Goal: Task Accomplishment & Management: Use online tool/utility

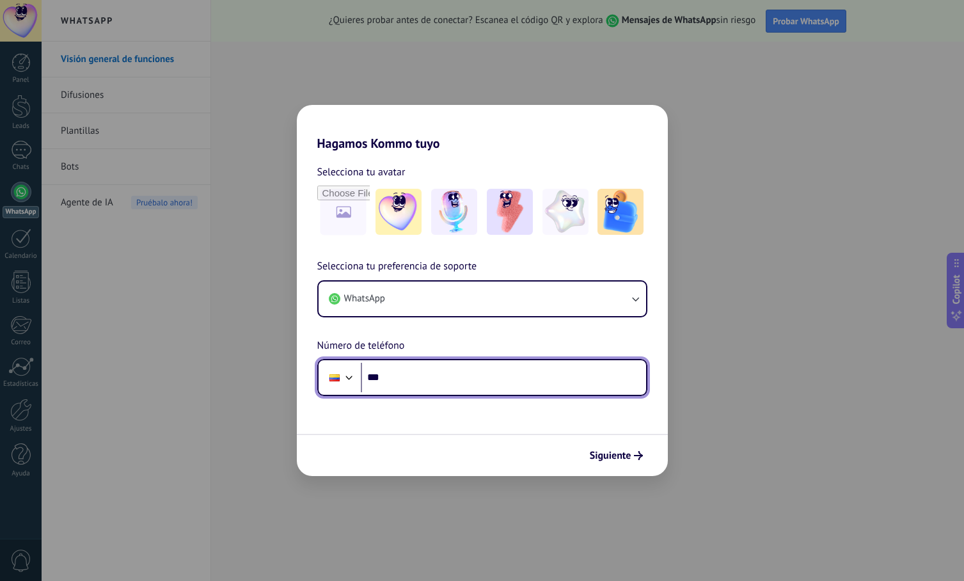
click at [452, 383] on input "***" at bounding box center [503, 377] width 285 height 29
click at [449, 384] on input "***" at bounding box center [503, 377] width 285 height 29
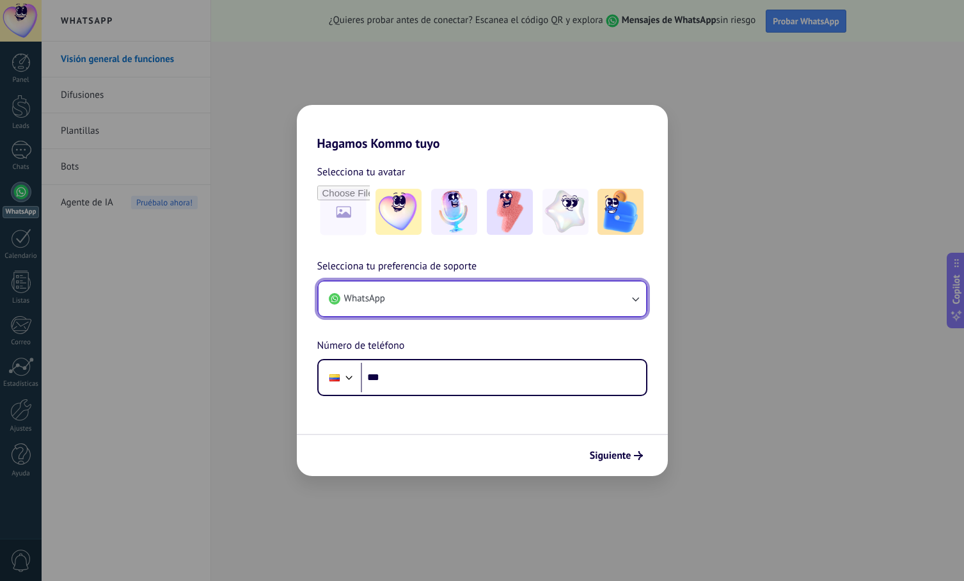
click at [630, 297] on icon "button" at bounding box center [635, 298] width 13 height 13
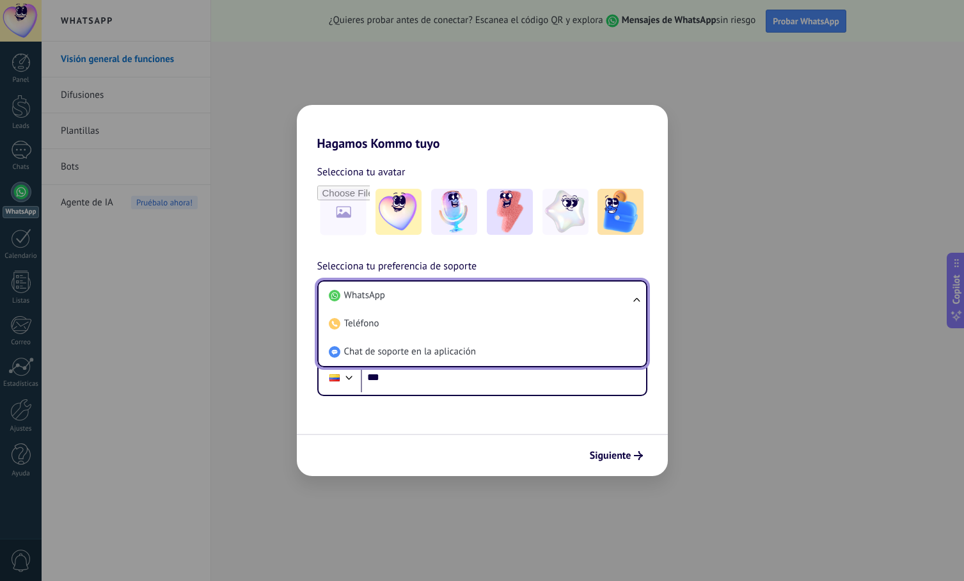
click at [629, 295] on ul "WhatsApp Teléfono Chat de soporte en la aplicación" at bounding box center [482, 323] width 330 height 87
click at [440, 388] on input "***" at bounding box center [503, 377] width 285 height 29
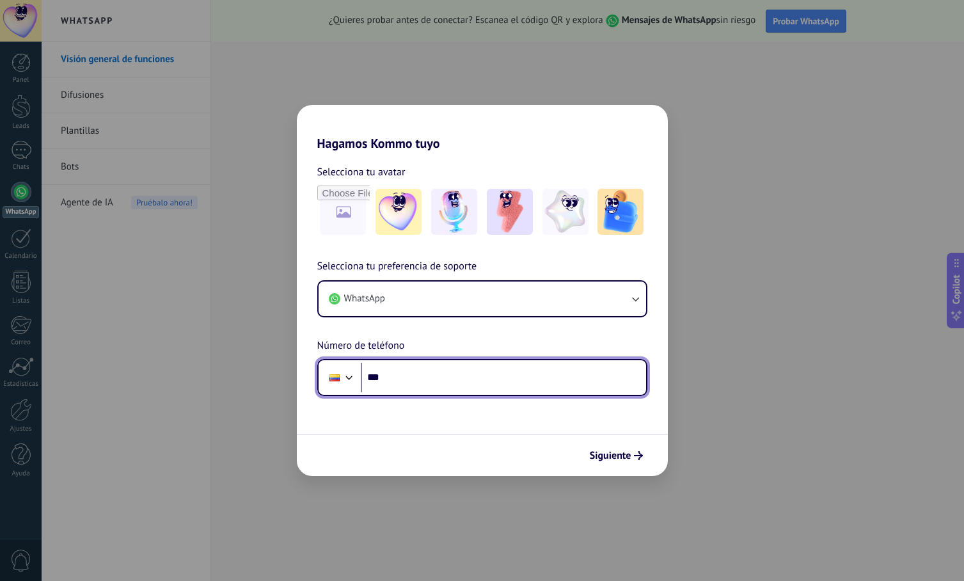
click at [445, 382] on input "***" at bounding box center [503, 377] width 285 height 29
type input "**********"
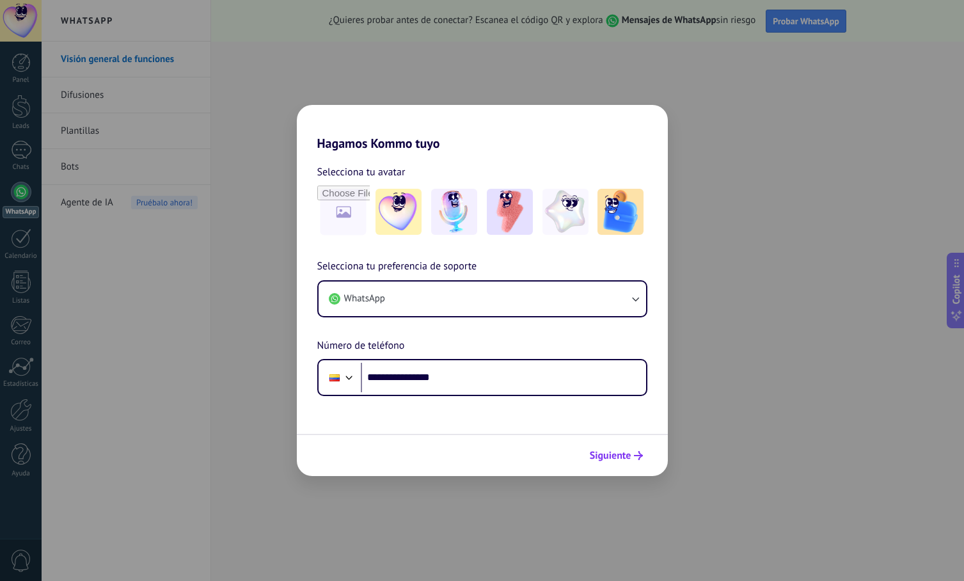
click at [610, 460] on span "Siguiente" at bounding box center [611, 455] width 42 height 9
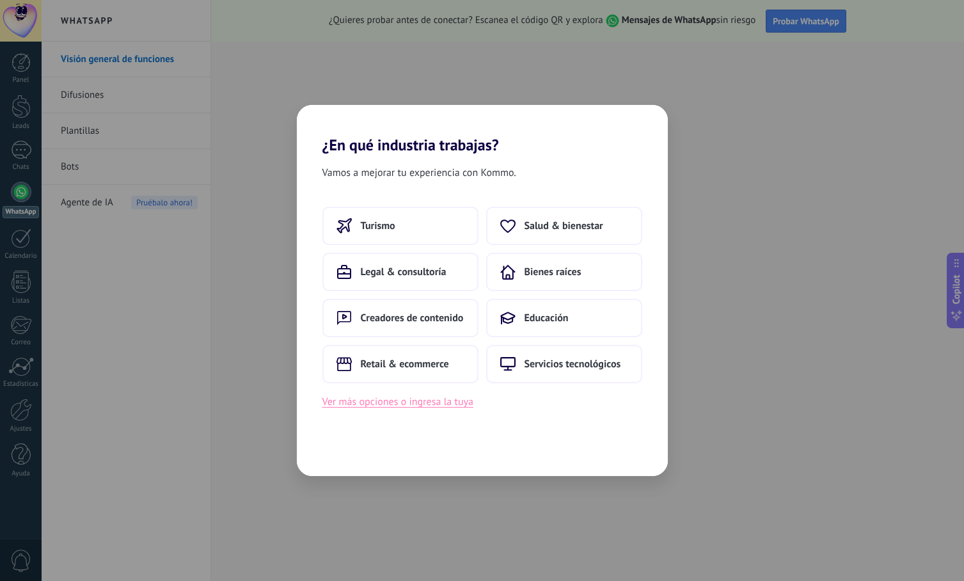
click at [432, 406] on button "Ver más opciones o ingresa la tuya" at bounding box center [397, 401] width 151 height 17
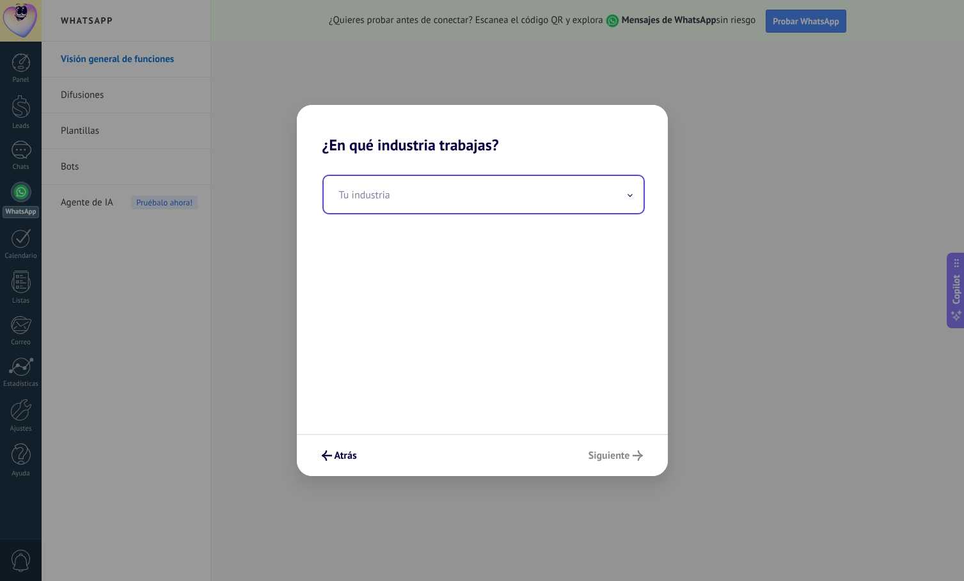
click at [533, 202] on input "text" at bounding box center [484, 194] width 320 height 37
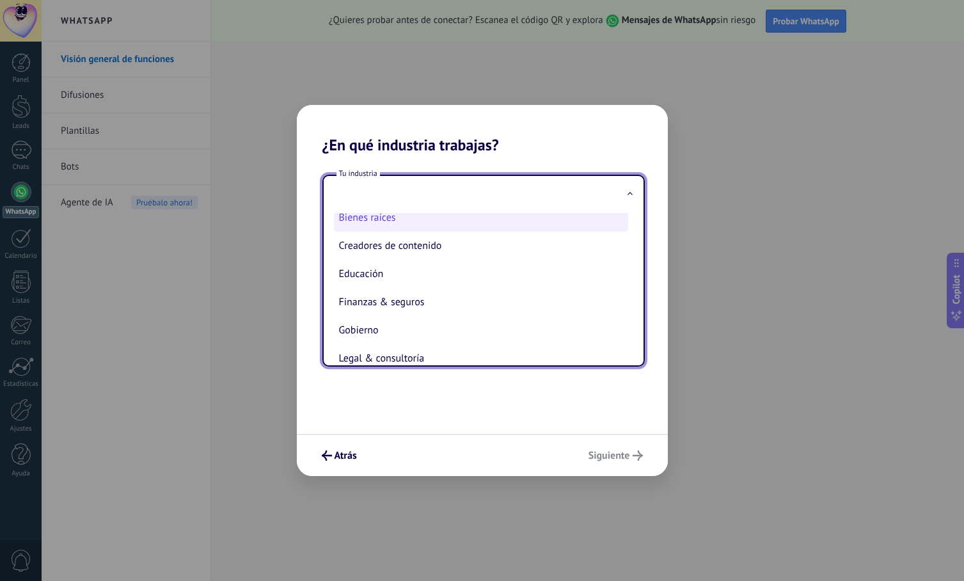
scroll to position [43, 0]
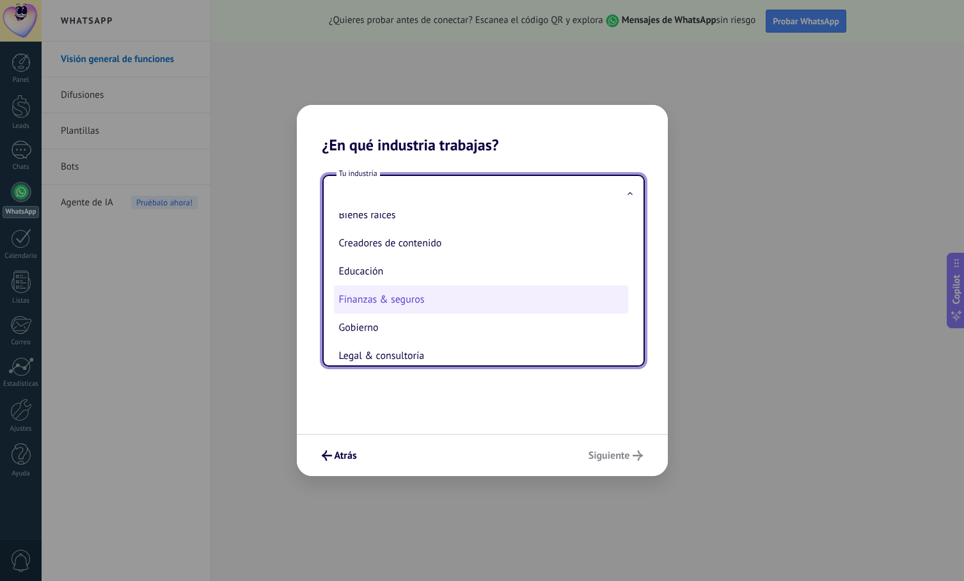
click at [492, 295] on li "Finanzas & seguros" at bounding box center [481, 299] width 294 height 28
type input "**********"
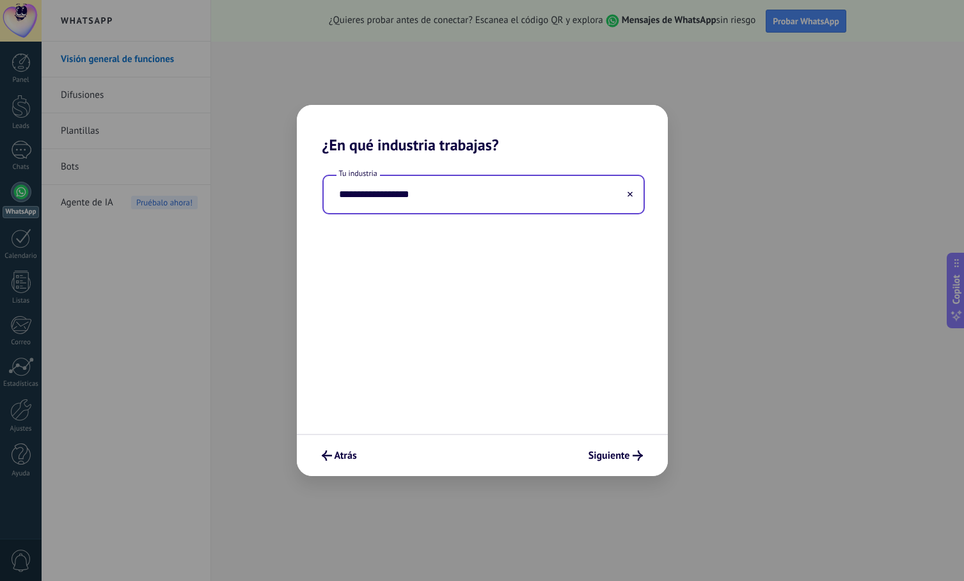
click at [532, 203] on input "**********" at bounding box center [484, 194] width 320 height 37
click at [629, 193] on icon at bounding box center [629, 194] width 5 height 5
click at [580, 204] on input "text" at bounding box center [484, 194] width 320 height 37
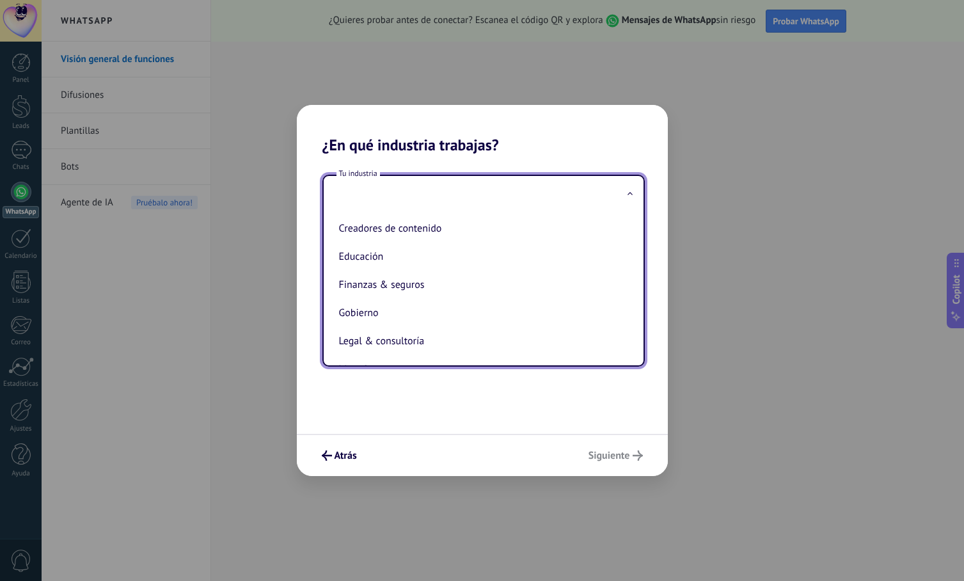
scroll to position [0, 0]
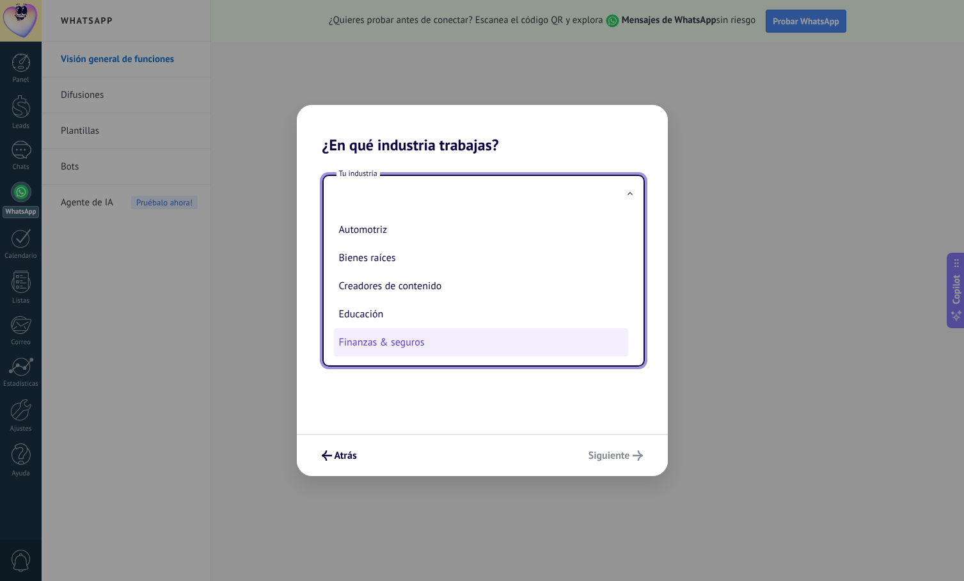
click at [459, 345] on li "Finanzas & seguros" at bounding box center [481, 342] width 294 height 28
type input "**********"
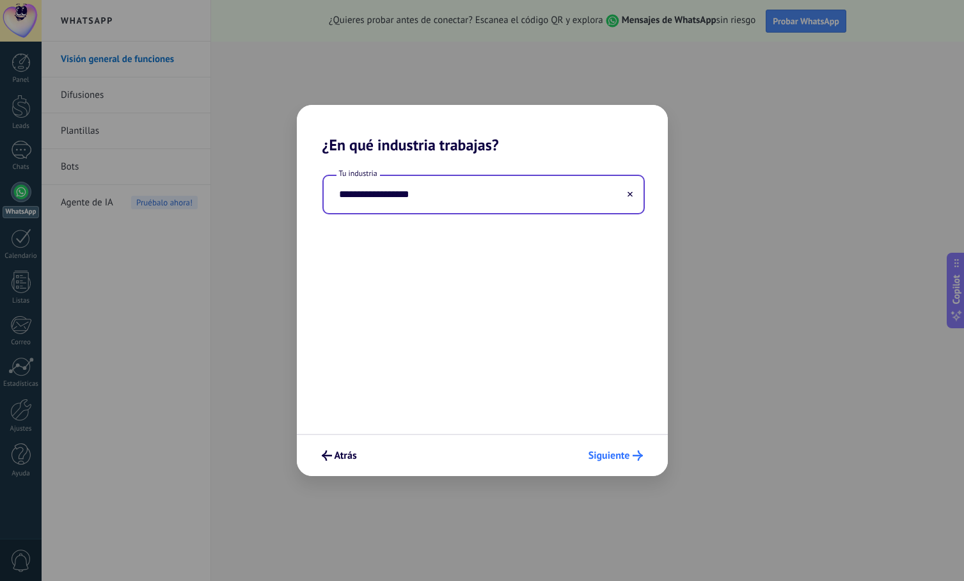
click at [611, 448] on button "Siguiente" at bounding box center [616, 456] width 66 height 22
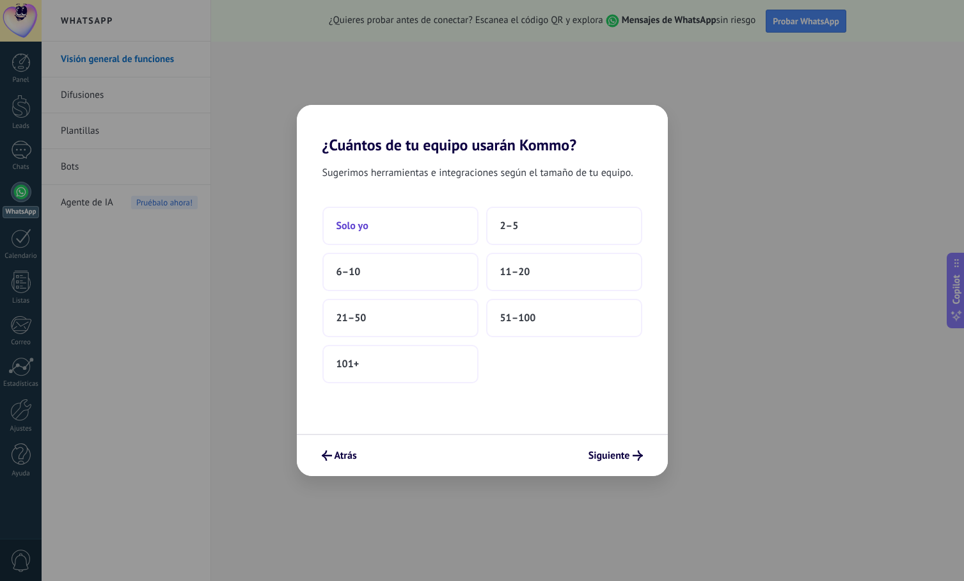
click at [409, 226] on button "Solo yo" at bounding box center [400, 226] width 156 height 38
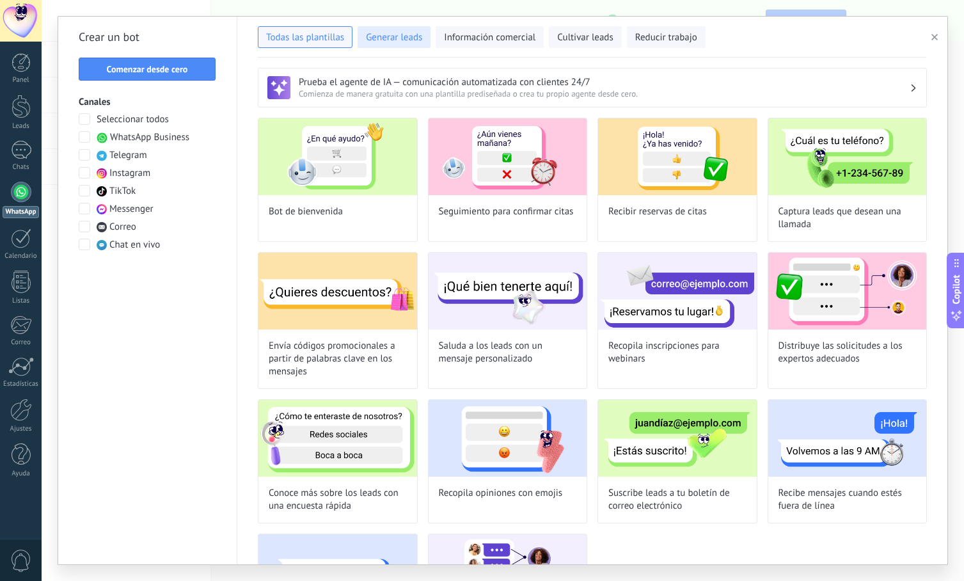
click at [396, 39] on span "Generar leads" at bounding box center [394, 37] width 56 height 13
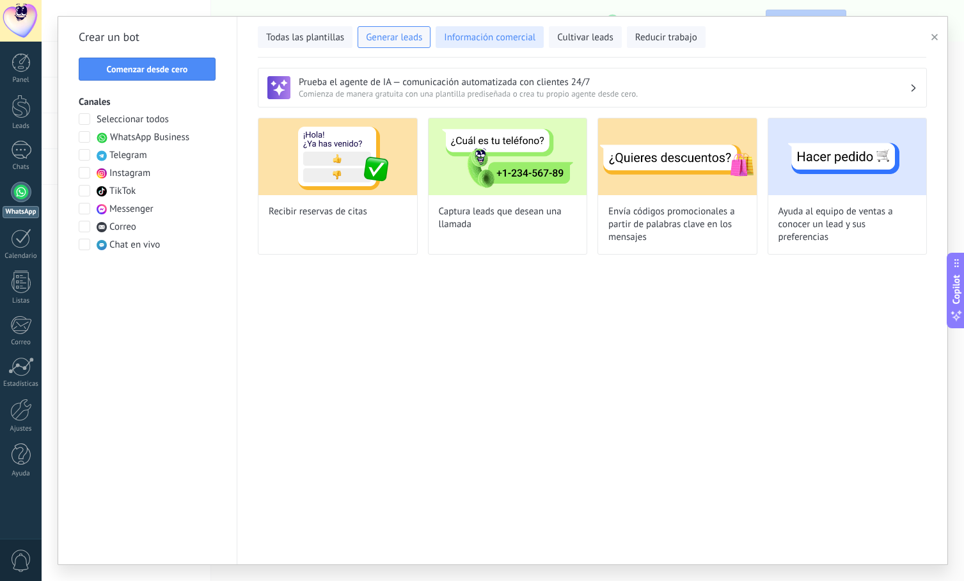
click at [476, 42] on span "Información comercial" at bounding box center [489, 37] width 91 height 13
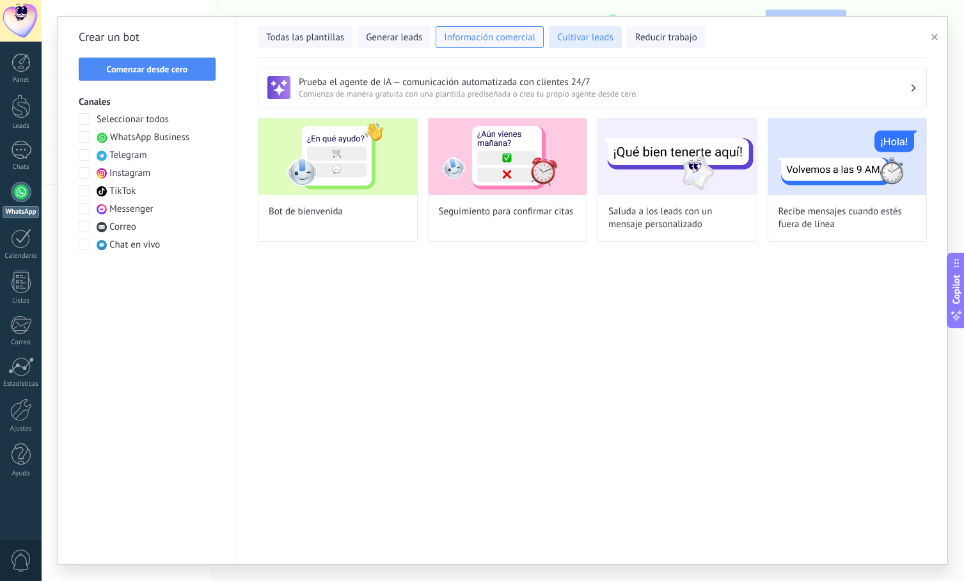
click at [581, 43] on span "Cultivar leads" at bounding box center [585, 37] width 56 height 13
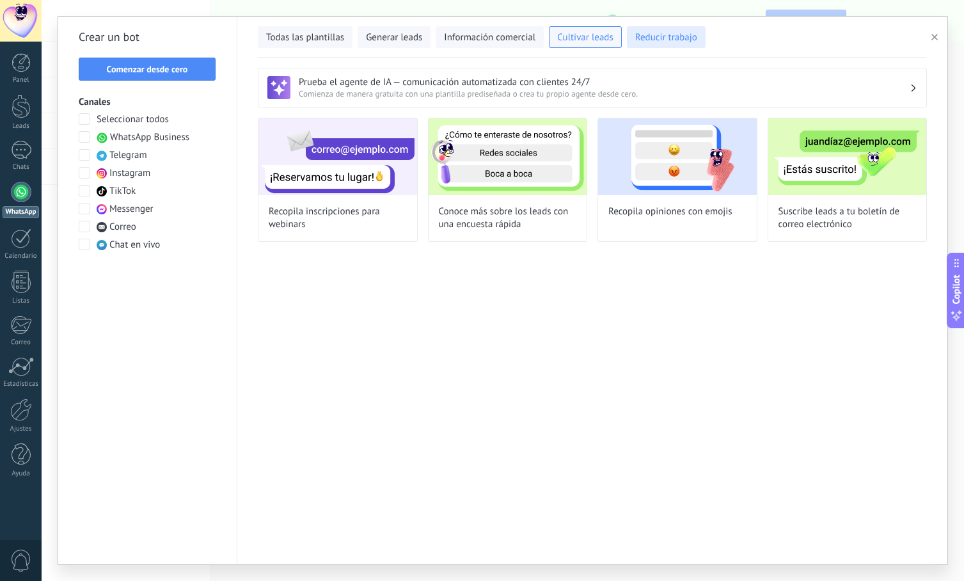
click at [679, 44] on button "Reducir trabajo" at bounding box center [666, 37] width 79 height 22
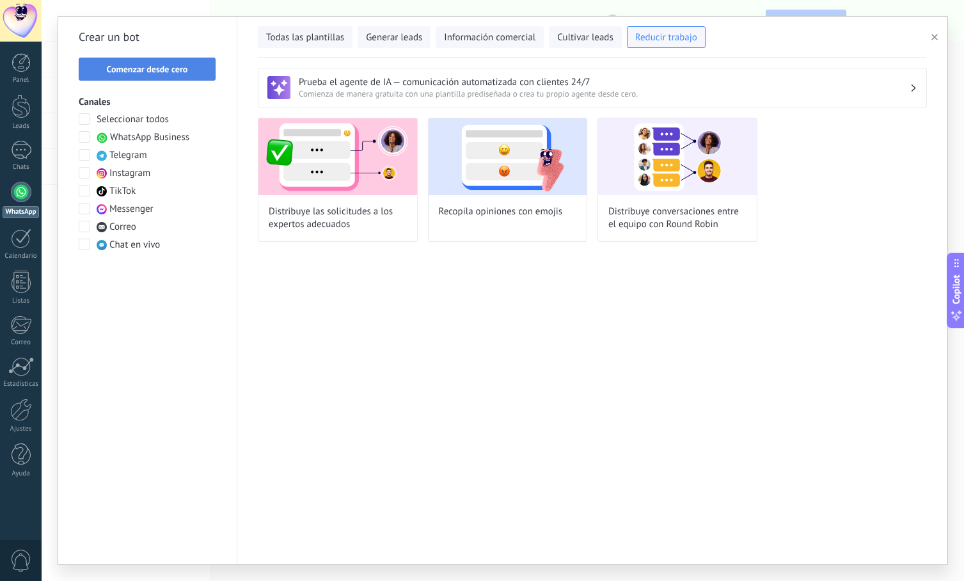
click at [178, 67] on span "Comenzar desde cero" at bounding box center [147, 69] width 81 height 9
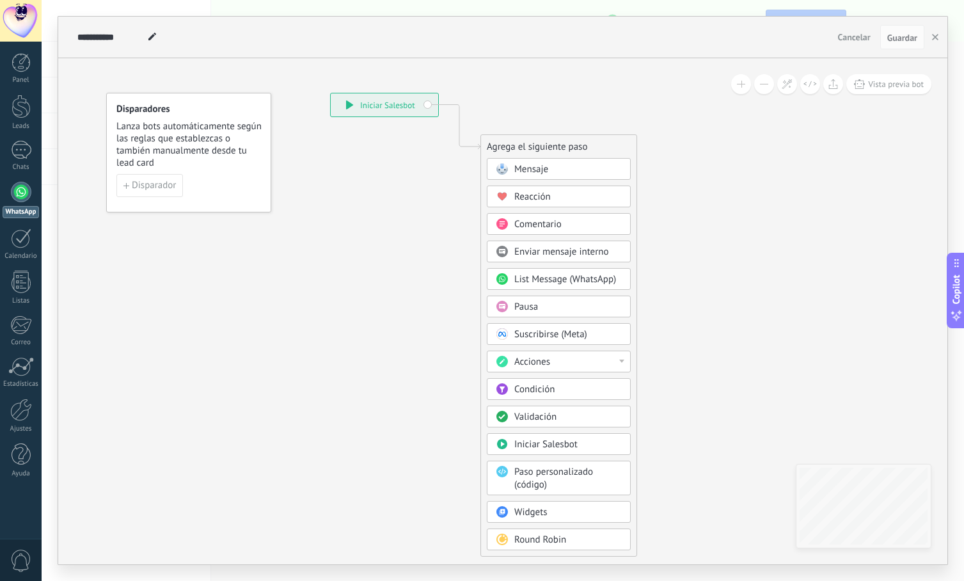
click at [585, 364] on div "Acciones" at bounding box center [567, 362] width 107 height 13
click at [618, 359] on div "Administrar etiquetas" at bounding box center [558, 362] width 143 height 22
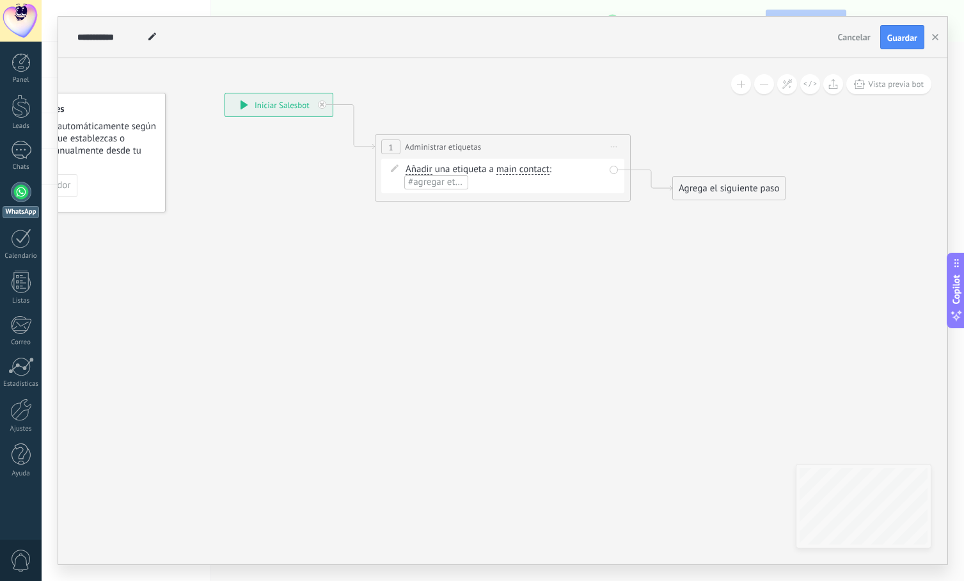
click at [738, 193] on div "Agrega el siguiente paso" at bounding box center [729, 188] width 112 height 21
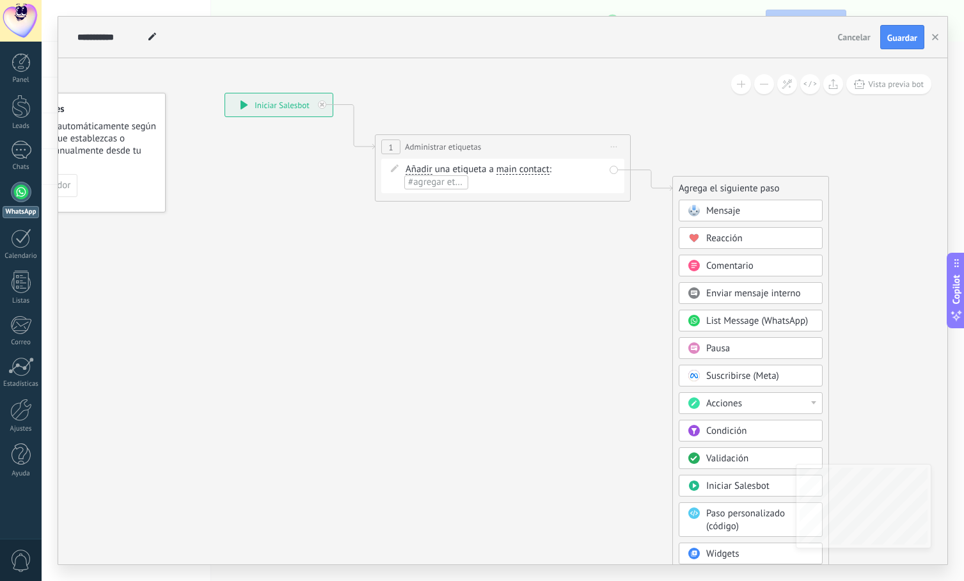
click at [521, 191] on div "Añadir Añadir Eliminar Añadir Añadir Eliminar una etiqueta a main contact main …" at bounding box center [502, 176] width 243 height 35
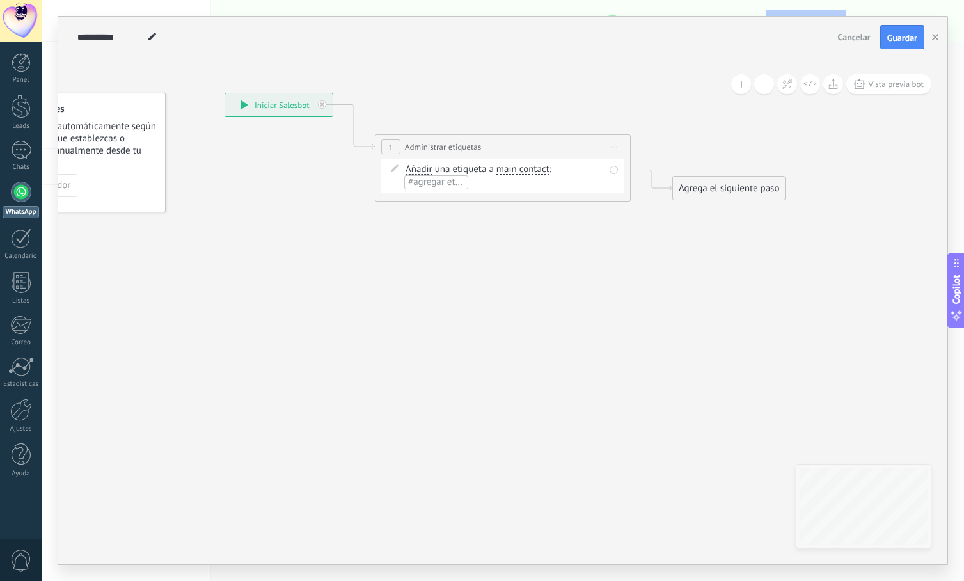
click at [389, 145] on span "1" at bounding box center [390, 147] width 4 height 11
click at [392, 144] on span "1" at bounding box center [390, 147] width 4 height 11
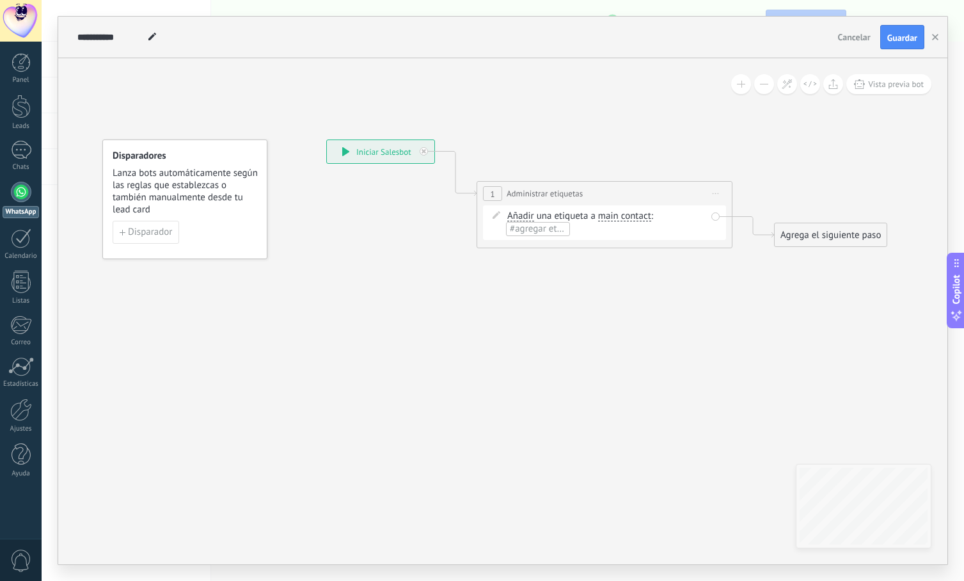
drag, startPoint x: 460, startPoint y: 114, endPoint x: 553, endPoint y: 162, distance: 104.7
click at [561, 161] on icon at bounding box center [584, 194] width 1157 height 748
drag, startPoint x: 557, startPoint y: 187, endPoint x: 530, endPoint y: 193, distance: 28.0
click at [530, 193] on span "Administrar etiquetas" at bounding box center [544, 193] width 76 height 12
click at [542, 225] on span "#agregar etiquetas" at bounding box center [547, 228] width 77 height 12
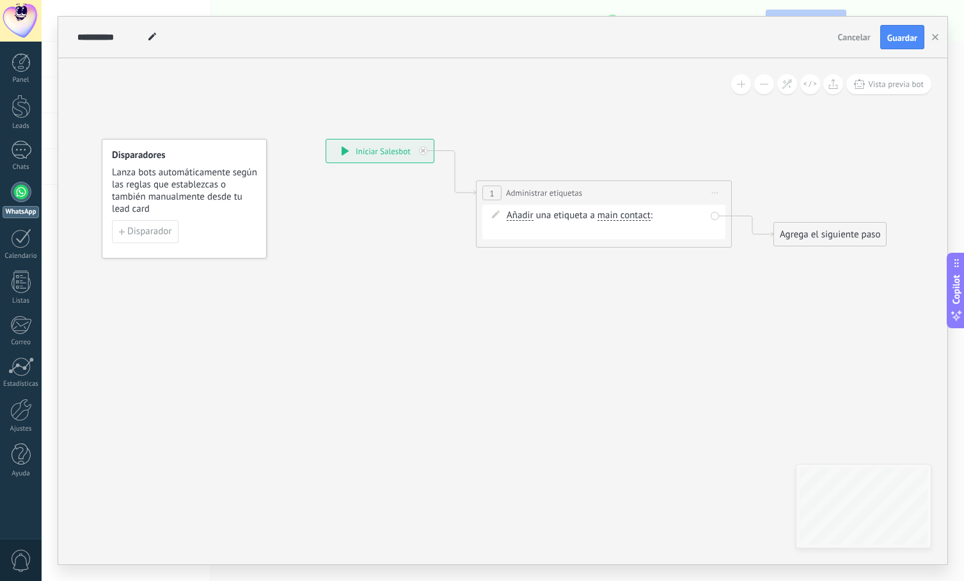
click at [535, 229] on input "text" at bounding box center [539, 228] width 64 height 10
click at [485, 190] on div "1" at bounding box center [491, 192] width 19 height 15
click at [633, 196] on div "**********" at bounding box center [603, 193] width 255 height 24
click at [833, 324] on icon at bounding box center [584, 193] width 1157 height 748
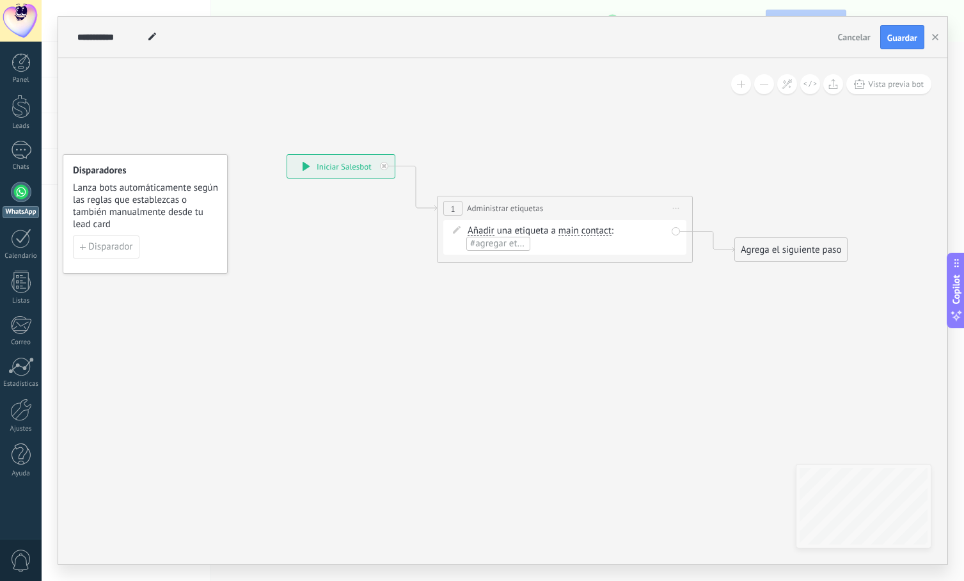
drag, startPoint x: 603, startPoint y: 315, endPoint x: 597, endPoint y: 347, distance: 32.5
click at [597, 347] on icon at bounding box center [545, 208] width 1157 height 748
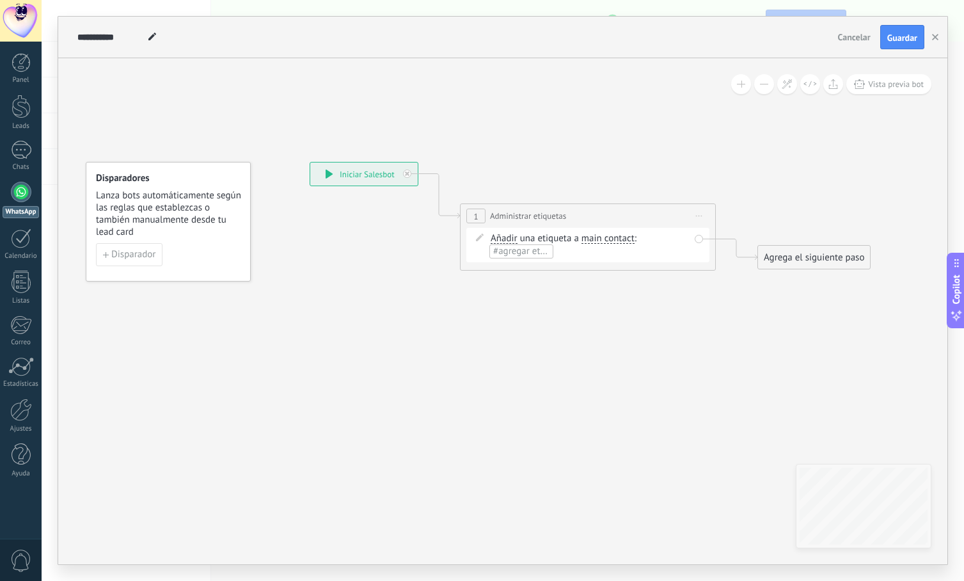
drag, startPoint x: 563, startPoint y: 237, endPoint x: 514, endPoint y: 203, distance: 59.4
click at [515, 203] on div "**********" at bounding box center [588, 236] width 256 height 67
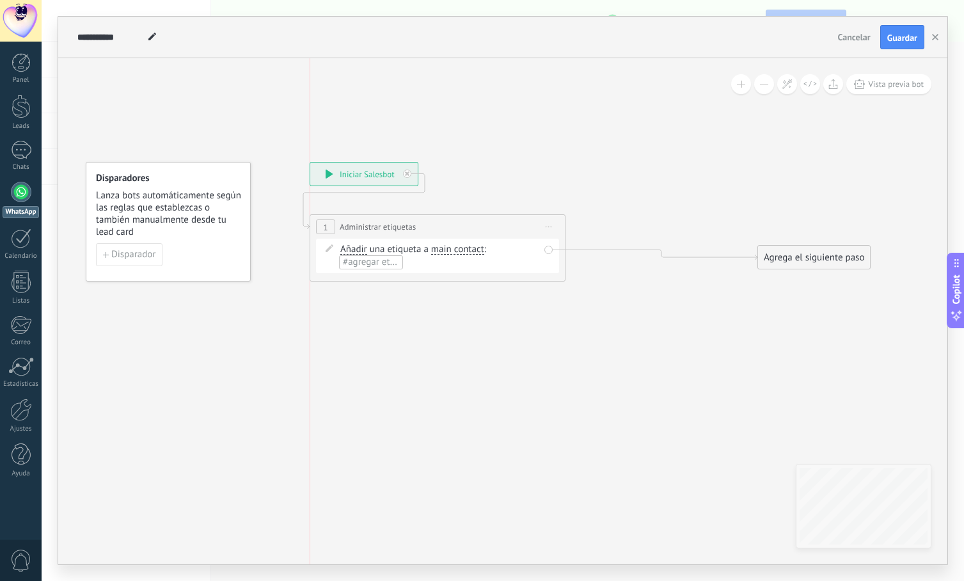
drag, startPoint x: 518, startPoint y: 210, endPoint x: 368, endPoint y: 221, distance: 150.1
click at [368, 221] on span "Administrar etiquetas" at bounding box center [378, 227] width 76 height 12
drag, startPoint x: 805, startPoint y: 256, endPoint x: 663, endPoint y: 209, distance: 149.7
click at [663, 209] on div "Agrega el siguiente paso" at bounding box center [672, 211] width 112 height 21
click at [762, 83] on button at bounding box center [764, 84] width 20 height 20
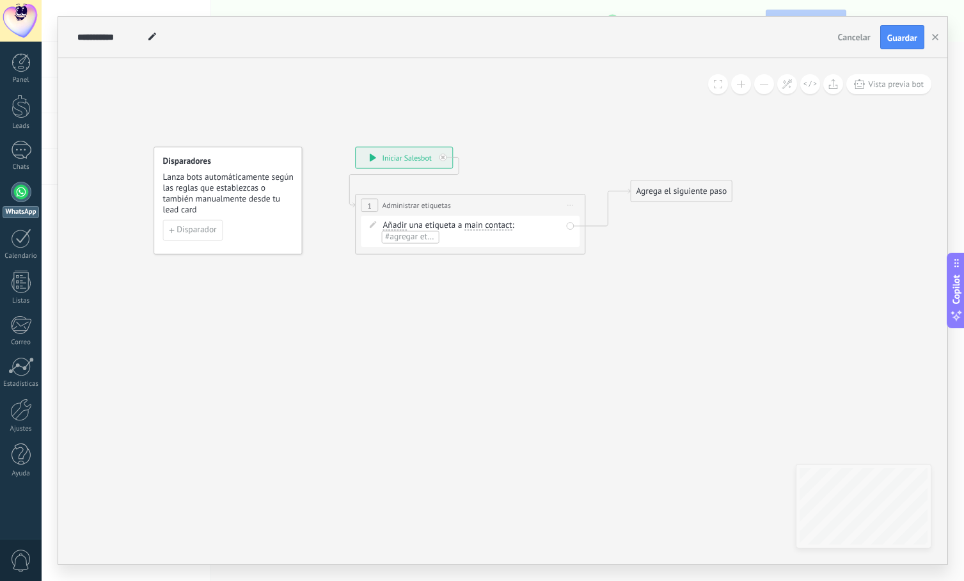
drag, startPoint x: 709, startPoint y: 317, endPoint x: 736, endPoint y: 287, distance: 39.9
click at [736, 287] on icon at bounding box center [523, 200] width 913 height 683
click at [714, 190] on div "Agrega el siguiente paso" at bounding box center [681, 191] width 101 height 19
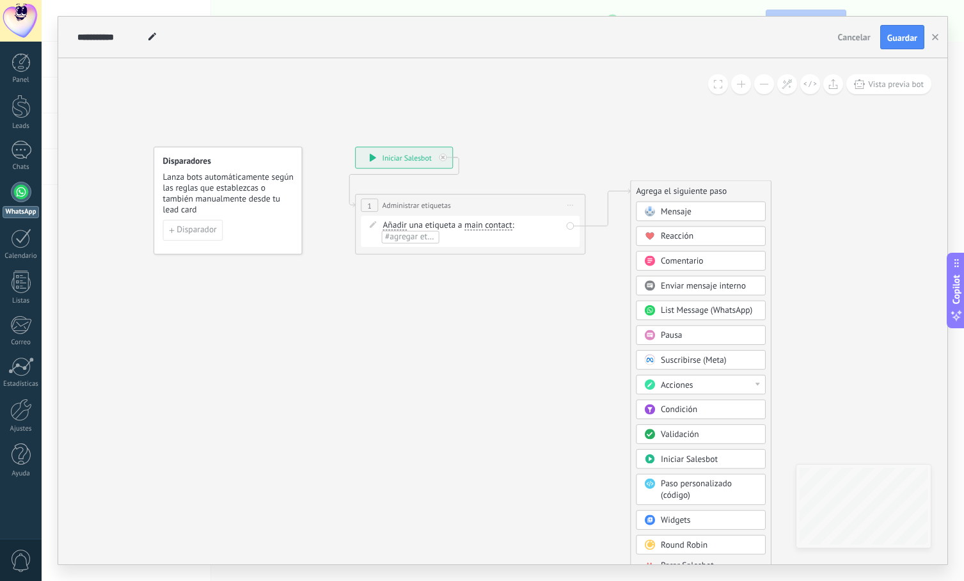
click at [682, 188] on div "Agrega el siguiente paso" at bounding box center [701, 191] width 140 height 19
click at [627, 151] on icon at bounding box center [523, 200] width 913 height 683
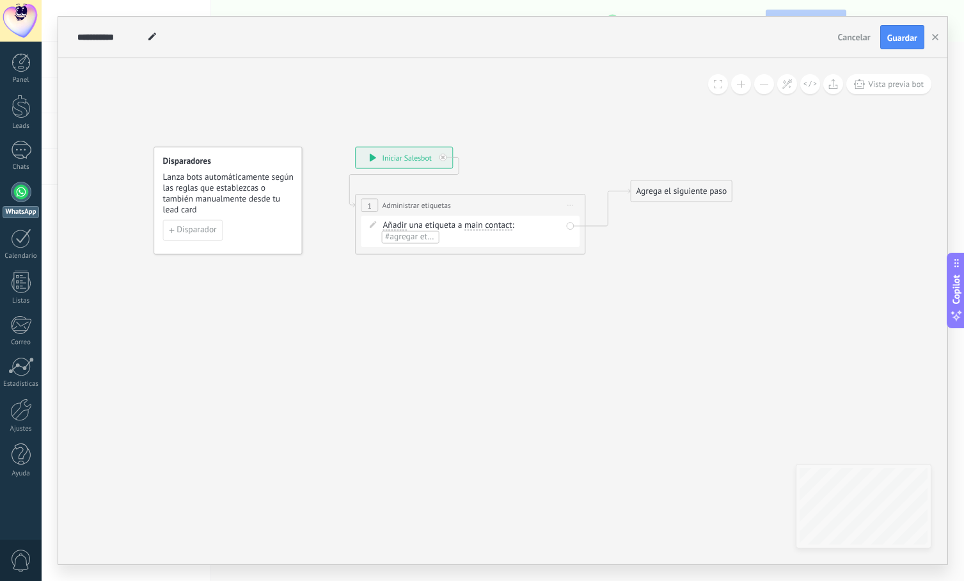
click at [368, 205] on span "1" at bounding box center [370, 206] width 4 height 10
click at [485, 208] on div "**********" at bounding box center [470, 204] width 229 height 21
click at [484, 209] on div "**********" at bounding box center [470, 204] width 229 height 21
click at [443, 159] on icon at bounding box center [443, 157] width 4 height 4
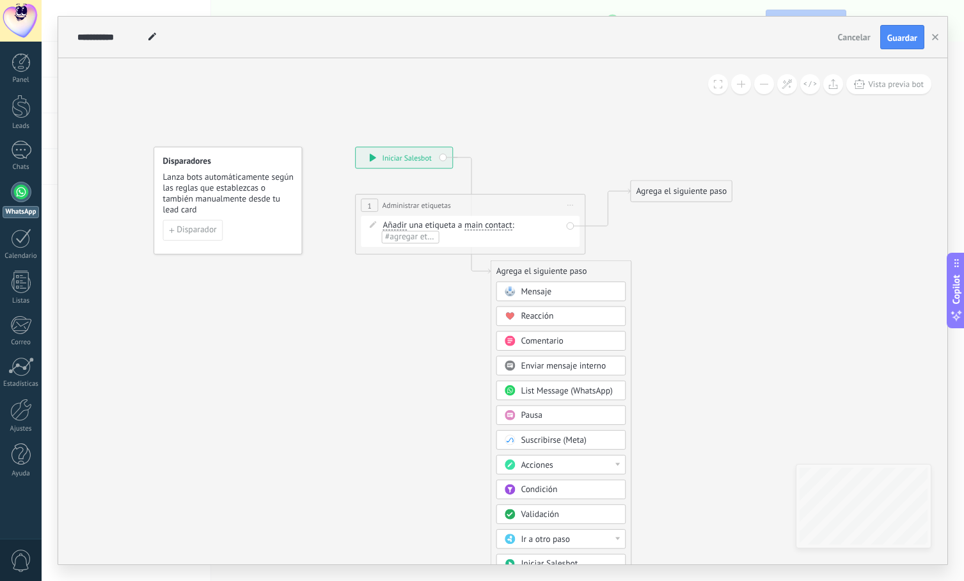
click at [508, 154] on icon at bounding box center [523, 406] width 913 height 1094
click at [507, 144] on icon at bounding box center [523, 406] width 913 height 1094
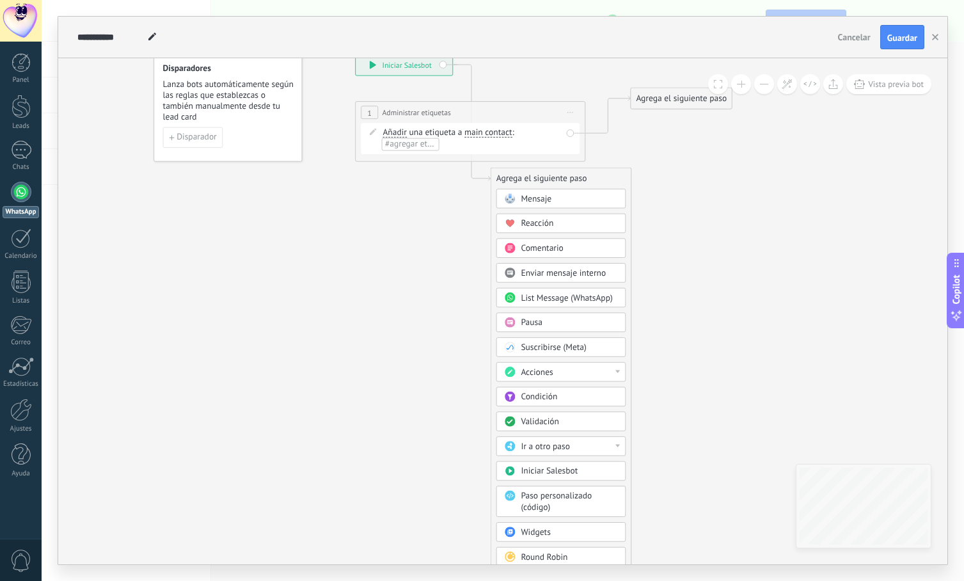
click at [617, 372] on div at bounding box center [617, 371] width 4 height 3
click at [628, 336] on div "Agrega el siguiente paso Mensaje Mensaje Mensaje Reacción Comentario Enviar men…" at bounding box center [561, 370] width 141 height 405
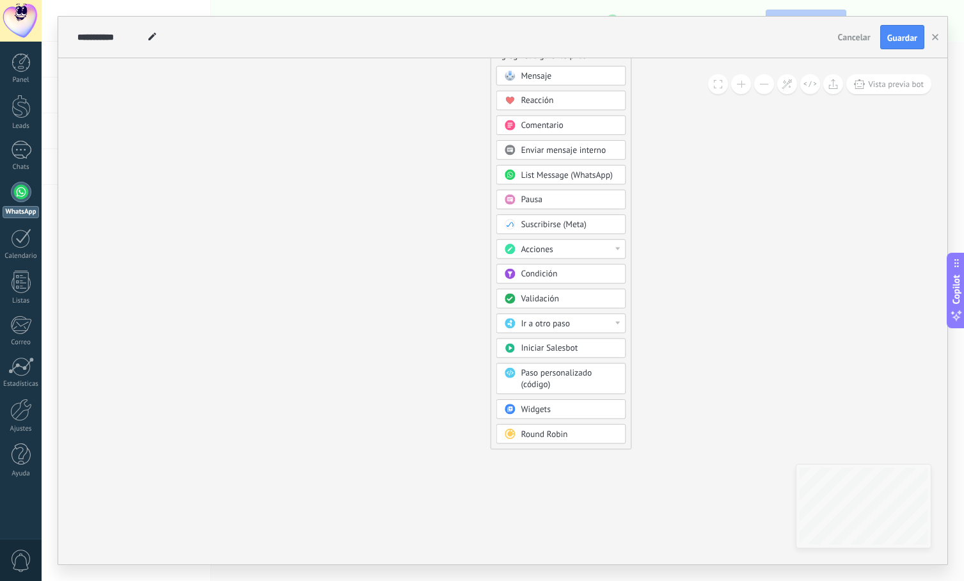
click at [548, 431] on span "Round Robin" at bounding box center [544, 434] width 47 height 11
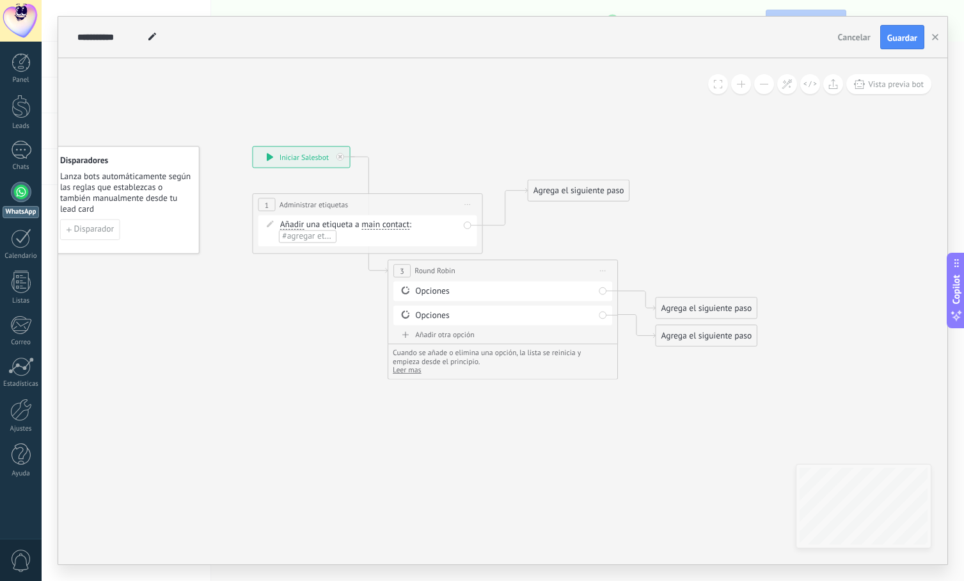
click at [413, 271] on div "**********" at bounding box center [502, 270] width 229 height 21
click at [412, 369] on span "Leer mas" at bounding box center [407, 370] width 28 height 10
click at [662, 220] on icon at bounding box center [485, 246] width 1041 height 776
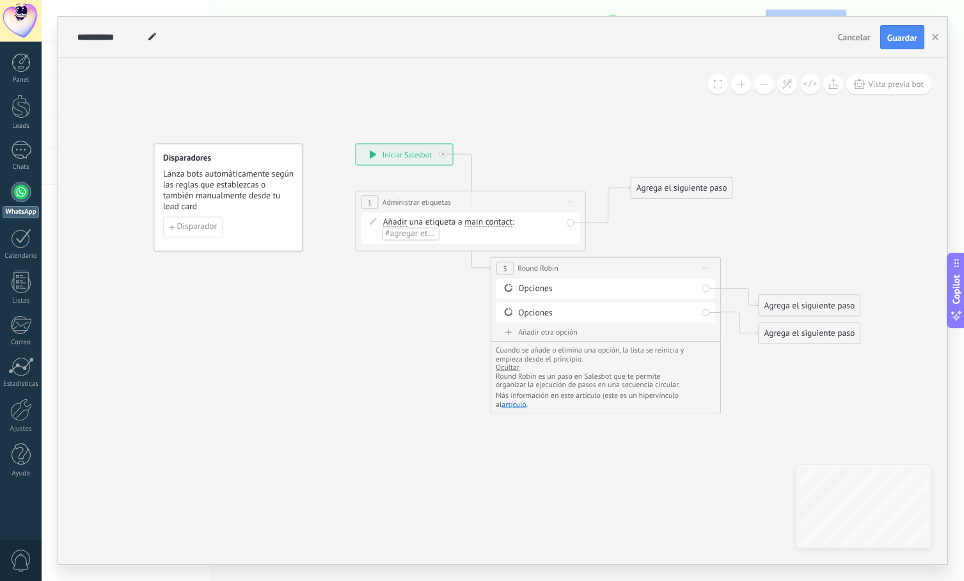
drag, startPoint x: 532, startPoint y: 132, endPoint x: 632, endPoint y: 129, distance: 99.8
click at [632, 129] on icon at bounding box center [588, 243] width 1041 height 776
click at [182, 223] on span "Disparador" at bounding box center [194, 227] width 40 height 8
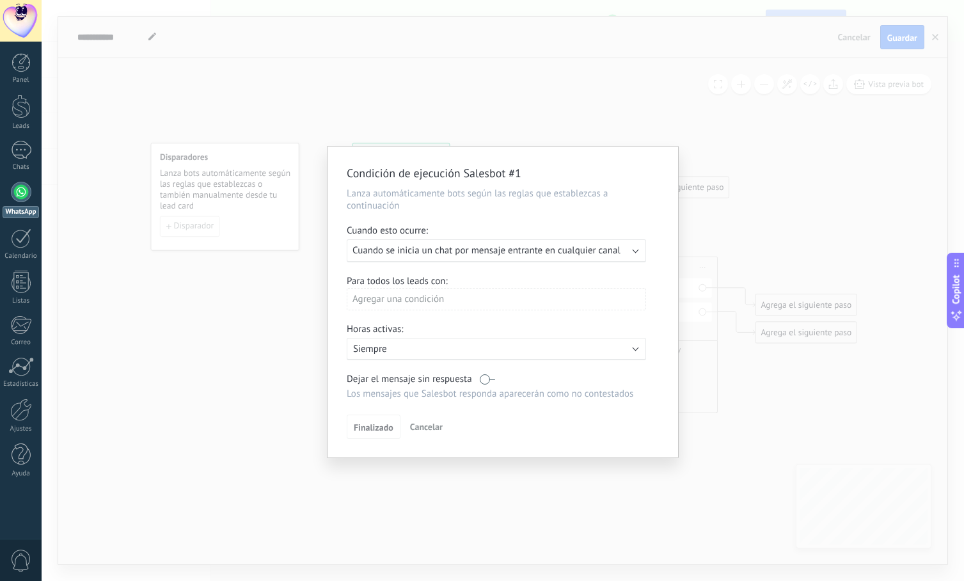
click at [636, 253] on div "Ejecutar: Cuando se inicia un chat por mensaje entrante en cualquier canal" at bounding box center [496, 250] width 299 height 23
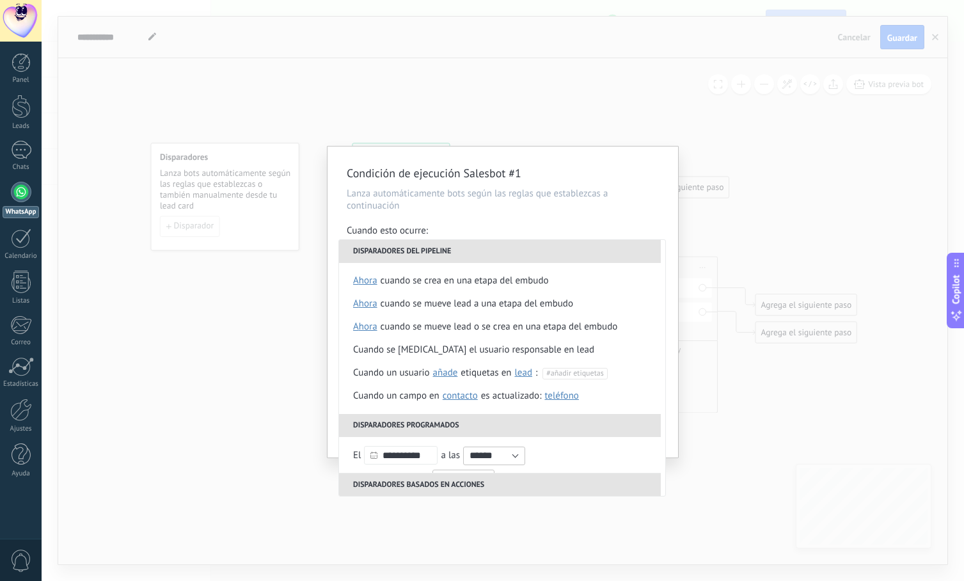
click at [564, 225] on div "Cuando esto ocurre:" at bounding box center [503, 231] width 312 height 15
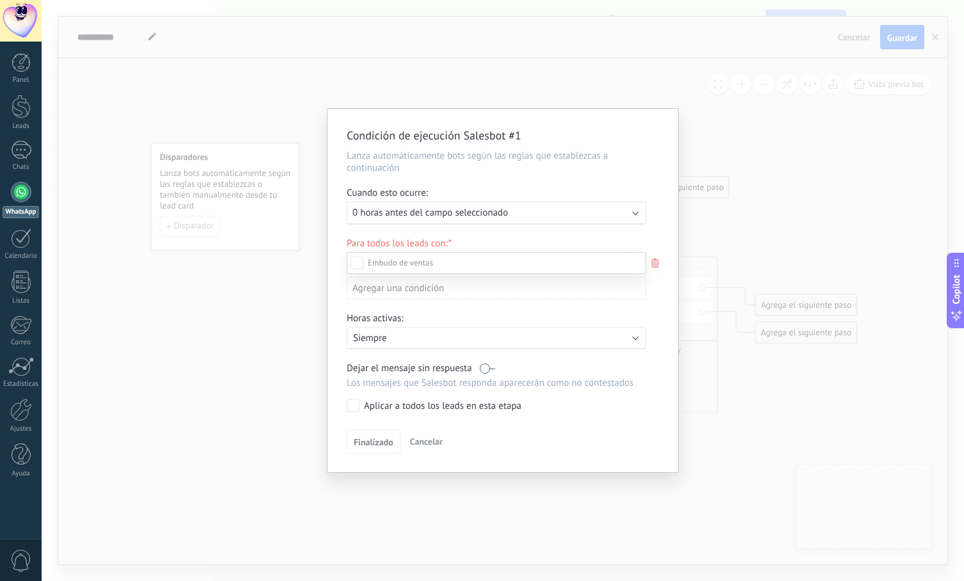
click at [387, 446] on div "Incoming leads Contacto inicial Negociación Debate contractual Discusión de con…" at bounding box center [496, 415] width 299 height 327
click at [375, 439] on span "Finalizado" at bounding box center [374, 441] width 40 height 9
click at [434, 439] on span "Cancelar" at bounding box center [426, 442] width 33 height 12
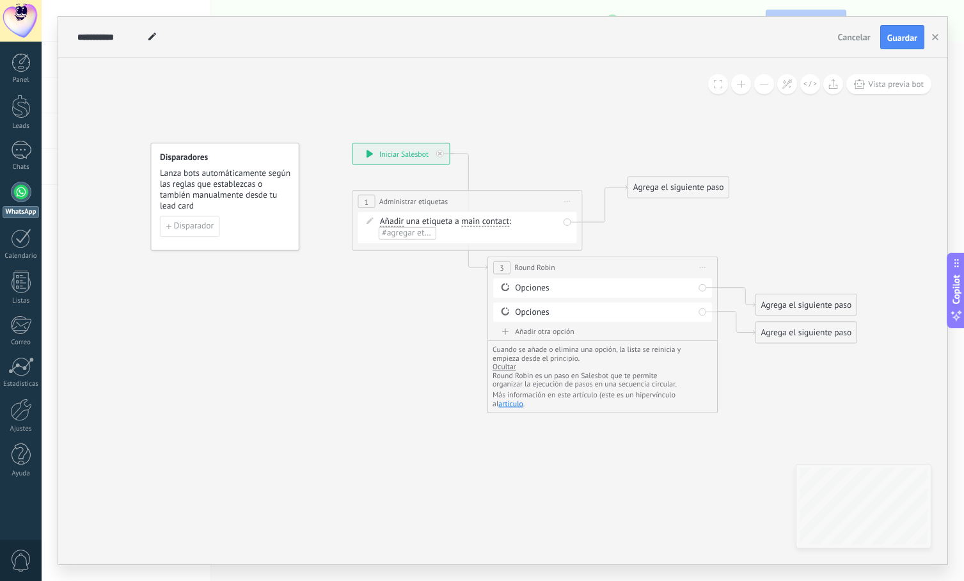
click at [368, 203] on span "1" at bounding box center [367, 202] width 4 height 10
click at [466, 155] on icon at bounding box center [469, 212] width 38 height 116
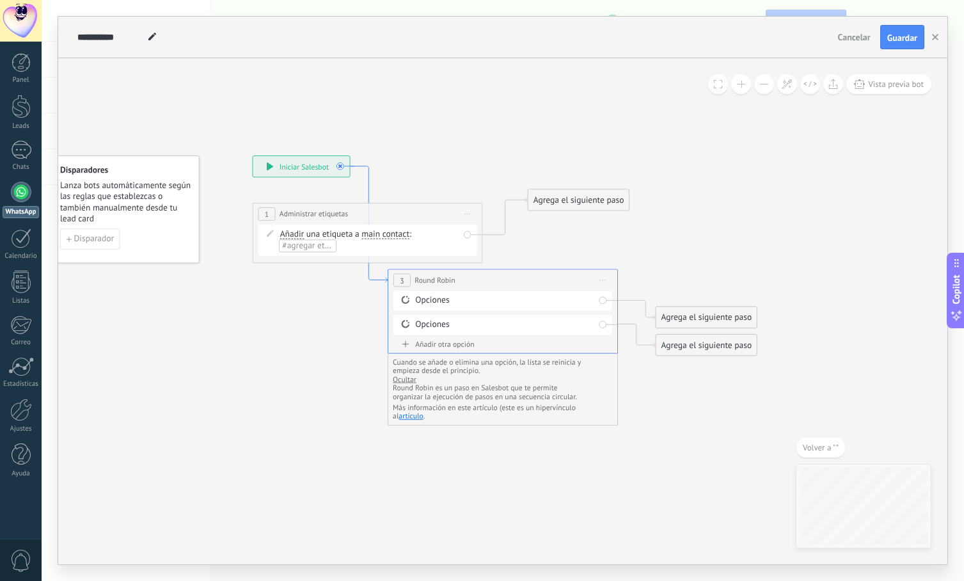
click at [369, 185] on icon at bounding box center [369, 224] width 38 height 116
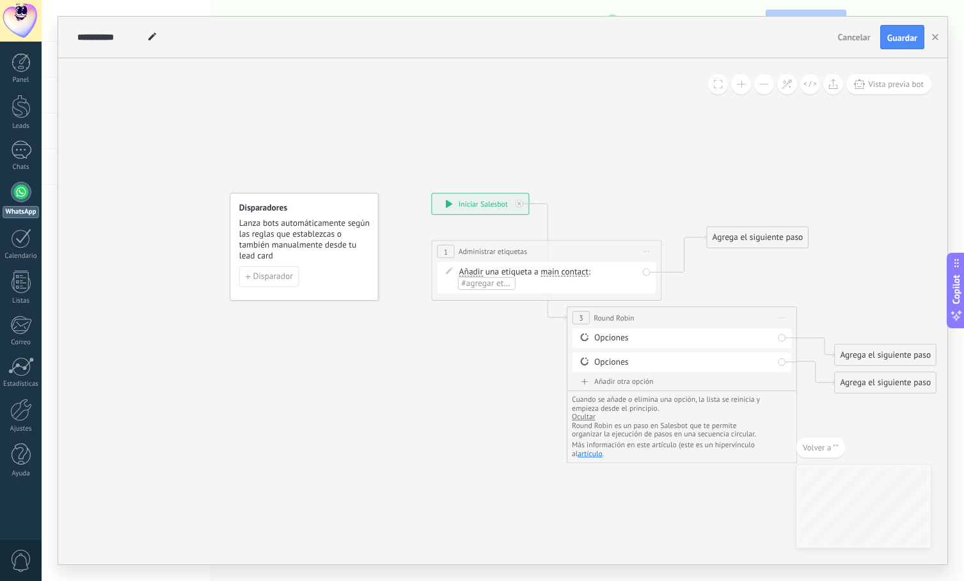
drag, startPoint x: 691, startPoint y: 248, endPoint x: 665, endPoint y: 193, distance: 61.5
click at [665, 193] on icon at bounding box center [663, 293] width 1041 height 776
click at [521, 256] on span "Administrar etiquetas" at bounding box center [493, 251] width 68 height 11
drag, startPoint x: 764, startPoint y: 229, endPoint x: 762, endPoint y: 239, distance: 9.7
click at [431, 193] on div "**********" at bounding box center [431, 193] width 0 height 0
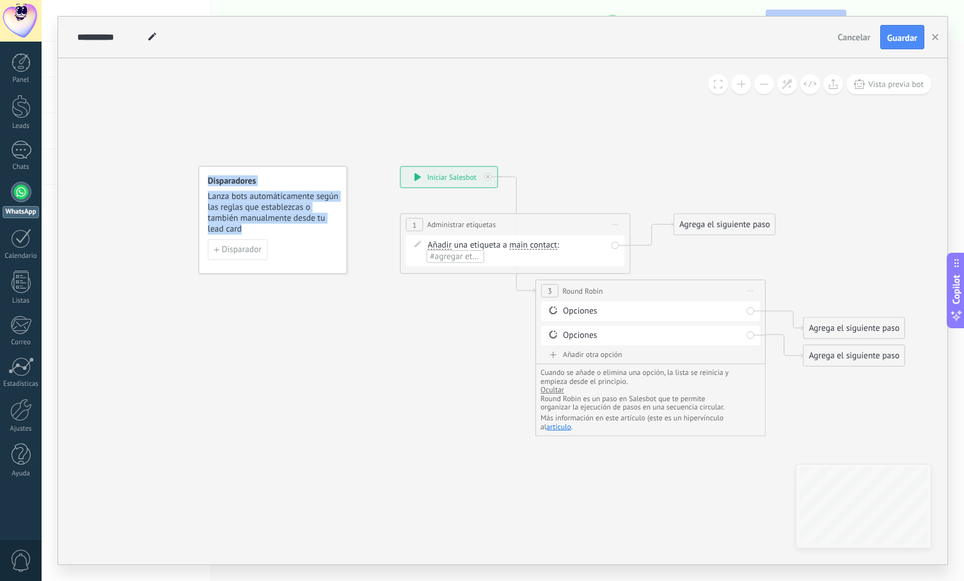
drag, startPoint x: 760, startPoint y: 265, endPoint x: 728, endPoint y: 238, distance: 41.3
click at [728, 238] on icon at bounding box center [632, 266] width 1041 height 776
click at [755, 189] on div "Agrega el siguiente paso" at bounding box center [747, 188] width 101 height 19
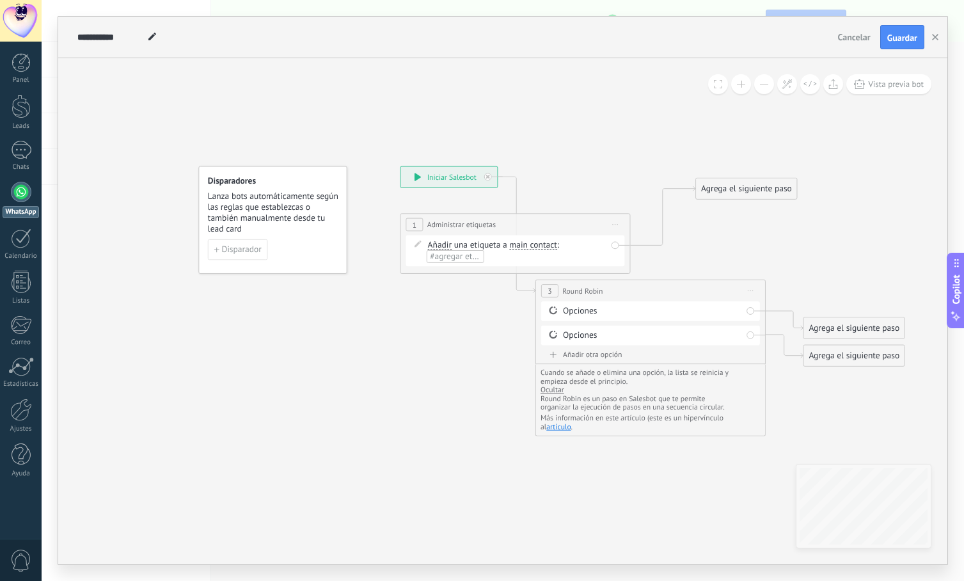
click at [757, 236] on icon at bounding box center [632, 266] width 1041 height 776
drag, startPoint x: 753, startPoint y: 189, endPoint x: 686, endPoint y: 187, distance: 67.2
click at [686, 187] on div "Agrega el siguiente paso" at bounding box center [679, 188] width 101 height 19
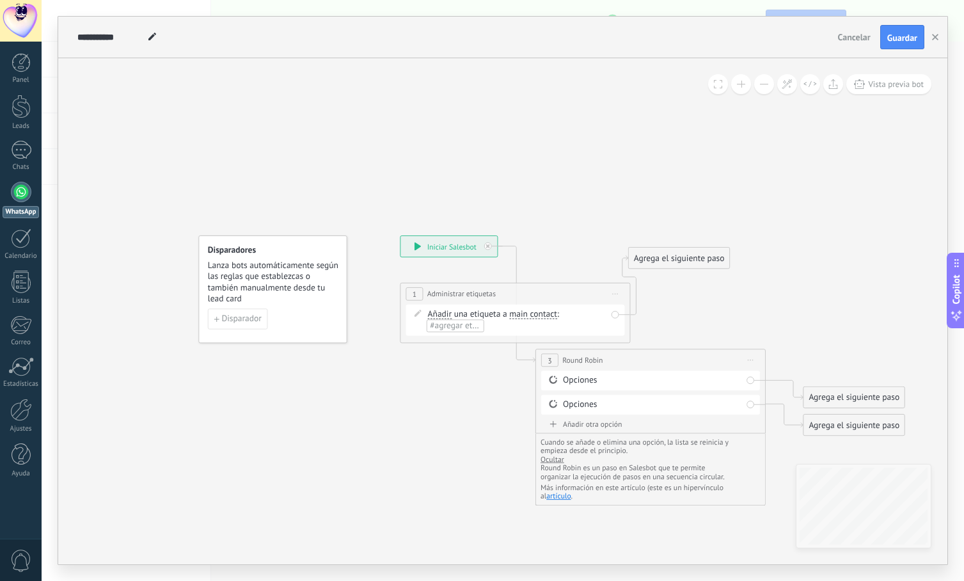
click at [626, 371] on div "Opciones" at bounding box center [650, 381] width 219 height 20
click at [552, 358] on div "3" at bounding box center [549, 360] width 17 height 13
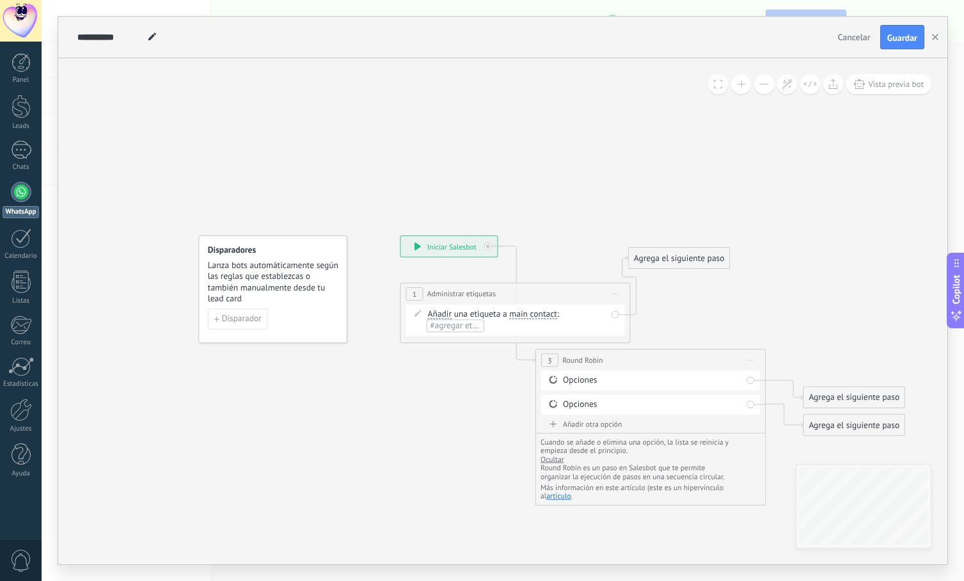
click at [552, 358] on div "3" at bounding box center [549, 360] width 17 height 13
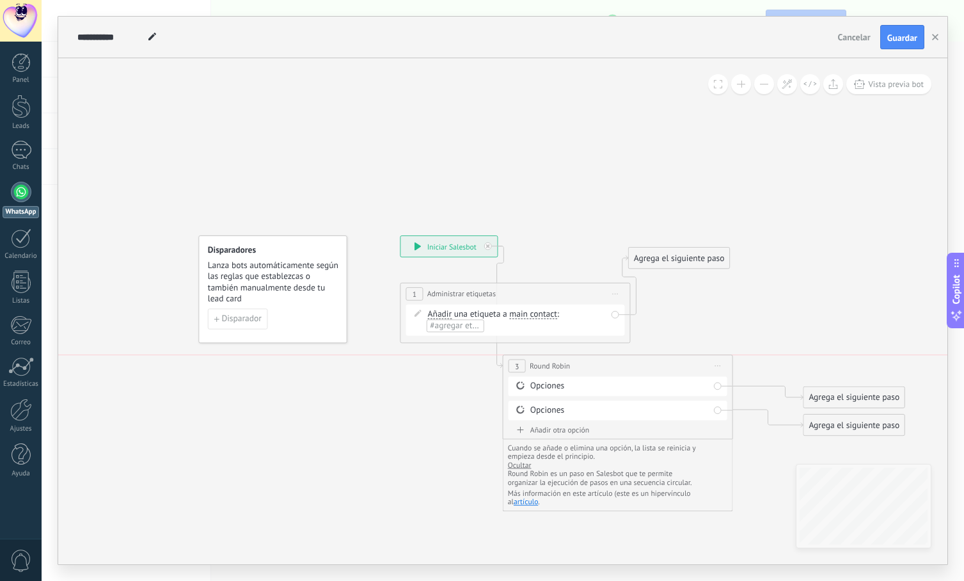
drag, startPoint x: 641, startPoint y: 362, endPoint x: 608, endPoint y: 364, distance: 32.7
click at [608, 364] on div "**********" at bounding box center [617, 365] width 229 height 21
click at [851, 35] on span "Cancelar" at bounding box center [854, 37] width 33 height 12
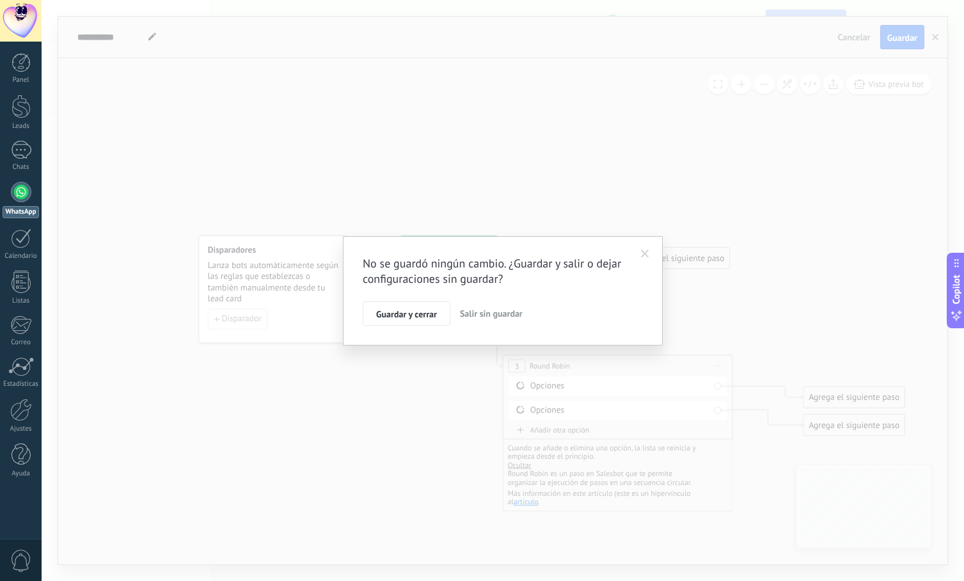
click at [485, 317] on span "Salir sin guardar" at bounding box center [491, 314] width 63 height 12
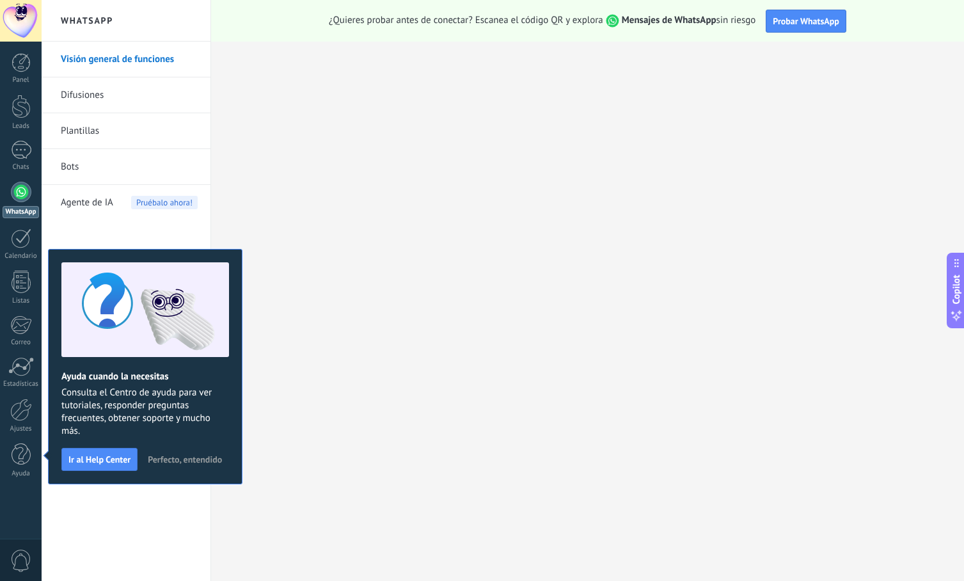
click at [119, 61] on link "Visión general de funciones" at bounding box center [129, 60] width 137 height 36
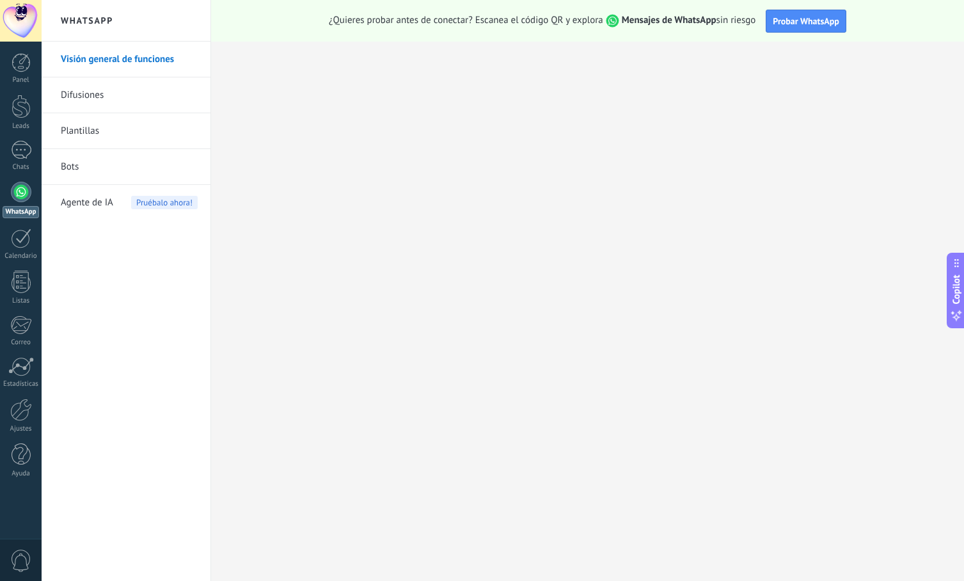
click at [117, 95] on link "Difusiones" at bounding box center [129, 95] width 137 height 36
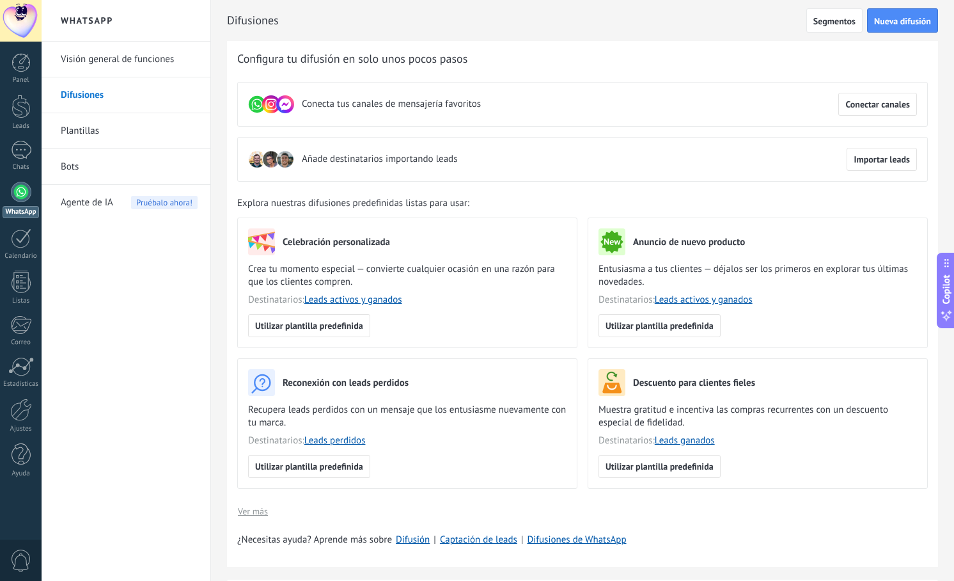
click at [113, 129] on link "Plantillas" at bounding box center [129, 131] width 137 height 36
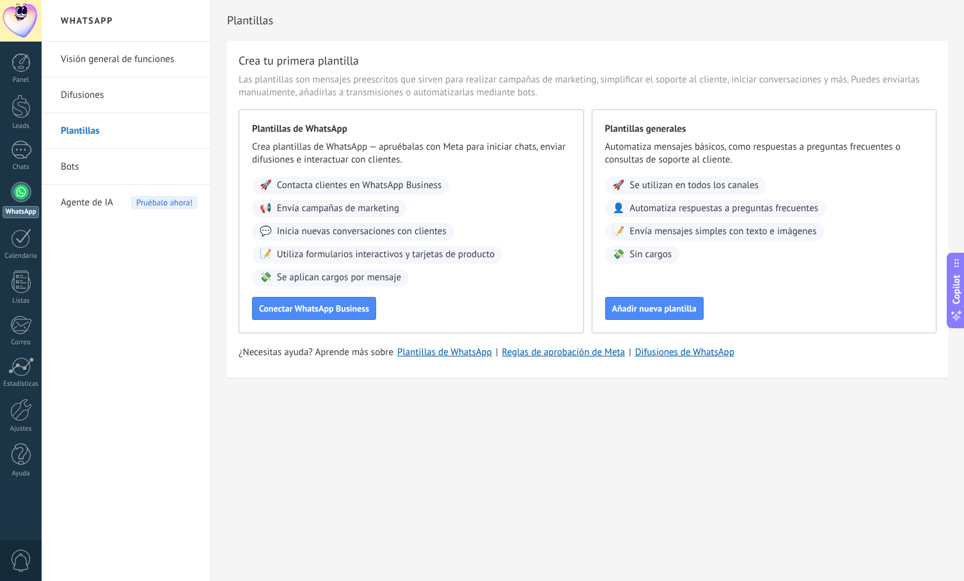
click at [119, 164] on link "Bots" at bounding box center [129, 167] width 137 height 36
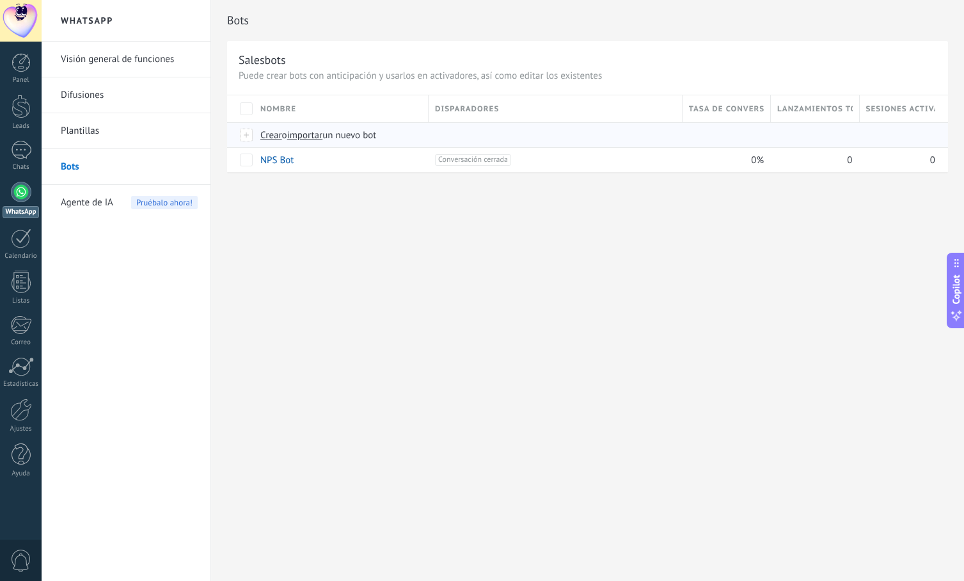
click at [272, 136] on span "Crear" at bounding box center [271, 135] width 22 height 12
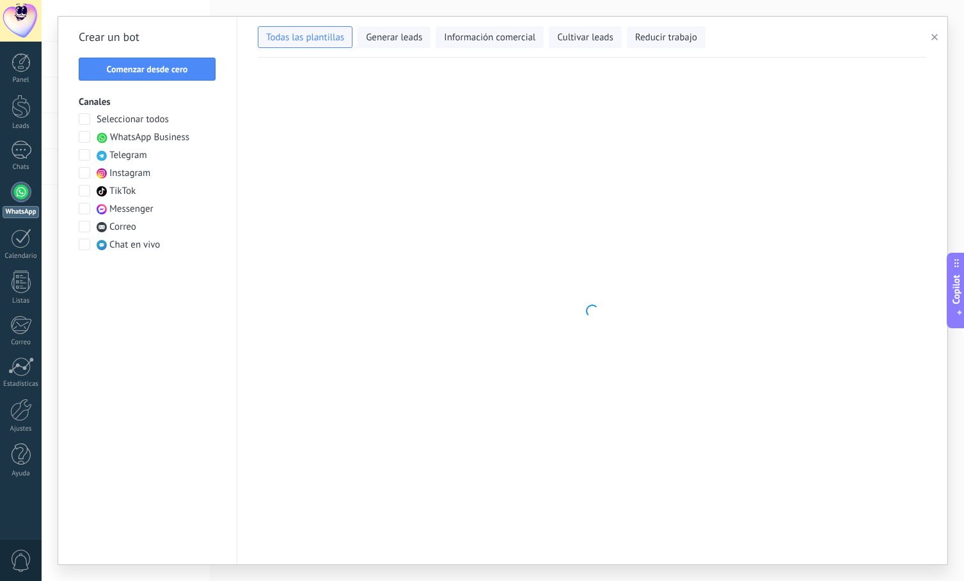
type input "**********"
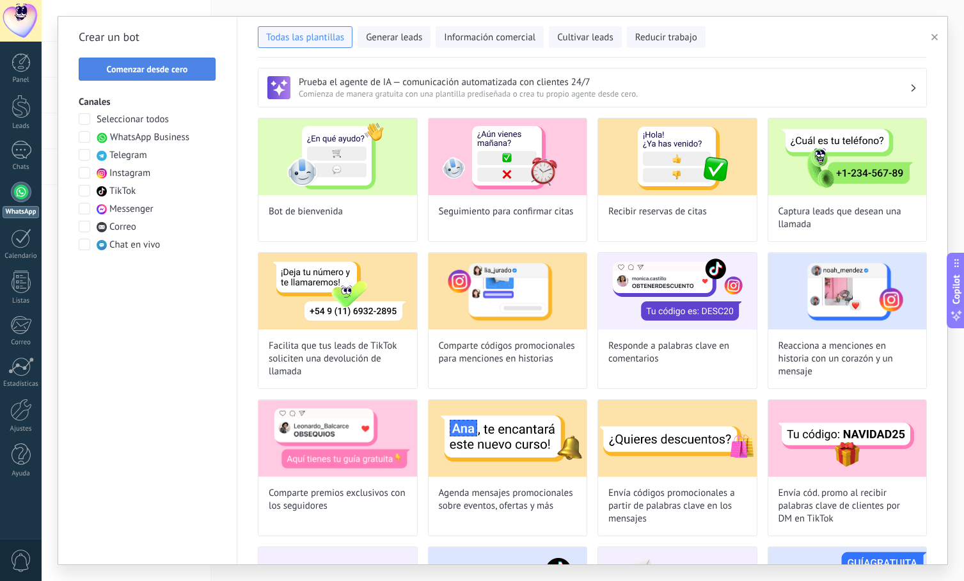
click at [173, 70] on span "Comenzar desde cero" at bounding box center [147, 69] width 81 height 9
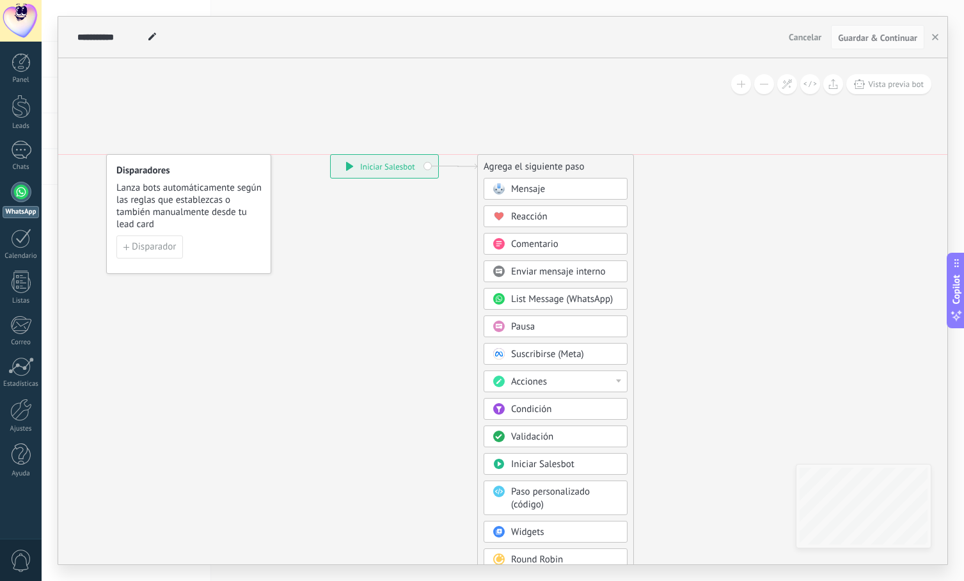
drag, startPoint x: 561, startPoint y: 204, endPoint x: 558, endPoint y: 162, distance: 41.7
click at [558, 162] on div "Agrega el siguiente paso" at bounding box center [555, 166] width 155 height 21
click at [560, 187] on div "Mensaje" at bounding box center [564, 189] width 107 height 13
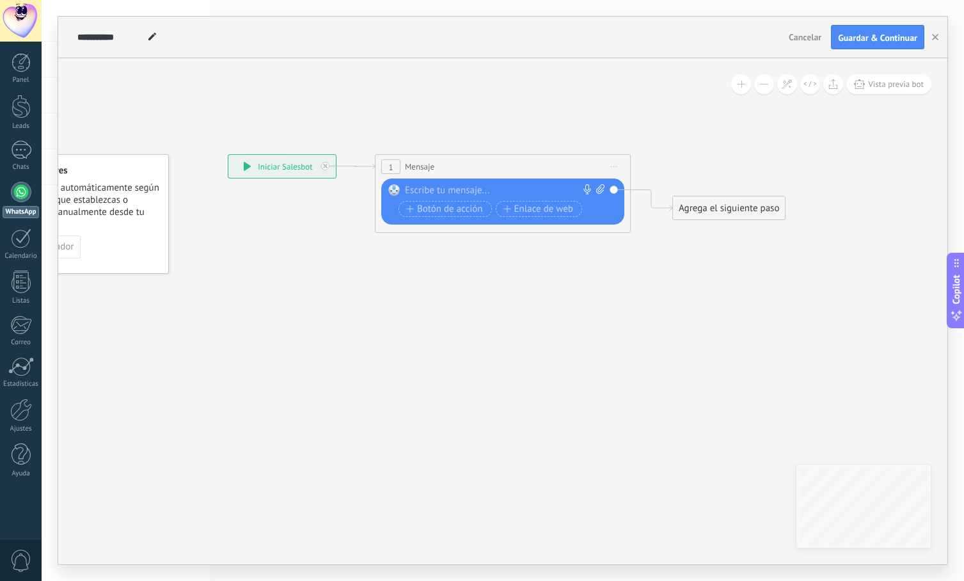
click at [433, 187] on div at bounding box center [500, 190] width 190 height 13
click at [395, 189] on rect at bounding box center [394, 190] width 12 height 12
click at [517, 190] on div "**********" at bounding box center [505, 190] width 200 height 13
click at [427, 190] on div "**********" at bounding box center [505, 190] width 200 height 13
click at [496, 189] on div "**********" at bounding box center [505, 190] width 200 height 13
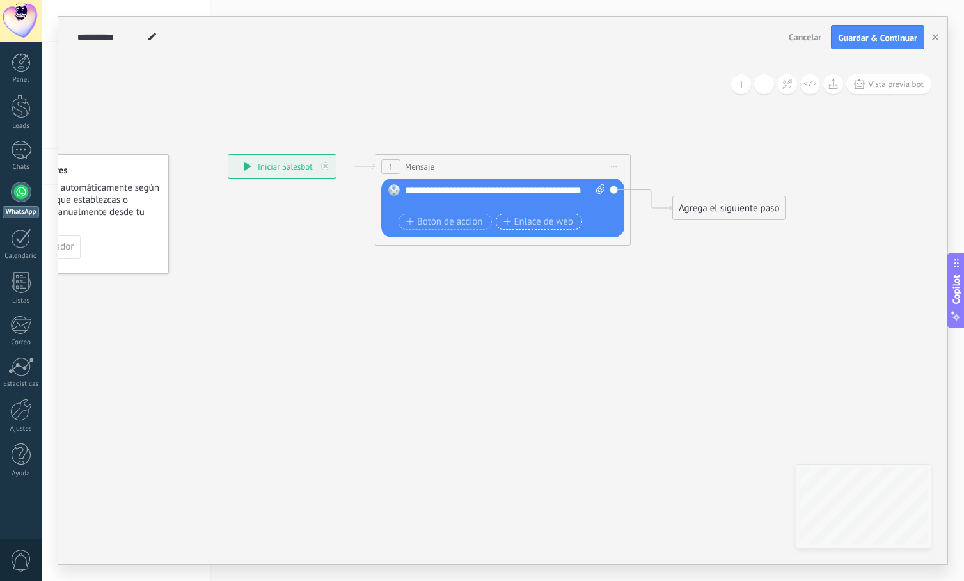
click at [526, 219] on span "Enlace de web" at bounding box center [538, 222] width 70 height 10
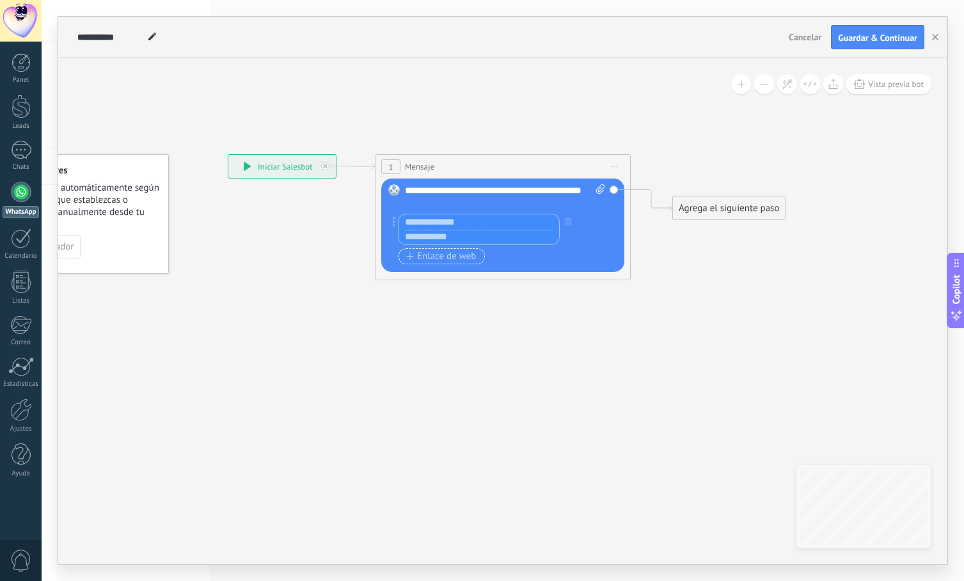
click at [454, 256] on span "Enlace de web" at bounding box center [441, 256] width 70 height 10
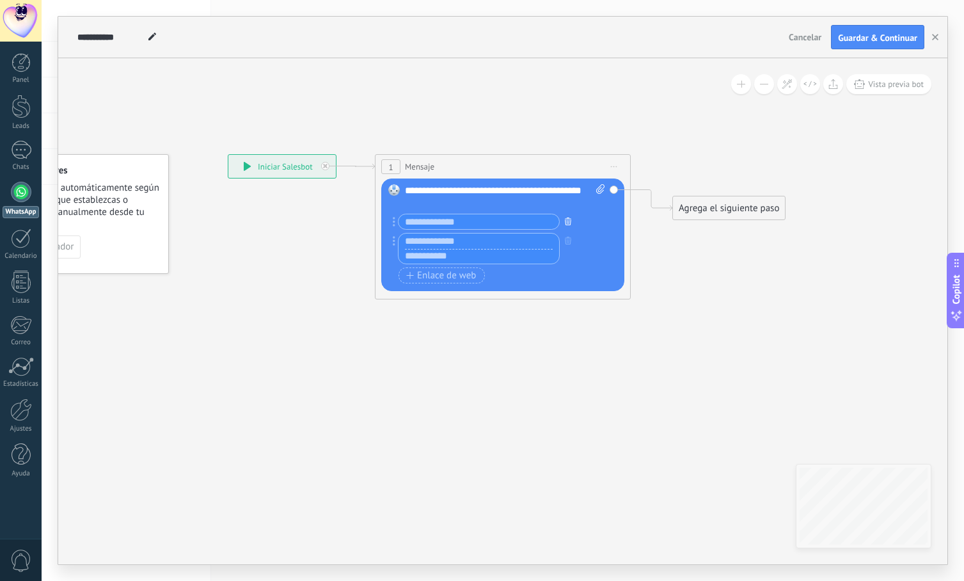
click at [566, 222] on icon "button" at bounding box center [568, 221] width 6 height 8
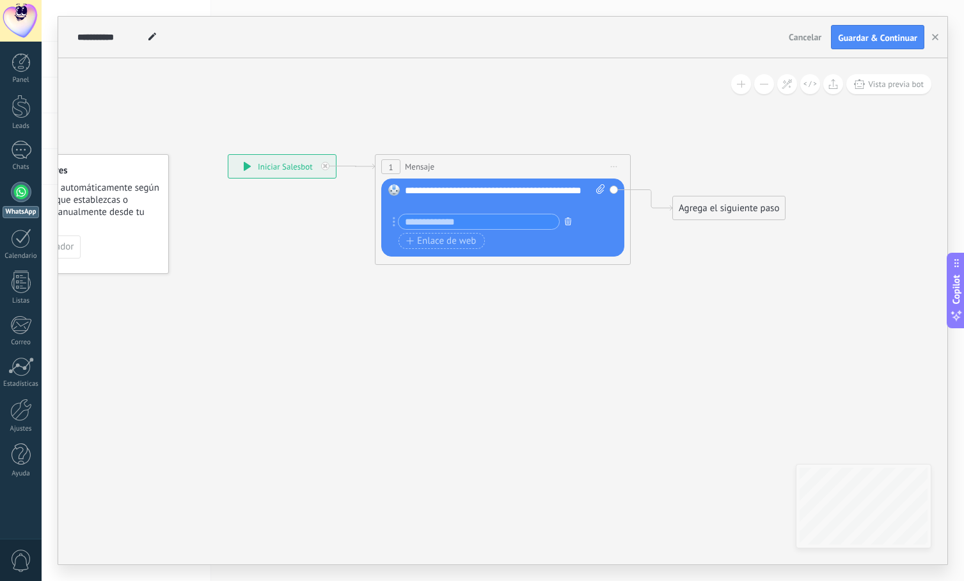
click at [566, 221] on icon "button" at bounding box center [568, 221] width 6 height 8
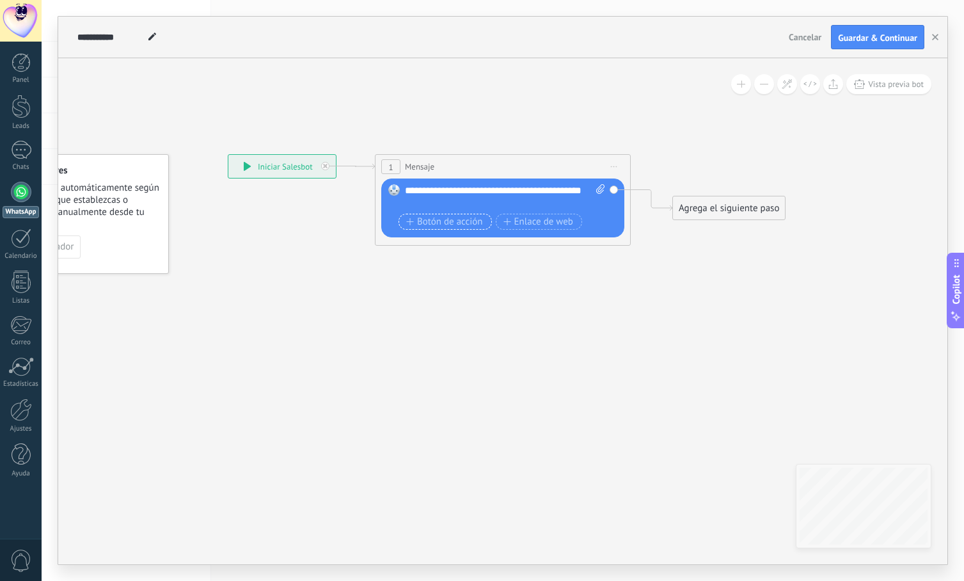
click at [455, 224] on span "Botón de acción" at bounding box center [444, 222] width 77 height 10
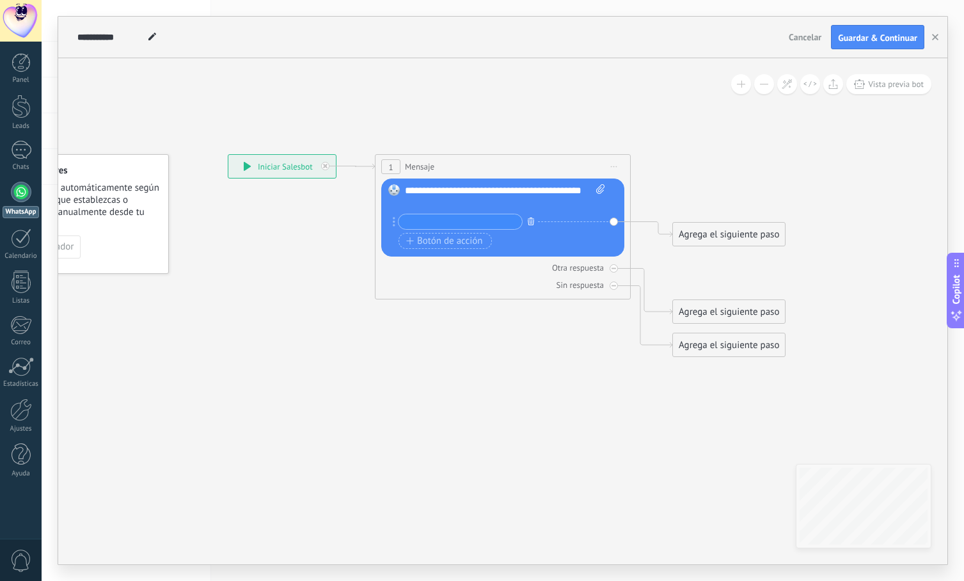
click at [532, 222] on icon "button" at bounding box center [531, 221] width 6 height 8
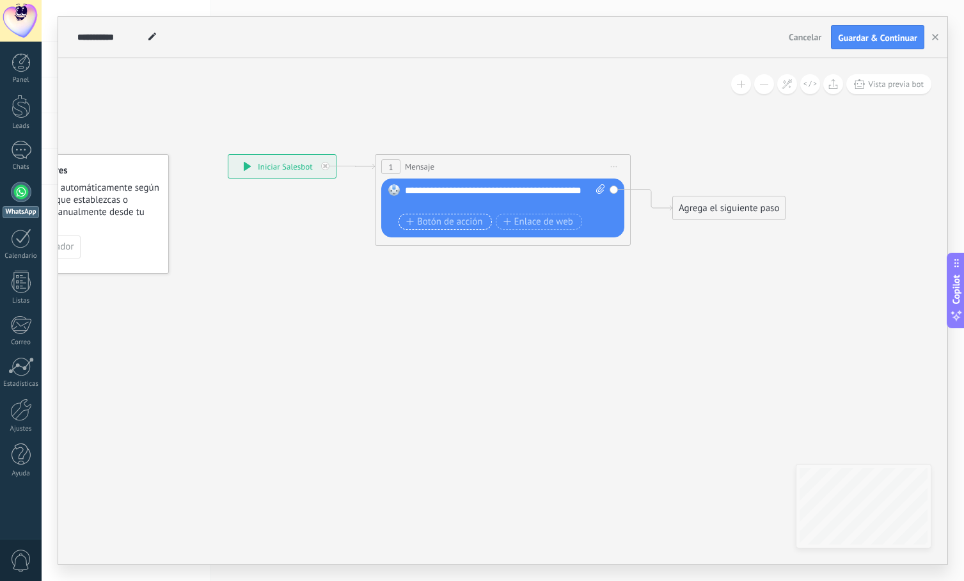
click at [450, 219] on span "Botón de acción" at bounding box center [444, 222] width 77 height 10
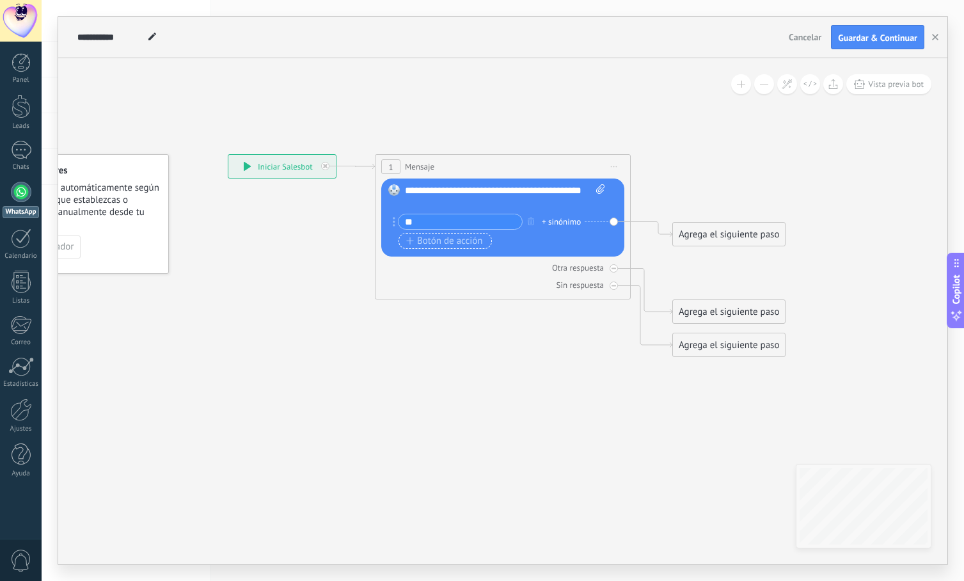
type input "*"
click at [457, 201] on div "**********" at bounding box center [505, 197] width 200 height 26
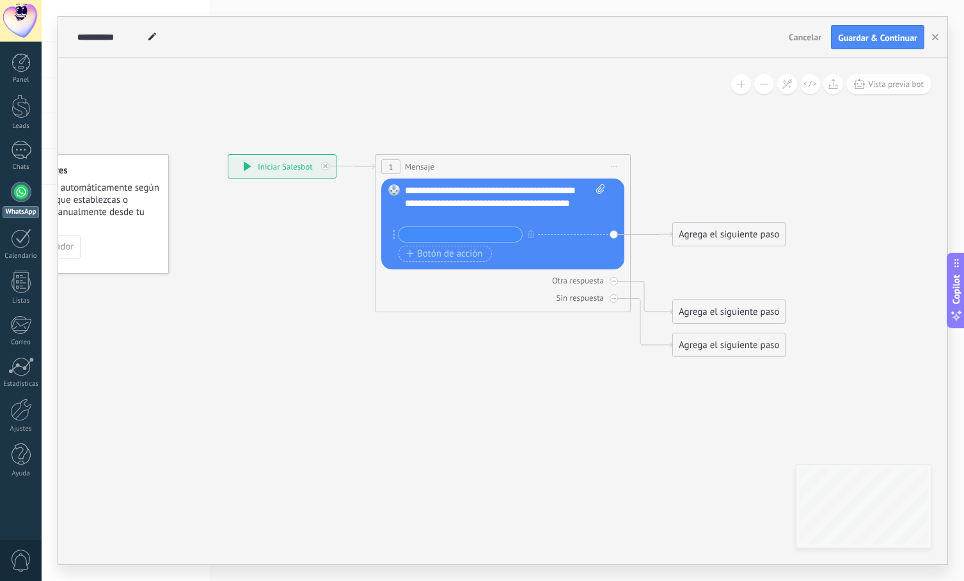
click at [445, 203] on div "**********" at bounding box center [505, 203] width 200 height 38
click at [443, 203] on div "**********" at bounding box center [505, 203] width 200 height 38
click at [449, 203] on div "**********" at bounding box center [505, 203] width 200 height 38
click at [432, 233] on input "text" at bounding box center [459, 234] width 123 height 15
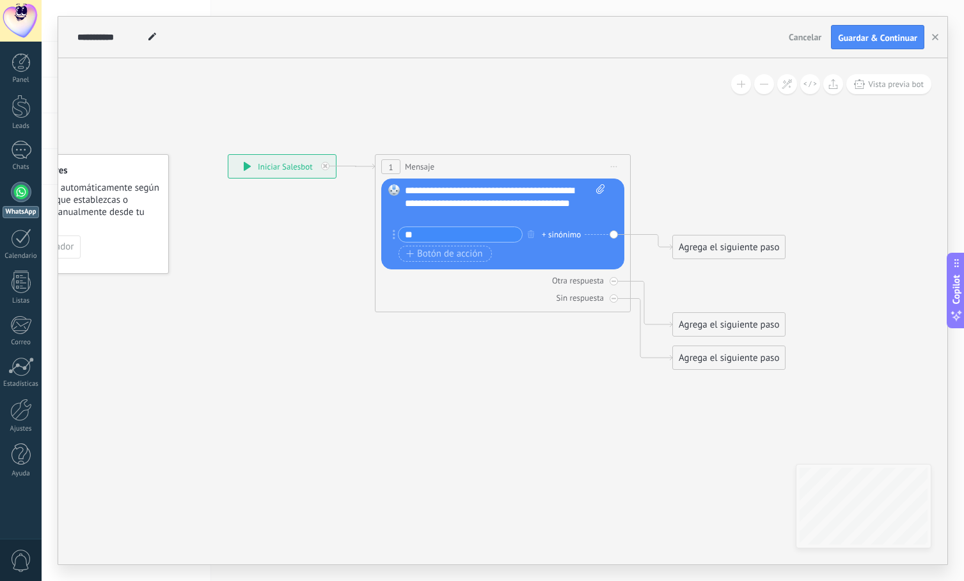
type input "*"
click at [411, 252] on icon "button" at bounding box center [410, 253] width 8 height 7
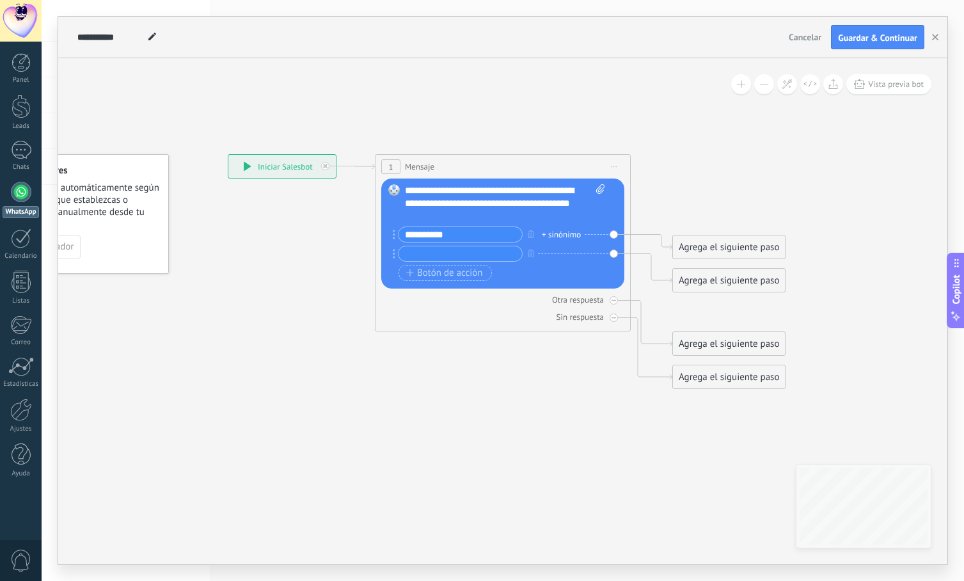
click at [453, 235] on input "**********" at bounding box center [459, 234] width 123 height 15
type input "**********"
click at [436, 251] on input "text" at bounding box center [459, 253] width 123 height 15
type input "**********"
click at [611, 301] on icon at bounding box center [613, 300] width 4 height 4
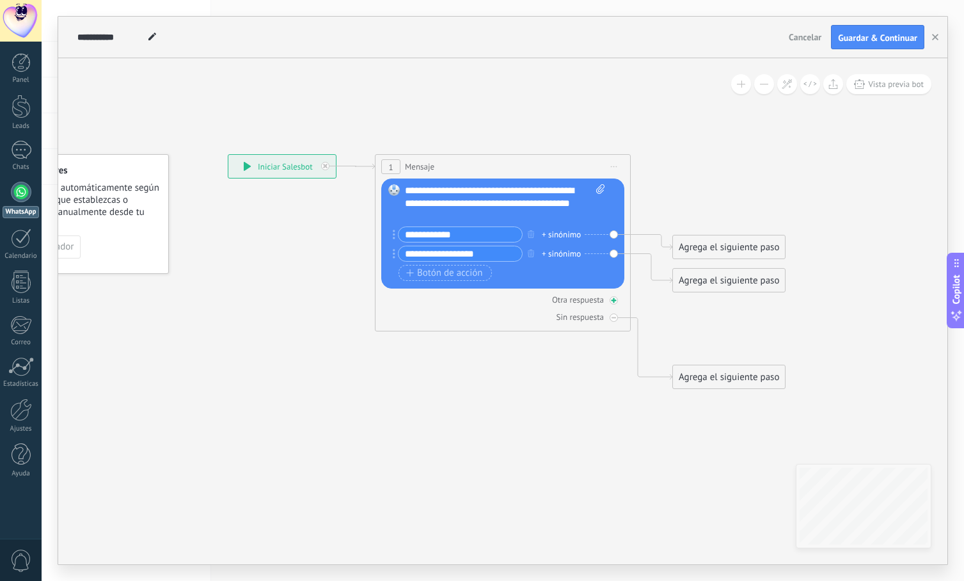
click at [590, 296] on div "Otra respuesta" at bounding box center [578, 299] width 52 height 11
click at [612, 301] on icon at bounding box center [613, 300] width 4 height 4
drag, startPoint x: 693, startPoint y: 374, endPoint x: 679, endPoint y: 318, distance: 58.0
click at [679, 318] on div "Agrega el siguiente paso" at bounding box center [715, 317] width 112 height 21
click at [597, 376] on icon at bounding box center [485, 242] width 1154 height 817
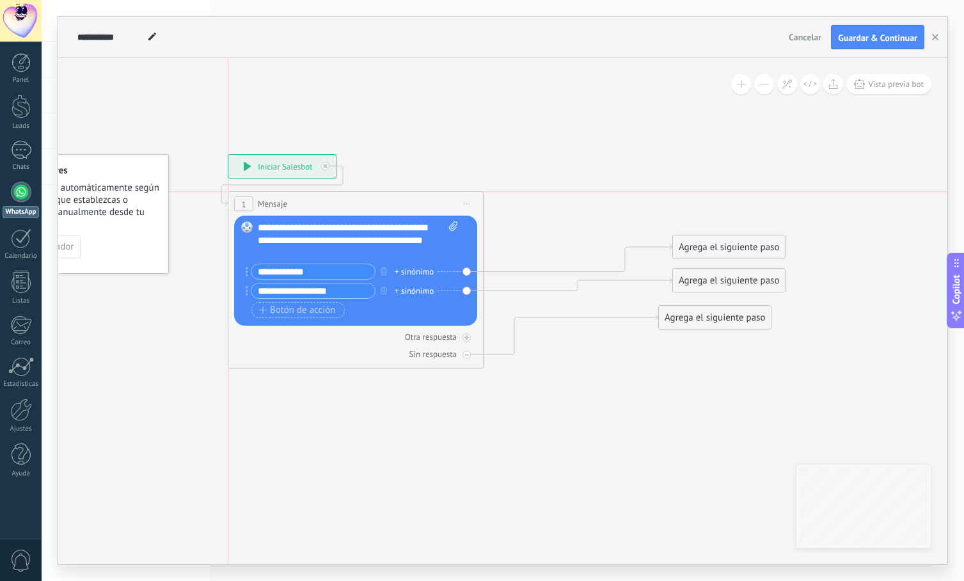
drag, startPoint x: 456, startPoint y: 168, endPoint x: 306, endPoint y: 200, distance: 153.7
click at [306, 200] on div "1 Mensaje ******* (a): Todos los contactos - canales seleccionados Todos los co…" at bounding box center [355, 204] width 255 height 24
drag, startPoint x: 702, startPoint y: 248, endPoint x: 530, endPoint y: 202, distance: 177.9
click at [530, 202] on div "Agrega el siguiente paso" at bounding box center [556, 203] width 112 height 21
drag, startPoint x: 736, startPoint y: 282, endPoint x: 576, endPoint y: 245, distance: 163.5
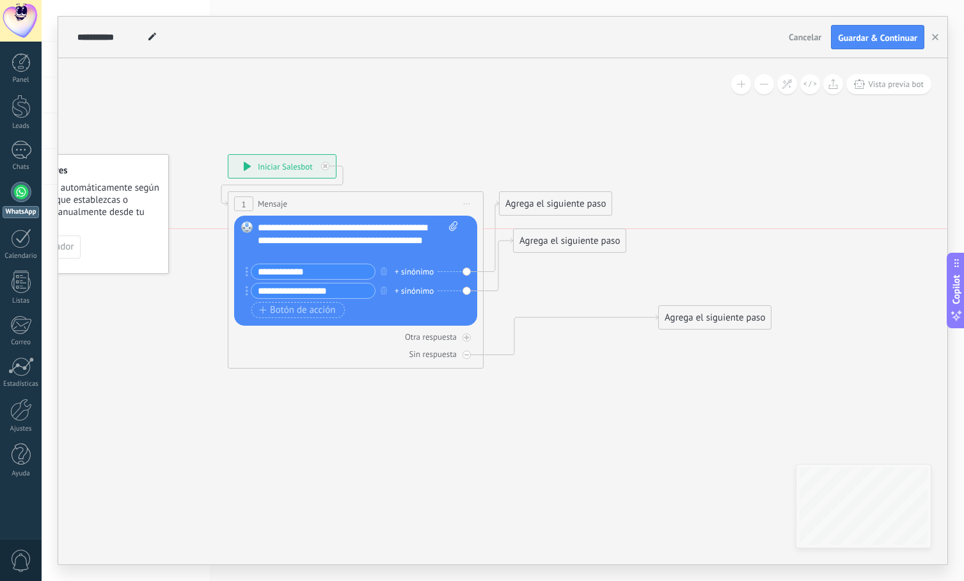
click at [576, 245] on div "Agrega el siguiente paso" at bounding box center [570, 240] width 112 height 21
drag, startPoint x: 552, startPoint y: 201, endPoint x: 563, endPoint y: 202, distance: 10.9
click at [563, 202] on div "Agrega el siguiente paso" at bounding box center [570, 203] width 112 height 21
click at [702, 237] on icon at bounding box center [478, 261] width 1140 height 854
drag, startPoint x: 711, startPoint y: 315, endPoint x: 571, endPoint y: 312, distance: 139.5
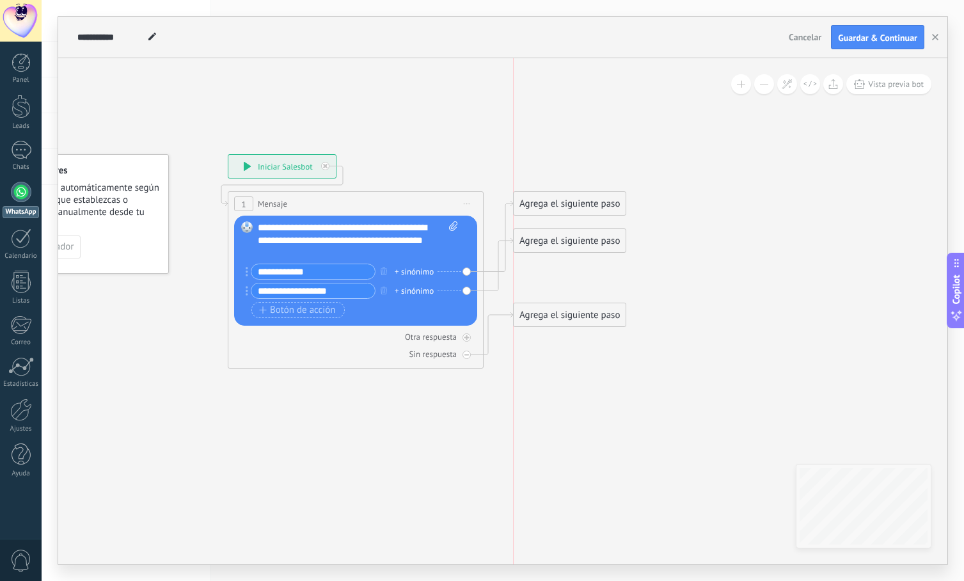
click at [571, 312] on div "Agrega el siguiente paso" at bounding box center [570, 314] width 112 height 21
click at [570, 203] on div "Agrega el siguiente paso" at bounding box center [570, 203] width 112 height 21
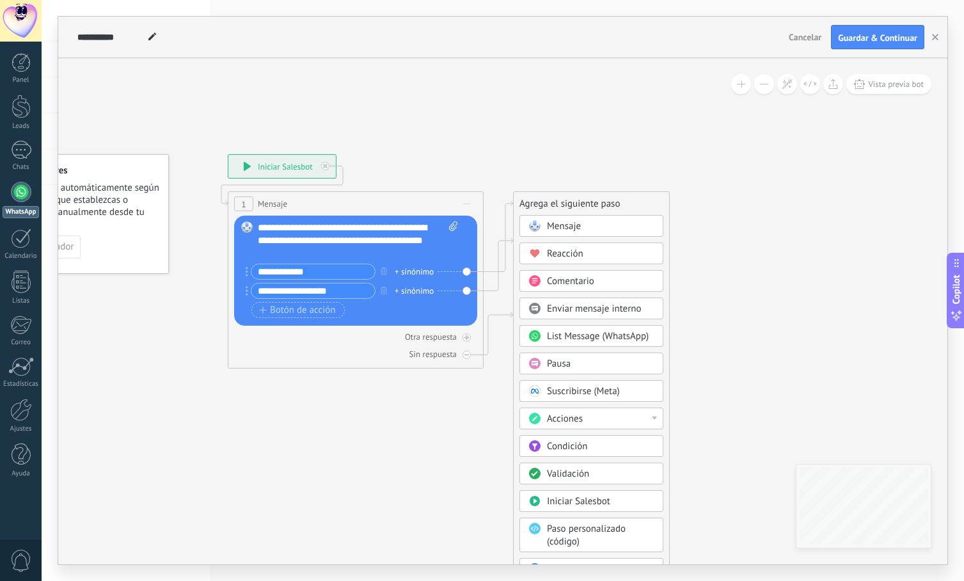
click at [620, 253] on div "Reacción" at bounding box center [600, 254] width 107 height 13
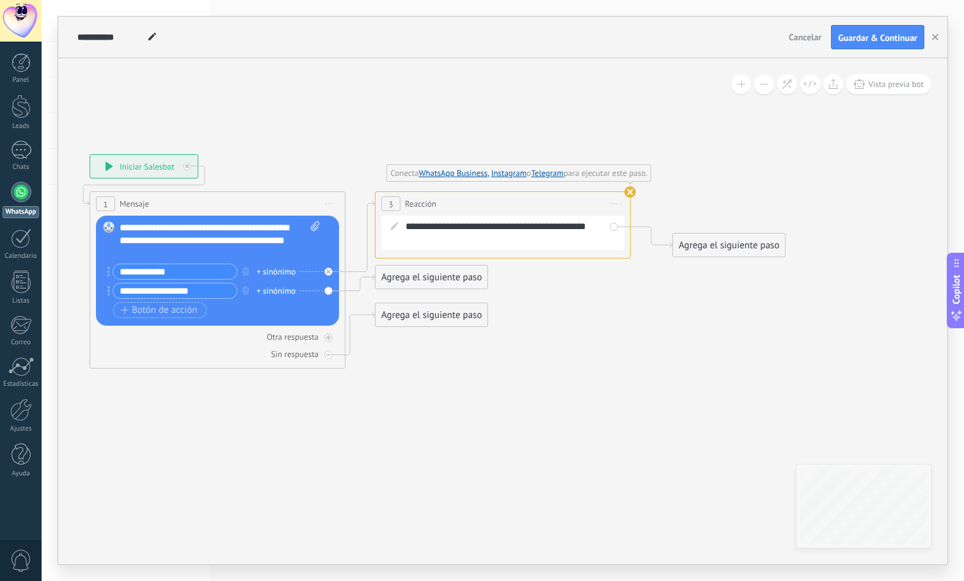
click at [630, 190] on use at bounding box center [630, 192] width 12 height 12
click at [617, 203] on icon at bounding box center [614, 203] width 6 height 1
click at [656, 286] on div "Borrar" at bounding box center [672, 287] width 127 height 22
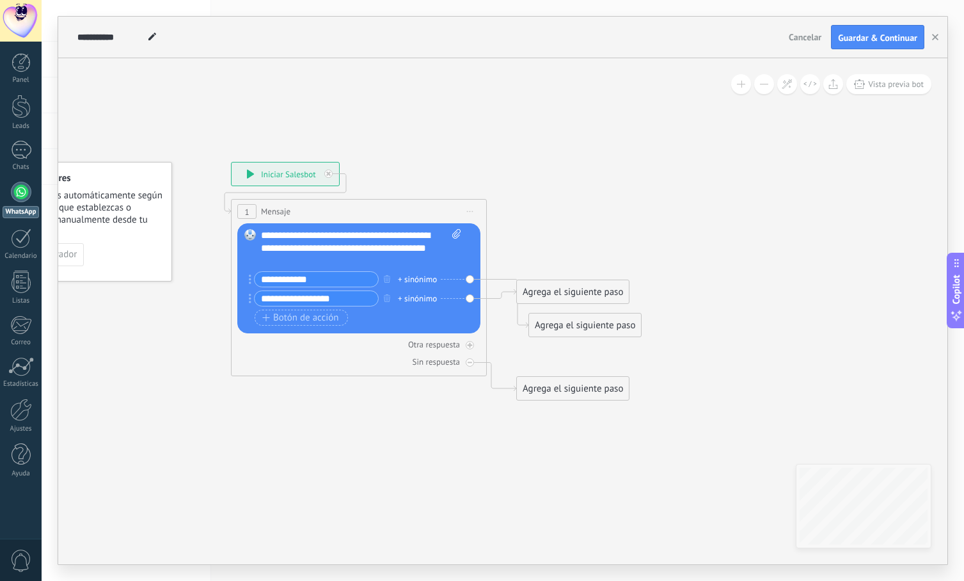
drag, startPoint x: 513, startPoint y: 223, endPoint x: 654, endPoint y: 230, distance: 141.6
click at [654, 230] on icon at bounding box center [414, 281] width 1007 height 878
drag, startPoint x: 595, startPoint y: 326, endPoint x: 579, endPoint y: 210, distance: 117.6
click at [579, 210] on div "Agrega el siguiente paso" at bounding box center [573, 211] width 112 height 21
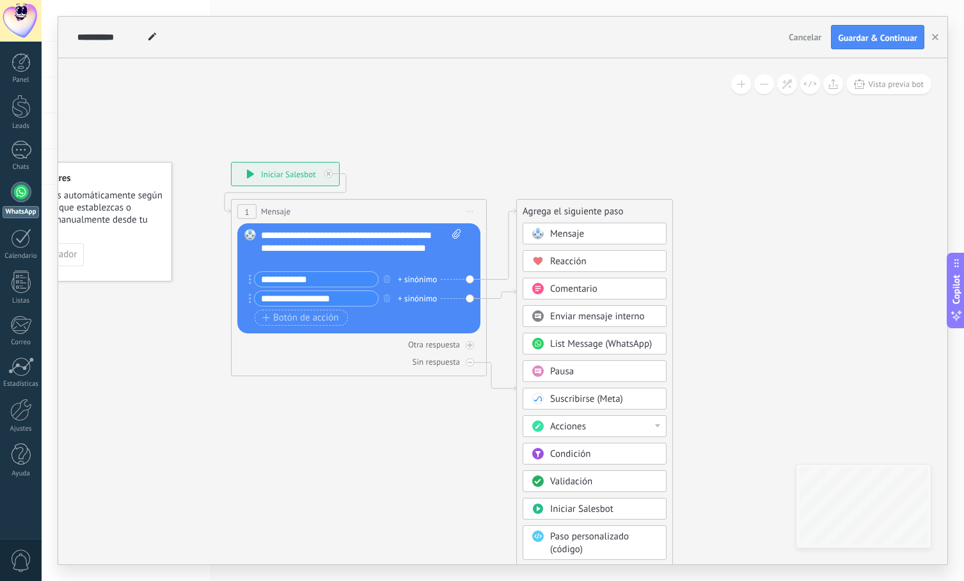
click at [587, 288] on span "Comentario" at bounding box center [573, 289] width 47 height 12
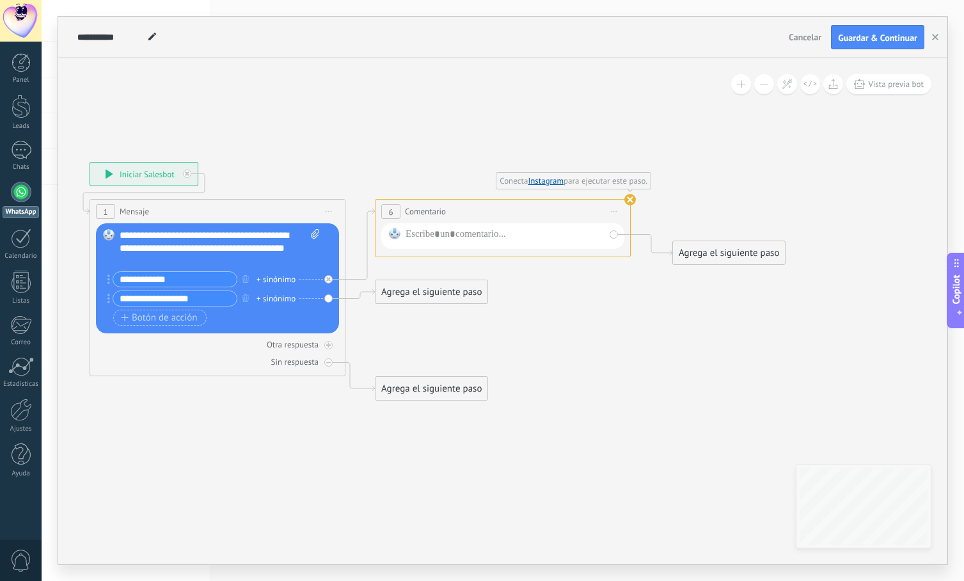
click at [613, 211] on icon at bounding box center [614, 211] width 6 height 1
click at [642, 298] on div "Borrar" at bounding box center [672, 295] width 127 height 22
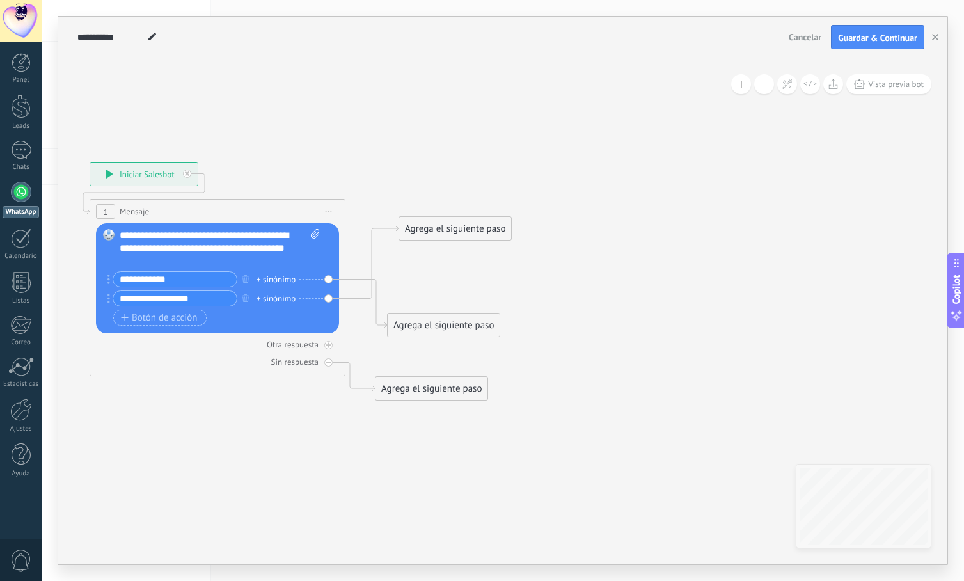
drag, startPoint x: 431, startPoint y: 273, endPoint x: 451, endPoint y: 224, distance: 53.1
click at [451, 224] on div "Agrega el siguiente paso" at bounding box center [455, 228] width 112 height 21
drag, startPoint x: 441, startPoint y: 224, endPoint x: 501, endPoint y: 359, distance: 148.6
click at [501, 359] on div "Agrega el siguiente paso" at bounding box center [517, 362] width 112 height 21
drag, startPoint x: 446, startPoint y: 319, endPoint x: 435, endPoint y: 201, distance: 118.8
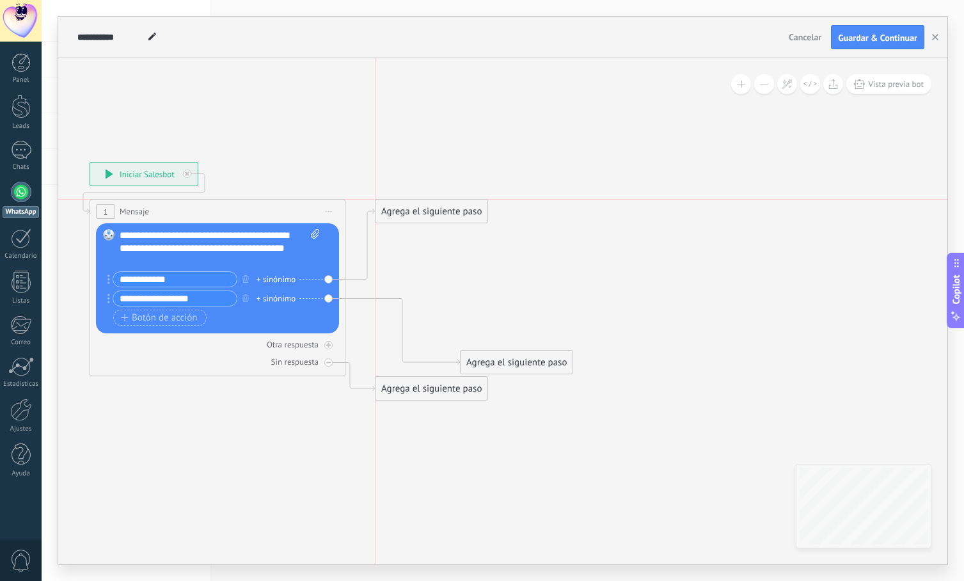
click at [435, 201] on div "Agrega el siguiente paso" at bounding box center [431, 211] width 112 height 21
click at [429, 207] on div "Agrega el siguiente paso" at bounding box center [431, 211] width 112 height 21
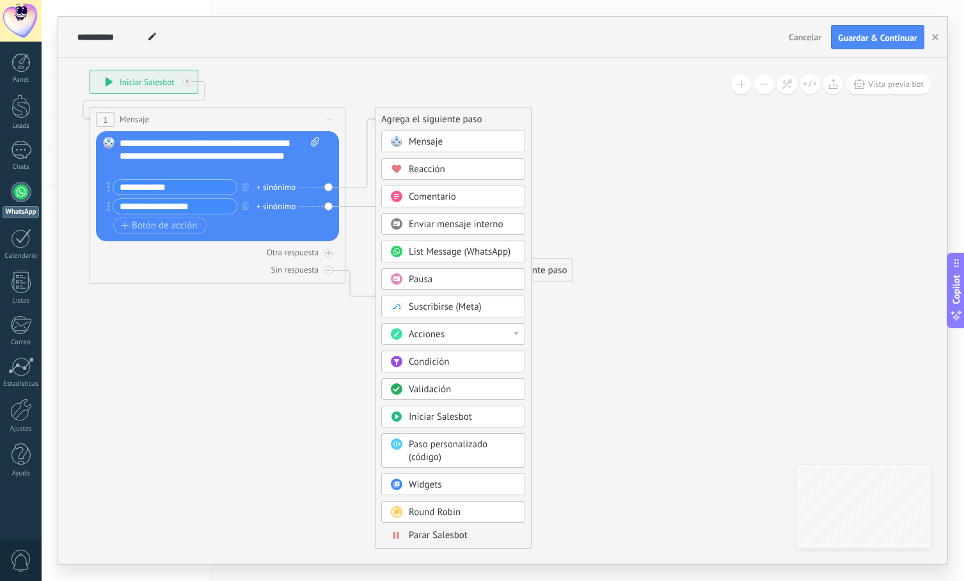
click at [516, 334] on div at bounding box center [516, 333] width 5 height 3
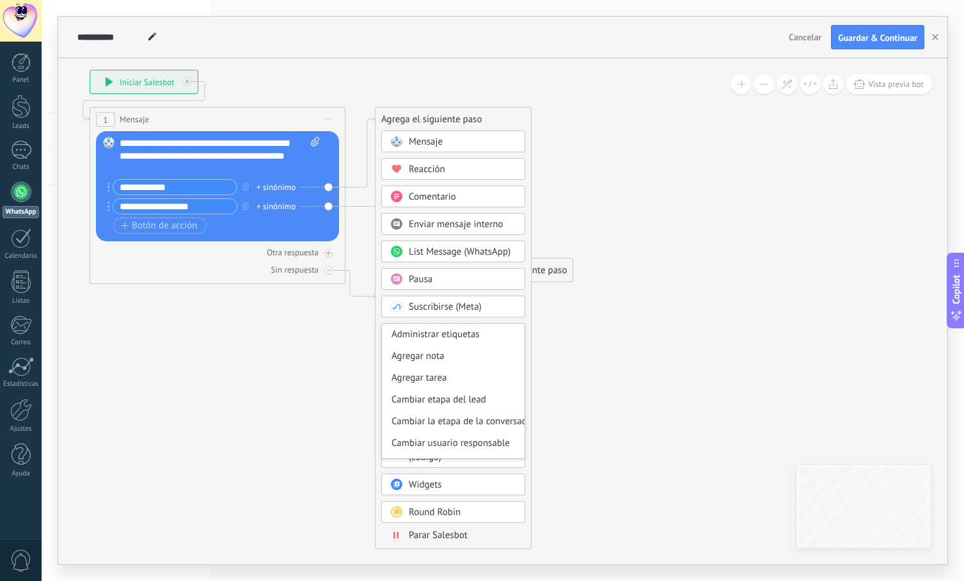
click at [530, 320] on div "Agrega el siguiente paso Mensaje Mensaje Mensaje Reacción Comentario Enviar men…" at bounding box center [453, 328] width 157 height 442
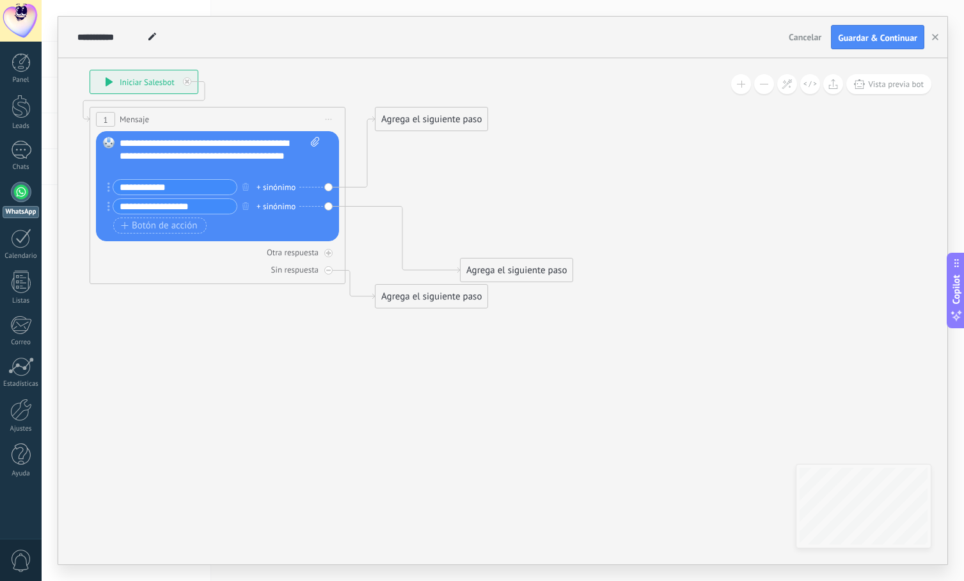
click at [415, 118] on div "Agrega el siguiente paso" at bounding box center [431, 119] width 112 height 21
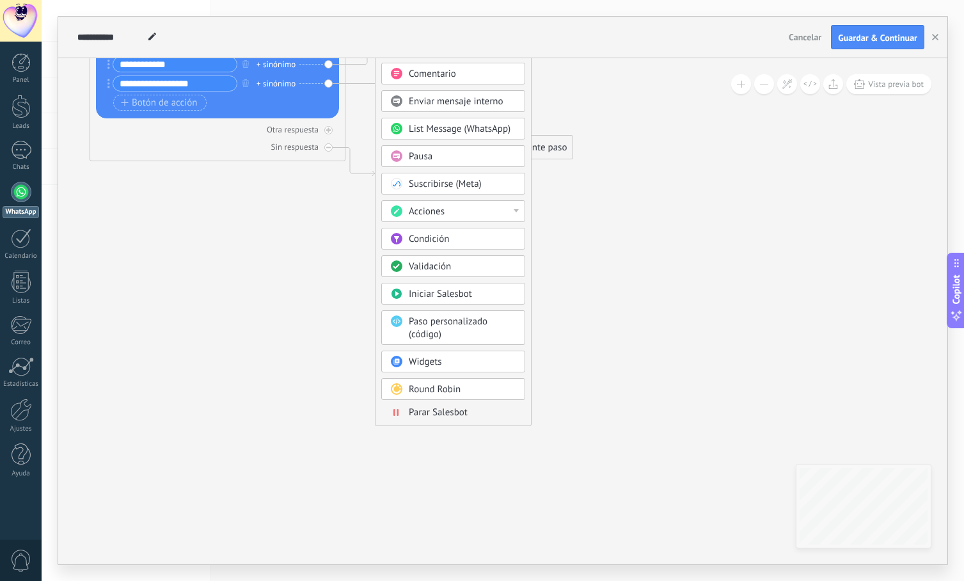
click at [445, 324] on span "Paso personalizado (código)" at bounding box center [448, 327] width 79 height 25
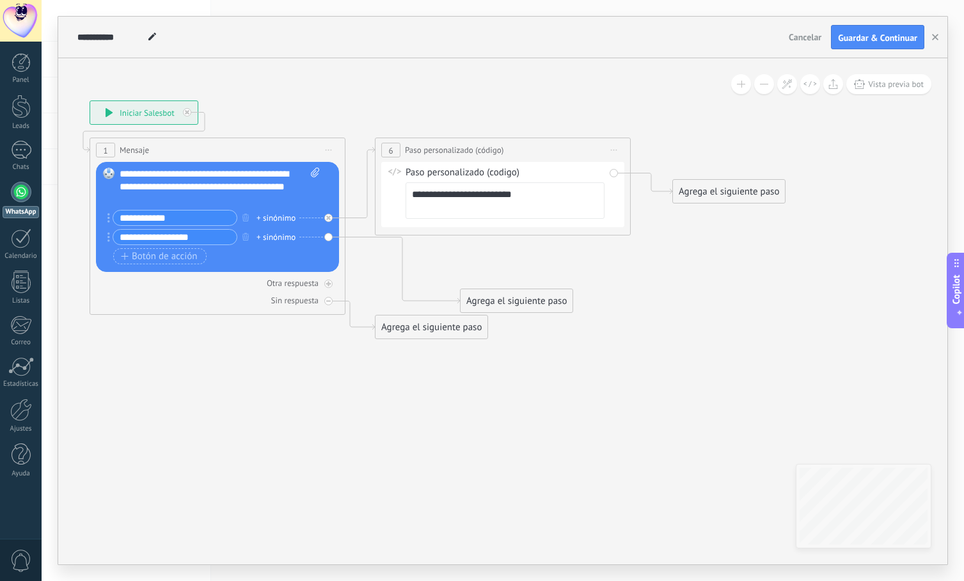
click at [618, 147] on span "Iniciar vista previa aquí Cambiar nombre Duplicar Borrar" at bounding box center [614, 150] width 20 height 19
click at [652, 234] on div "Borrar" at bounding box center [672, 234] width 127 height 22
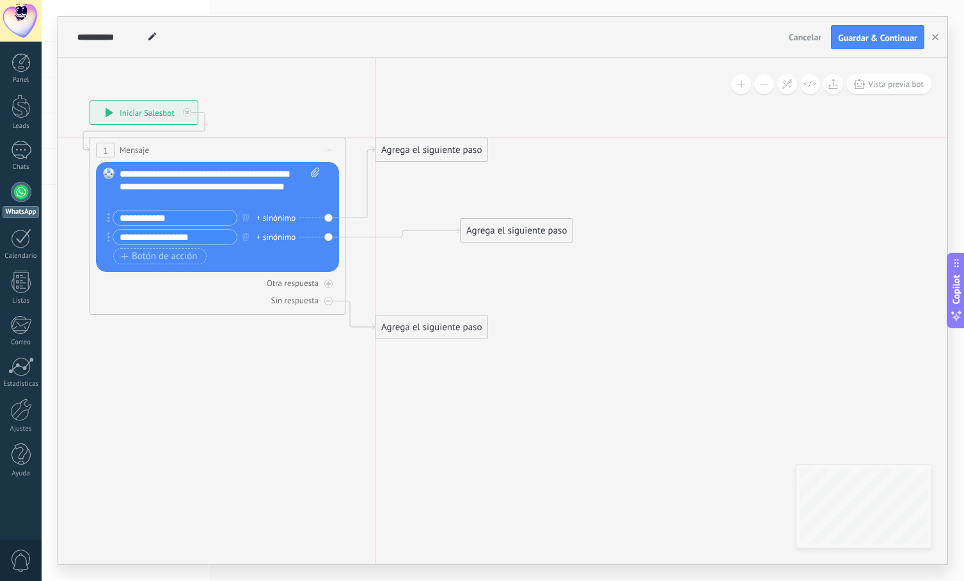
drag, startPoint x: 420, startPoint y: 269, endPoint x: 406, endPoint y: 155, distance: 114.7
click at [406, 155] on div "Agrega el siguiente paso" at bounding box center [431, 149] width 112 height 21
click at [408, 152] on div "Agrega el siguiente paso" at bounding box center [431, 149] width 112 height 21
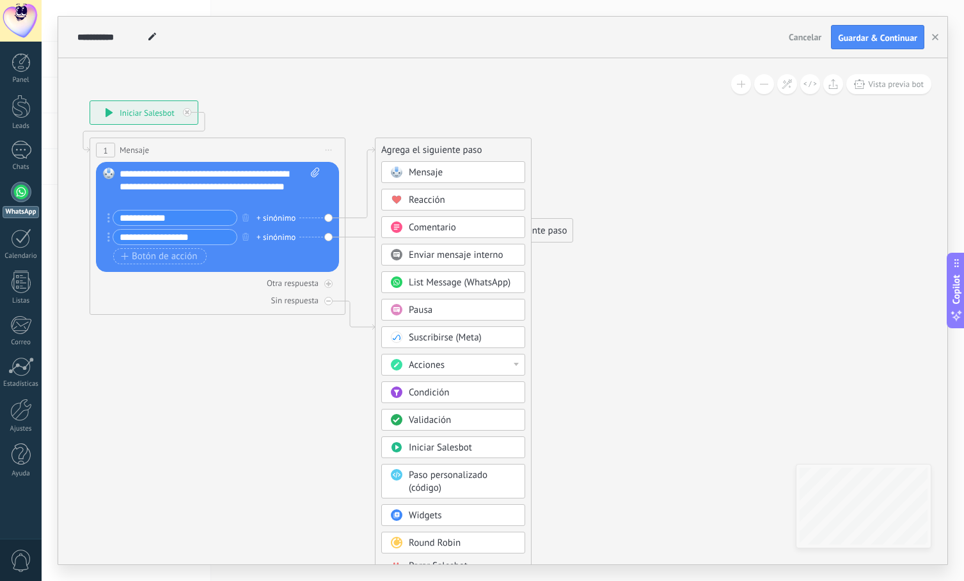
click at [452, 176] on div "Mensaje" at bounding box center [462, 172] width 107 height 13
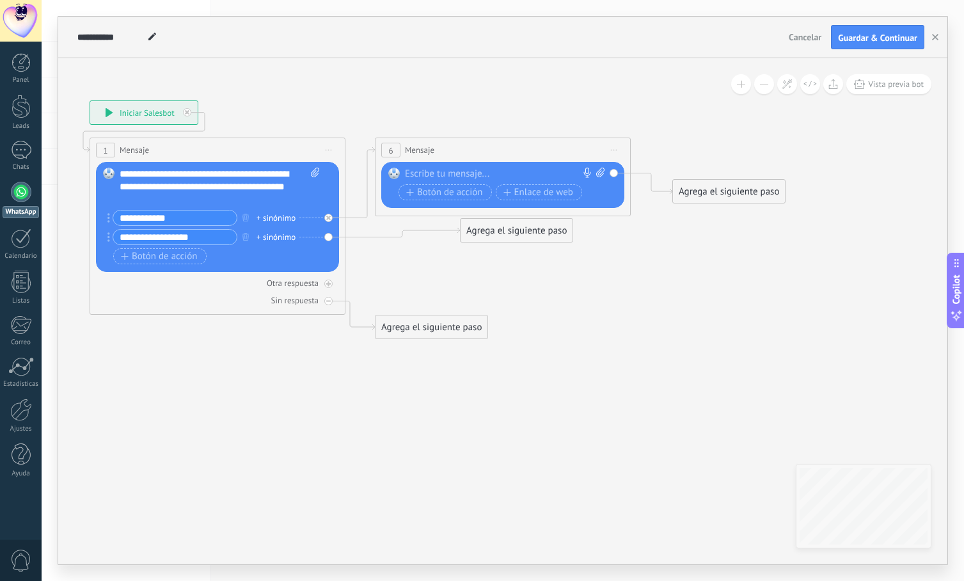
click at [445, 172] on div at bounding box center [500, 174] width 190 height 13
drag, startPoint x: 500, startPoint y: 173, endPoint x: 523, endPoint y: 183, distance: 25.2
click at [523, 183] on div "**********" at bounding box center [505, 186] width 200 height 36
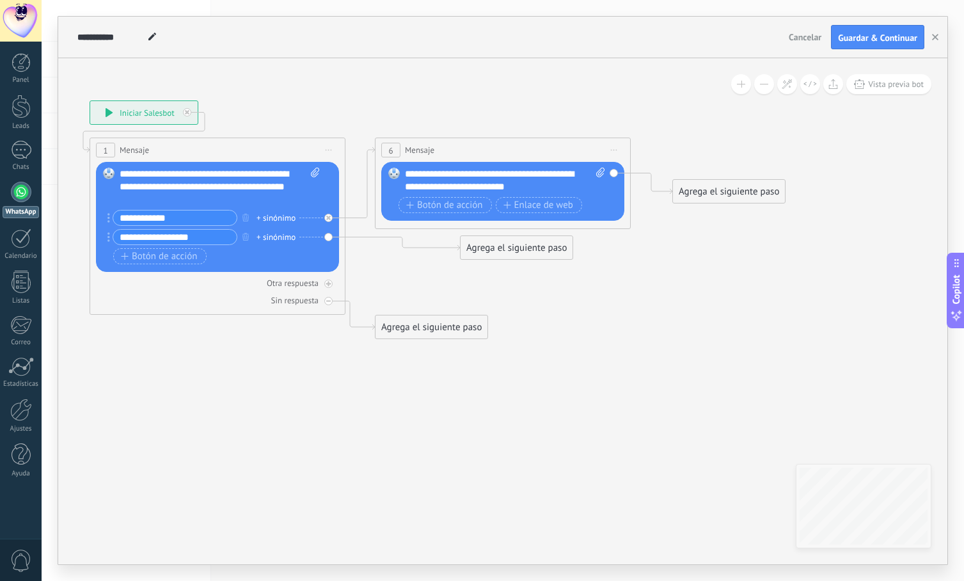
click at [597, 173] on icon at bounding box center [600, 173] width 8 height 10
click input "Subir" at bounding box center [0, 0] width 0 height 0
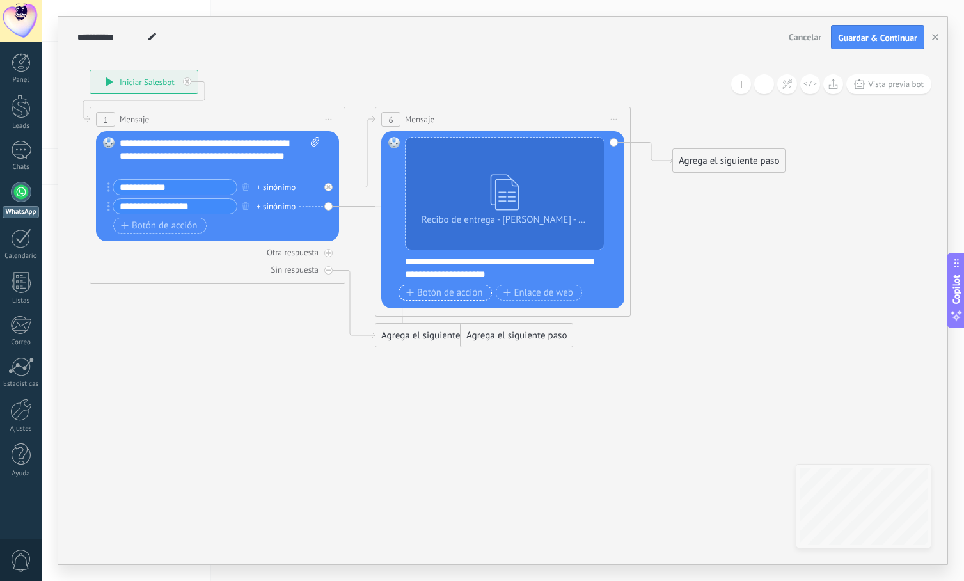
click at [455, 293] on span "Botón de acción" at bounding box center [444, 293] width 77 height 10
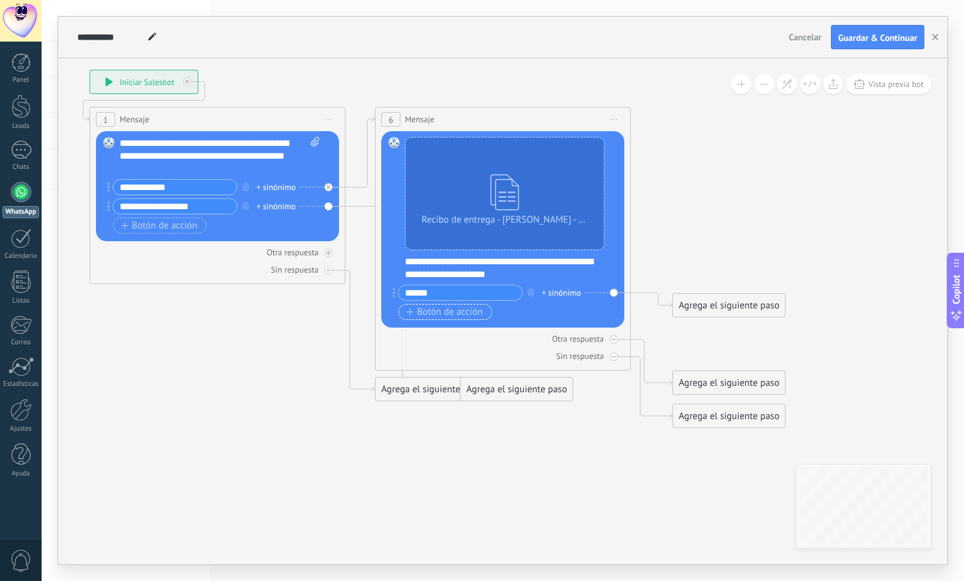
type input "******"
click at [462, 312] on span "Botón de acción" at bounding box center [444, 312] width 77 height 10
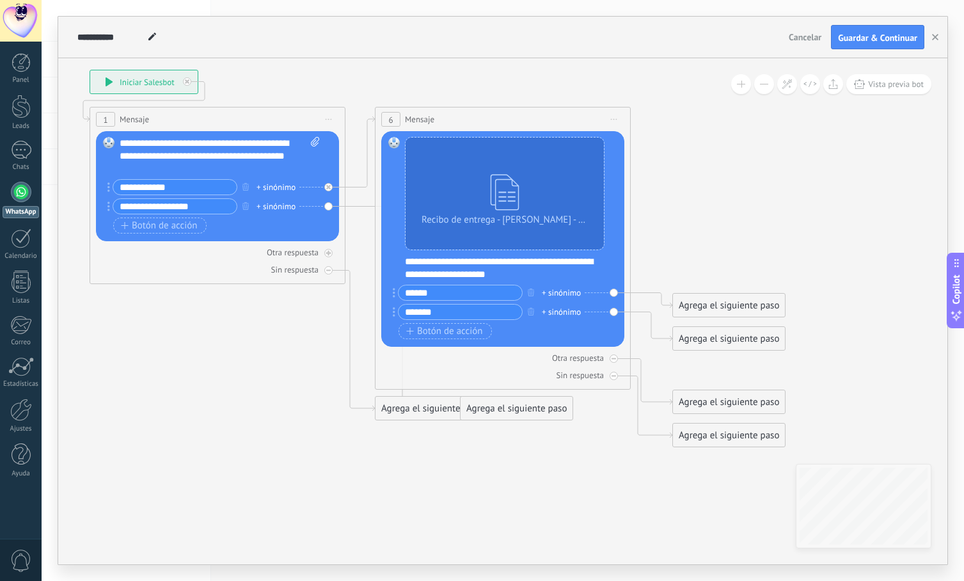
type input "*******"
click at [714, 193] on icon at bounding box center [416, 258] width 1292 height 1017
click at [698, 195] on icon at bounding box center [416, 258] width 1292 height 1017
drag, startPoint x: 700, startPoint y: 305, endPoint x: 695, endPoint y: 117, distance: 188.1
click at [695, 117] on div "Agrega el siguiente paso" at bounding box center [729, 119] width 112 height 21
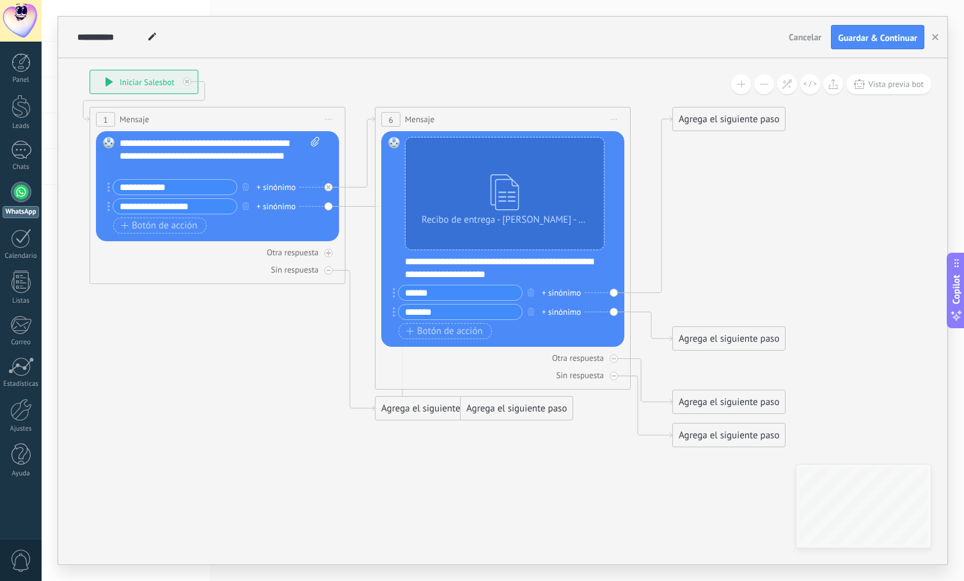
click at [695, 117] on div "Agrega el siguiente paso" at bounding box center [729, 119] width 112 height 21
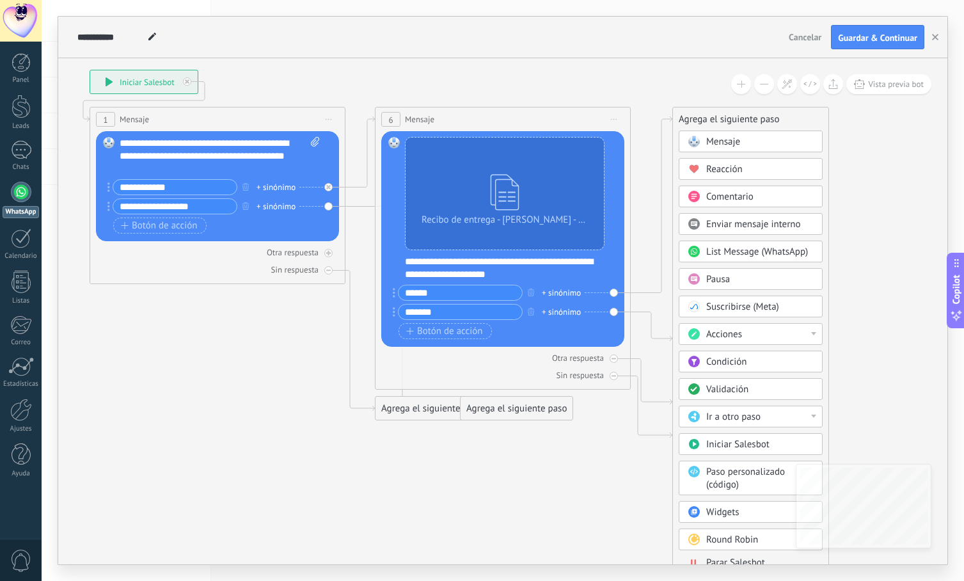
click at [707, 139] on span "Mensaje" at bounding box center [723, 142] width 34 height 12
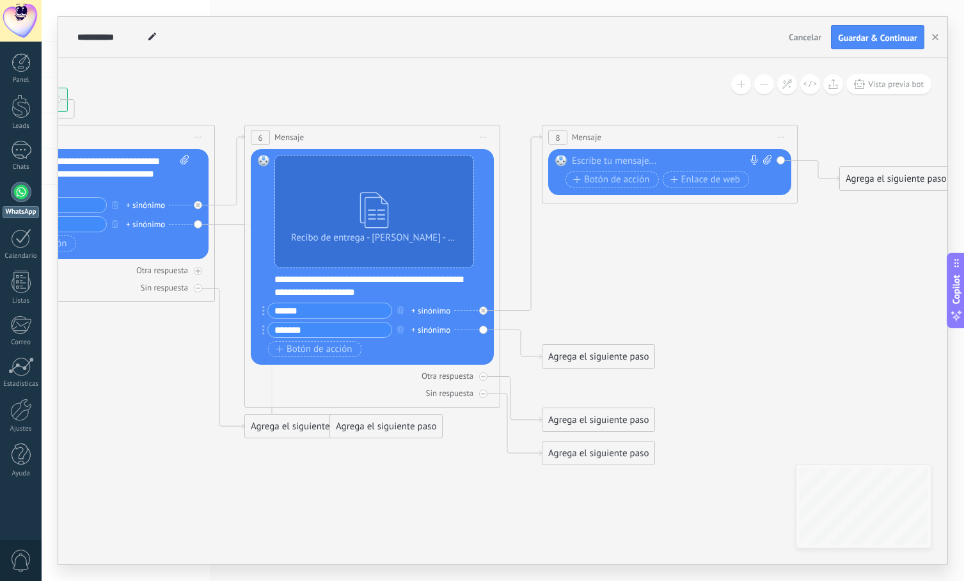
drag, startPoint x: 440, startPoint y: 292, endPoint x: 607, endPoint y: 310, distance: 167.9
click at [607, 310] on icon at bounding box center [433, 276] width 1589 height 1017
drag, startPoint x: 875, startPoint y: 177, endPoint x: 856, endPoint y: 159, distance: 26.2
click at [856, 159] on div "Agrega el siguiente paso" at bounding box center [877, 160] width 112 height 21
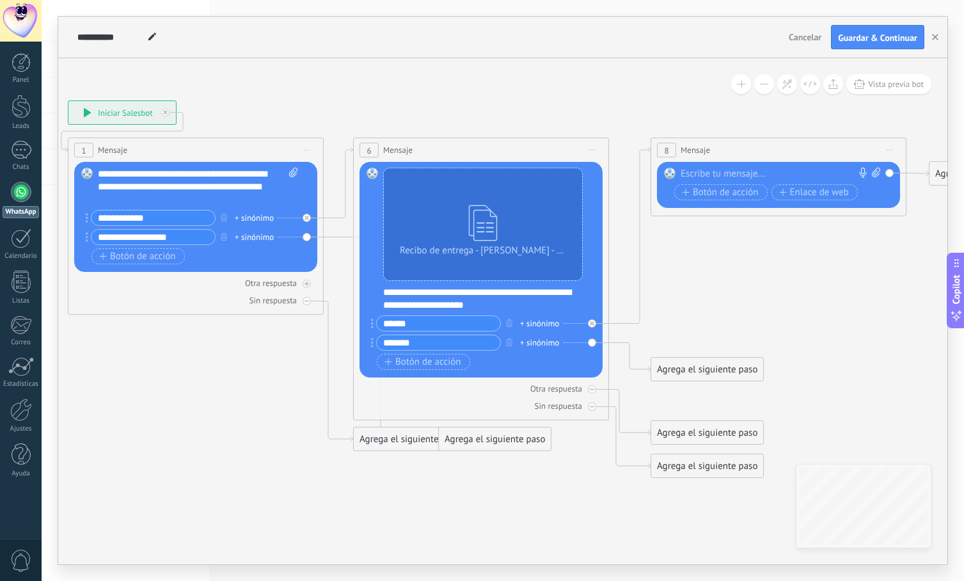
drag, startPoint x: 643, startPoint y: 295, endPoint x: 752, endPoint y: 308, distance: 109.5
click at [752, 308] on icon at bounding box center [533, 289] width 1571 height 1017
click at [590, 32] on div "**********" at bounding box center [428, 37] width 709 height 41
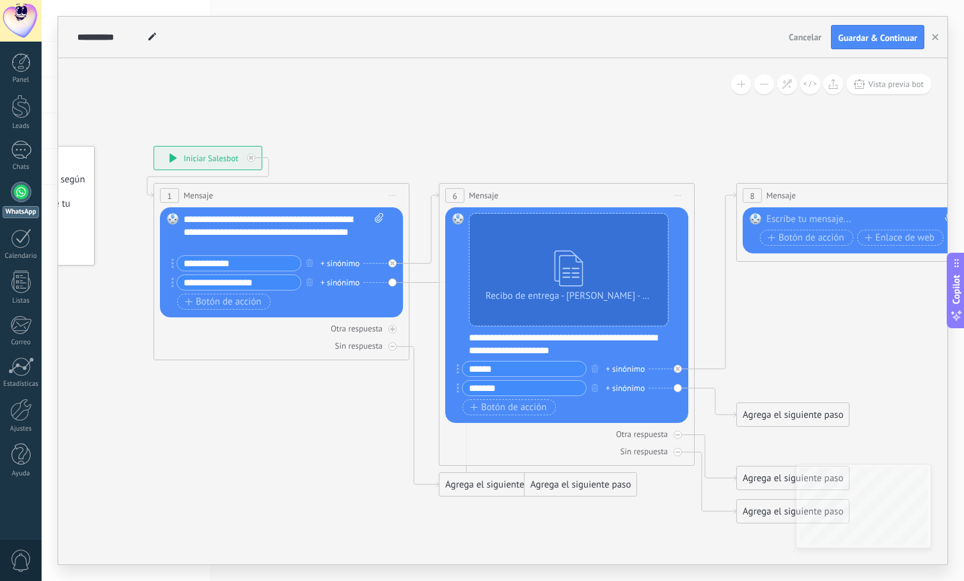
drag, startPoint x: 224, startPoint y: 390, endPoint x: 310, endPoint y: 436, distance: 97.0
click at [310, 436] on icon at bounding box center [619, 334] width 1571 height 1017
drag, startPoint x: 479, startPoint y: 489, endPoint x: 201, endPoint y: 397, distance: 292.5
click at [201, 397] on div "Agrega el siguiente paso" at bounding box center [218, 392] width 112 height 21
drag, startPoint x: 560, startPoint y: 486, endPoint x: 478, endPoint y: 532, distance: 93.1
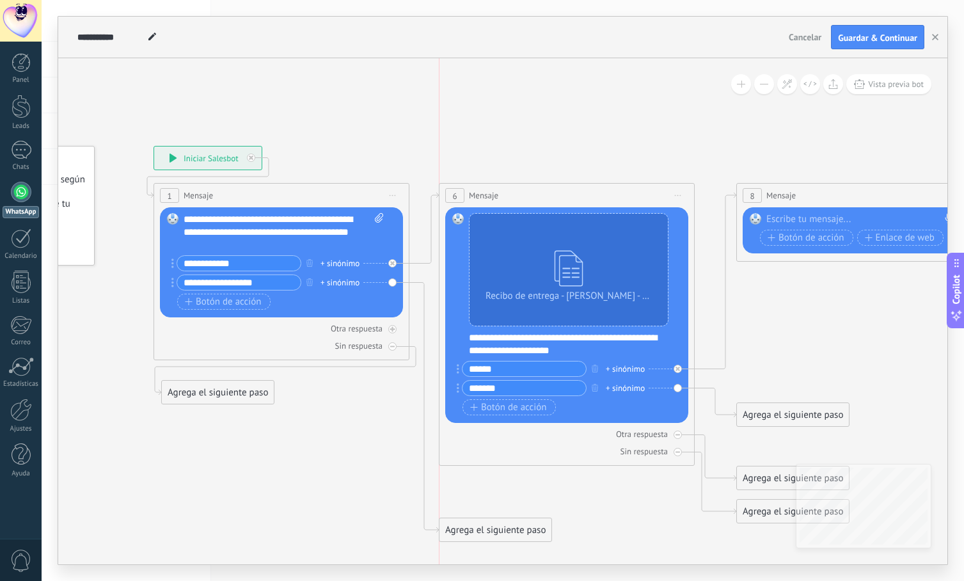
click at [478, 532] on div "Agrega el siguiente paso" at bounding box center [495, 529] width 112 height 21
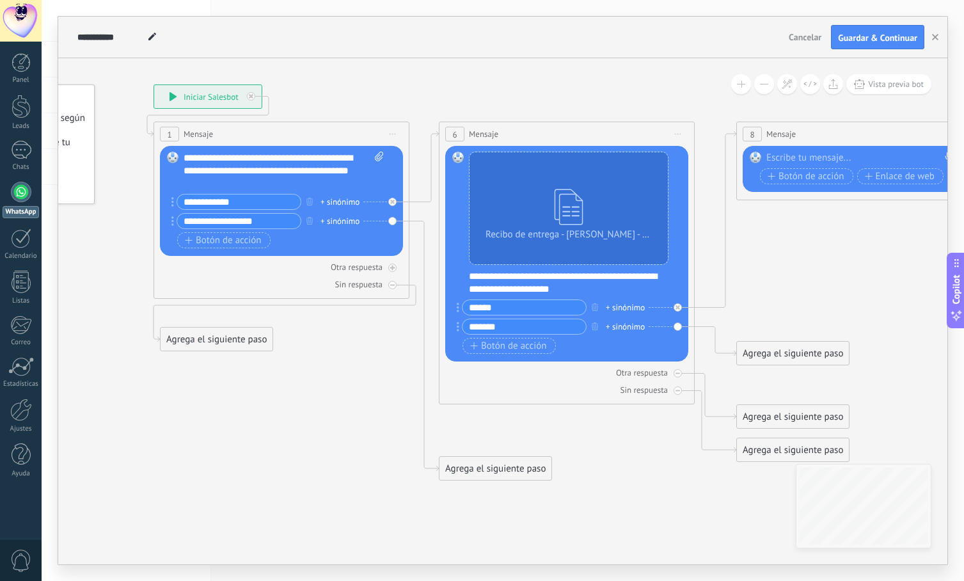
drag, startPoint x: 207, startPoint y: 332, endPoint x: 205, endPoint y: 340, distance: 8.4
click at [205, 340] on div "Agrega el siguiente paso" at bounding box center [217, 339] width 112 height 21
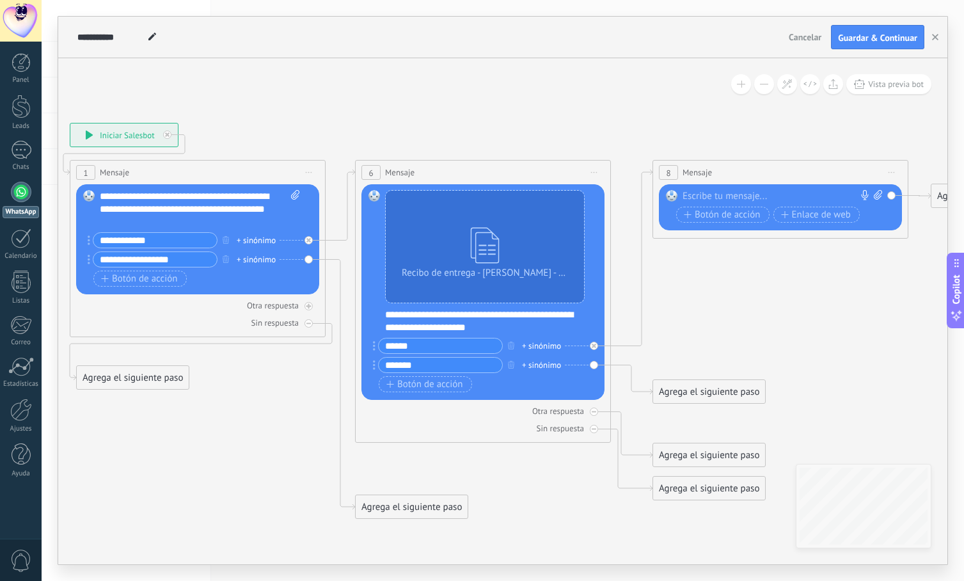
drag, startPoint x: 345, startPoint y: 342, endPoint x: 246, endPoint y: 380, distance: 106.7
click at [246, 380] on icon at bounding box center [535, 321] width 1570 height 1036
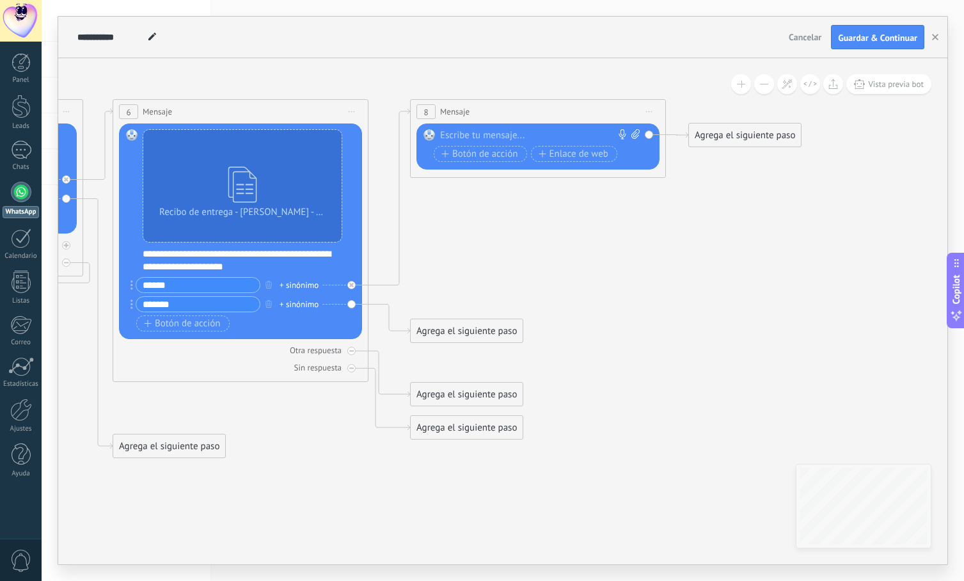
drag, startPoint x: 779, startPoint y: 295, endPoint x: 565, endPoint y: 218, distance: 227.8
click at [565, 219] on icon at bounding box center [293, 260] width 1570 height 1036
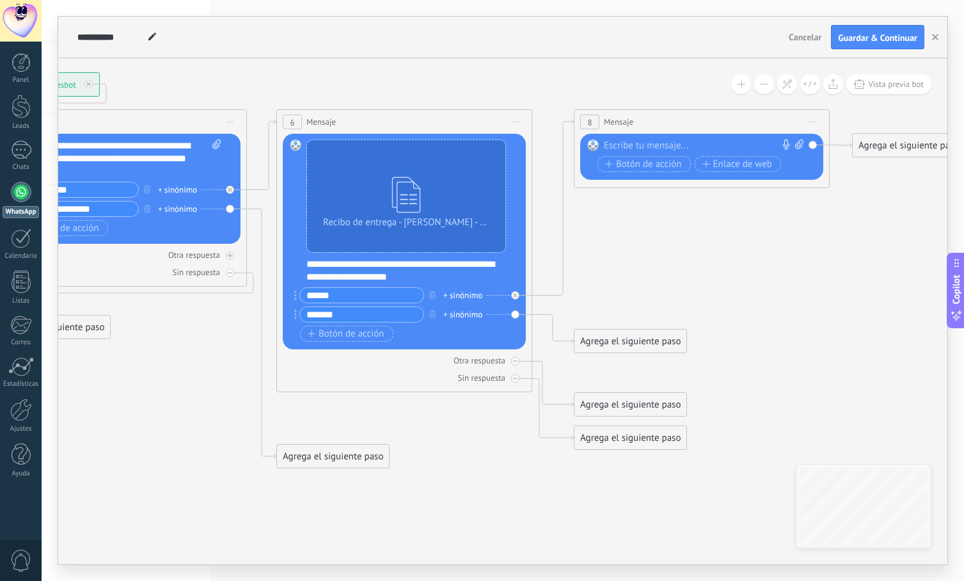
drag, startPoint x: 662, startPoint y: 247, endPoint x: 823, endPoint y: 270, distance: 162.8
click at [823, 270] on icon at bounding box center [456, 270] width 1570 height 1036
click at [878, 40] on span "Guardar & Continuar" at bounding box center [877, 37] width 79 height 9
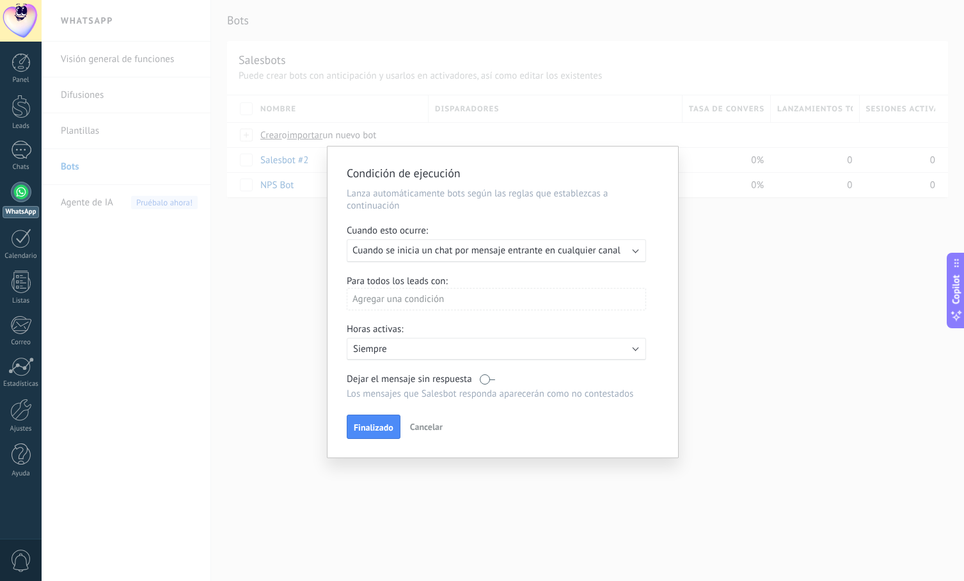
click at [519, 251] on span "Cuando se inicia un chat por mensaje entrante en cualquier canal" at bounding box center [486, 250] width 268 height 12
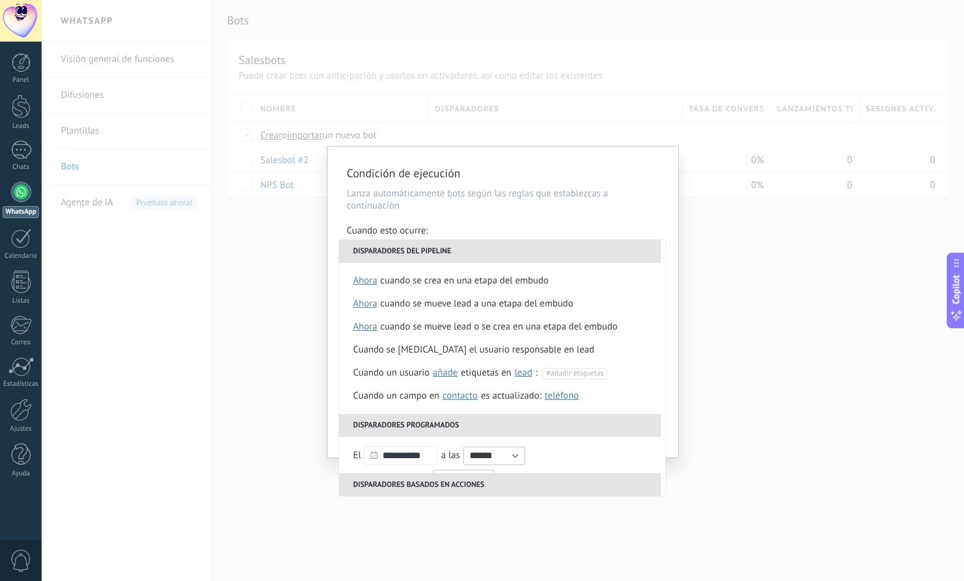
click at [519, 250] on li "Disparadores del pipeline" at bounding box center [500, 251] width 322 height 23
click at [539, 223] on div "**********" at bounding box center [502, 301] width 350 height 311
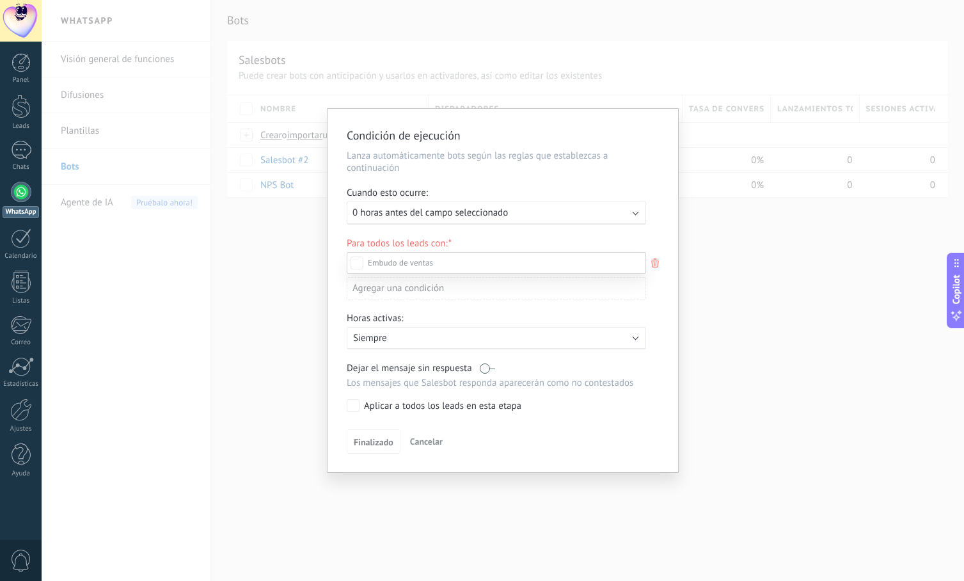
click at [557, 210] on div at bounding box center [503, 290] width 922 height 581
click at [578, 210] on div "Ejecutar: 0 horas antes del campo seleccionado" at bounding box center [491, 213] width 278 height 12
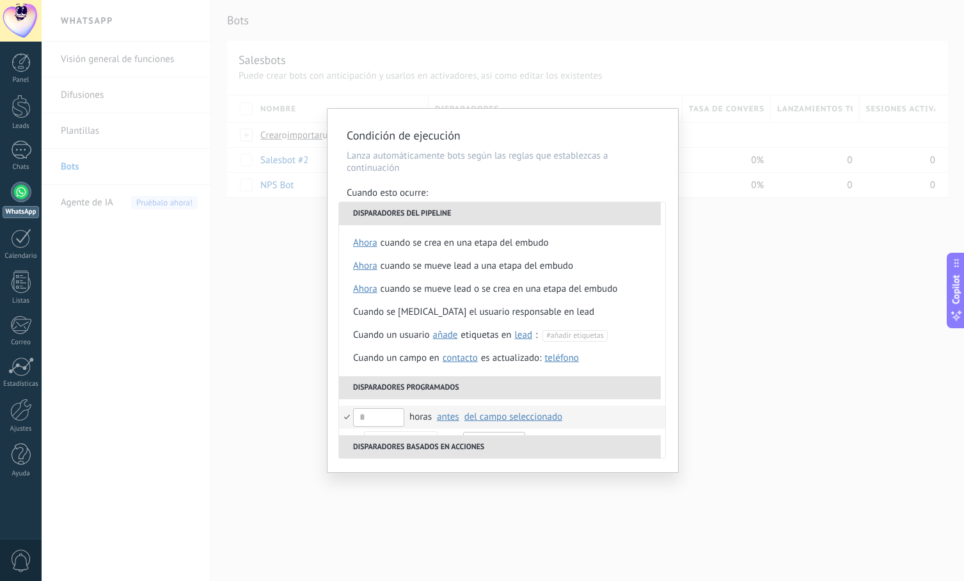
click at [437, 215] on li "Disparadores del pipeline" at bounding box center [500, 213] width 322 height 23
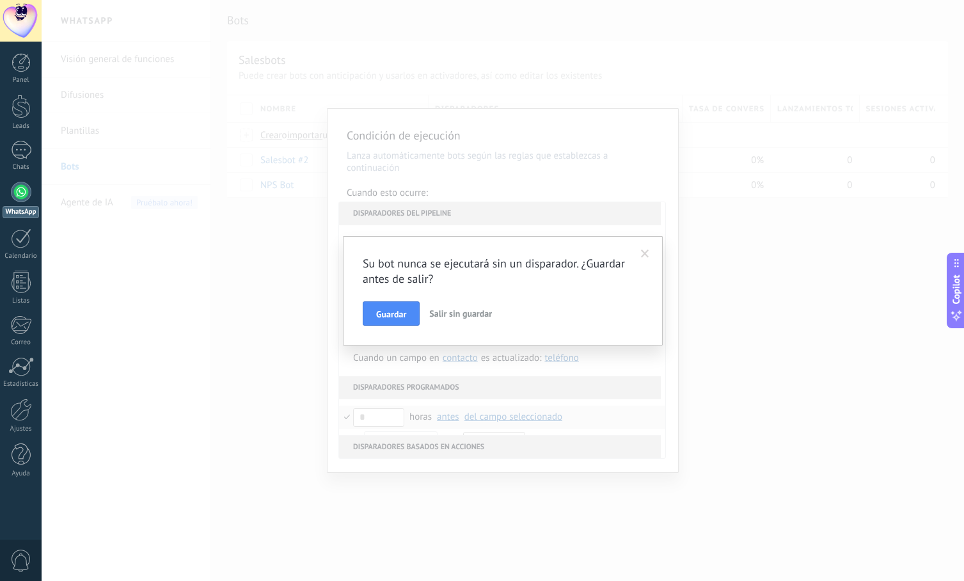
click at [442, 316] on span "Salir sin guardar" at bounding box center [460, 314] width 63 height 12
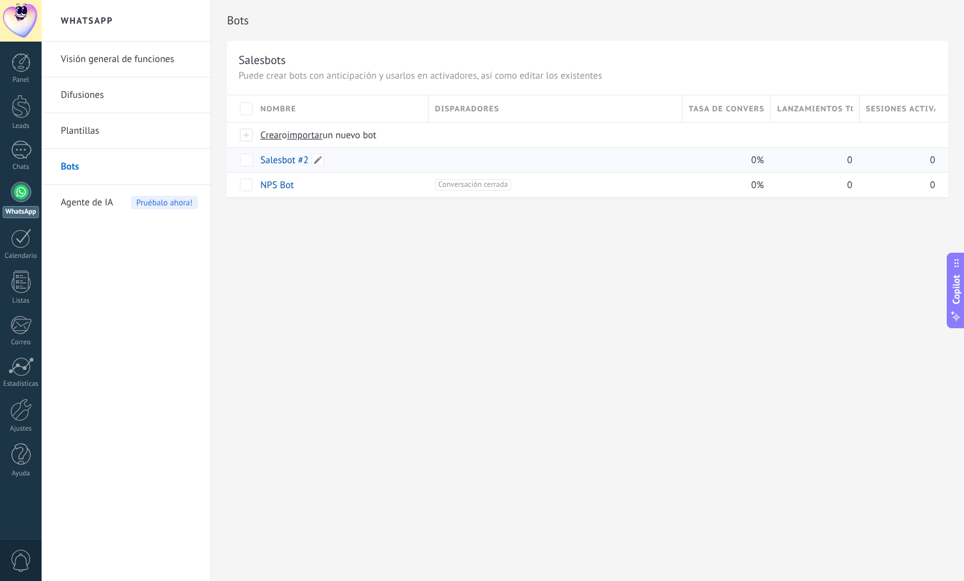
click at [275, 157] on link "Salesbot #2" at bounding box center [284, 160] width 48 height 12
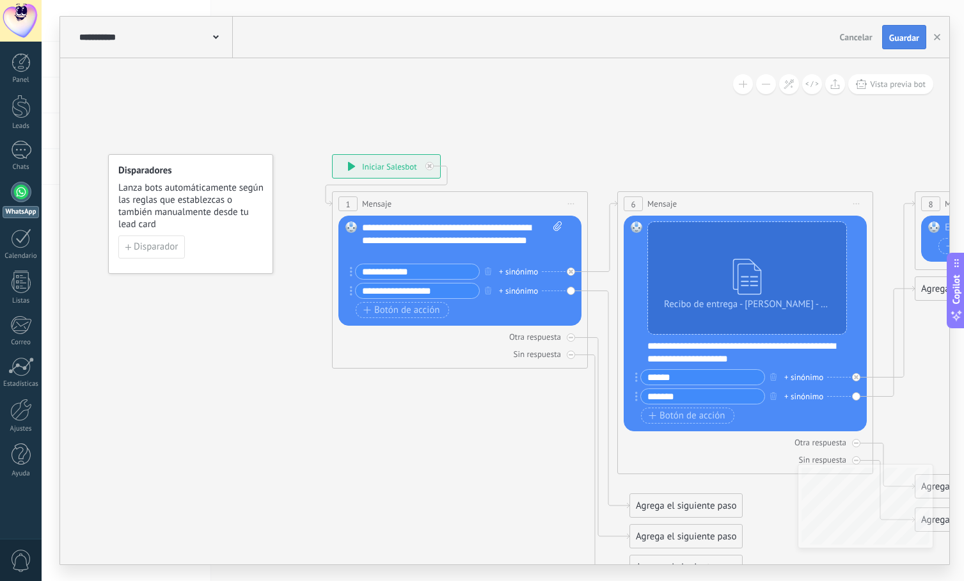
click at [904, 36] on span "Guardar" at bounding box center [904, 37] width 30 height 9
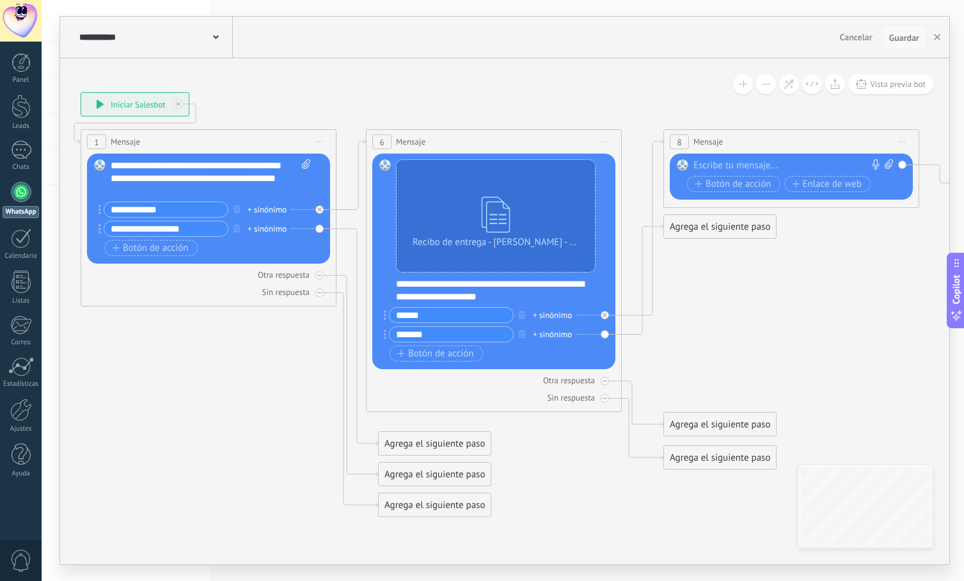
drag, startPoint x: 817, startPoint y: 151, endPoint x: 566, endPoint y: 89, distance: 258.9
click at [566, 89] on icon at bounding box center [555, 304] width 1589 height 1064
click at [899, 35] on span "Guardar" at bounding box center [904, 37] width 30 height 9
click at [905, 40] on span "Guardar" at bounding box center [904, 37] width 30 height 9
click at [20, 194] on div at bounding box center [21, 192] width 20 height 20
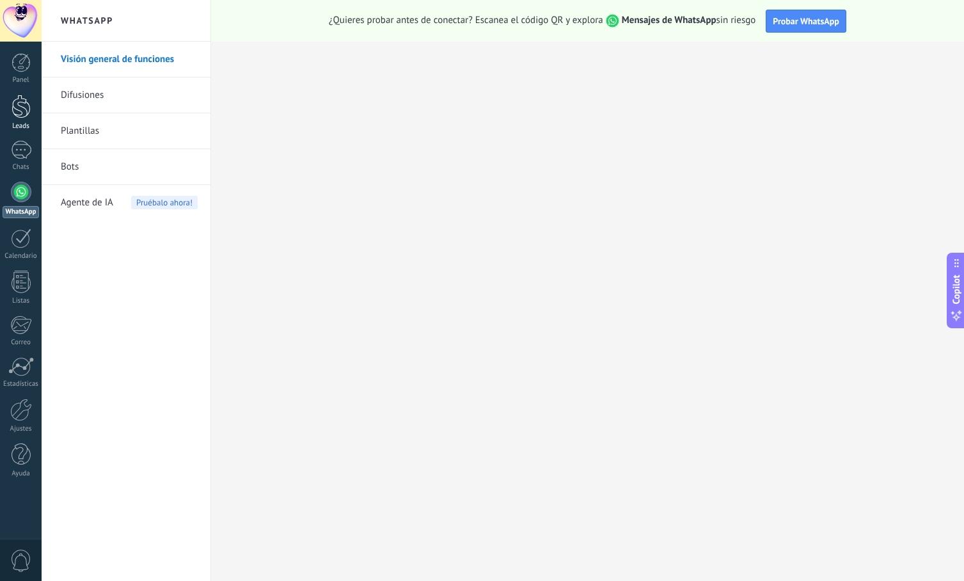
click at [21, 118] on div at bounding box center [21, 107] width 19 height 24
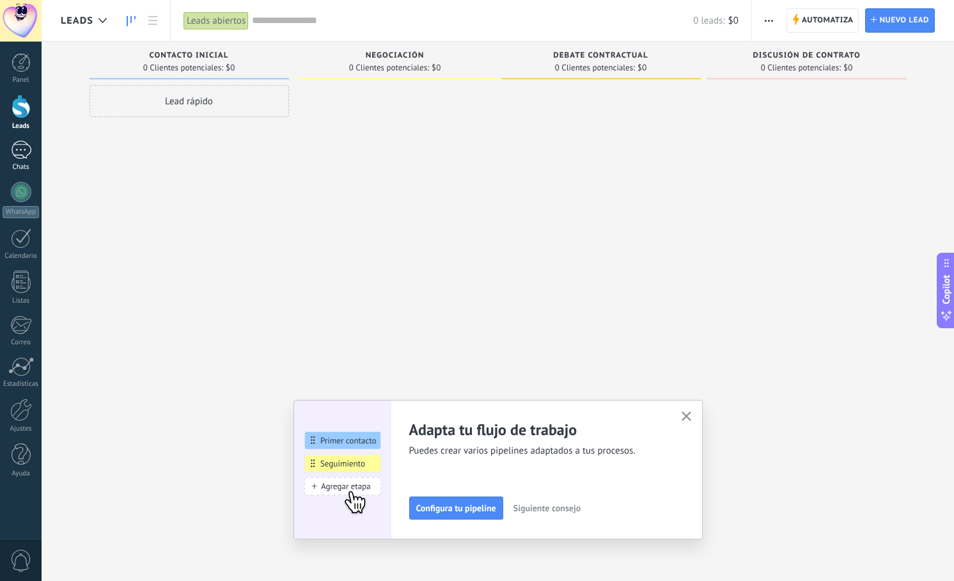
click at [23, 153] on div at bounding box center [21, 150] width 20 height 19
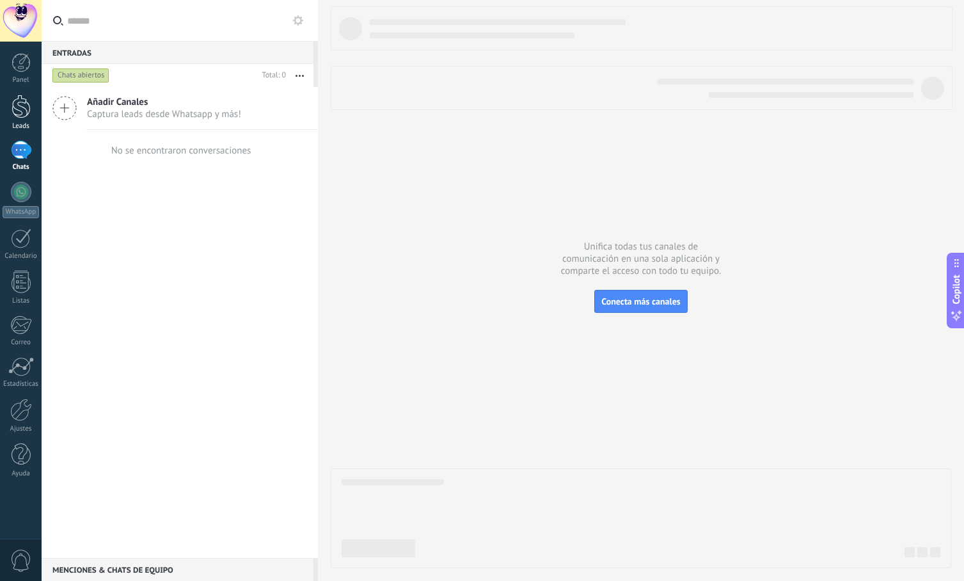
click at [20, 106] on div at bounding box center [21, 107] width 19 height 24
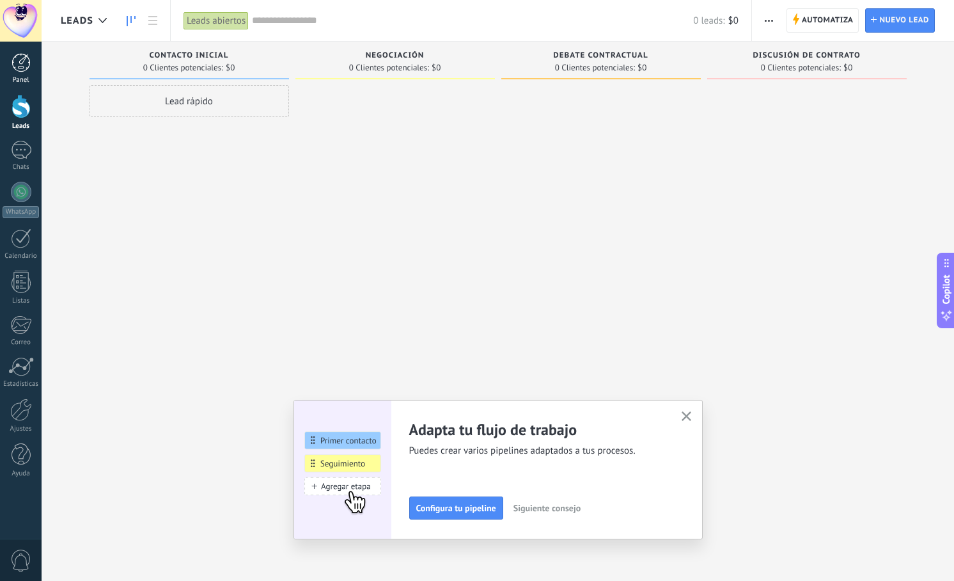
click at [21, 68] on div at bounding box center [21, 62] width 19 height 19
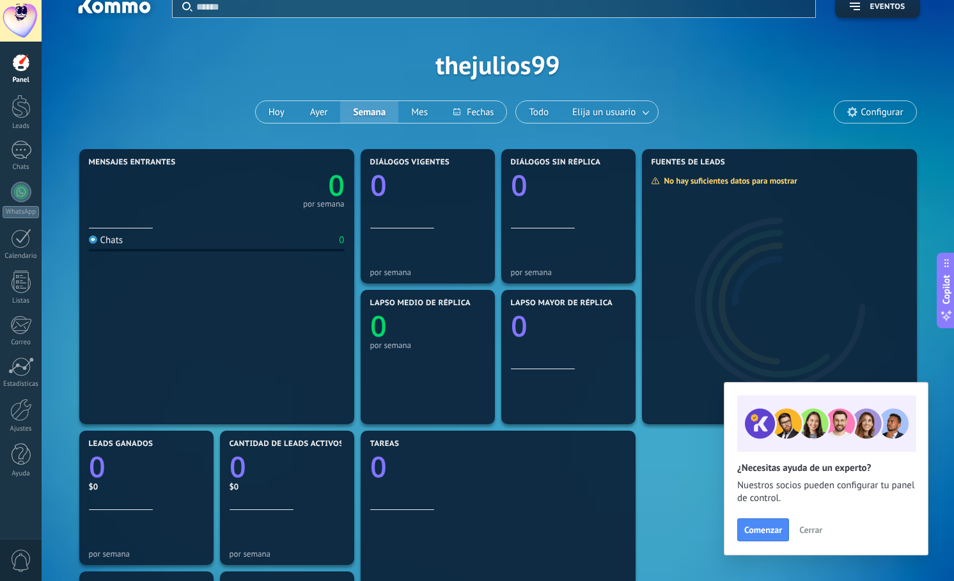
scroll to position [21, 0]
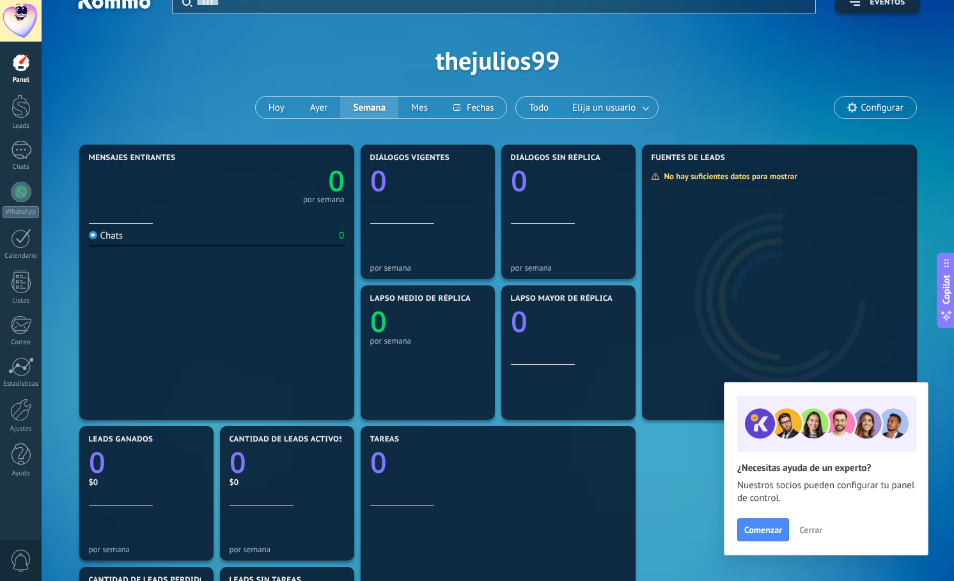
click at [821, 529] on span "Cerrar" at bounding box center [810, 529] width 23 height 9
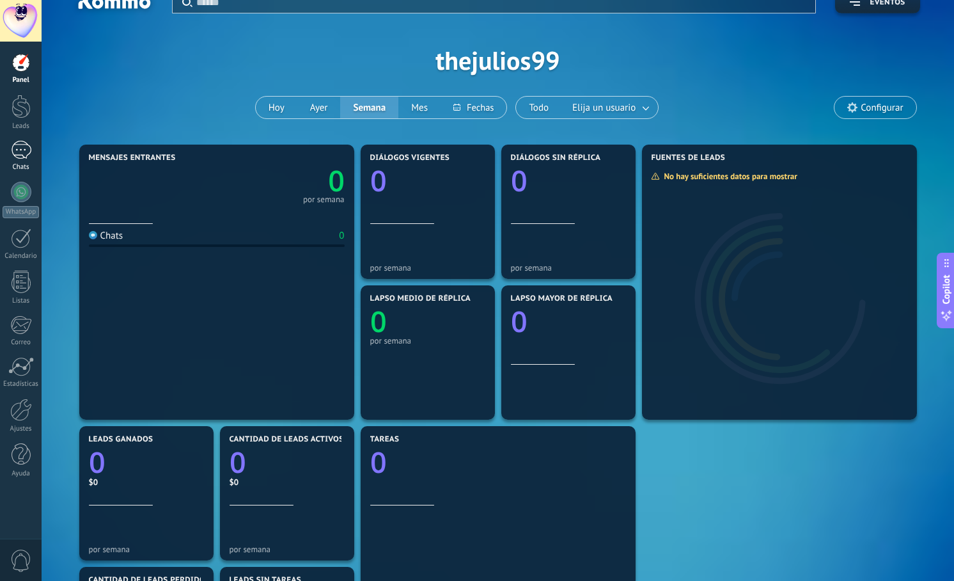
click at [17, 160] on link "Chats" at bounding box center [21, 156] width 42 height 31
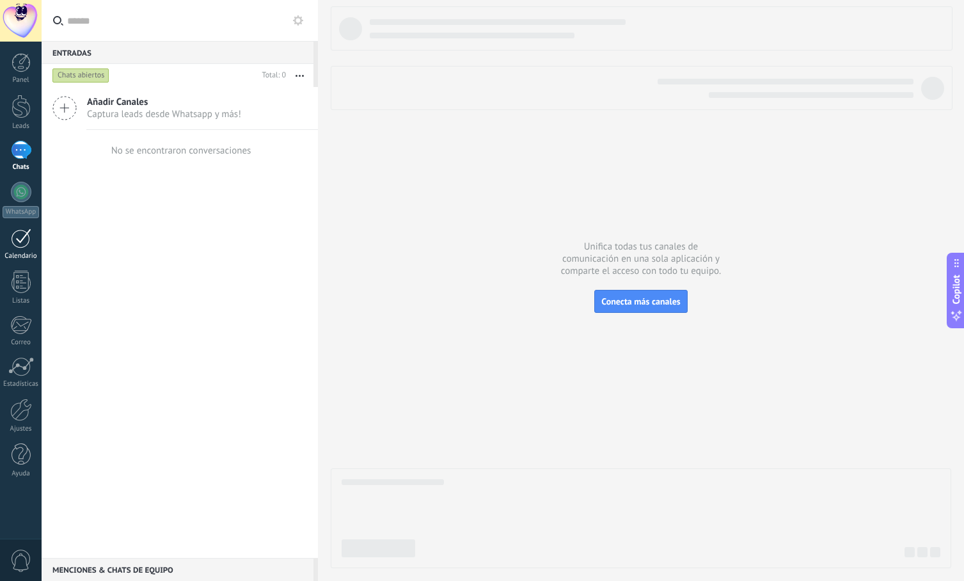
click at [22, 239] on div at bounding box center [21, 238] width 20 height 20
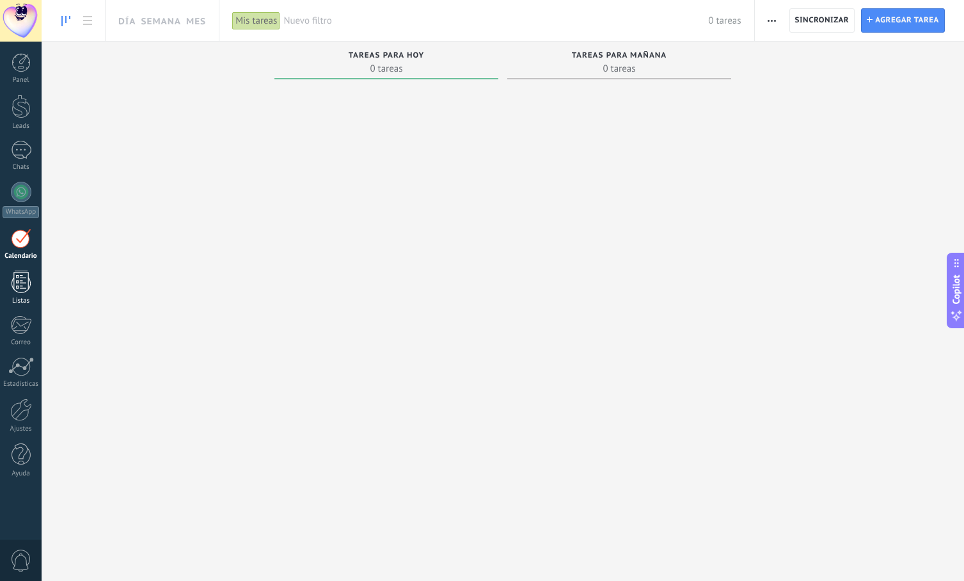
click at [21, 289] on div at bounding box center [21, 282] width 19 height 22
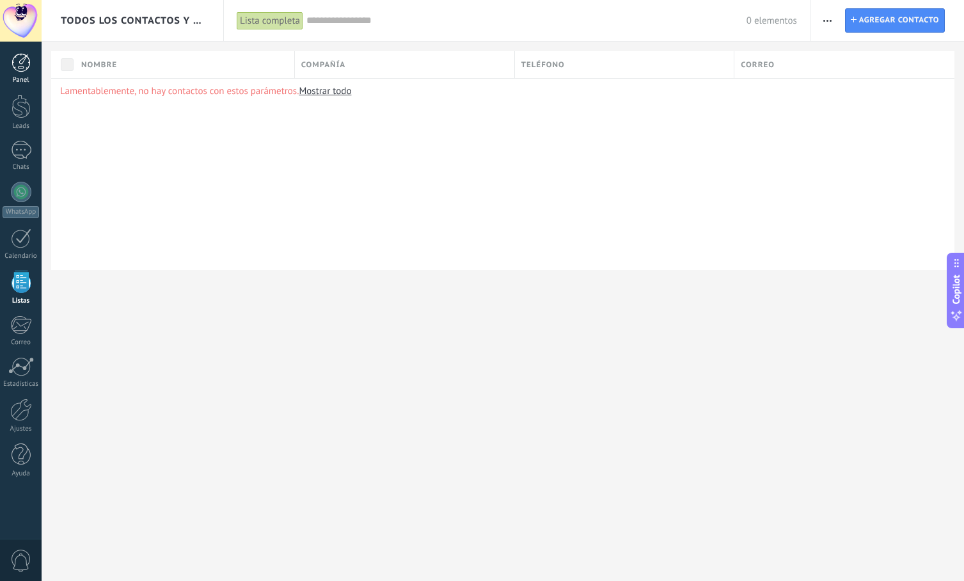
click at [19, 68] on div at bounding box center [21, 62] width 19 height 19
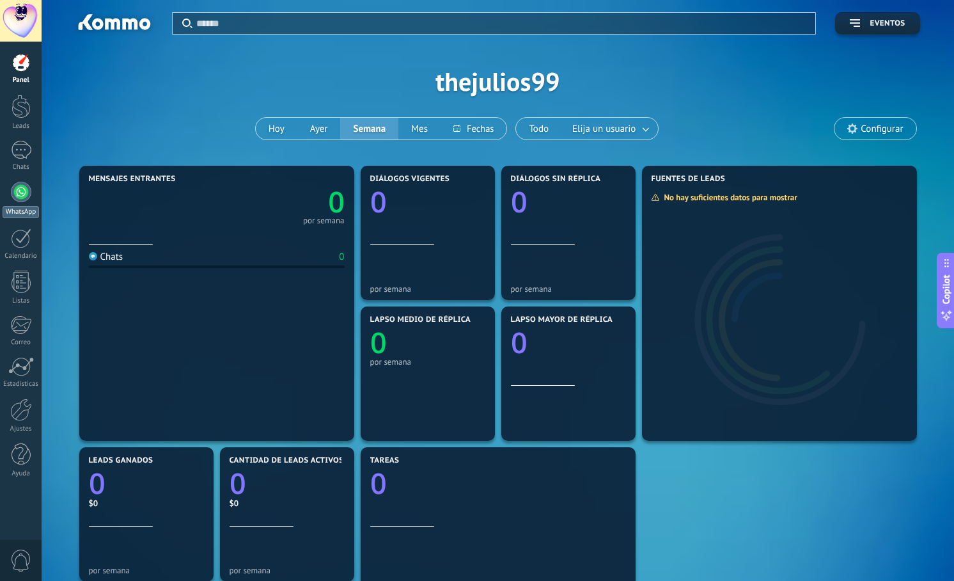
click at [23, 201] on div at bounding box center [21, 192] width 20 height 20
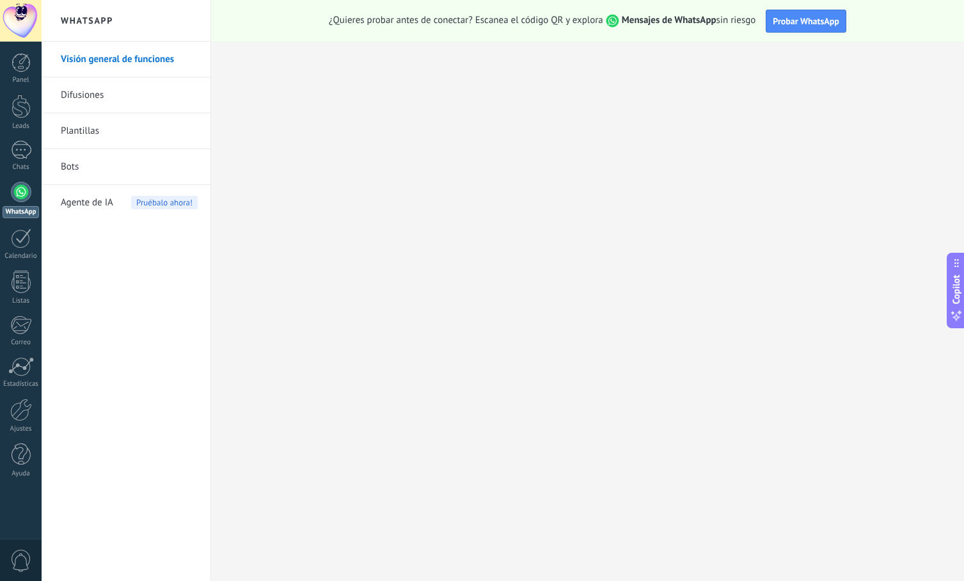
click at [152, 89] on link "Difusiones" at bounding box center [129, 95] width 137 height 36
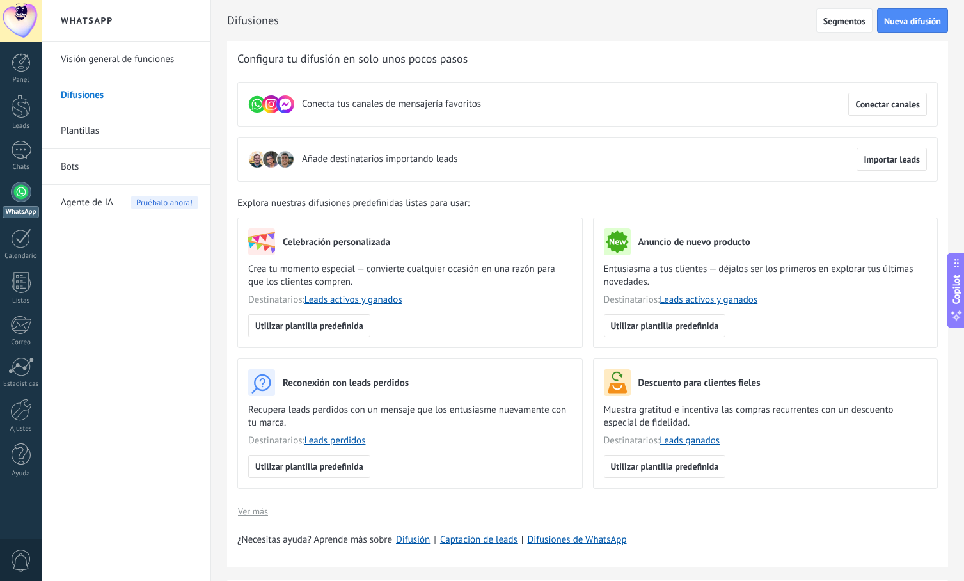
click at [126, 134] on link "Plantillas" at bounding box center [129, 131] width 137 height 36
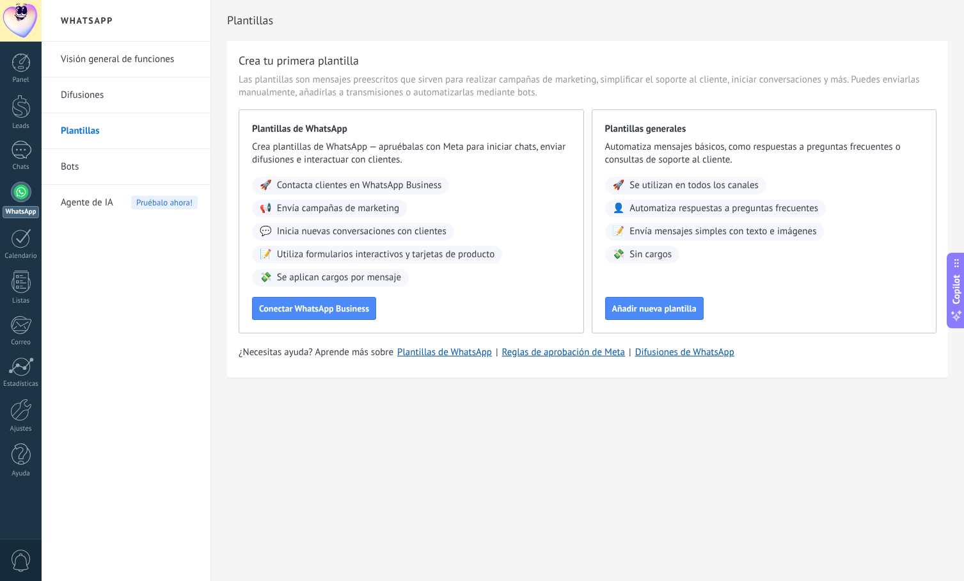
click at [124, 168] on link "Bots" at bounding box center [129, 167] width 137 height 36
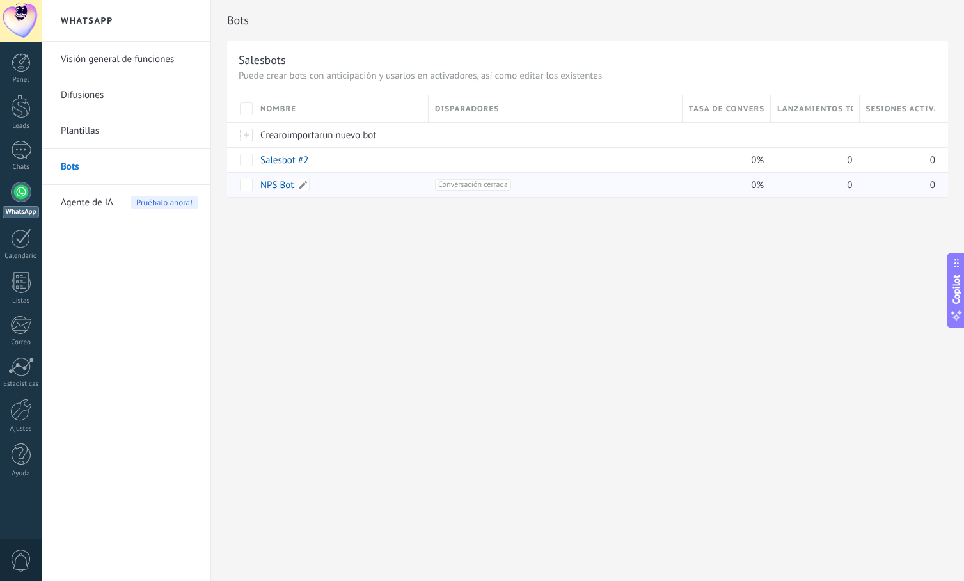
click at [274, 184] on link "NPS Bot" at bounding box center [276, 185] width 33 height 12
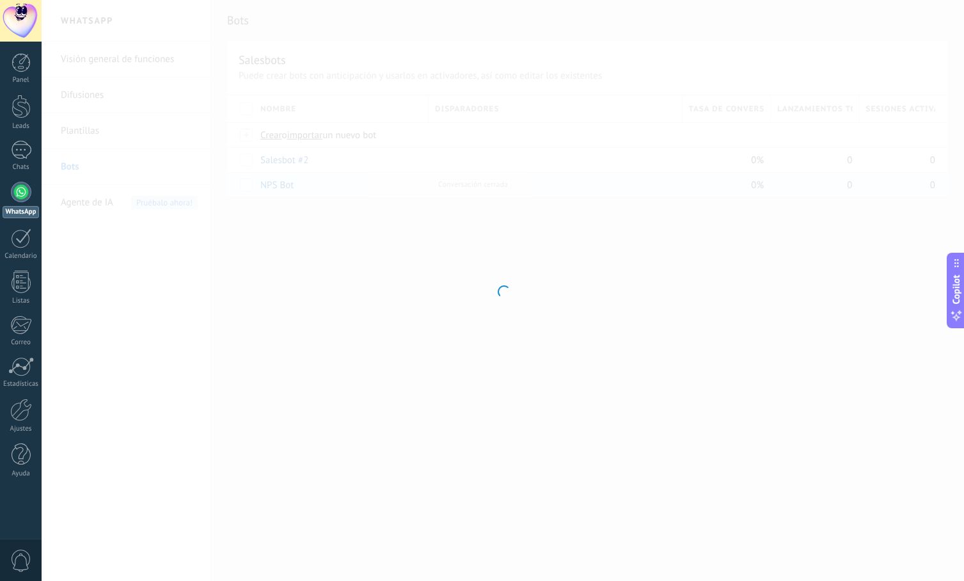
type input "*******"
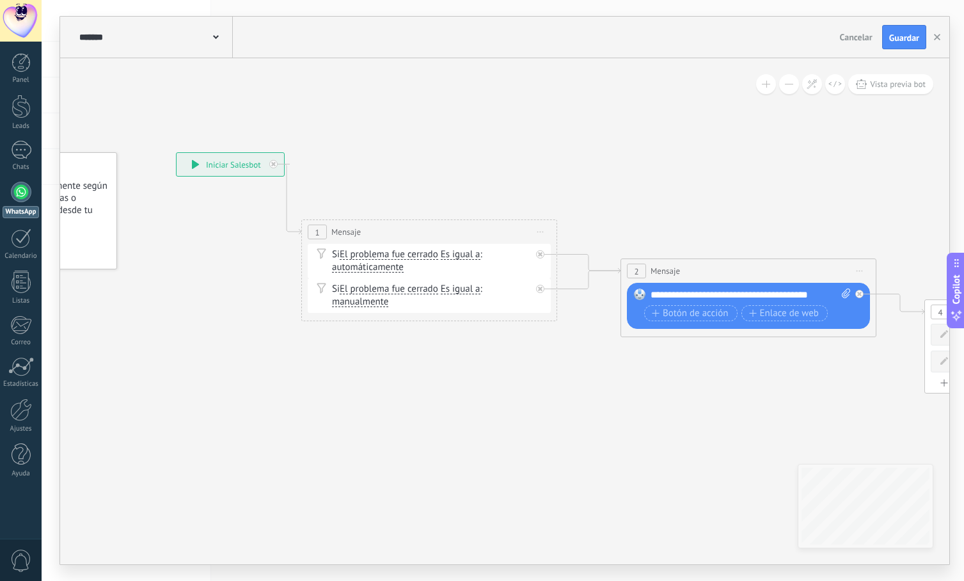
drag, startPoint x: 622, startPoint y: 175, endPoint x: 489, endPoint y: 177, distance: 133.7
click at [862, 271] on span "Iniciar vista previa aquí Cambiar nombre Duplicar Borrar" at bounding box center [859, 271] width 20 height 19
click at [884, 353] on div "Borrar" at bounding box center [917, 354] width 127 height 22
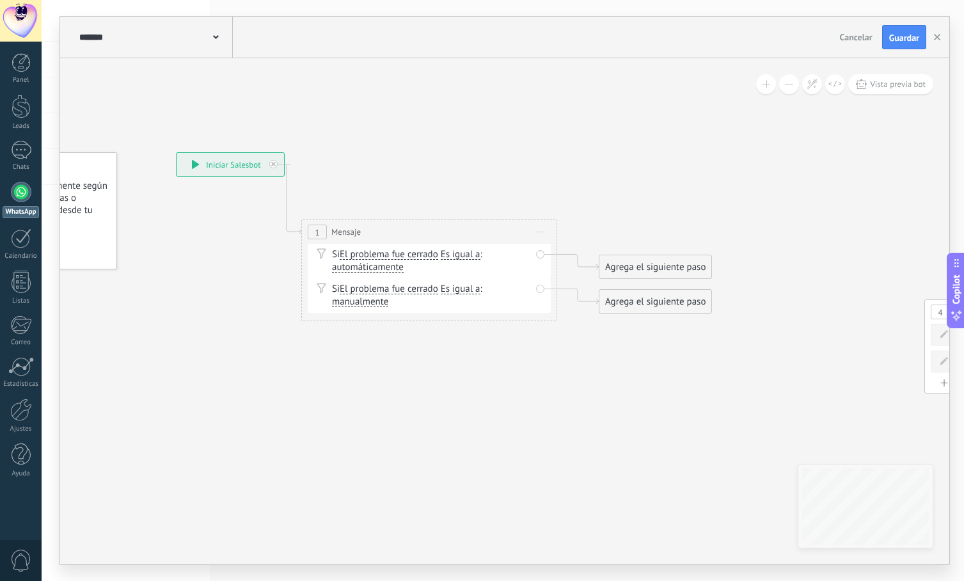
click at [537, 232] on icon at bounding box center [540, 232] width 6 height 1
click at [542, 233] on span "Iniciar vista previa aquí" at bounding box center [540, 232] width 20 height 19
click at [540, 230] on span "Iniciar vista previa aquí" at bounding box center [540, 232] width 20 height 19
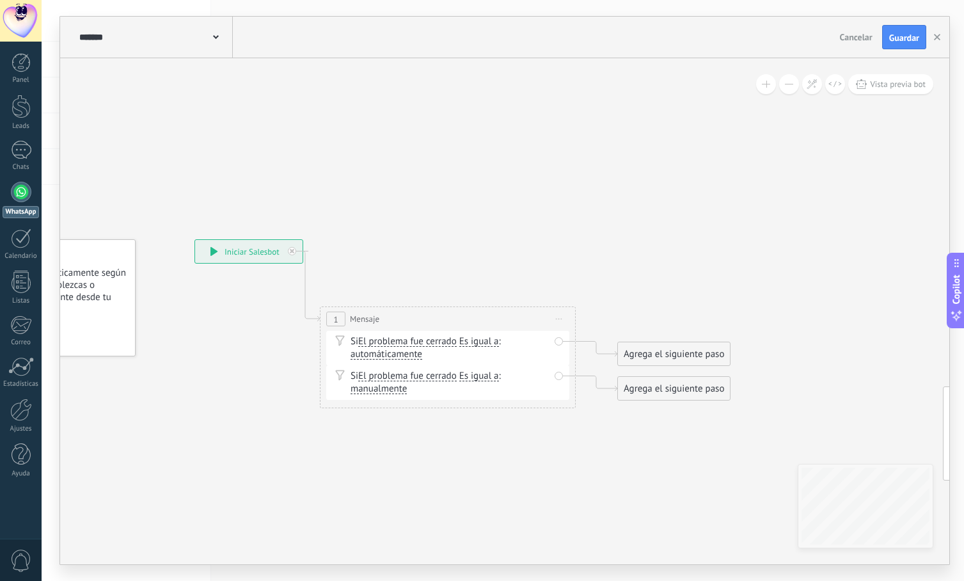
drag, startPoint x: 378, startPoint y: 173, endPoint x: 333, endPoint y: 246, distance: 85.4
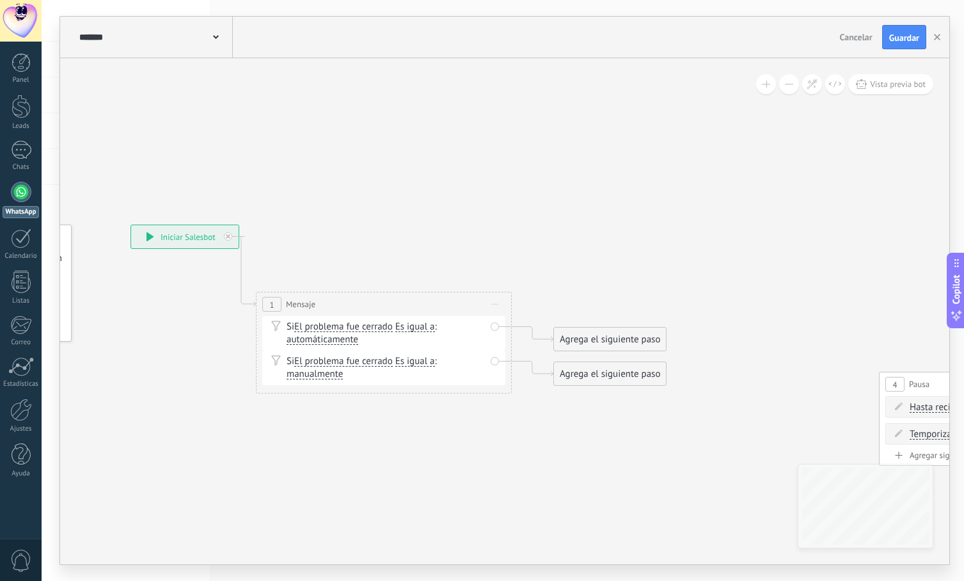
click at [853, 42] on span "Cancelar" at bounding box center [856, 37] width 33 height 12
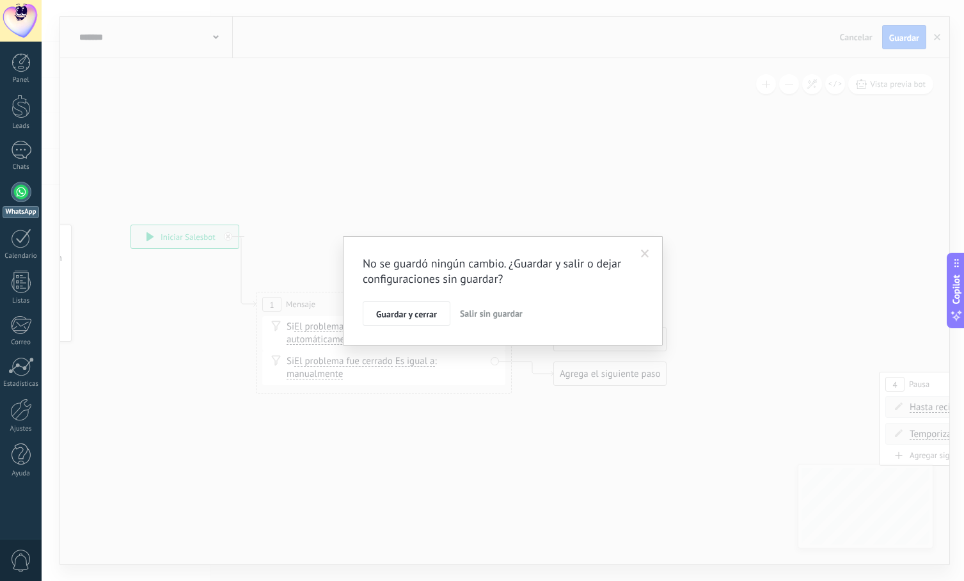
click at [500, 311] on span "Salir sin guardar" at bounding box center [491, 314] width 63 height 12
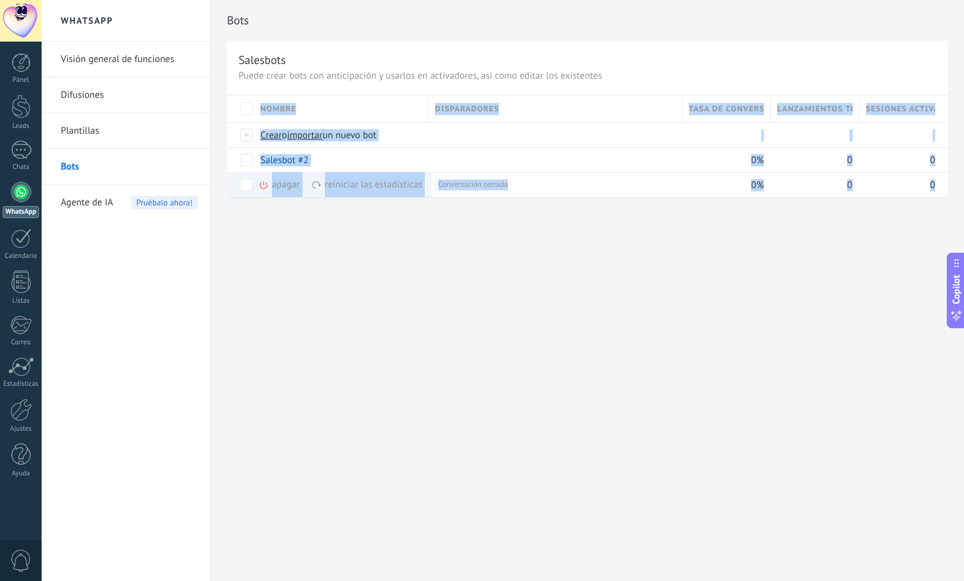
drag, startPoint x: 659, startPoint y: 287, endPoint x: 528, endPoint y: 287, distance: 130.5
click at [528, 287] on div "Bots Salesbots Puede crear bots con anticipación y usarlos en activadores, así …" at bounding box center [587, 290] width 753 height 581
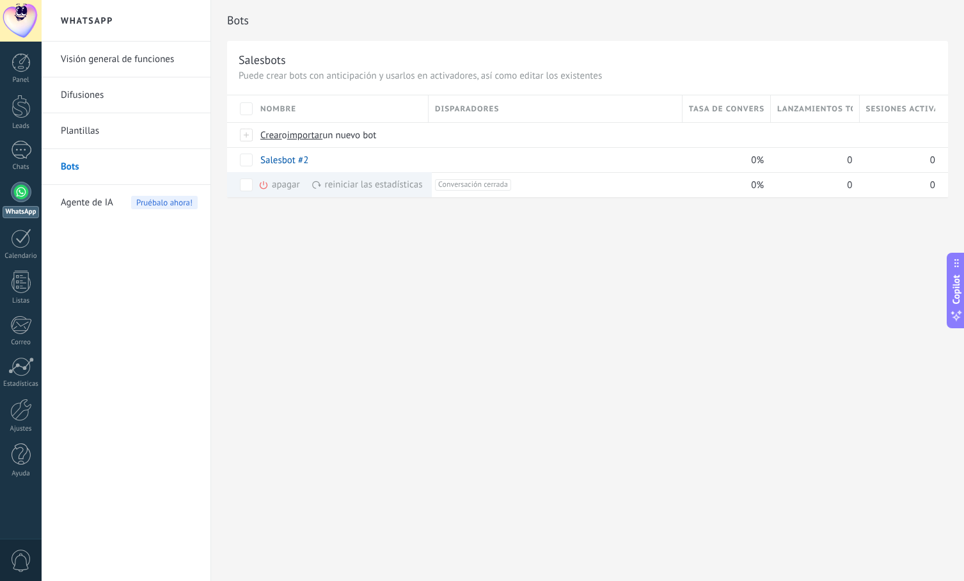
click at [537, 282] on div "Bots Salesbots Puede crear bots con anticipación y usarlos en activadores, así …" at bounding box center [587, 290] width 753 height 581
click at [366, 185] on div "reiniciar las estadísticas màs" at bounding box center [366, 184] width 111 height 25
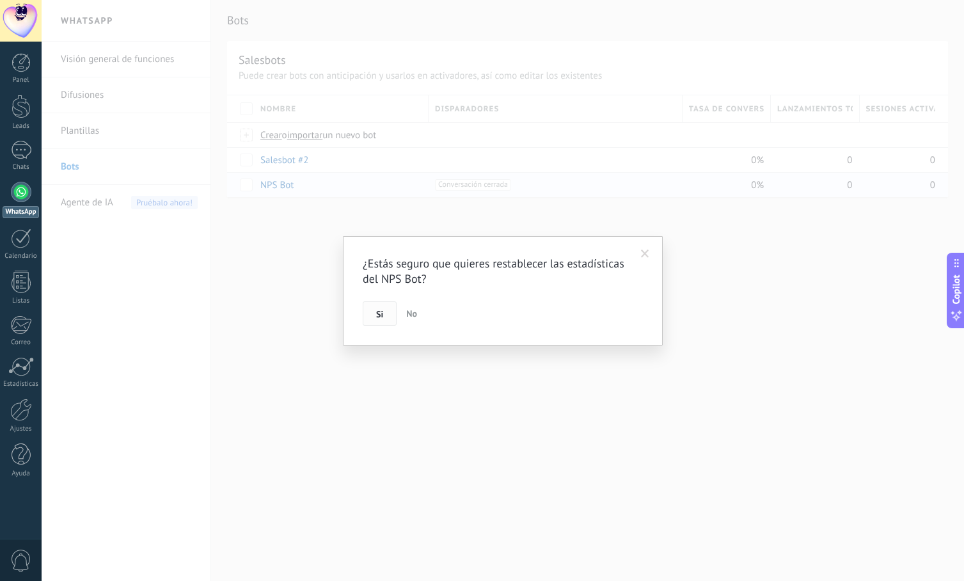
click at [388, 311] on button "Si" at bounding box center [380, 313] width 34 height 24
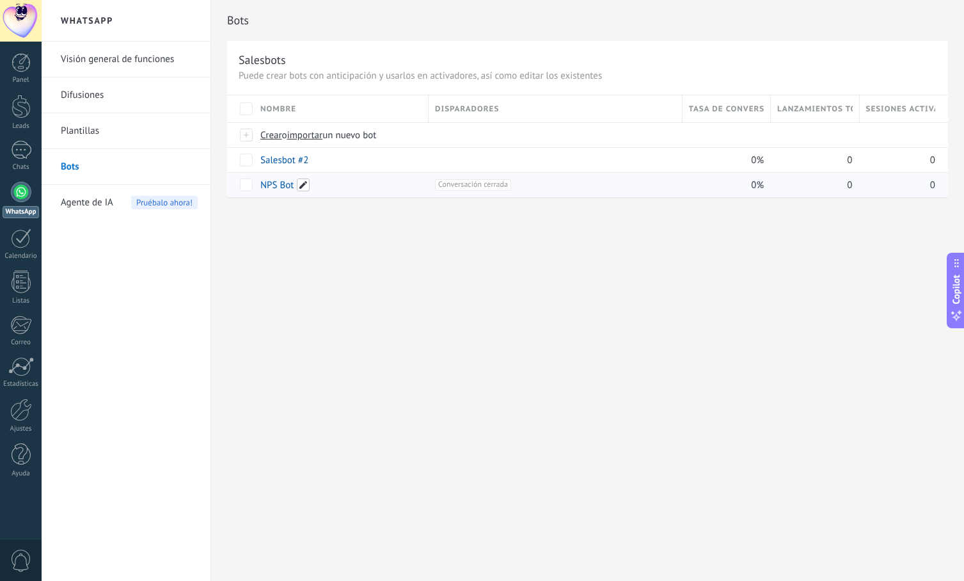
click at [303, 184] on span at bounding box center [303, 184] width 13 height 13
click at [336, 214] on span "Cancelar" at bounding box center [343, 214] width 33 height 12
click at [303, 187] on span at bounding box center [303, 184] width 13 height 13
click at [615, 250] on div "Bots Salesbots Puede crear bots con anticipación y usarlos en activadores, así …" at bounding box center [587, 290] width 753 height 581
click at [577, 285] on div "Bots Salesbots Puede crear bots con anticipación y usarlos en activadores, así …" at bounding box center [587, 290] width 753 height 581
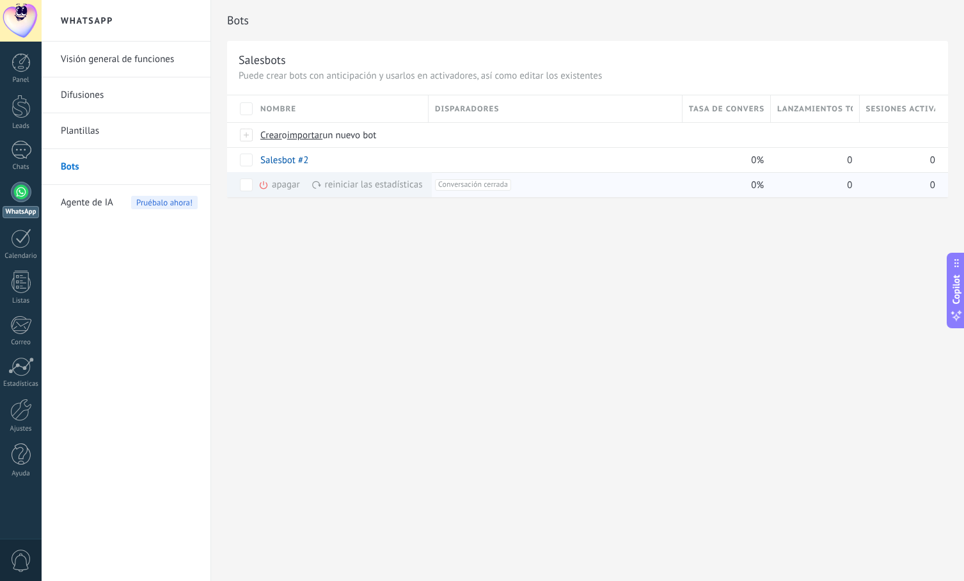
click at [262, 185] on icon at bounding box center [263, 185] width 10 height 10
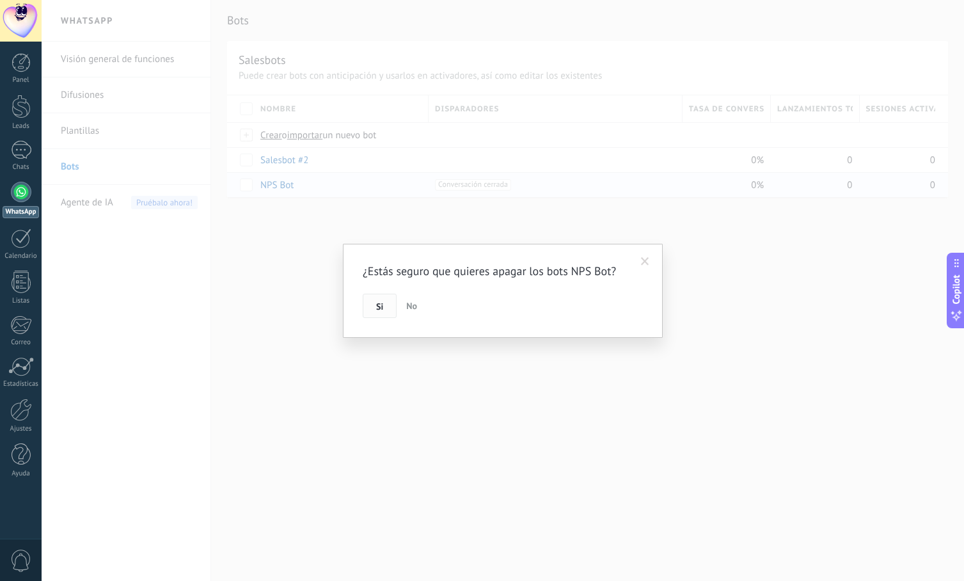
click at [379, 304] on span "Si" at bounding box center [379, 306] width 7 height 9
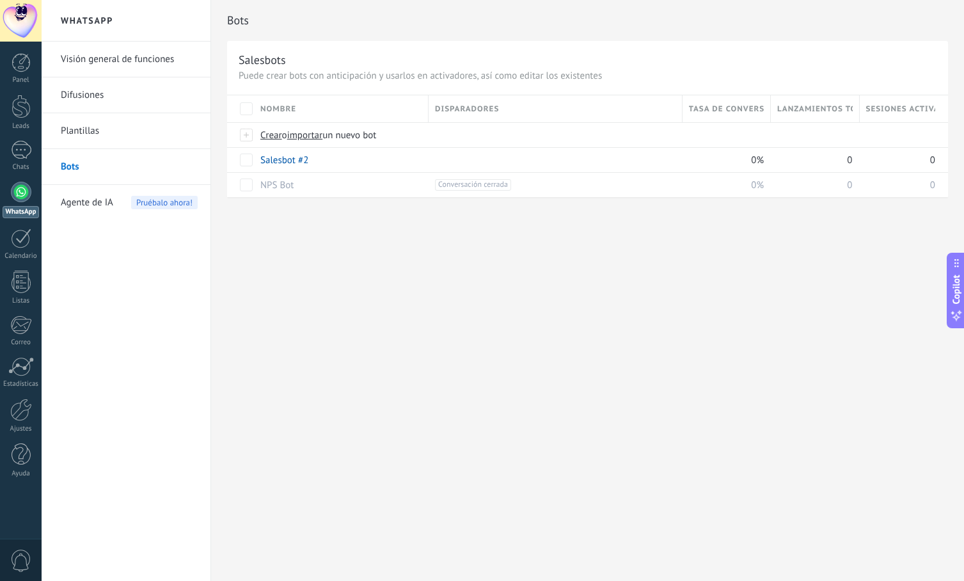
click at [299, 248] on div "Bots Salesbots Puede crear bots con anticipación y usarlos en activadores, así …" at bounding box center [587, 290] width 753 height 581
click at [265, 246] on div "Bots Salesbots Puede crear bots con anticipación y usarlos en activadores, así …" at bounding box center [587, 290] width 753 height 581
click at [397, 335] on div "Bots Salesbots Puede crear bots con anticipación y usarlos en activadores, así …" at bounding box center [587, 290] width 753 height 581
click at [462, 294] on div "Bots Salesbots Puede crear bots con anticipación y usarlos en activadores, así …" at bounding box center [587, 290] width 753 height 581
click at [294, 160] on link "Salesbot #2" at bounding box center [284, 160] width 48 height 12
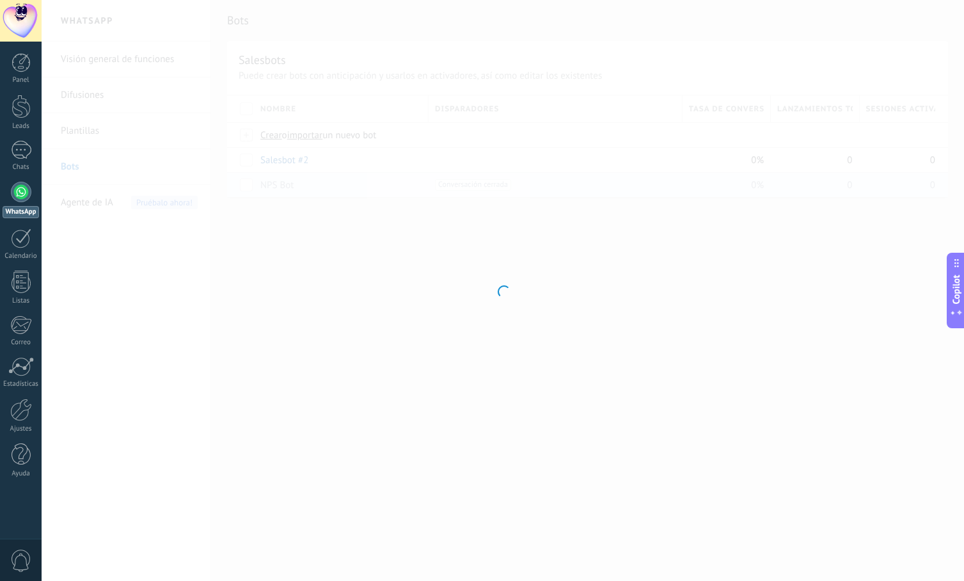
type input "**********"
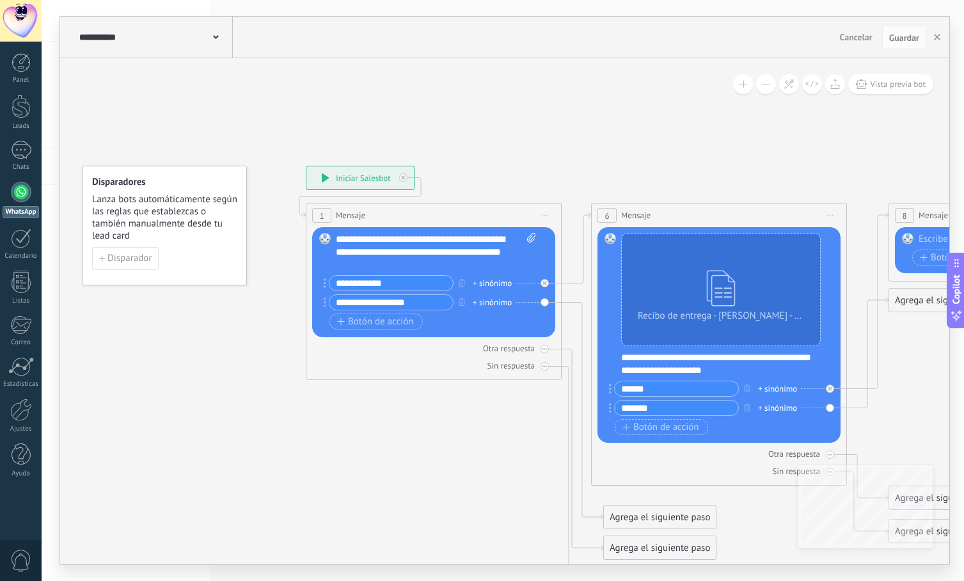
drag, startPoint x: 638, startPoint y: 153, endPoint x: 611, endPoint y: 164, distance: 28.6
click at [611, 164] on icon at bounding box center [780, 378] width 1589 height 1064
click at [127, 258] on span "Disparador" at bounding box center [129, 258] width 44 height 9
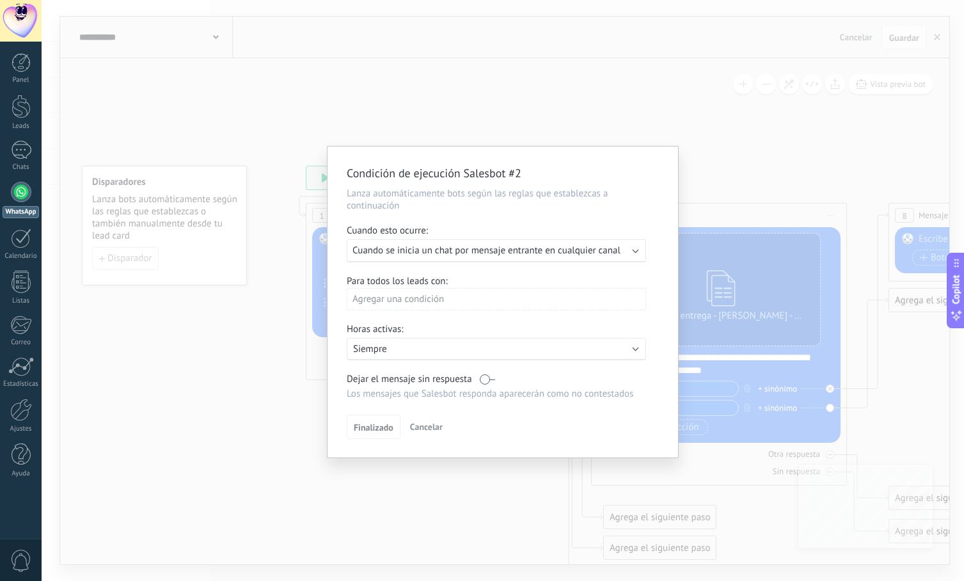
click at [642, 249] on div "Ejecutar: Cuando se inicia un chat por mensaje entrante en cualquier canal" at bounding box center [496, 250] width 299 height 23
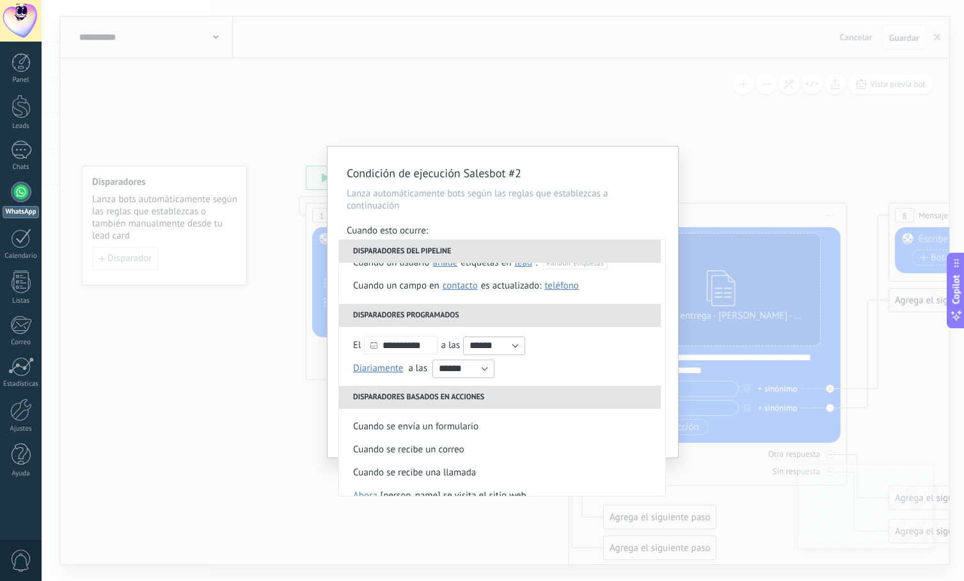
scroll to position [43, 0]
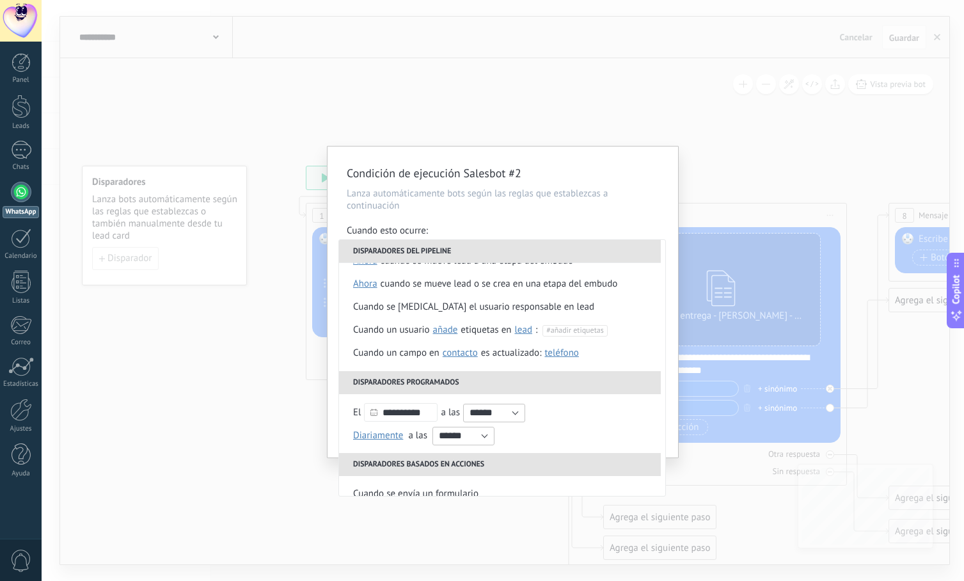
click at [520, 242] on li "Disparadores del pipeline" at bounding box center [500, 251] width 322 height 23
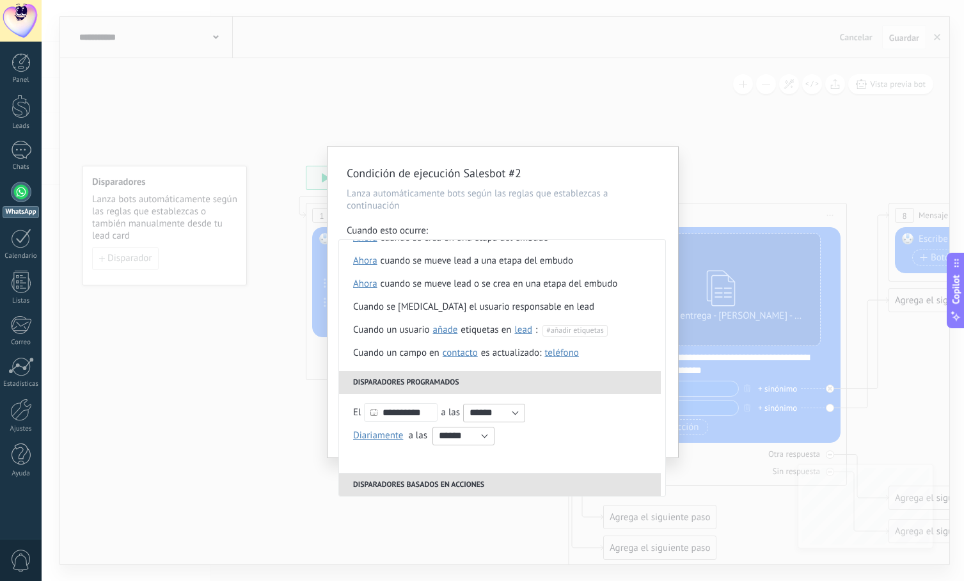
scroll to position [0, 0]
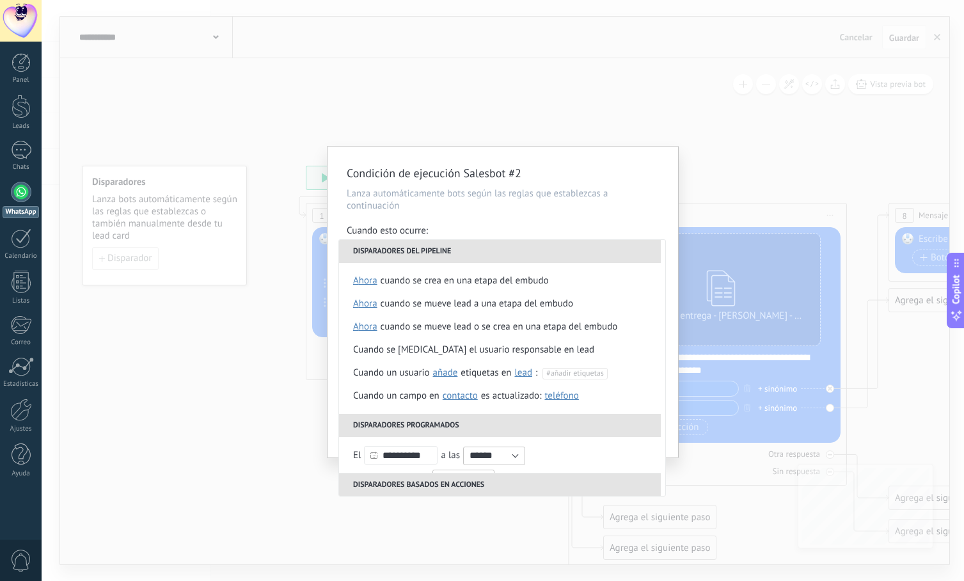
click at [510, 216] on div "**********" at bounding box center [502, 301] width 350 height 311
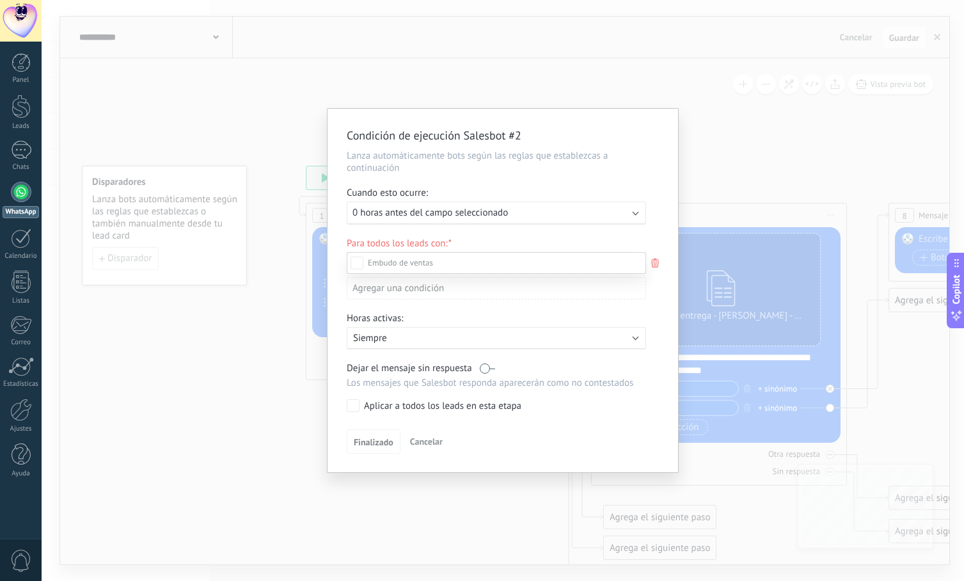
click at [516, 217] on div at bounding box center [503, 290] width 922 height 581
click at [637, 213] on b at bounding box center [636, 212] width 6 height 6
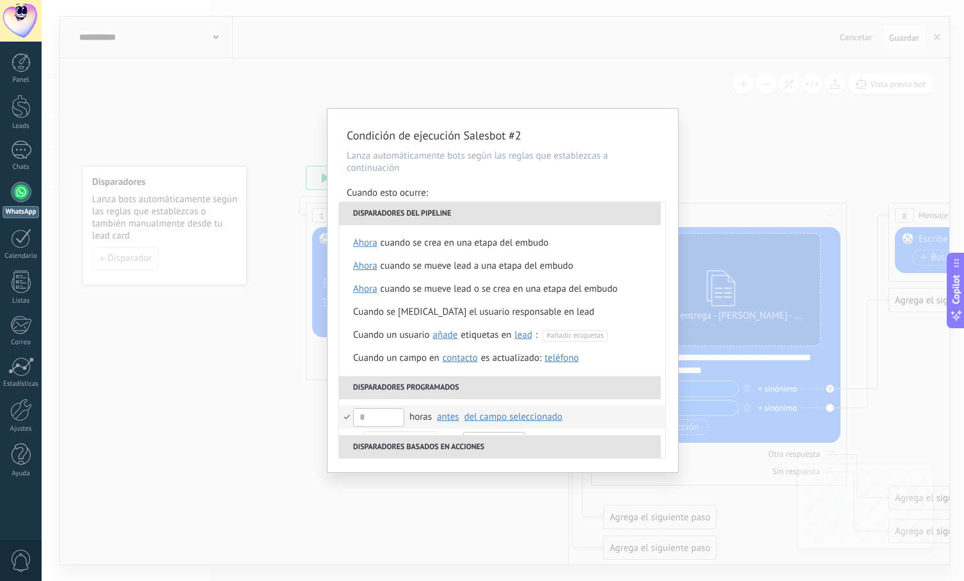
click at [526, 180] on div "**********" at bounding box center [502, 290] width 350 height 363
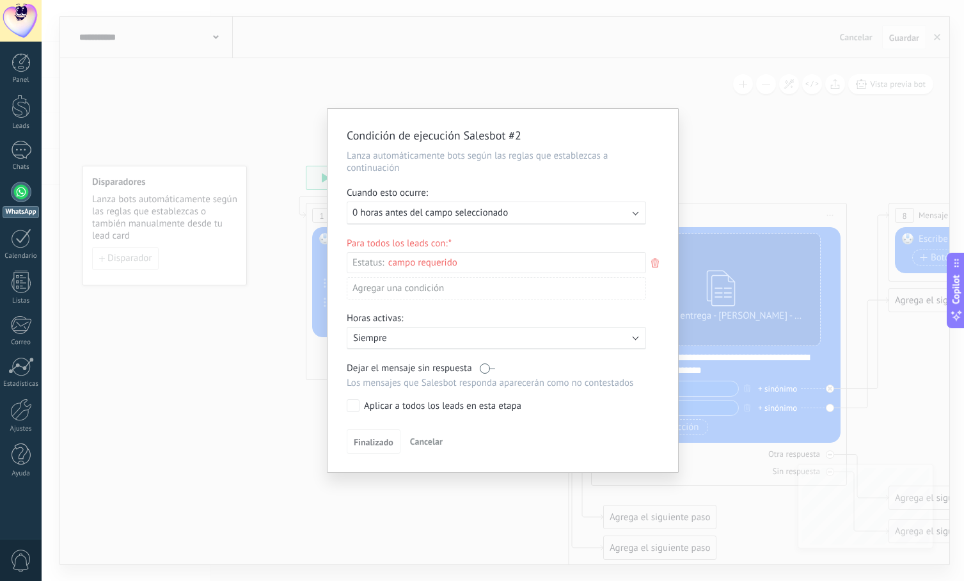
click at [651, 261] on icon at bounding box center [655, 262] width 14 height 15
click at [655, 246] on div at bounding box center [503, 290] width 922 height 581
click at [630, 348] on div "Activo: Siempre" at bounding box center [496, 338] width 299 height 22
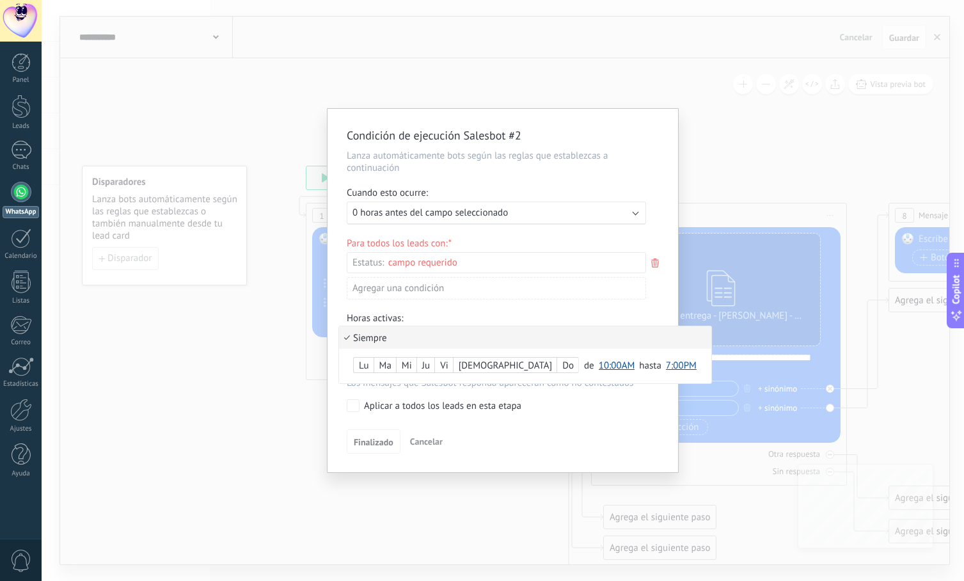
click at [633, 340] on li "Siempre" at bounding box center [525, 337] width 372 height 22
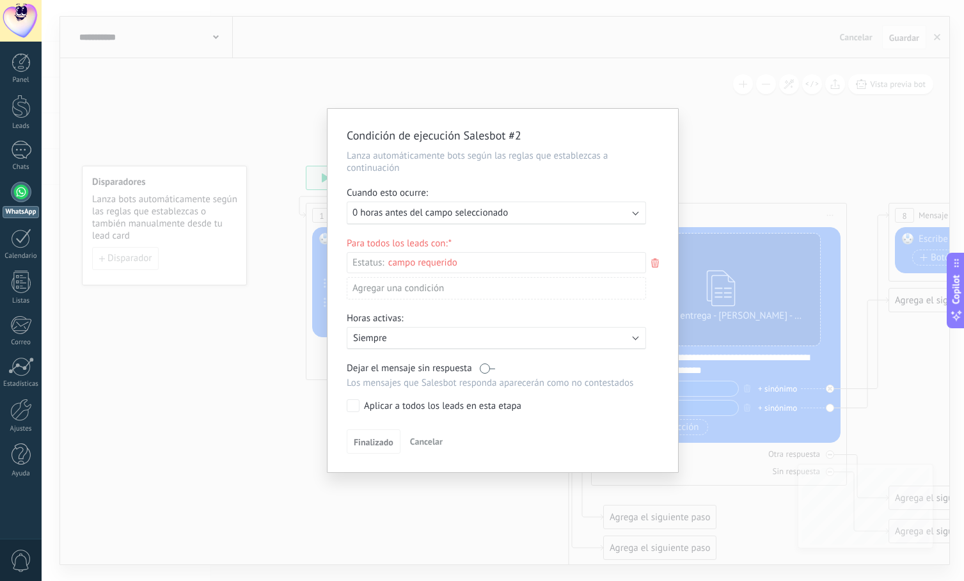
click at [654, 315] on div "Horas activas:" at bounding box center [503, 319] width 312 height 15
click at [716, 125] on div "Condición de ejecución Salesbot #2 Lanza automáticamente bots según las reglas …" at bounding box center [503, 290] width 922 height 581
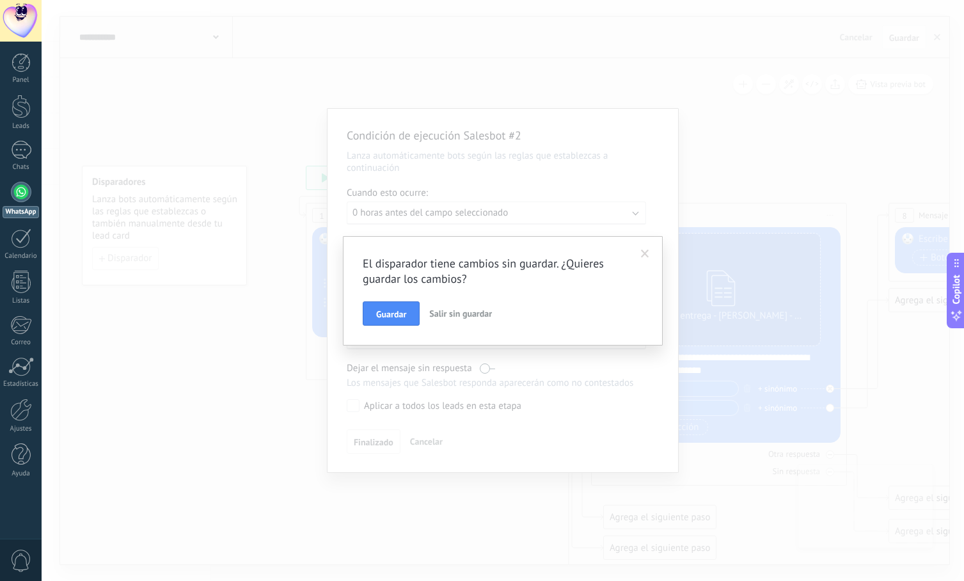
click at [480, 309] on span "Salir sin guardar" at bounding box center [460, 314] width 63 height 12
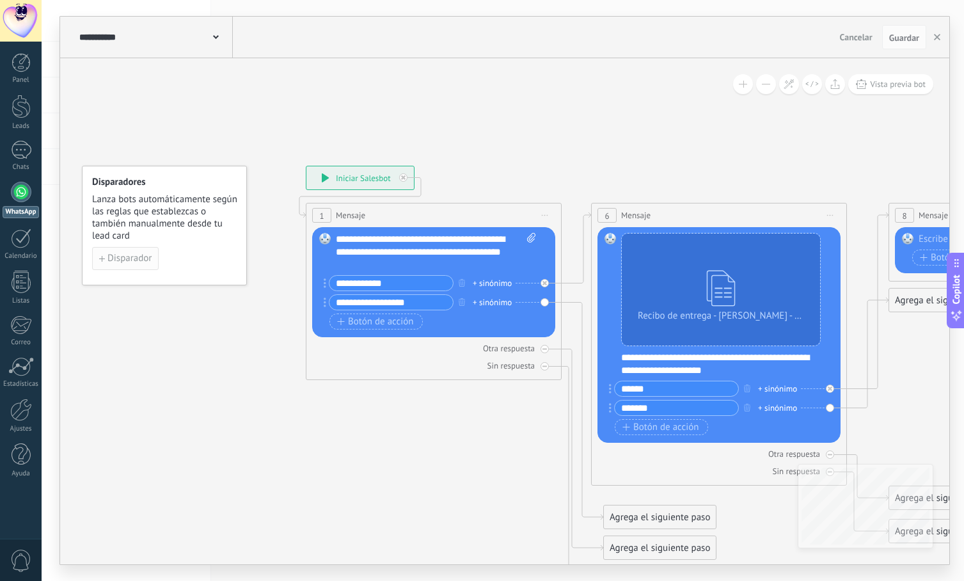
click at [126, 257] on span "Disparador" at bounding box center [129, 258] width 44 height 9
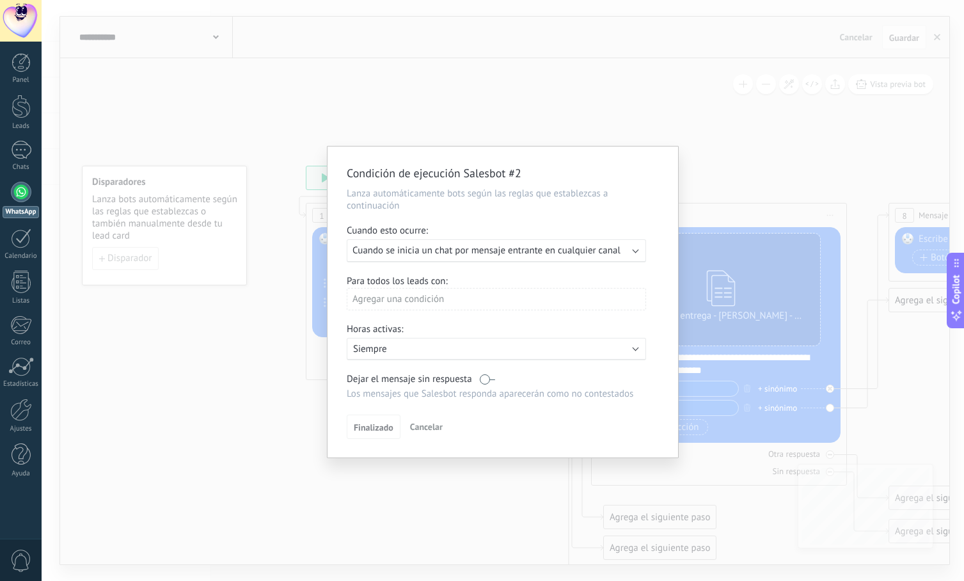
click at [426, 349] on p "Siempre" at bounding box center [465, 349] width 224 height 12
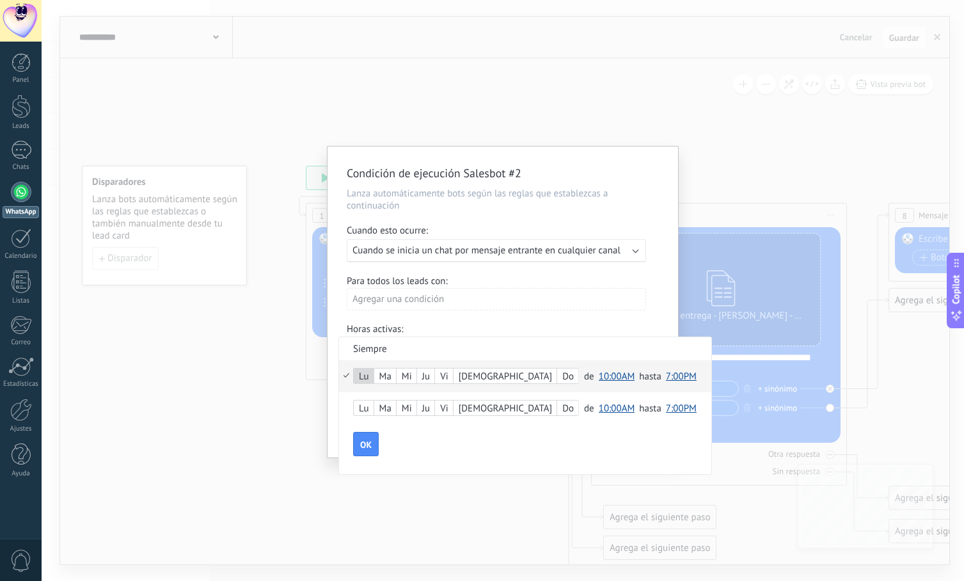
click at [389, 377] on div "Ma" at bounding box center [385, 377] width 22 height 18
click at [431, 375] on div "Ju" at bounding box center [425, 377] width 17 height 18
click at [448, 374] on div "Vi" at bounding box center [444, 377] width 18 height 18
click at [557, 376] on div "Do" at bounding box center [567, 377] width 21 height 18
click at [599, 374] on span "10:00AM" at bounding box center [617, 376] width 36 height 12
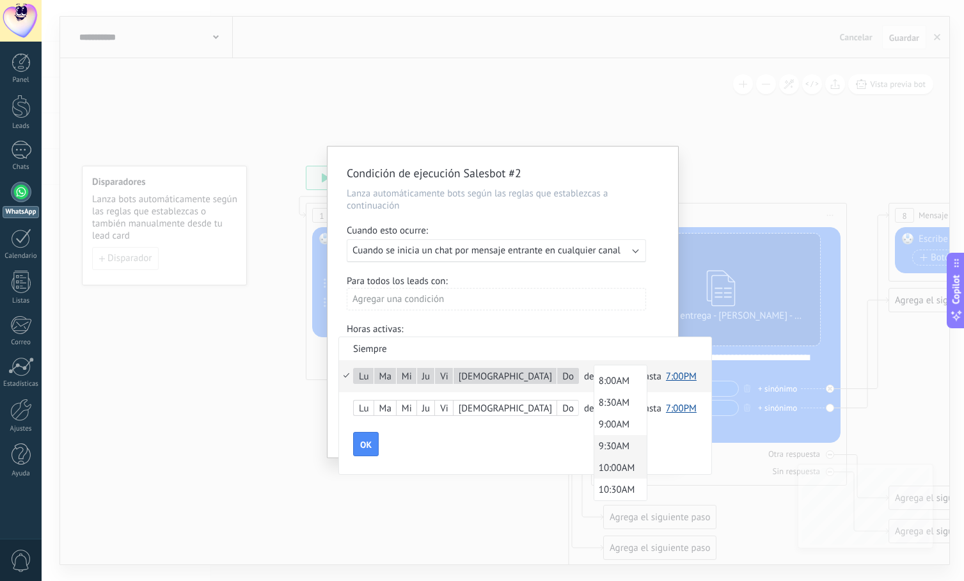
scroll to position [337, 0]
click at [594, 432] on span "9:00AM" at bounding box center [618, 431] width 49 height 12
click at [661, 374] on span "7:00PM" at bounding box center [676, 376] width 31 height 12
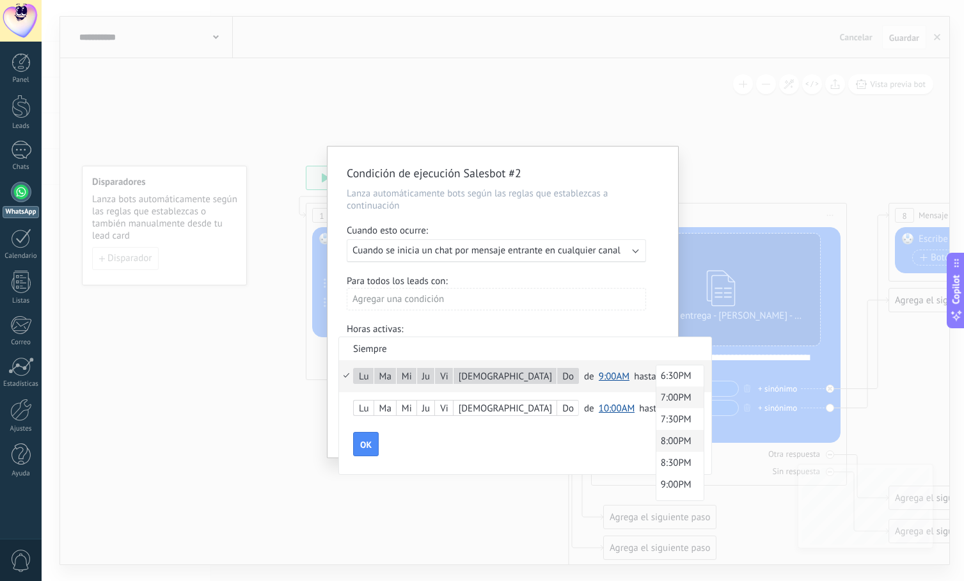
scroll to position [792, 0]
click at [656, 411] on span "7:00PM" at bounding box center [677, 410] width 43 height 12
click at [360, 444] on span "OK" at bounding box center [366, 444] width 12 height 9
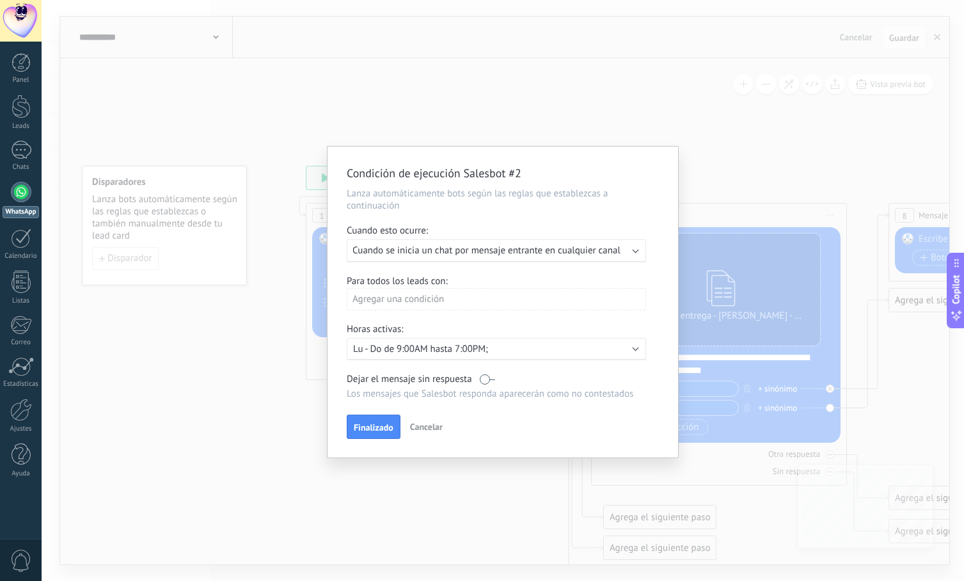
click at [365, 426] on span "Finalizado" at bounding box center [374, 427] width 40 height 9
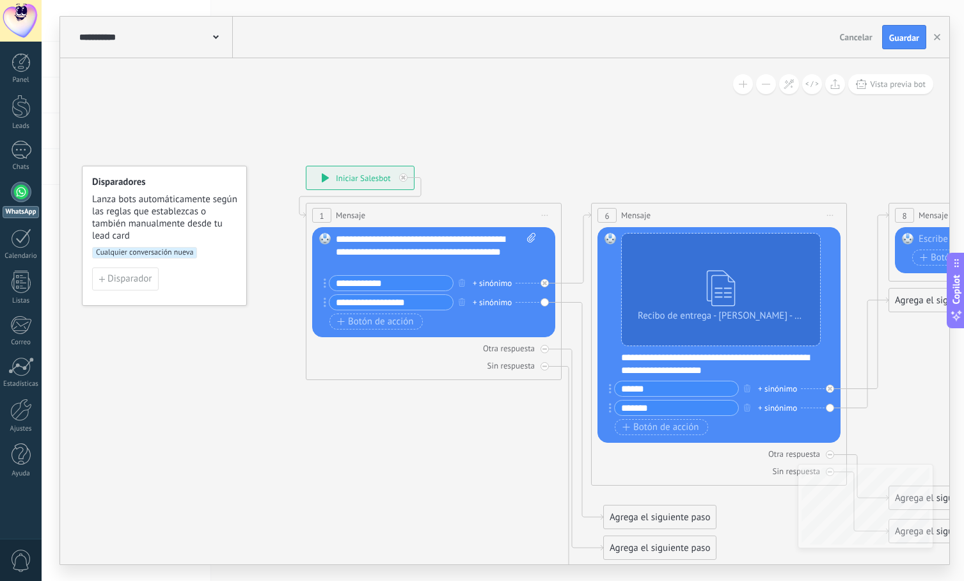
click at [177, 416] on icon at bounding box center [780, 378] width 1589 height 1064
click at [899, 36] on span "Guardar" at bounding box center [904, 37] width 30 height 9
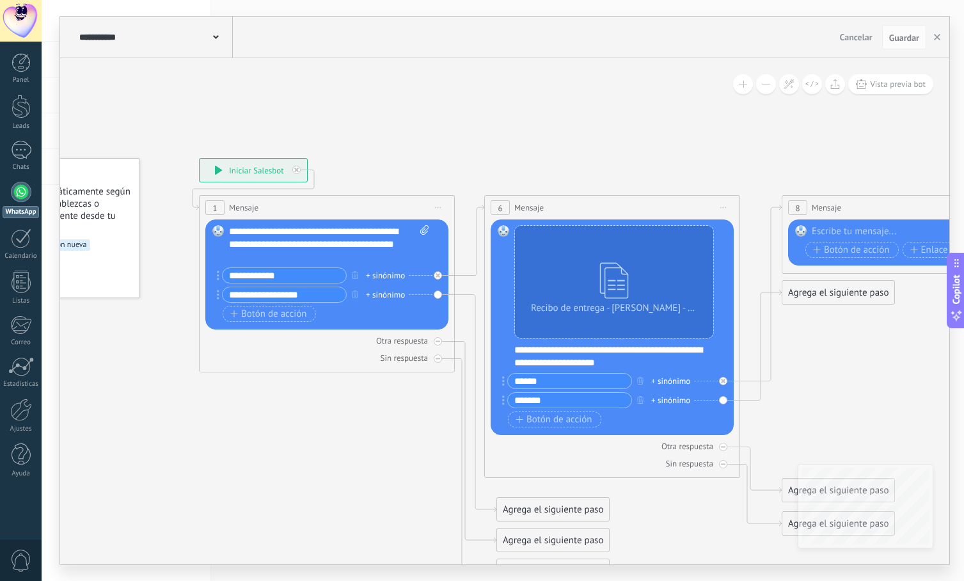
drag, startPoint x: 728, startPoint y: 145, endPoint x: 628, endPoint y: 133, distance: 101.1
click at [621, 137] on icon at bounding box center [673, 370] width 1589 height 1064
click at [906, 38] on span "Guardar" at bounding box center [904, 37] width 30 height 9
click at [939, 36] on use "button" at bounding box center [937, 37] width 6 height 6
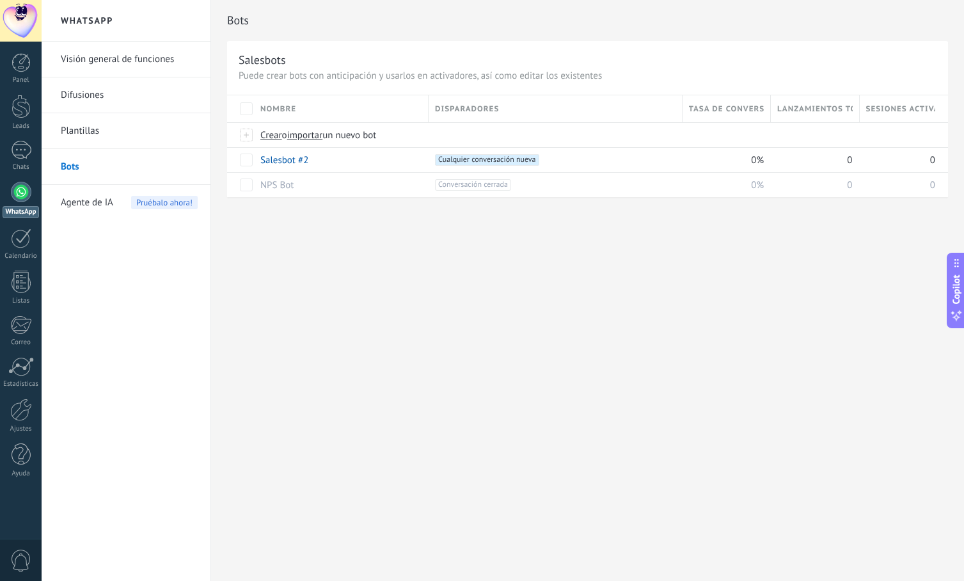
click at [349, 279] on div "Bots Salesbots Puede crear bots con anticipación y usarlos en activadores, así …" at bounding box center [587, 290] width 753 height 581
click at [19, 189] on div at bounding box center [21, 192] width 20 height 20
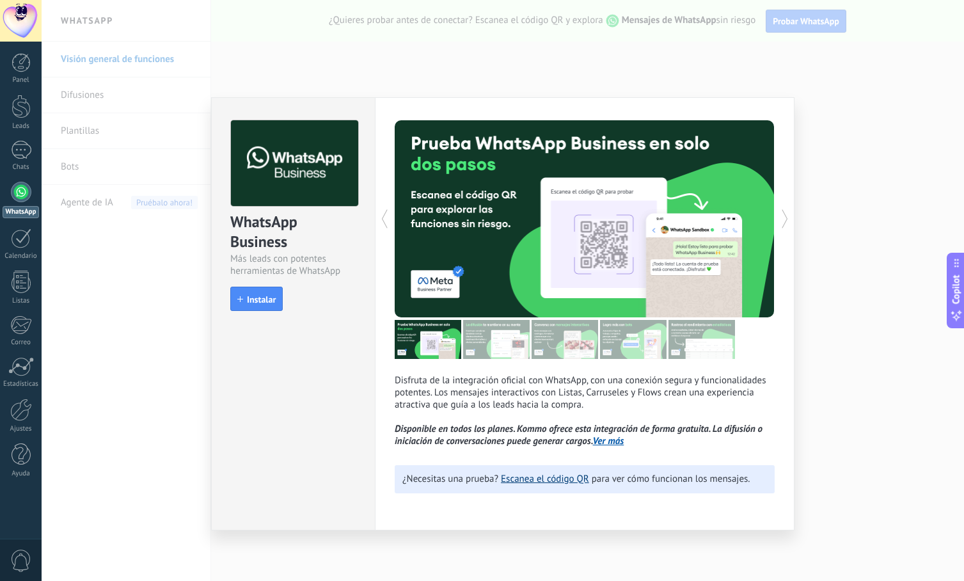
click at [535, 476] on link "Escanea el código QR" at bounding box center [545, 479] width 88 height 12
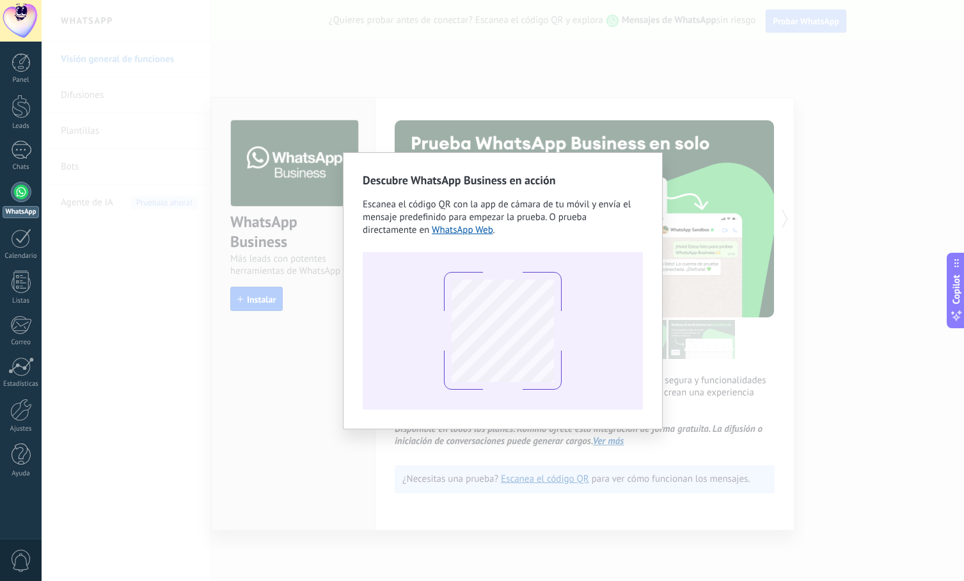
click at [748, 358] on div "Descubre WhatsApp Business en acción Escanea el código QR con la app de cámara …" at bounding box center [503, 290] width 922 height 581
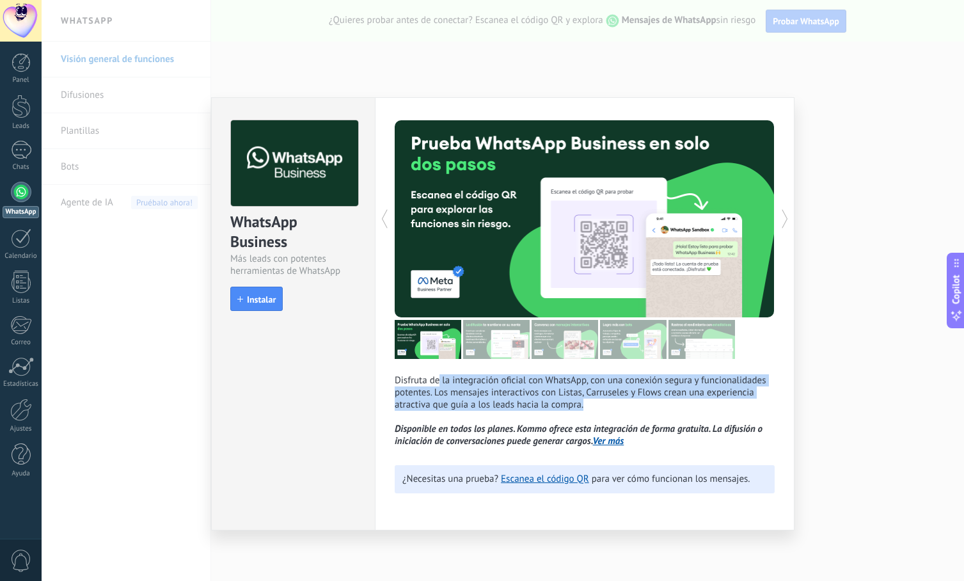
drag, startPoint x: 437, startPoint y: 381, endPoint x: 590, endPoint y: 408, distance: 154.6
click at [590, 408] on p "Disfruta de la integración oficial con WhatsApp, con una conexión segura y func…" at bounding box center [585, 410] width 380 height 73
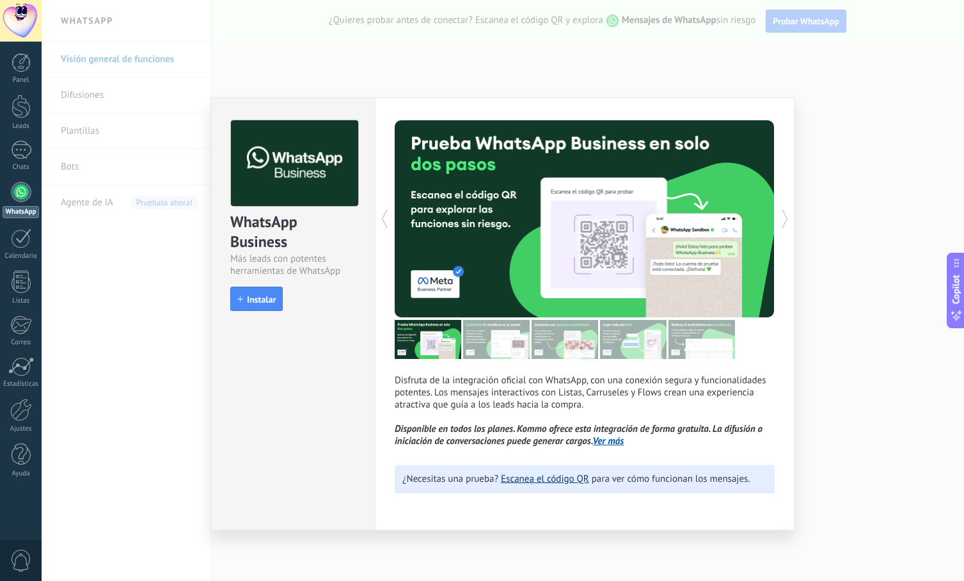
click at [547, 480] on link "Escanea el código QR" at bounding box center [545, 479] width 88 height 12
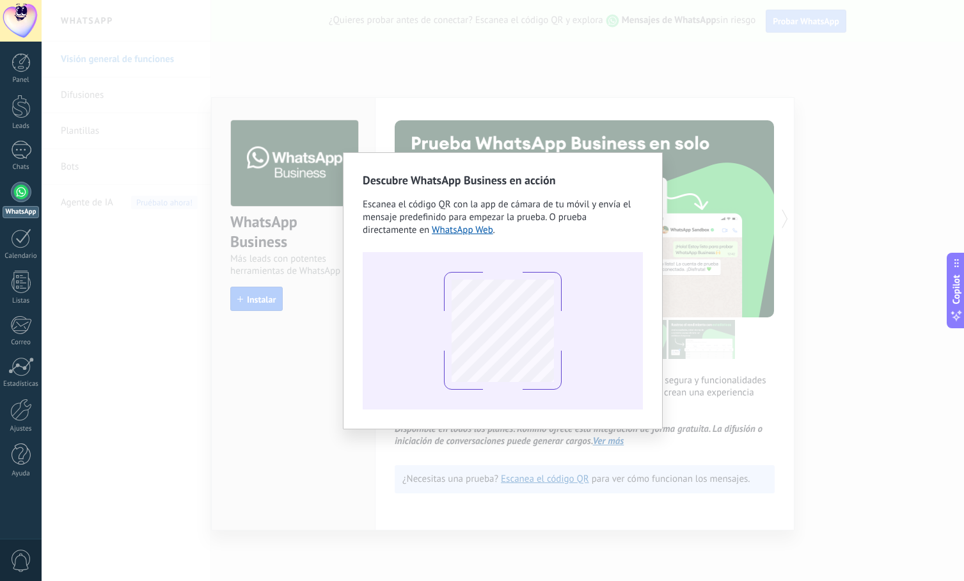
click at [679, 207] on div "Descubre WhatsApp Business en acción Escanea el código QR con la app de cámara …" at bounding box center [503, 290] width 922 height 581
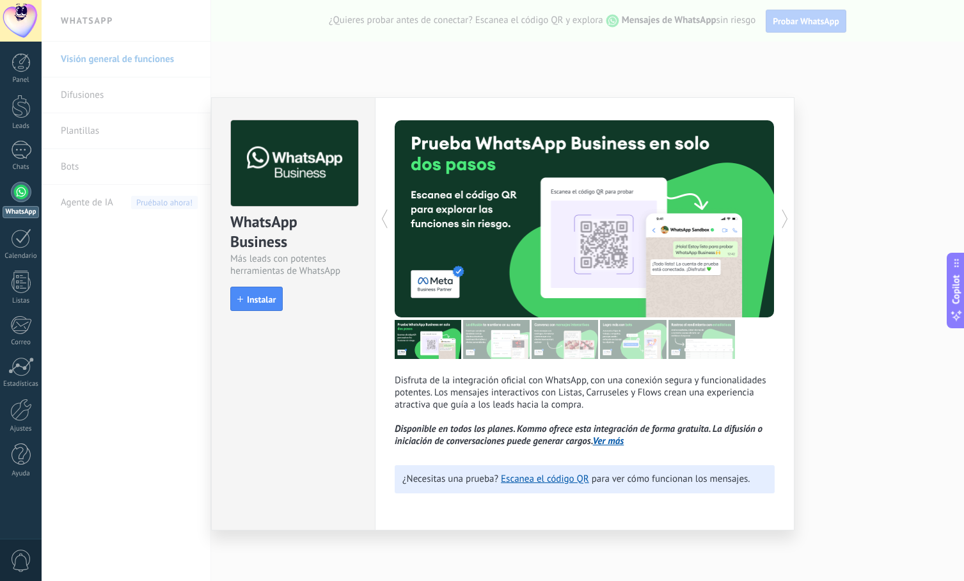
click at [355, 345] on div "WhatsApp Business Más leads con potentes herramientas de WhatsApp install Insta…" at bounding box center [293, 313] width 164 height 433
click at [782, 221] on icon at bounding box center [784, 219] width 13 height 26
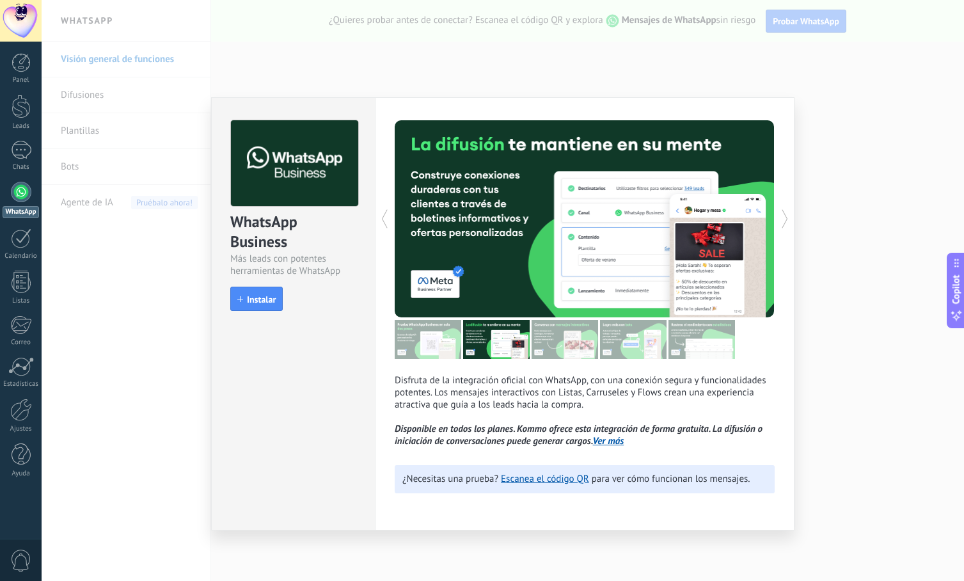
click at [782, 221] on icon at bounding box center [784, 219] width 13 height 26
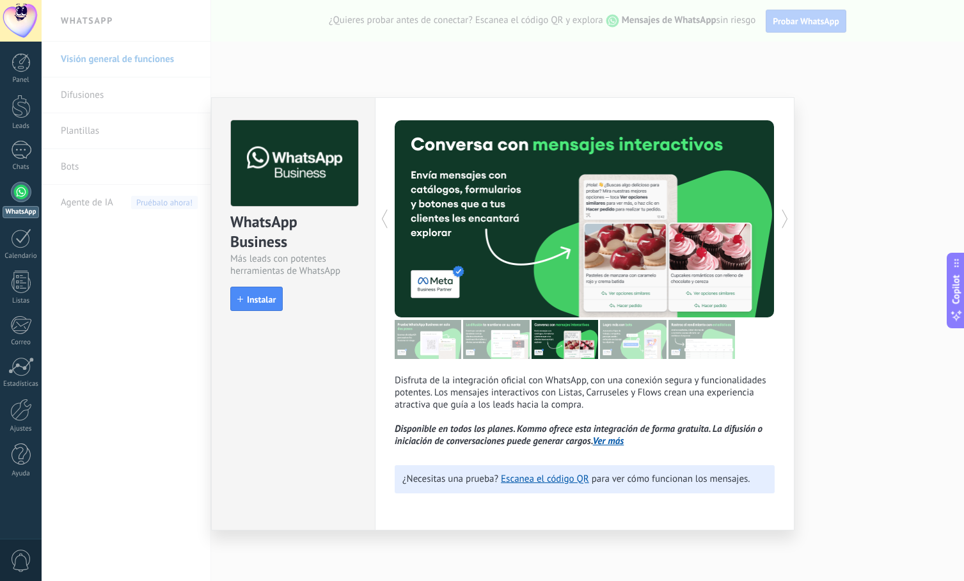
click at [782, 221] on icon at bounding box center [784, 219] width 13 height 26
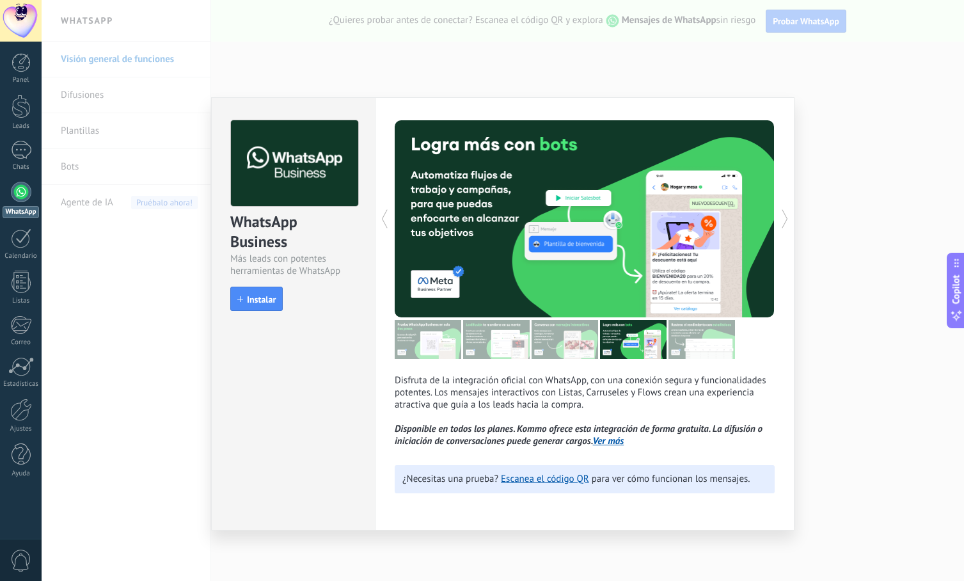
click at [782, 221] on icon at bounding box center [784, 219] width 13 height 26
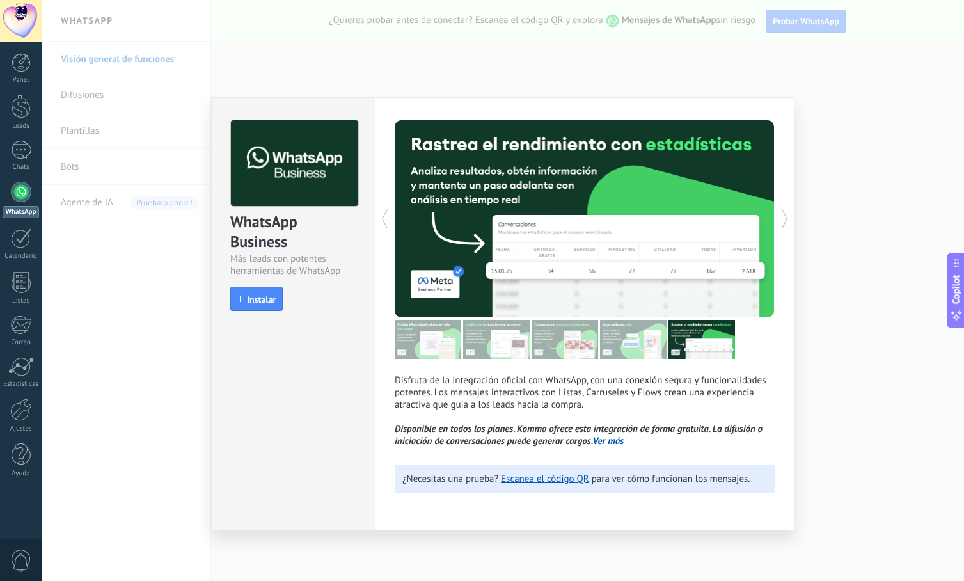
click at [782, 221] on icon at bounding box center [784, 219] width 13 height 26
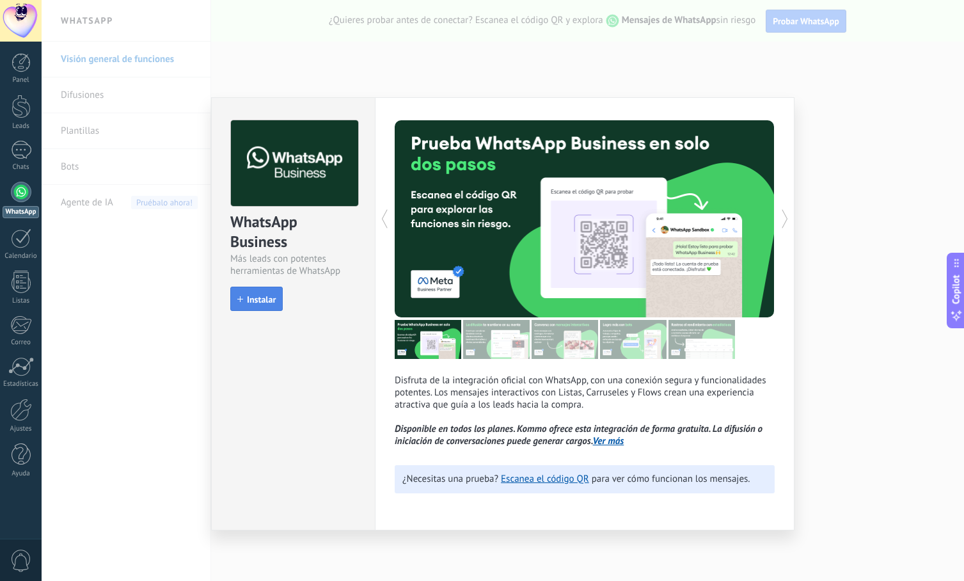
click at [279, 300] on button "Instalar" at bounding box center [256, 299] width 52 height 24
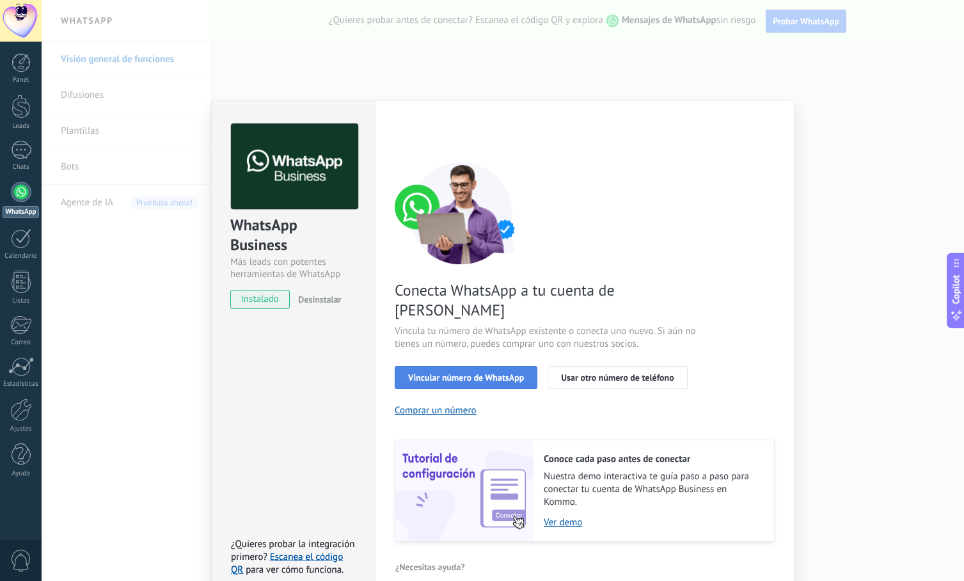
click at [481, 373] on span "Vincular número de WhatsApp" at bounding box center [466, 377] width 116 height 9
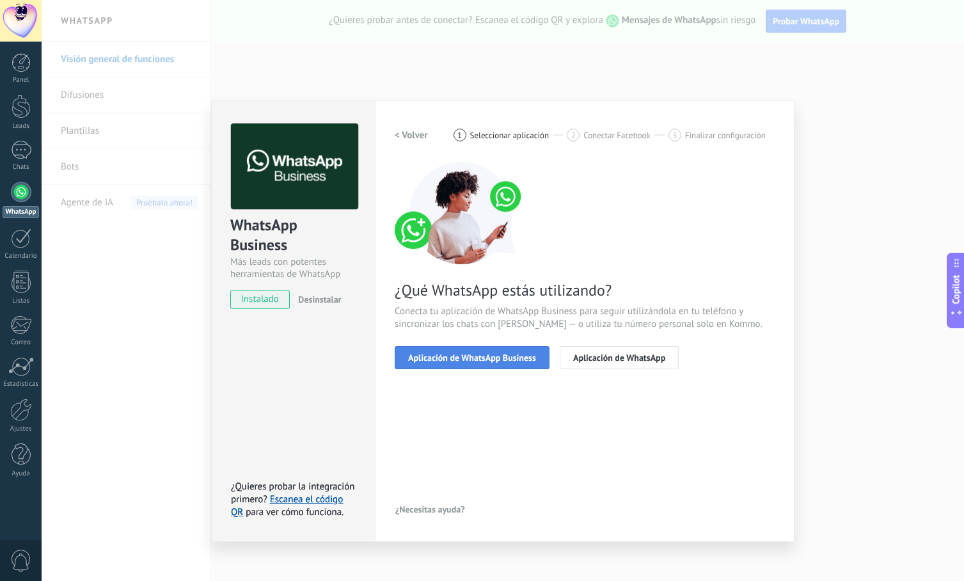
click at [501, 357] on span "Aplicación de WhatsApp Business" at bounding box center [472, 357] width 128 height 9
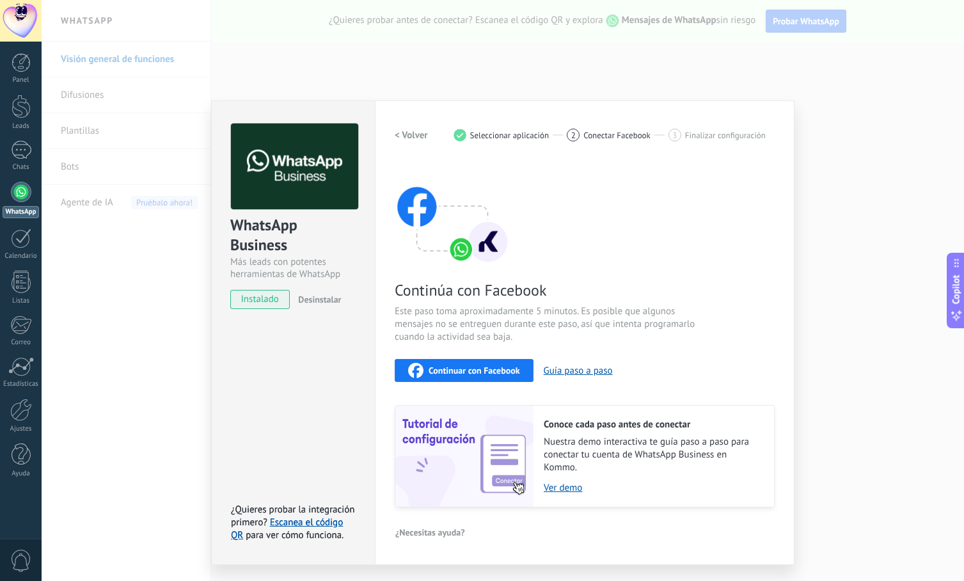
click at [387, 243] on div "Configuraciones Autorizaciones Esta pestaña registra a los usuarios que han con…" at bounding box center [585, 332] width 420 height 464
click at [403, 137] on h2 "< Volver" at bounding box center [411, 135] width 33 height 12
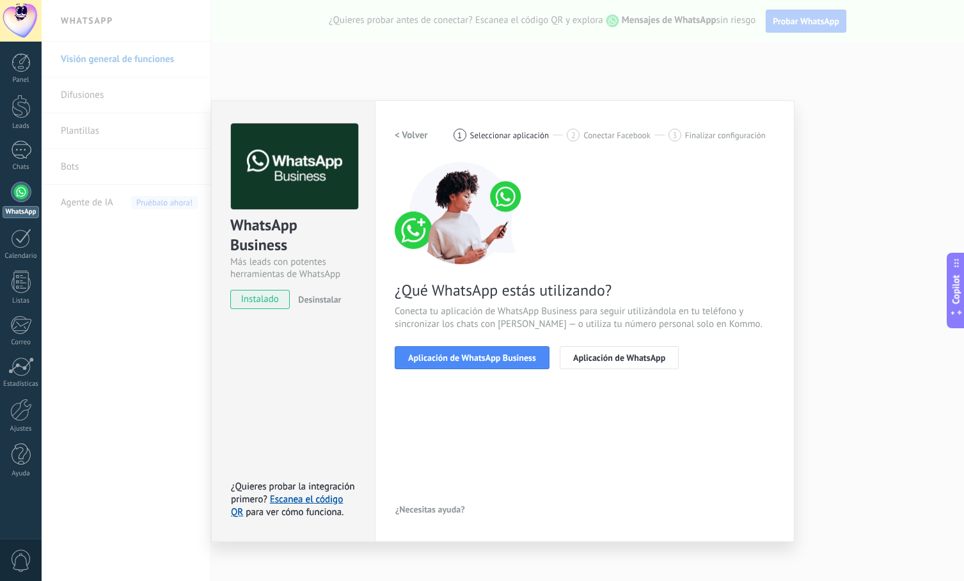
click at [403, 137] on h2 "< Volver" at bounding box center [411, 135] width 33 height 12
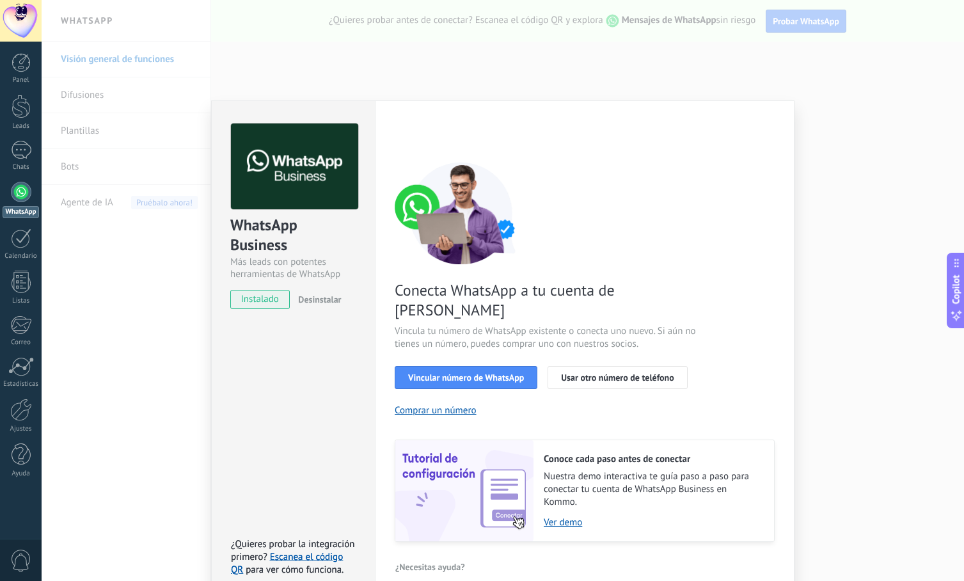
click at [403, 137] on div "< Volver 1 Seleccionar aplicación 2 Conectar Facebook 3 Finalizar configuración" at bounding box center [585, 134] width 380 height 23
click at [445, 373] on span "Vincular número de WhatsApp" at bounding box center [466, 377] width 116 height 9
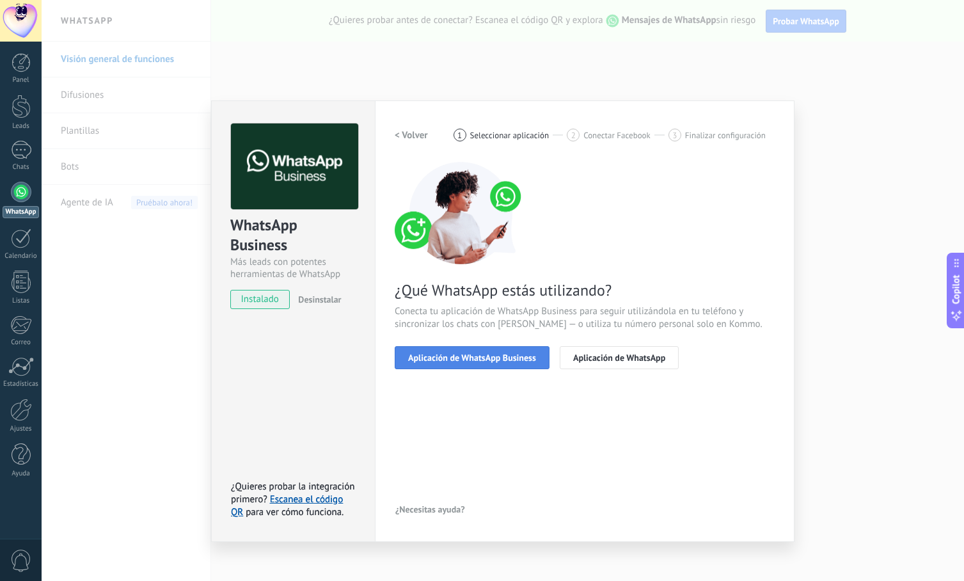
click at [453, 360] on span "Aplicación de WhatsApp Business" at bounding box center [472, 357] width 128 height 9
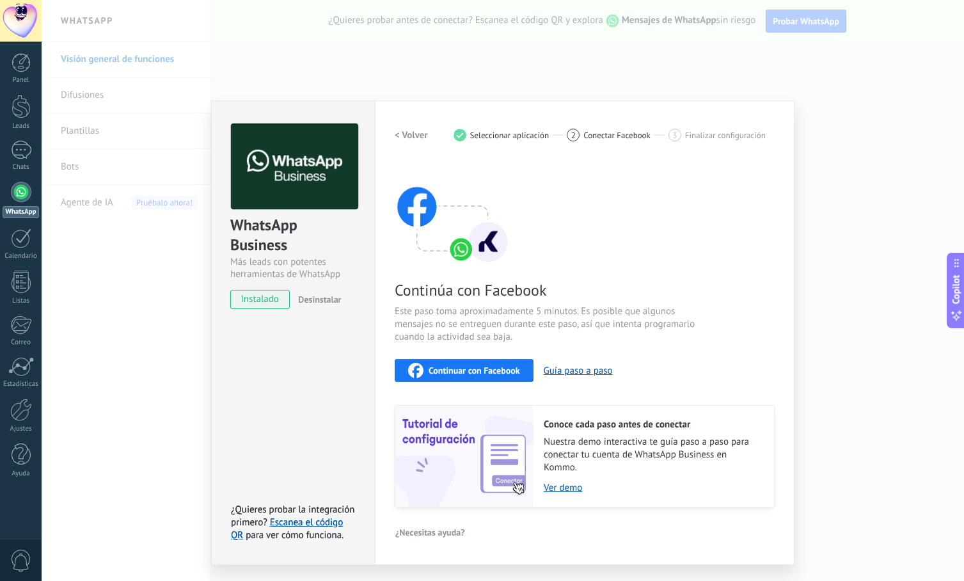
click at [473, 371] on span "Continuar con Facebook" at bounding box center [474, 370] width 91 height 9
click at [576, 368] on button "Guía paso a paso" at bounding box center [578, 371] width 69 height 12
click at [301, 521] on link "Escanea el código QR" at bounding box center [287, 528] width 112 height 25
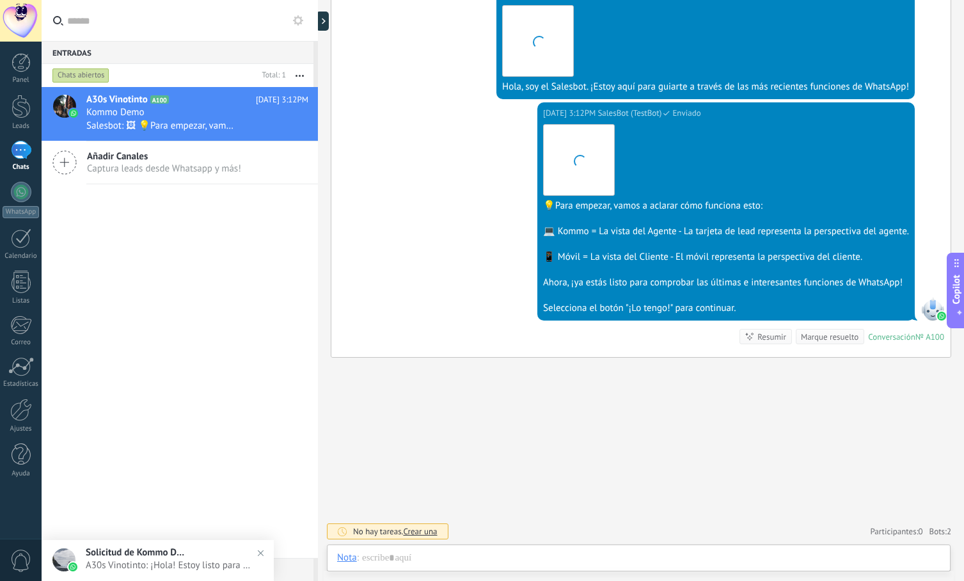
scroll to position [306, 0]
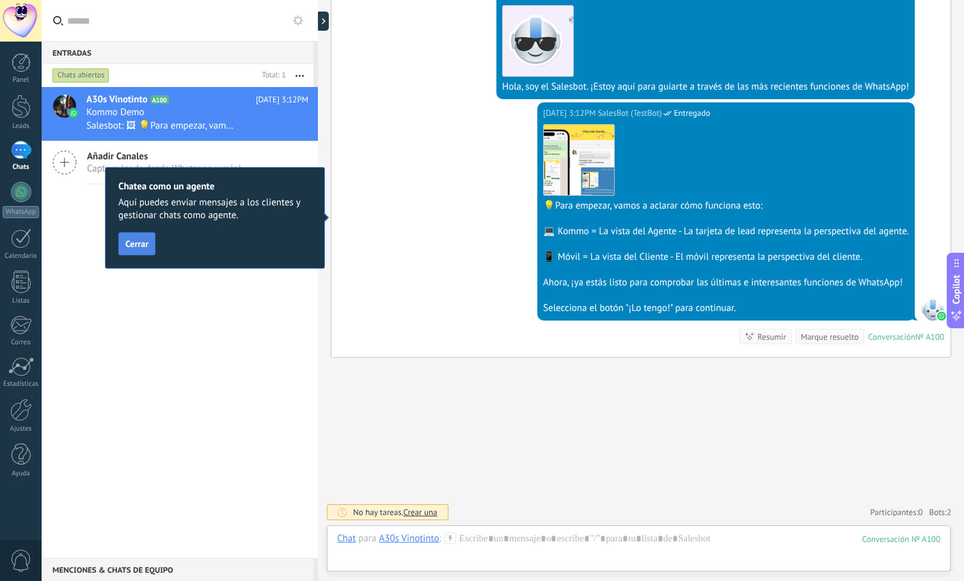
click at [135, 242] on span "Cerrar" at bounding box center [136, 243] width 23 height 9
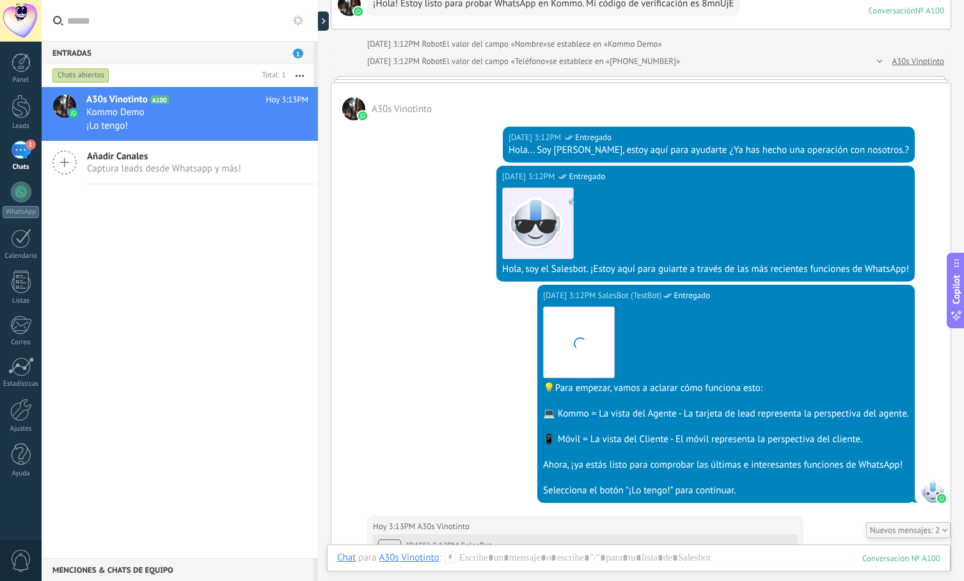
scroll to position [237, 0]
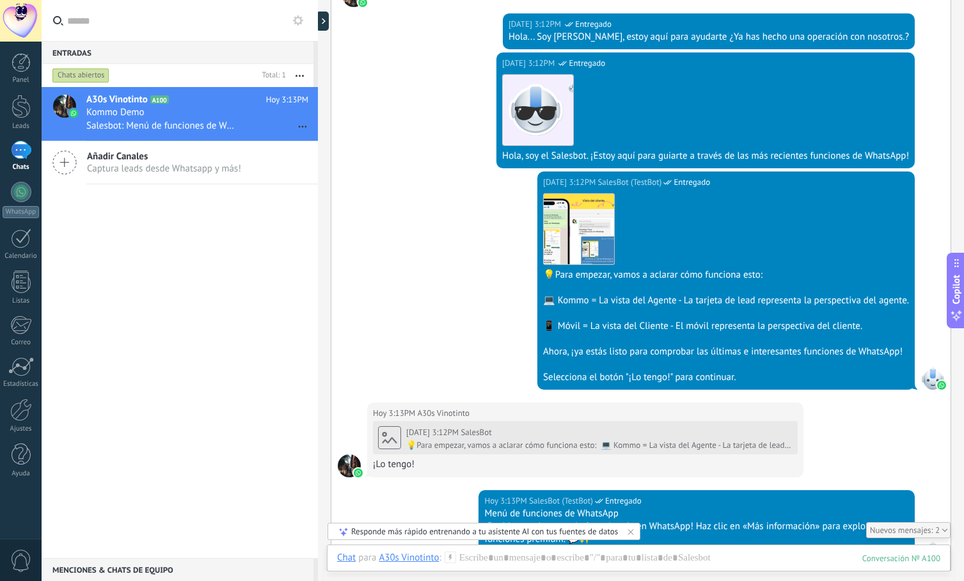
click at [23, 153] on div "1" at bounding box center [21, 150] width 20 height 19
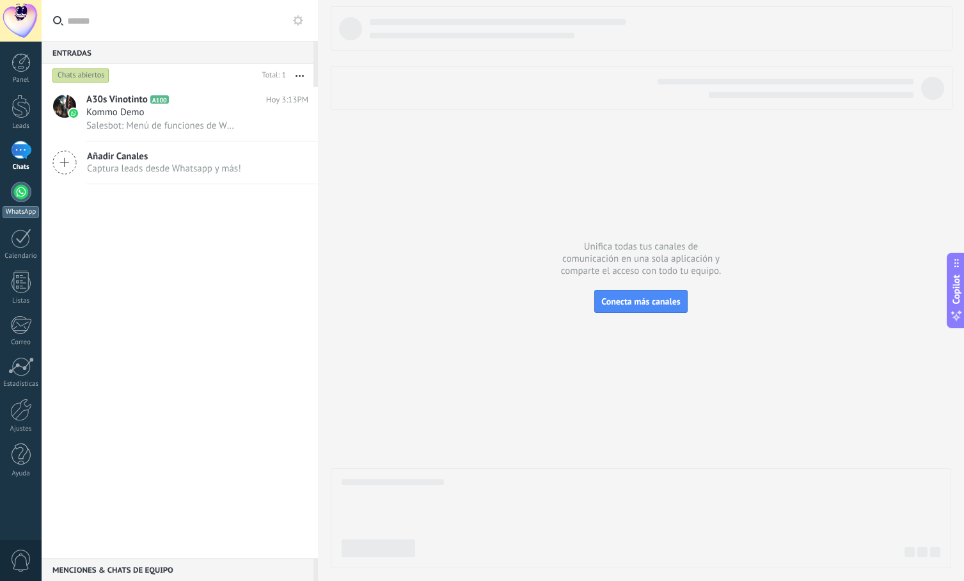
click at [27, 192] on div at bounding box center [21, 192] width 20 height 20
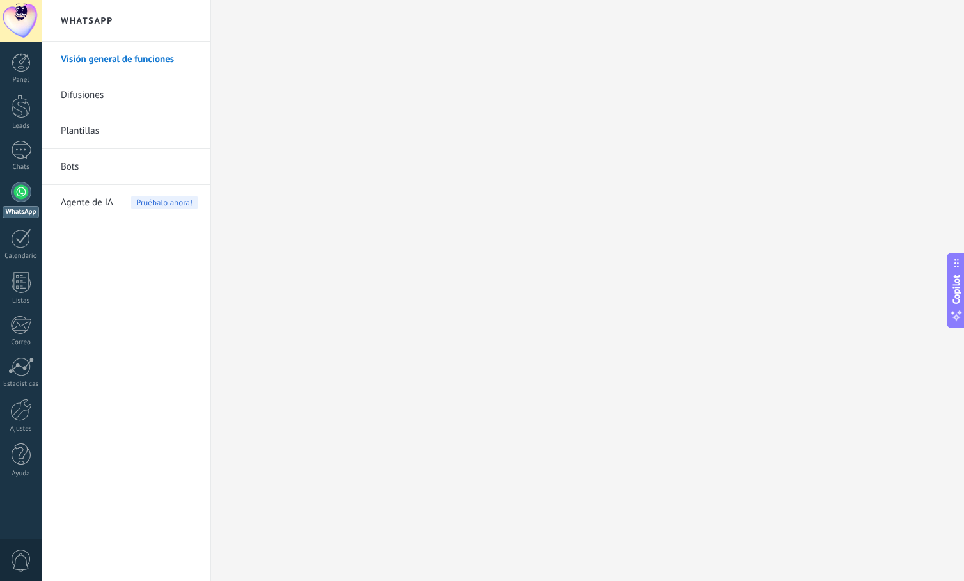
click at [85, 166] on link "Bots" at bounding box center [129, 167] width 137 height 36
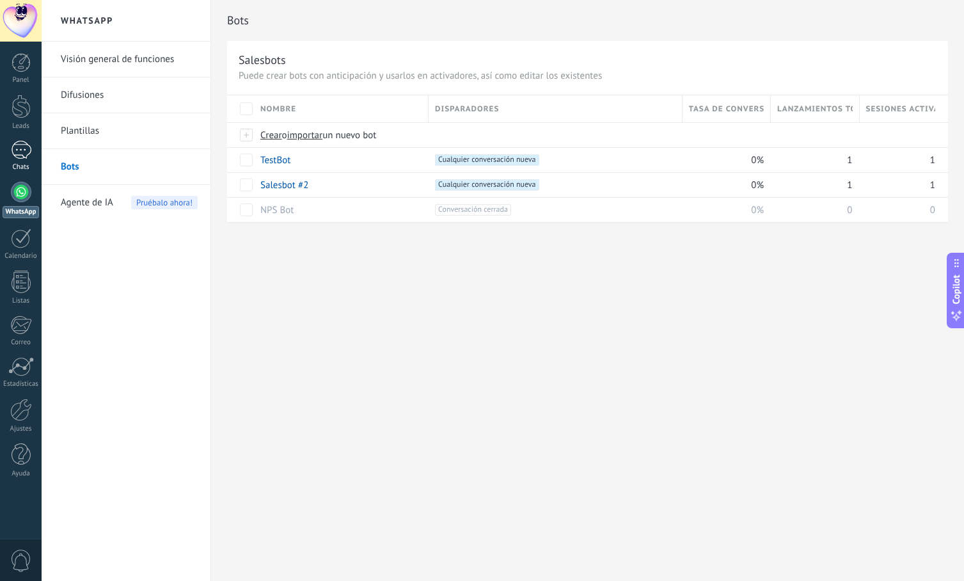
click at [19, 151] on div "1" at bounding box center [21, 150] width 20 height 19
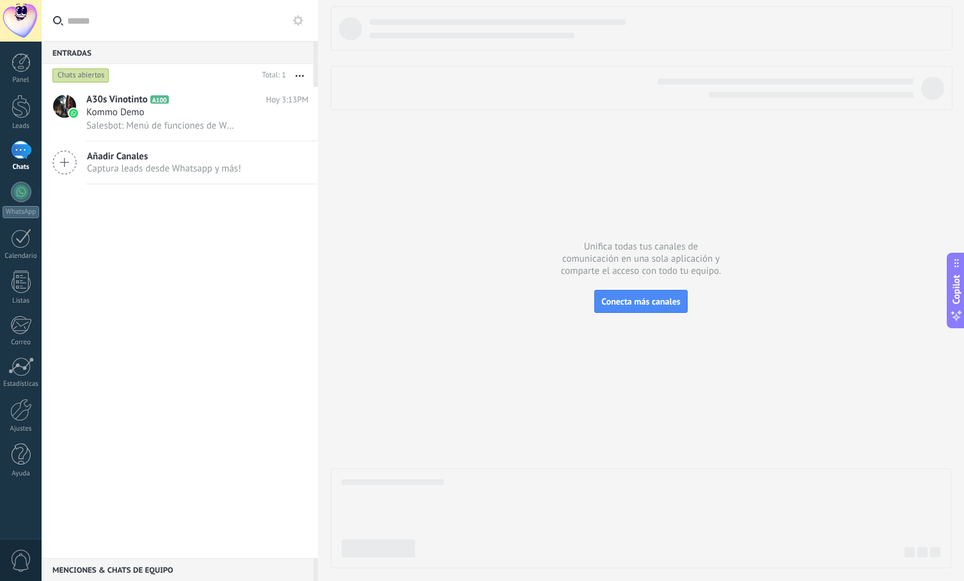
click at [88, 70] on div "Chats abiertos" at bounding box center [80, 75] width 57 height 15
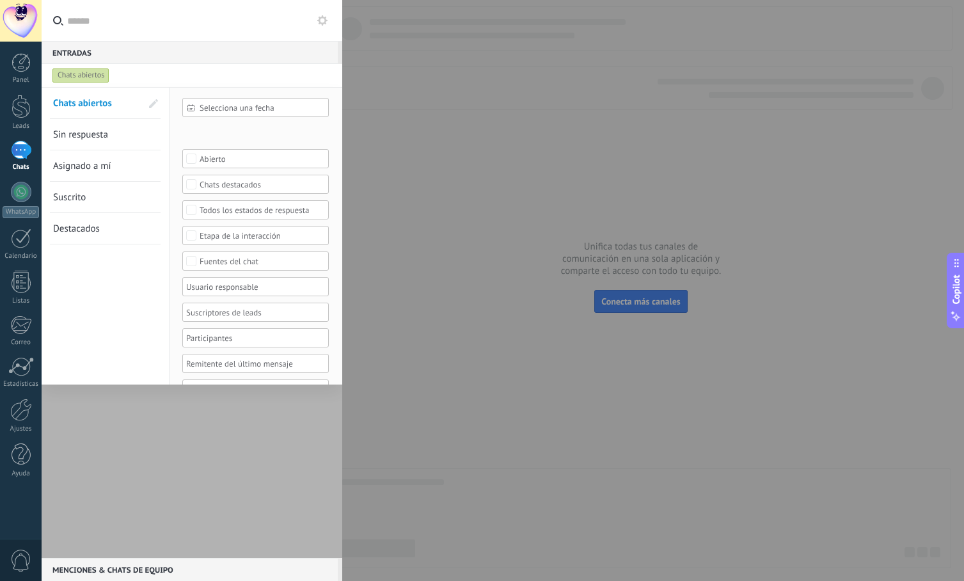
click at [107, 139] on span "Sin respuesta" at bounding box center [80, 135] width 55 height 12
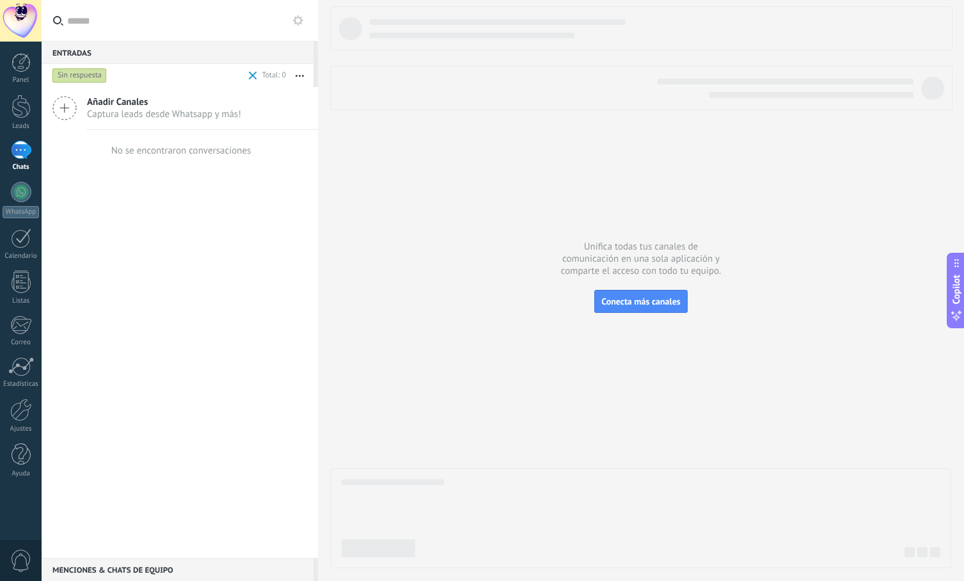
click at [88, 78] on div "Sin respuesta" at bounding box center [79, 75] width 54 height 15
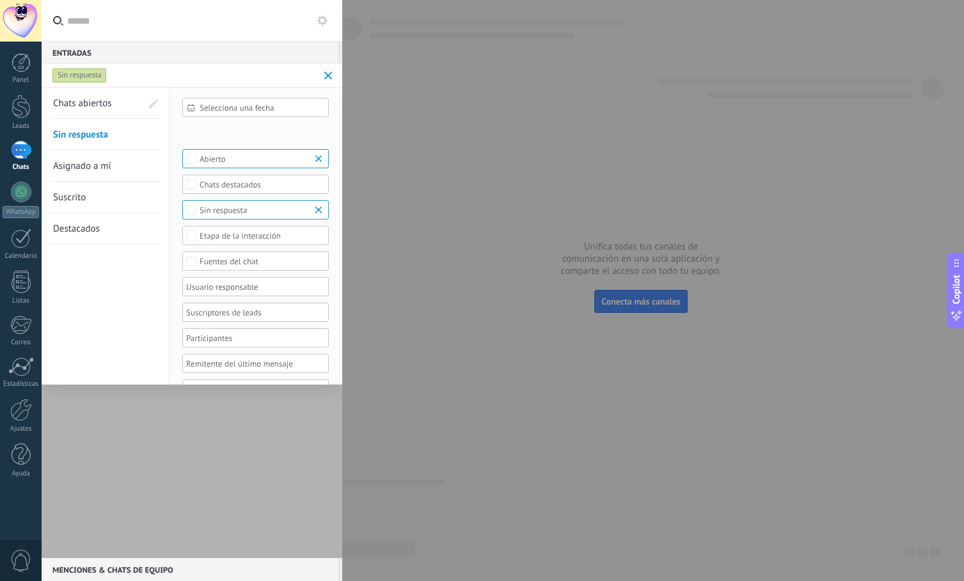
click at [91, 104] on span "Chats abiertos" at bounding box center [82, 103] width 59 height 12
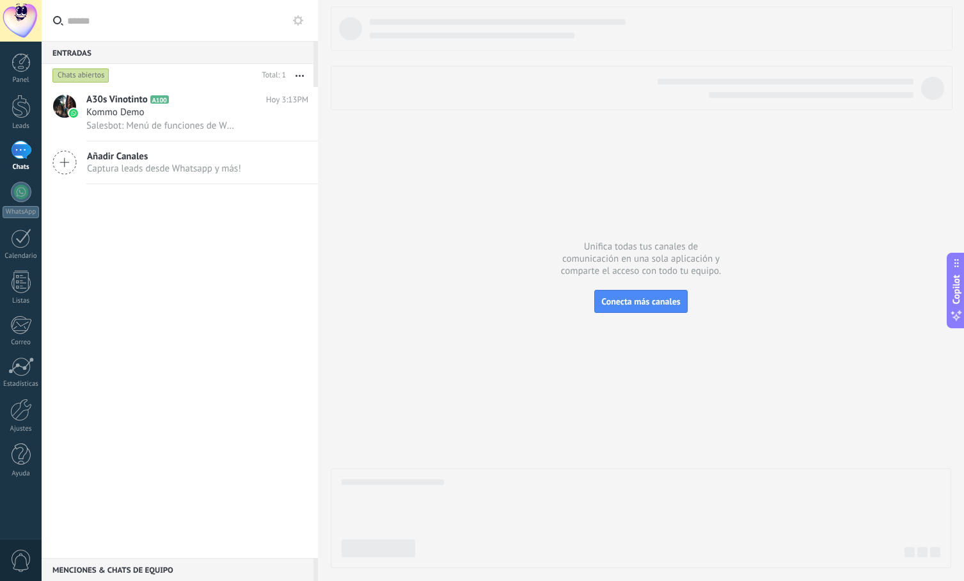
click at [87, 72] on div "Chats abiertos" at bounding box center [80, 75] width 57 height 15
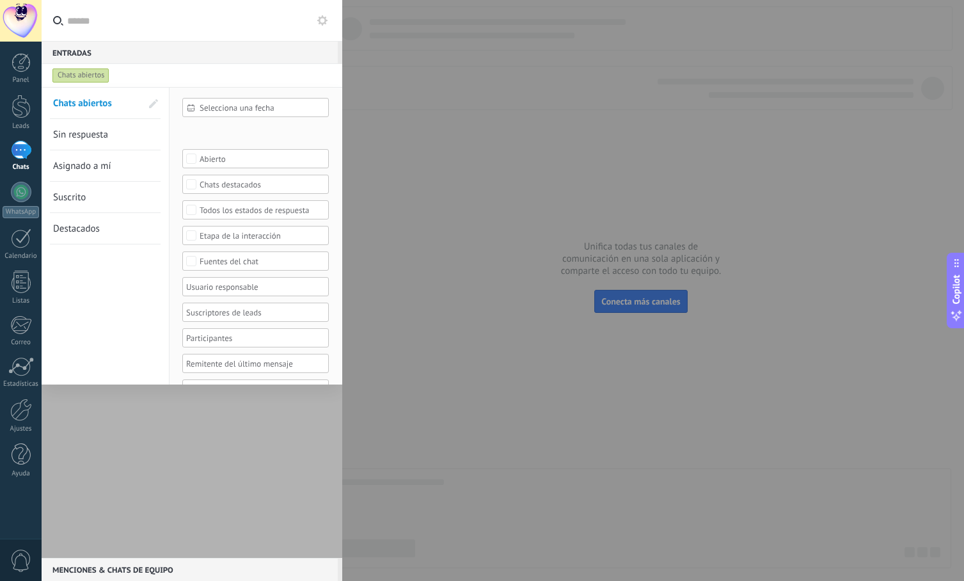
click at [88, 224] on span "Destacados" at bounding box center [76, 229] width 47 height 12
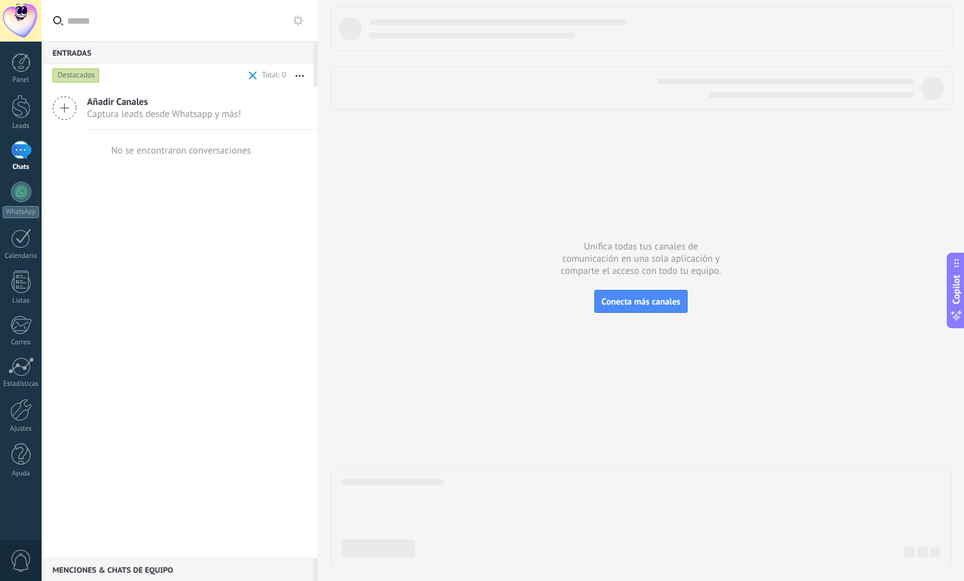
click at [76, 76] on div "Destacados" at bounding box center [75, 75] width 47 height 15
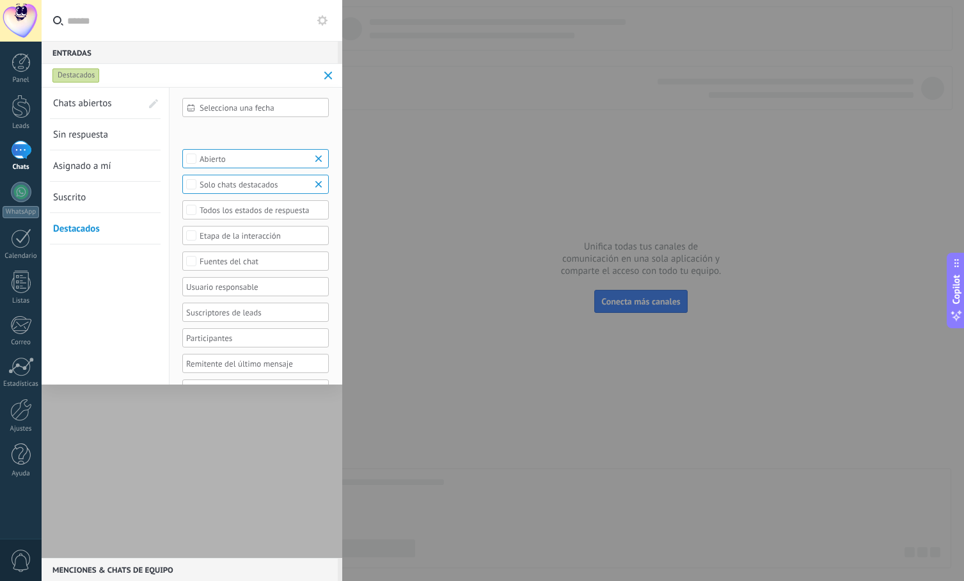
click at [122, 106] on link "Chats abiertos" at bounding box center [97, 103] width 88 height 31
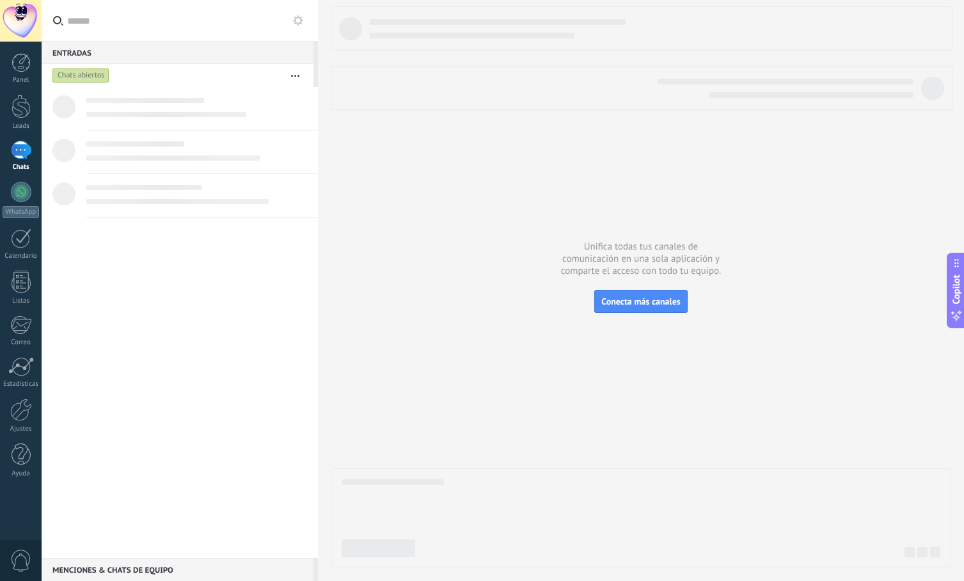
click at [78, 73] on div "Chats abiertos" at bounding box center [80, 75] width 57 height 15
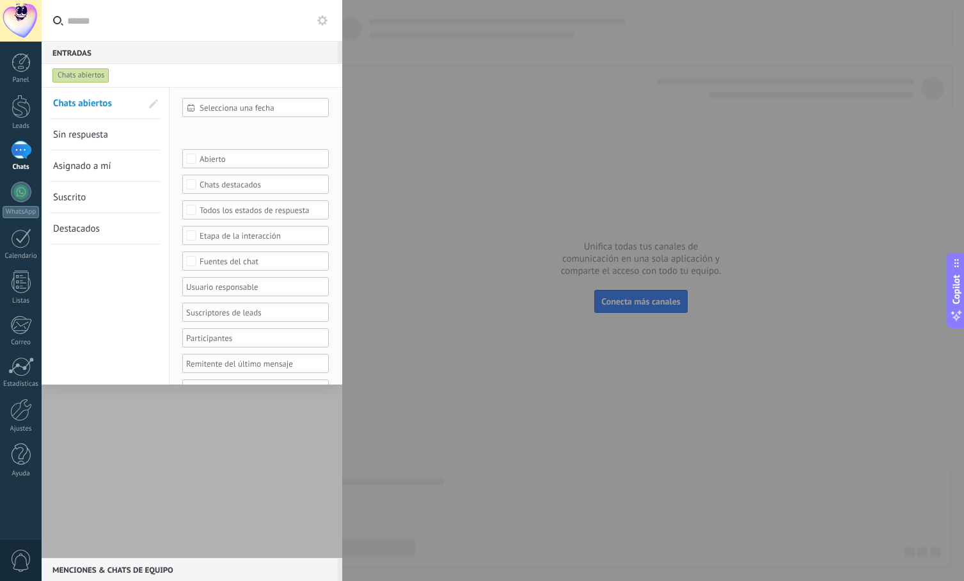
click at [162, 537] on div at bounding box center [192, 322] width 301 height 471
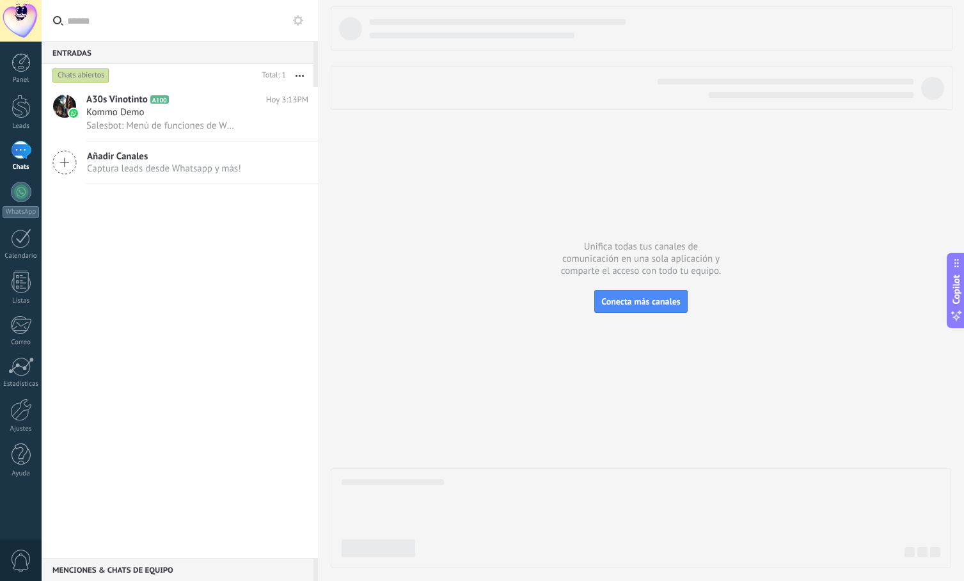
click at [22, 147] on div "1" at bounding box center [21, 150] width 20 height 19
click at [19, 113] on div at bounding box center [21, 107] width 19 height 24
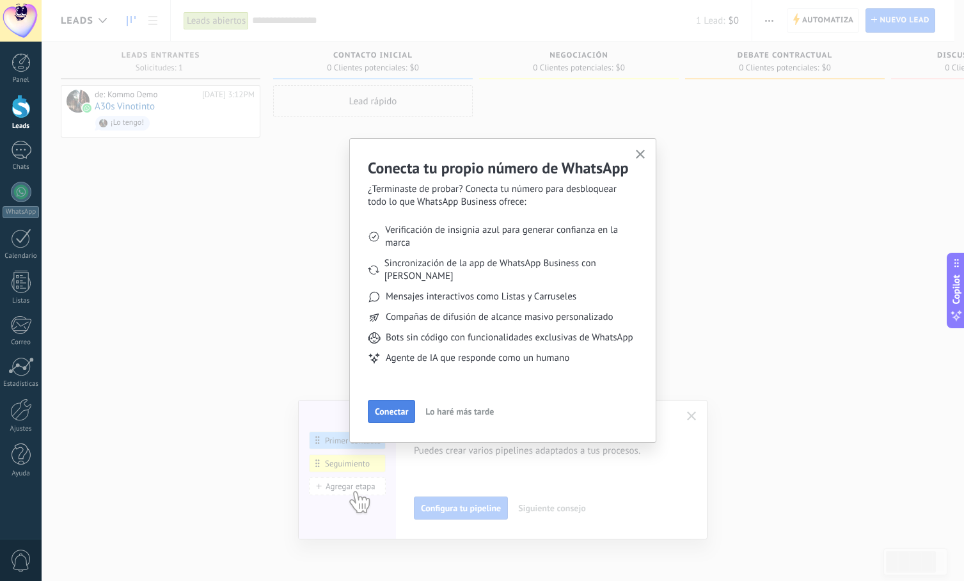
click at [393, 401] on button "Conectar" at bounding box center [391, 411] width 47 height 23
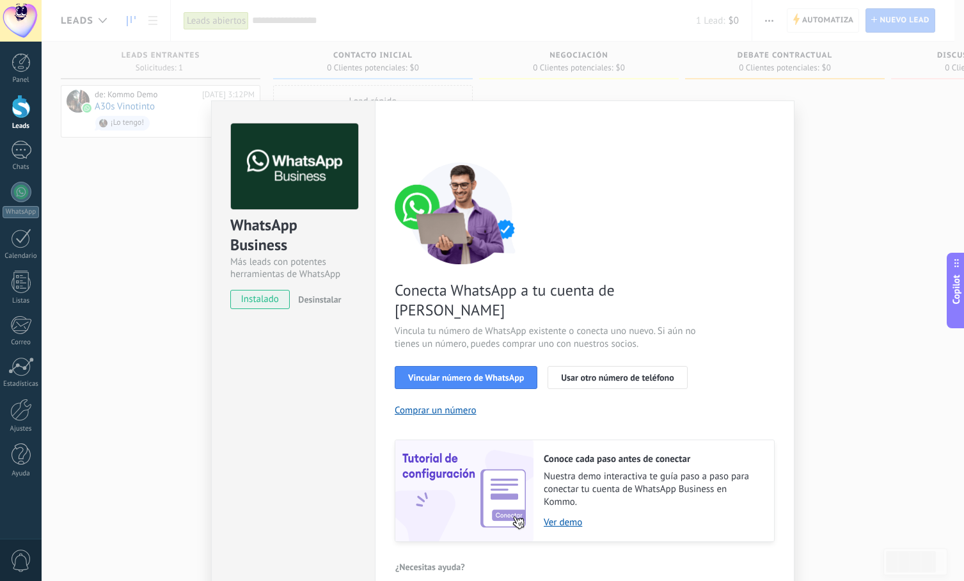
click at [869, 145] on div "WhatsApp Business Más leads con potentes herramientas de WhatsApp instalado Des…" at bounding box center [503, 290] width 922 height 581
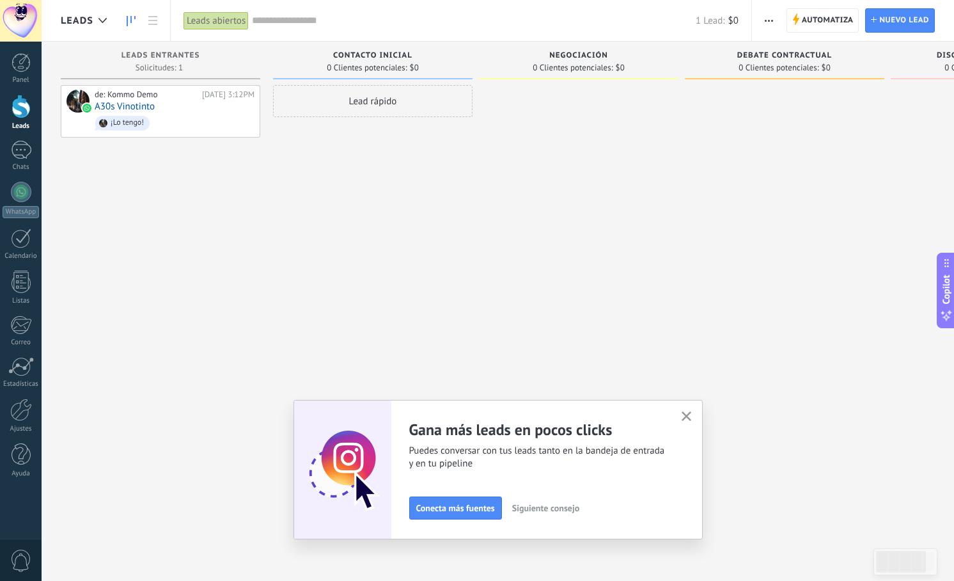
click at [691, 415] on icon "button" at bounding box center [687, 416] width 10 height 10
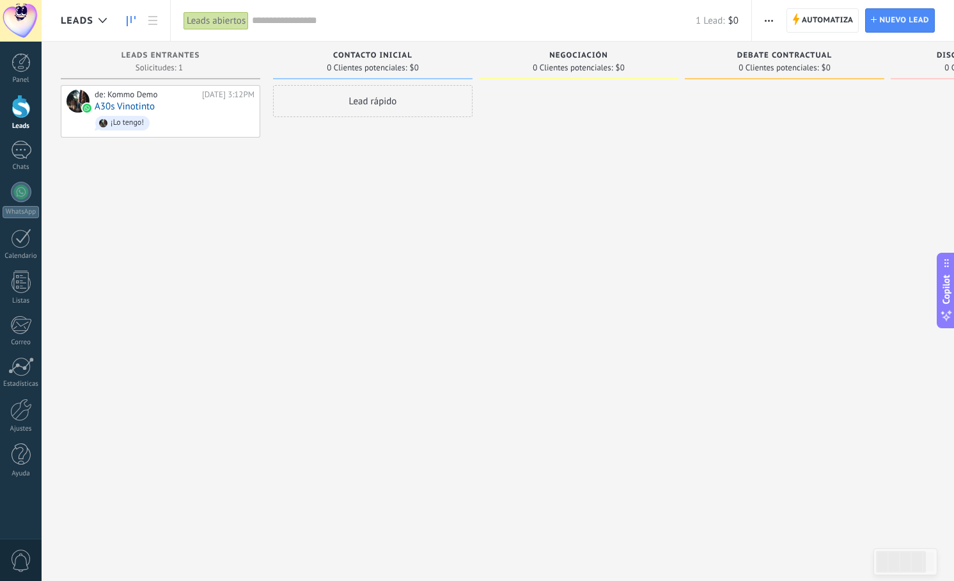
click at [383, 300] on div "Lead rápido" at bounding box center [373, 292] width 200 height 414
click at [406, 203] on div "Lead rápido" at bounding box center [373, 292] width 200 height 414
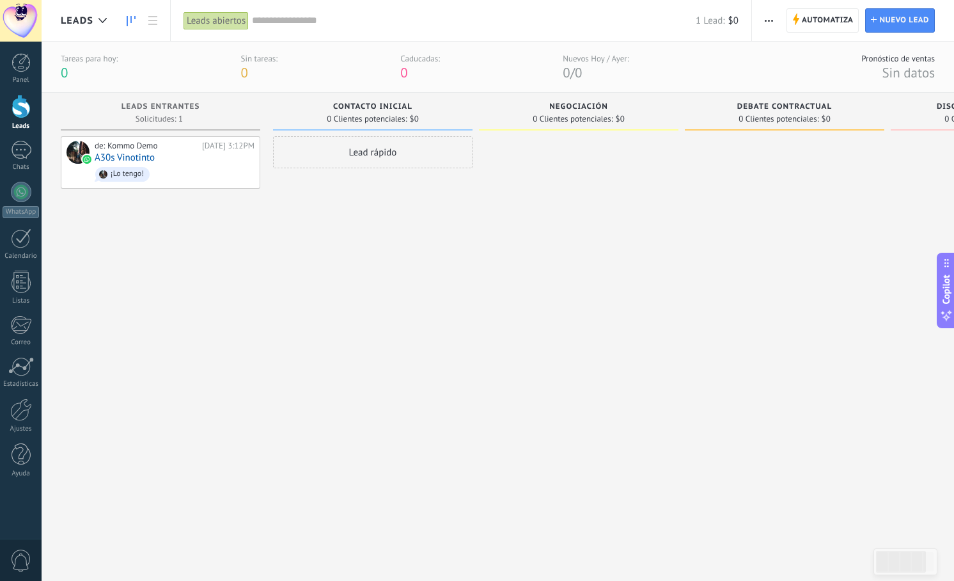
drag, startPoint x: 311, startPoint y: 233, endPoint x: 652, endPoint y: 258, distance: 342.5
click at [652, 258] on div "Leads Entrantes Solicitudes: 1 0 0 0 1 0 0 0 1 de: Kommo Demo Hoy 3:12PM A30s V…" at bounding box center [585, 321] width 1049 height 457
drag, startPoint x: 745, startPoint y: 272, endPoint x: 1000, endPoint y: 287, distance: 255.0
click at [954, 287] on html ".abccls-1,.abccls-2{fill-rule:evenodd}.abccls-2{fill:#fff} .abfcls-1{fill:none}…" at bounding box center [477, 290] width 954 height 581
click at [16, 189] on div at bounding box center [21, 192] width 20 height 20
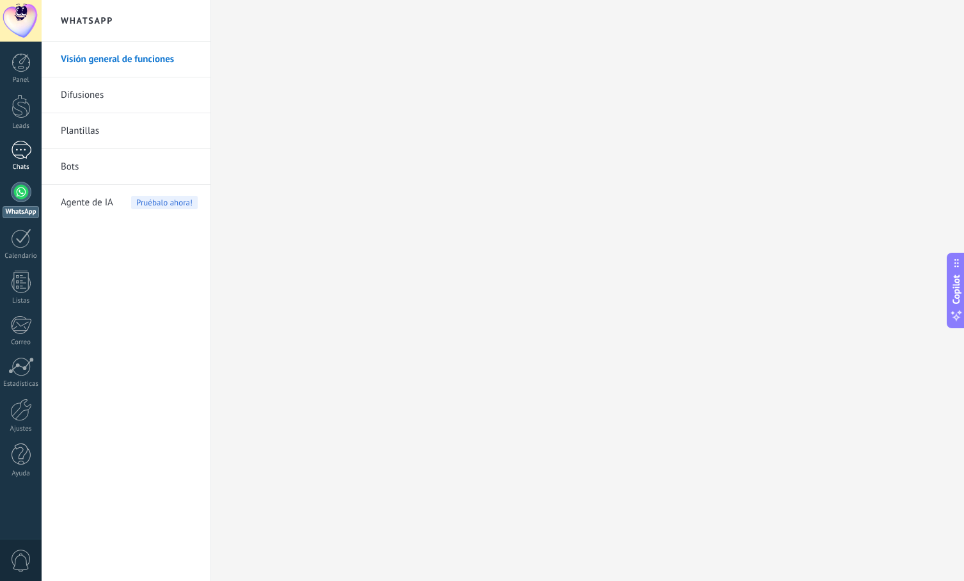
click at [24, 159] on link "1 Chats" at bounding box center [21, 156] width 42 height 31
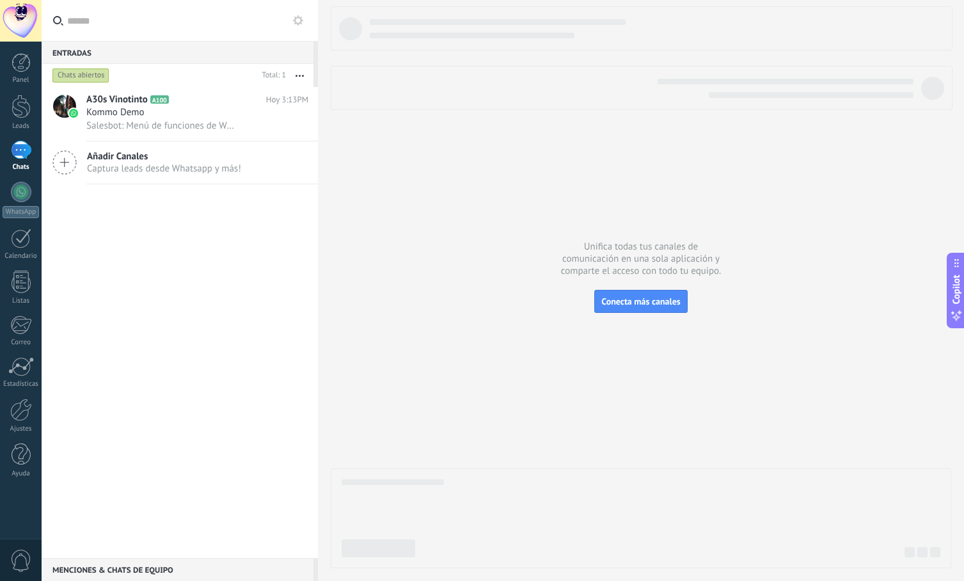
click at [118, 29] on input "text" at bounding box center [187, 20] width 240 height 41
click at [166, 114] on div "Kommo Demo" at bounding box center [197, 112] width 222 height 13
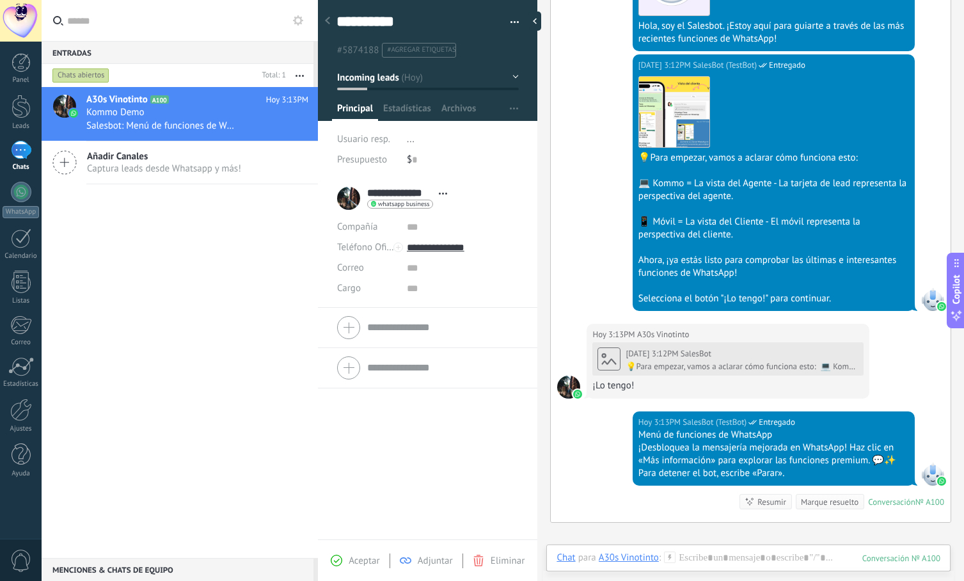
scroll to position [469, 0]
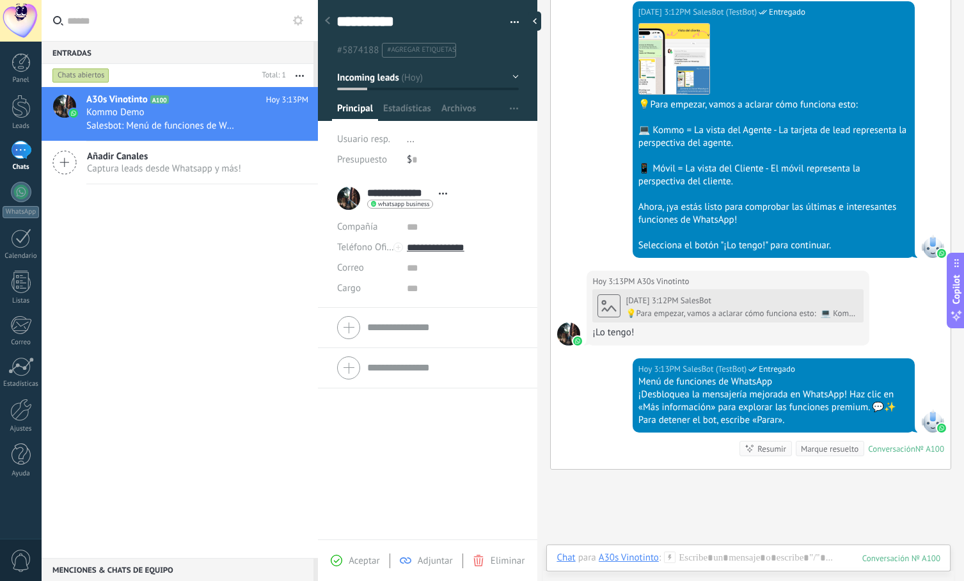
click at [836, 453] on div "Marque resuelto" at bounding box center [830, 449] width 58 height 12
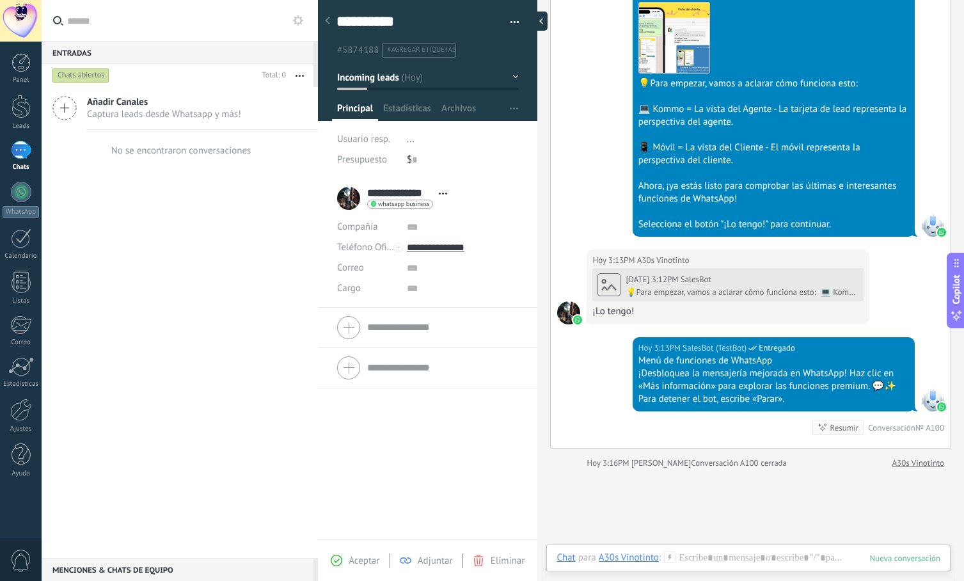
click at [541, 19] on div at bounding box center [537, 21] width 19 height 19
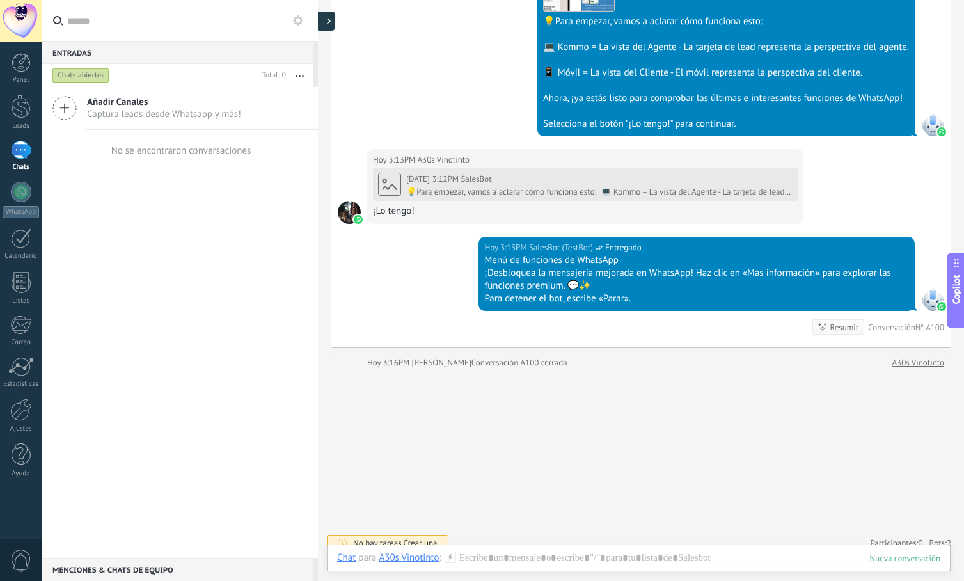
click at [324, 19] on div at bounding box center [325, 21] width 19 height 19
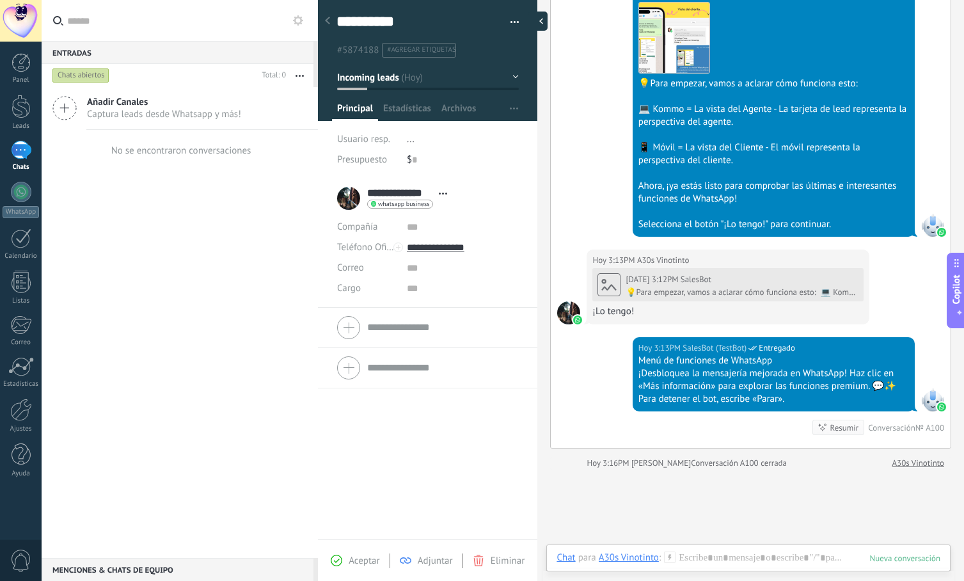
type textarea "**********"
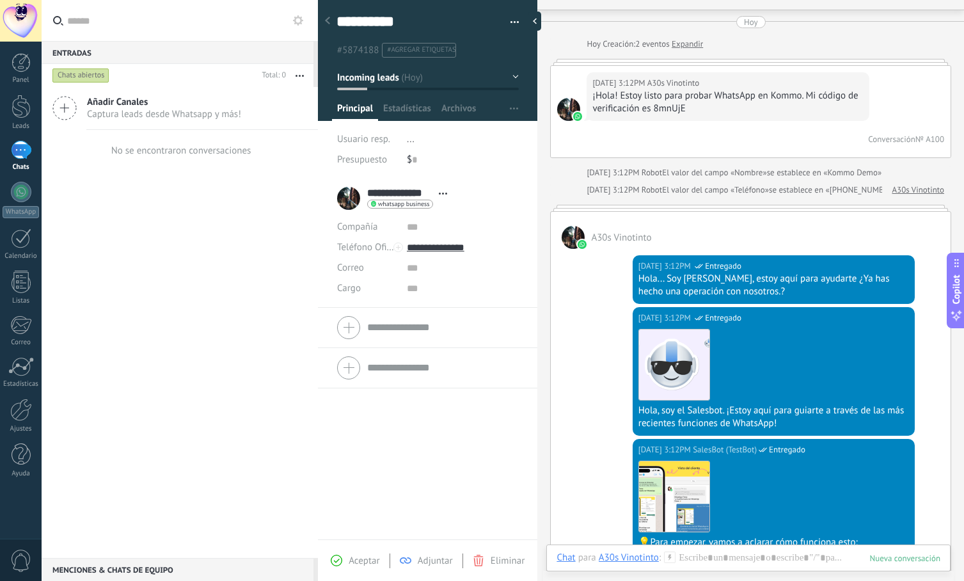
scroll to position [0, 0]
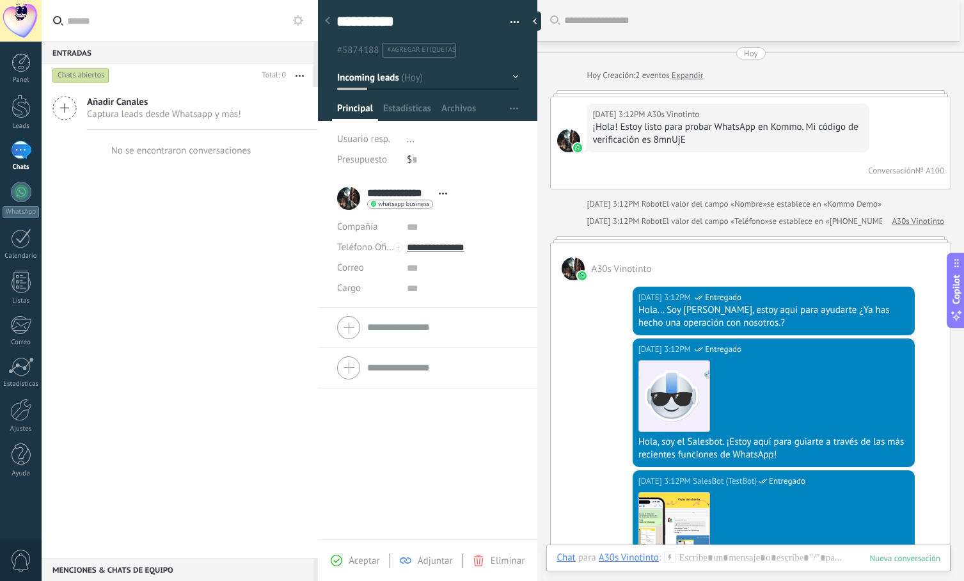
drag, startPoint x: 769, startPoint y: 351, endPoint x: 777, endPoint y: 399, distance: 48.6
click at [777, 399] on div "Descargar" at bounding box center [773, 396] width 271 height 72
click at [776, 399] on div "Descargar" at bounding box center [773, 396] width 271 height 72
click at [583, 346] on div "Hoy 3:12PM SalesBot (TestBot) Entregado Descargar Hola, soy el Salesbot. ¡Estoy…" at bounding box center [751, 404] width 400 height 132
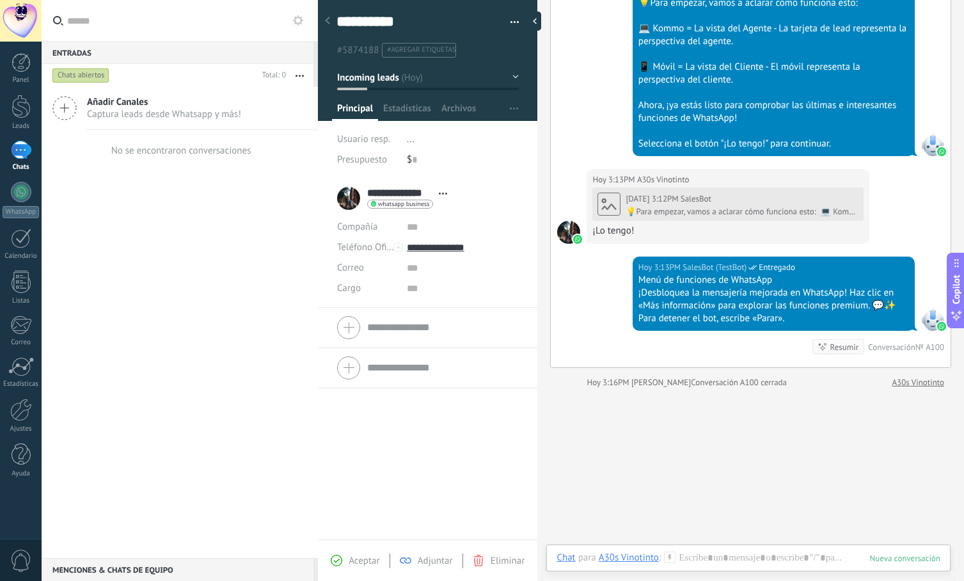
scroll to position [576, 0]
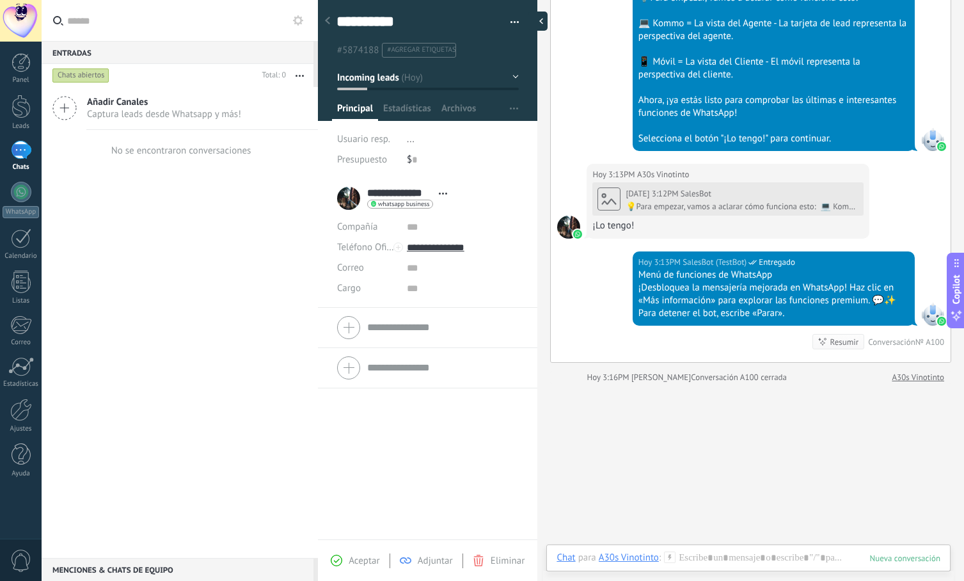
click at [537, 17] on div at bounding box center [537, 21] width 19 height 19
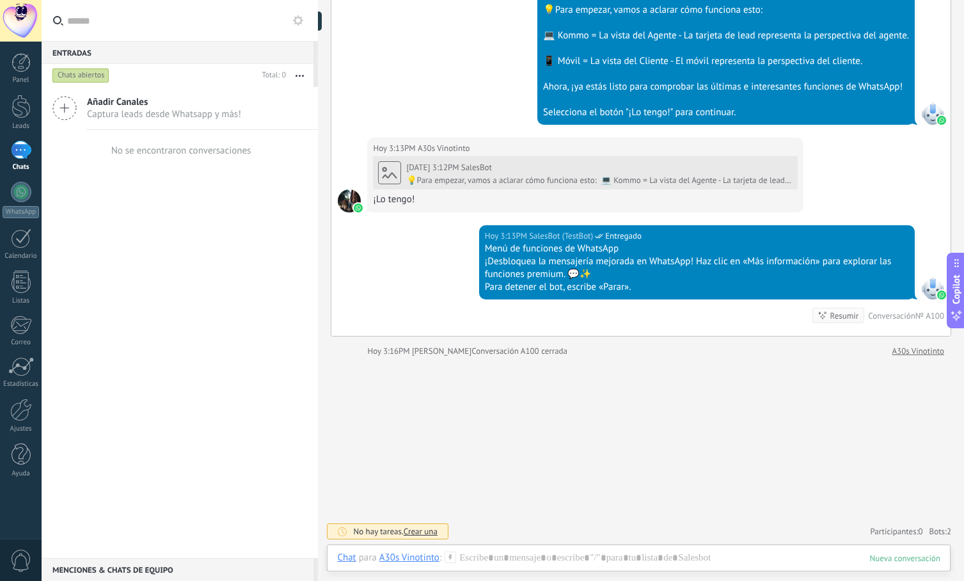
scroll to position [501, 0]
click at [14, 154] on div "1" at bounding box center [21, 150] width 20 height 19
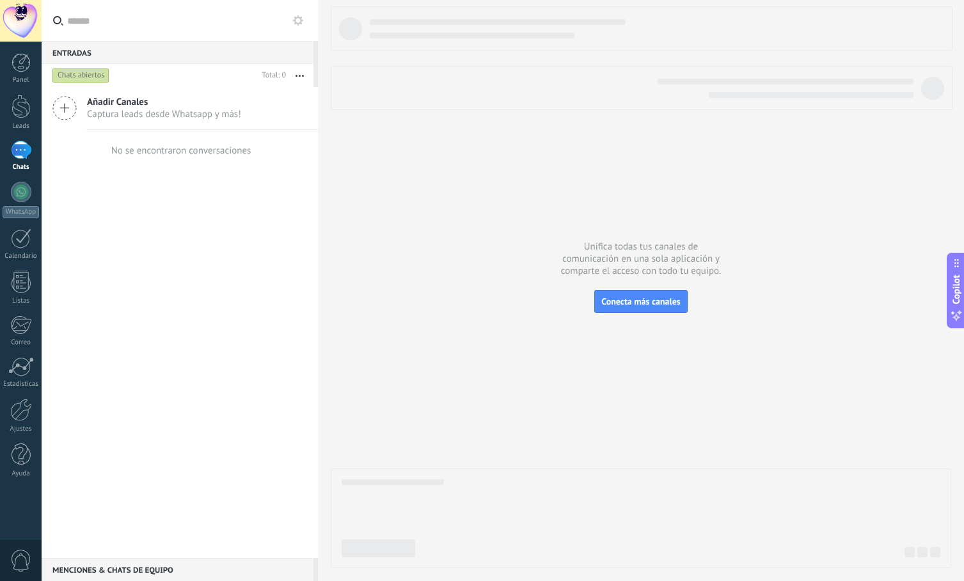
click at [137, 102] on span "Añadir Canales" at bounding box center [164, 102] width 154 height 12
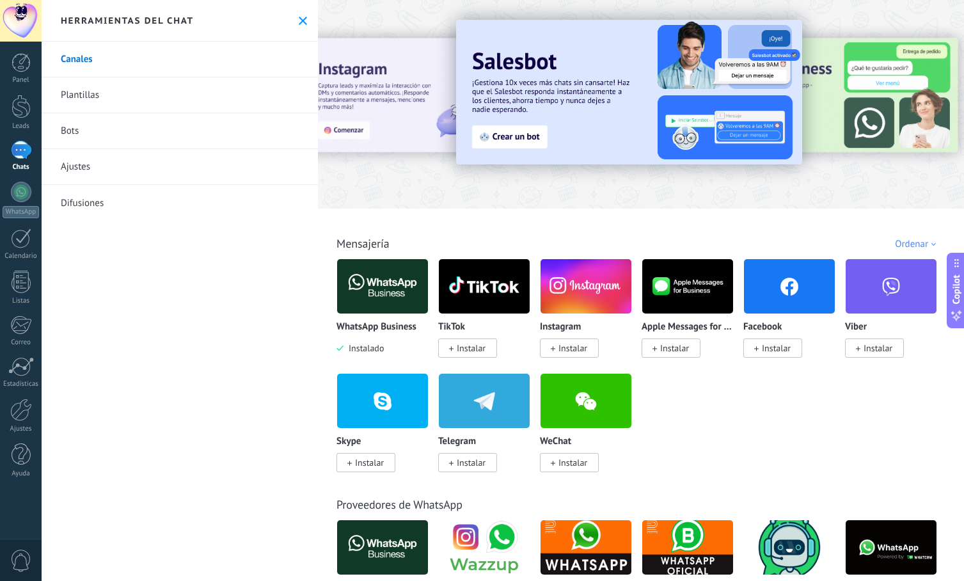
drag, startPoint x: 800, startPoint y: 419, endPoint x: 645, endPoint y: 416, distance: 155.5
click at [645, 416] on div "WhatsApp Business Instalado TikTok Instalar Instagram Instalar Apple Messages f…" at bounding box center [647, 372] width 622 height 229
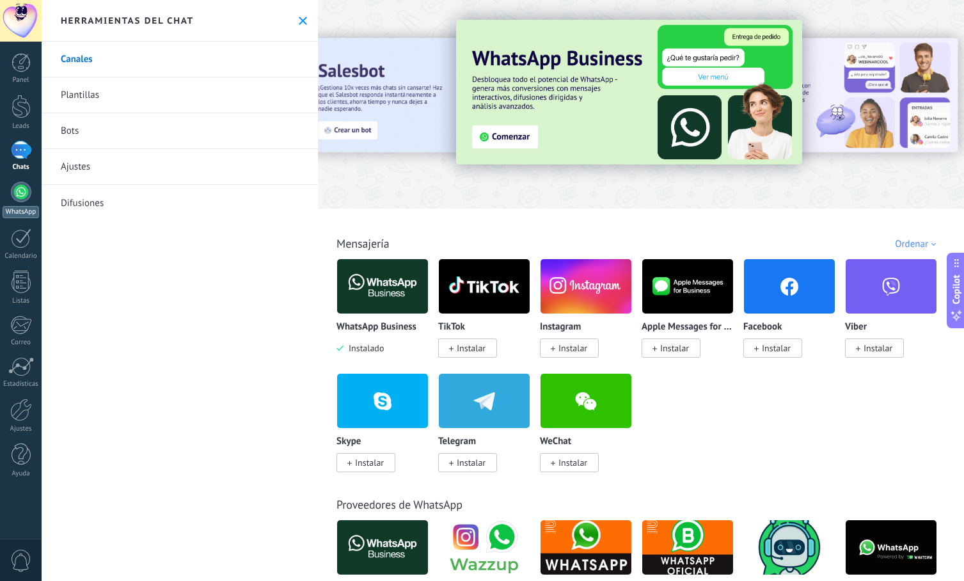
click at [25, 200] on div at bounding box center [21, 192] width 20 height 20
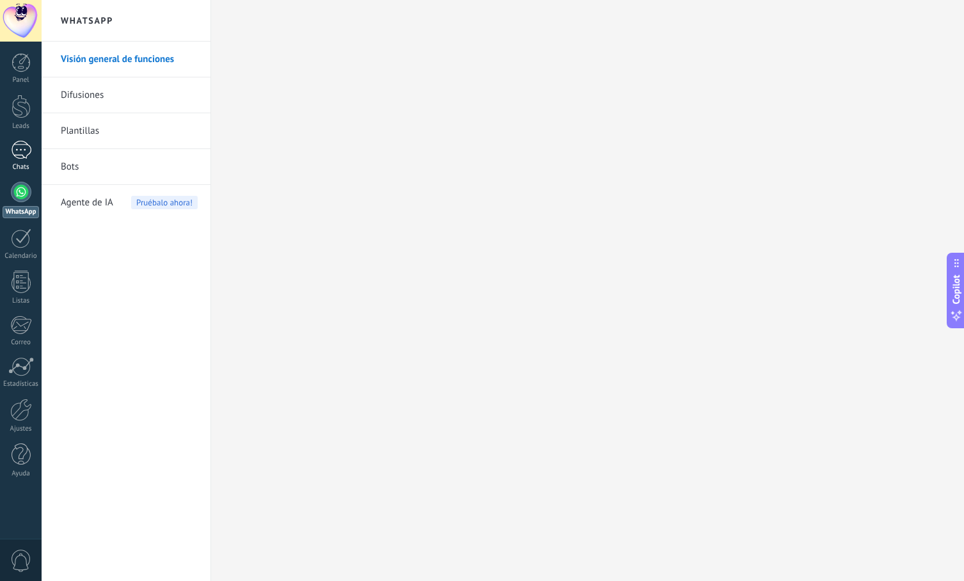
click at [28, 150] on div "1" at bounding box center [21, 150] width 20 height 19
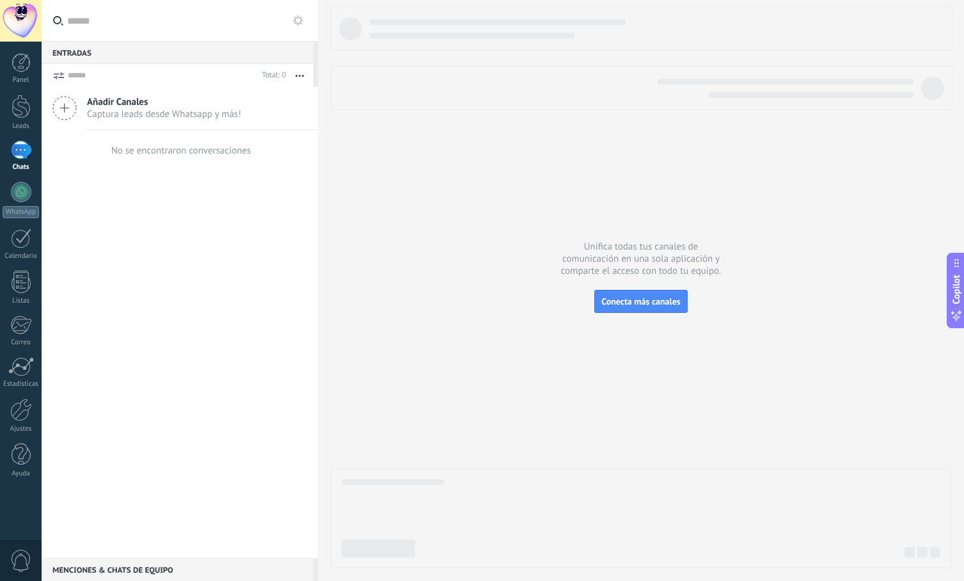
click at [210, 304] on div "Añadir Canales Captura leads desde Whatsapp y más! No se encontraron conversaci…" at bounding box center [180, 322] width 276 height 471
click at [20, 155] on div "1" at bounding box center [21, 150] width 20 height 19
click at [20, 193] on div at bounding box center [21, 192] width 20 height 20
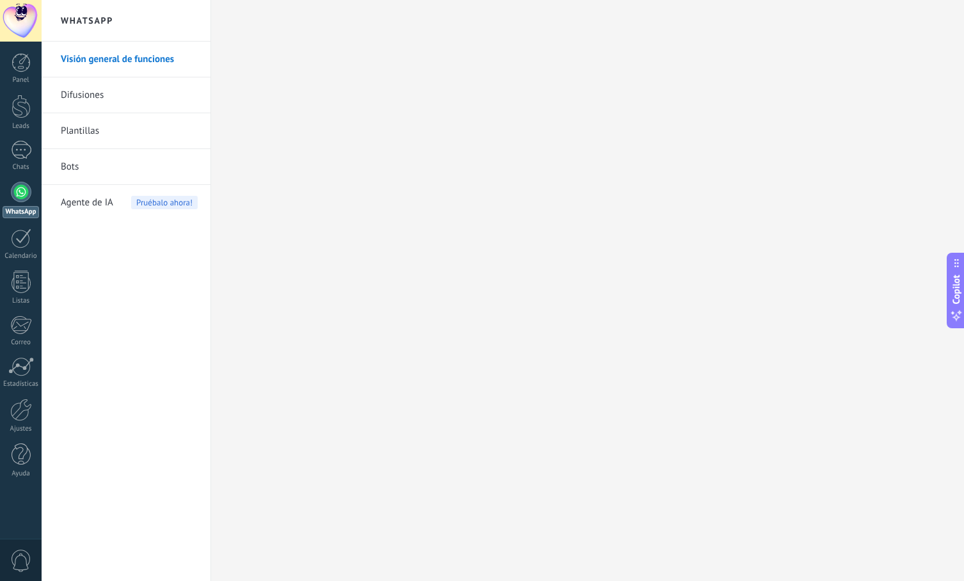
click at [91, 162] on link "Bots" at bounding box center [129, 167] width 137 height 36
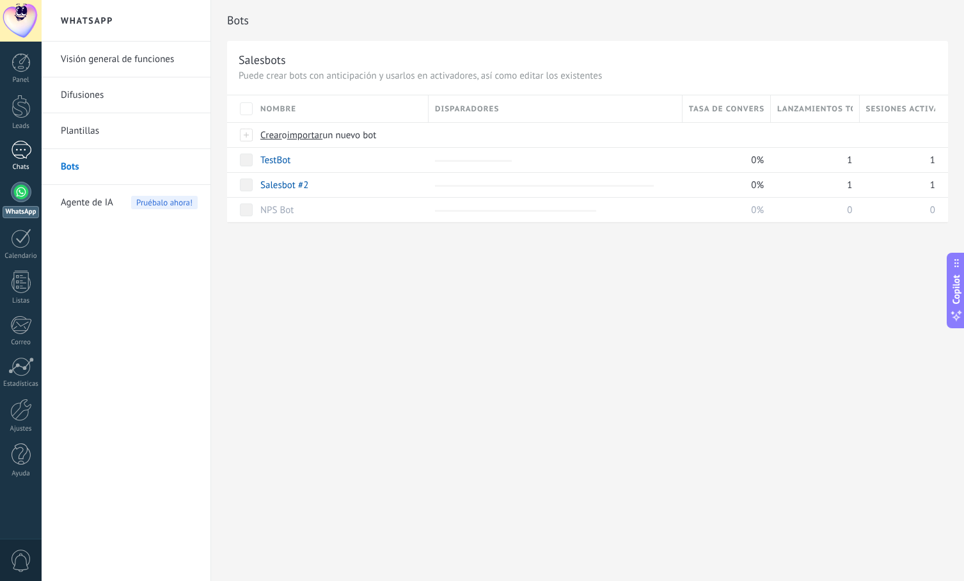
click at [14, 145] on div "1" at bounding box center [21, 150] width 20 height 19
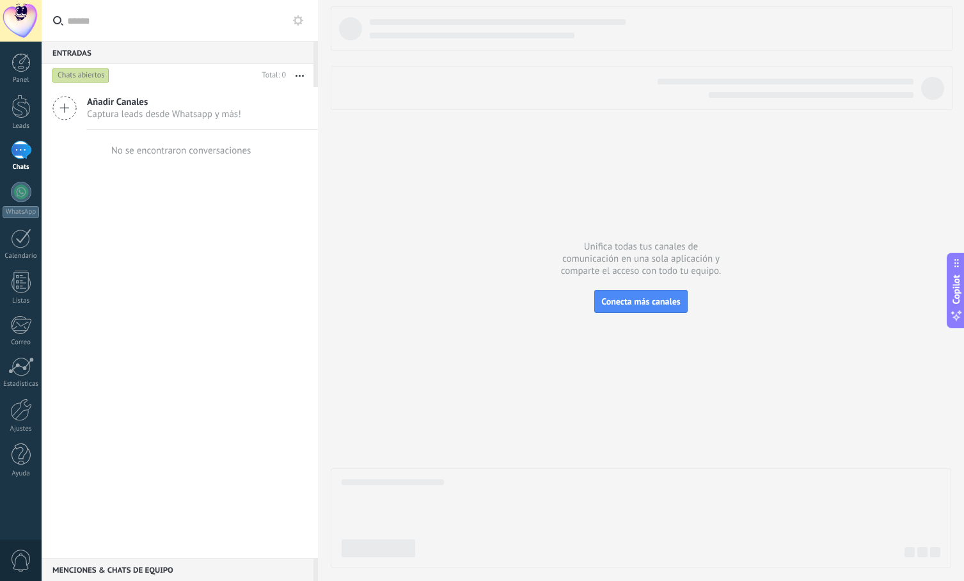
click at [301, 74] on button "button" at bounding box center [300, 75] width 28 height 23
click at [87, 75] on div "Chats abiertos" at bounding box center [80, 75] width 57 height 15
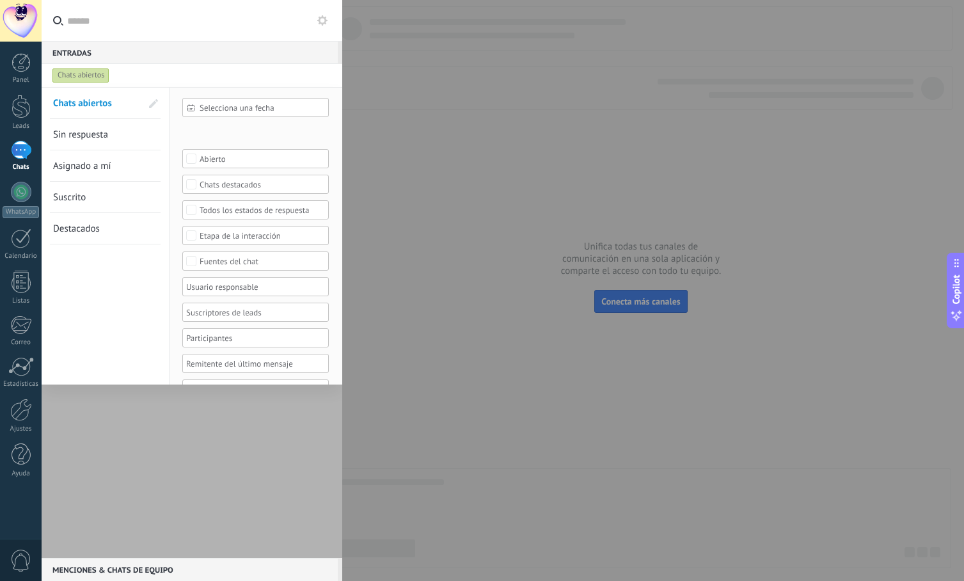
click at [88, 228] on span "Destacados" at bounding box center [76, 229] width 47 height 12
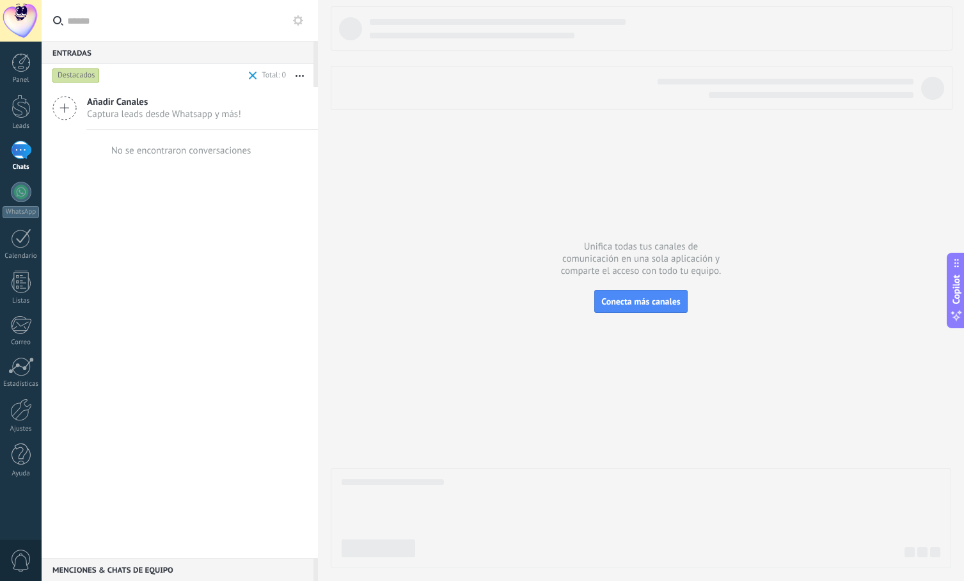
click at [73, 75] on div "Destacados" at bounding box center [75, 75] width 47 height 15
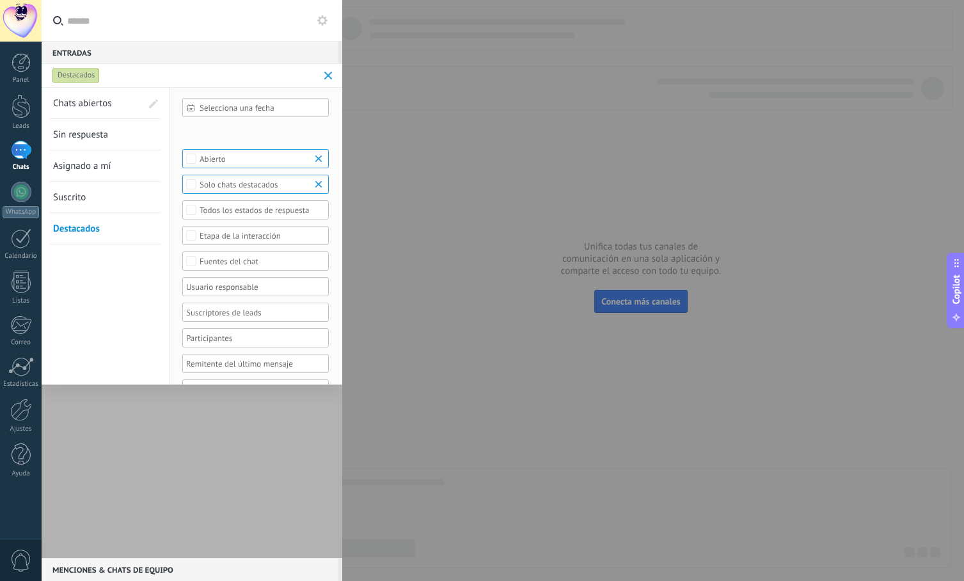
click at [88, 204] on link "Suscrito" at bounding box center [97, 197] width 88 height 31
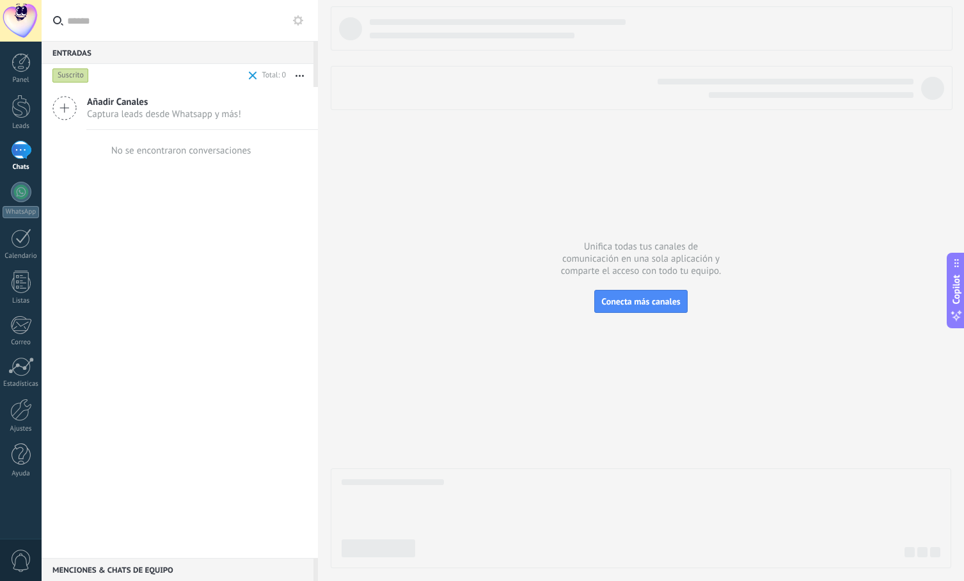
click at [74, 77] on div "Suscrito" at bounding box center [70, 75] width 36 height 15
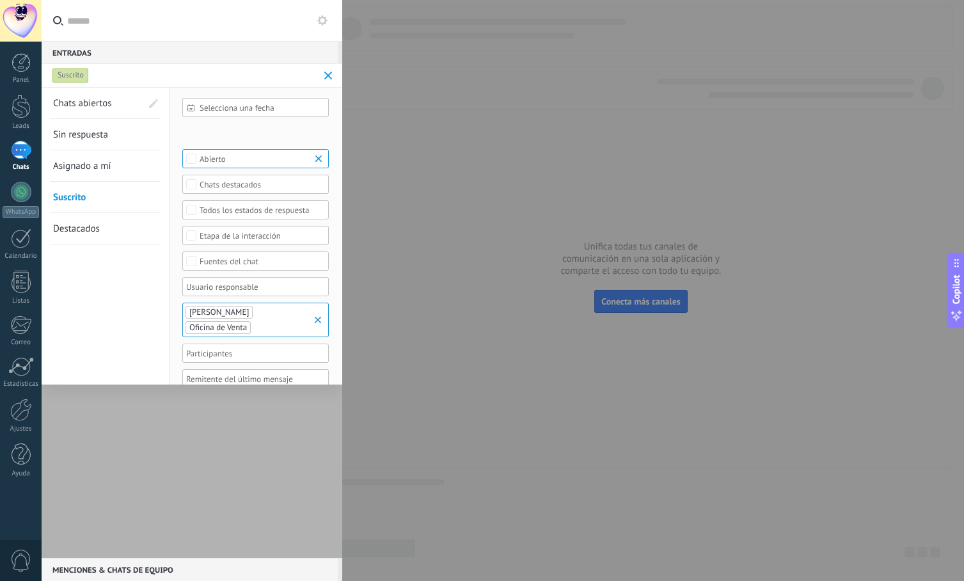
click at [325, 74] on span at bounding box center [328, 76] width 8 height 8
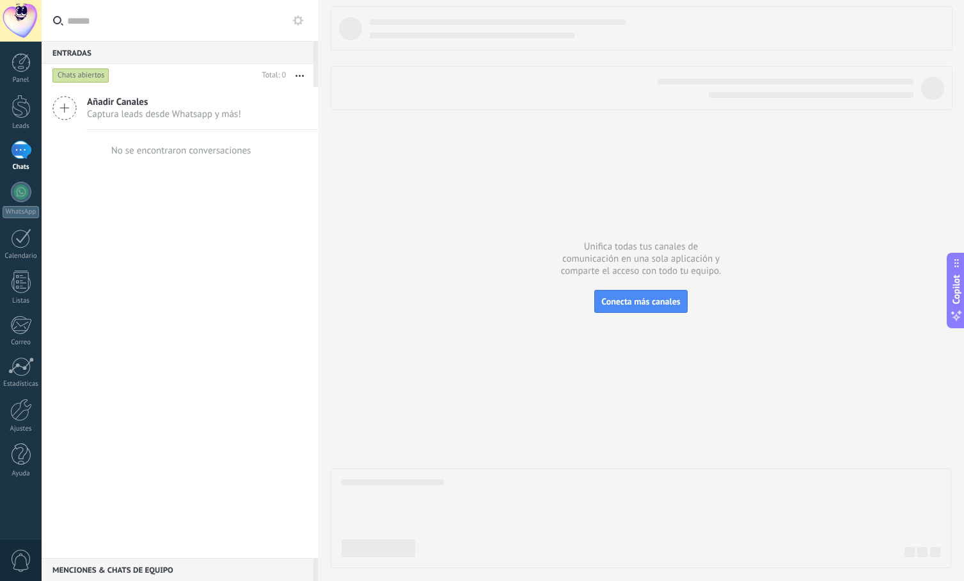
click at [56, 78] on div "Chats abiertos" at bounding box center [80, 75] width 57 height 15
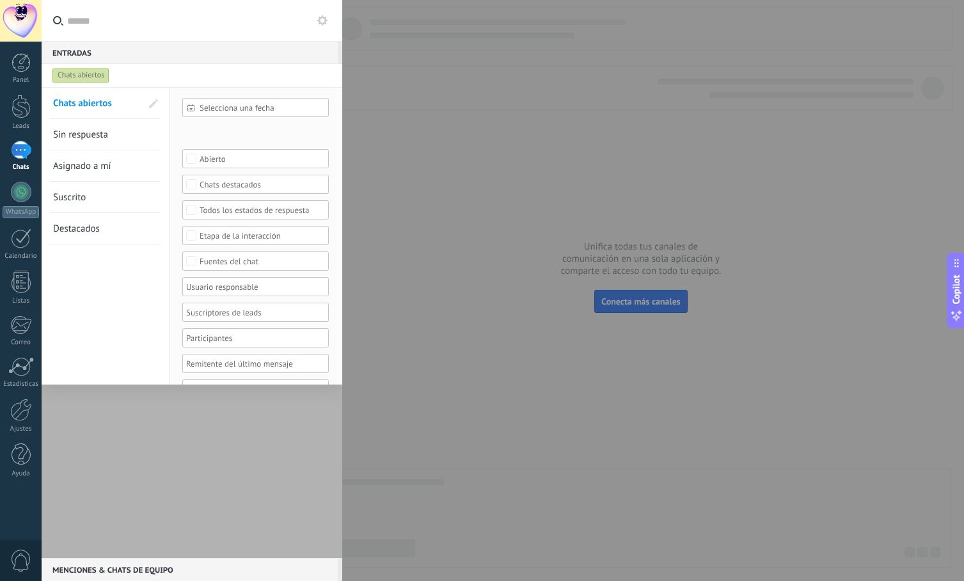
click at [246, 108] on span "Selecciona una fecha" at bounding box center [261, 108] width 122 height 10
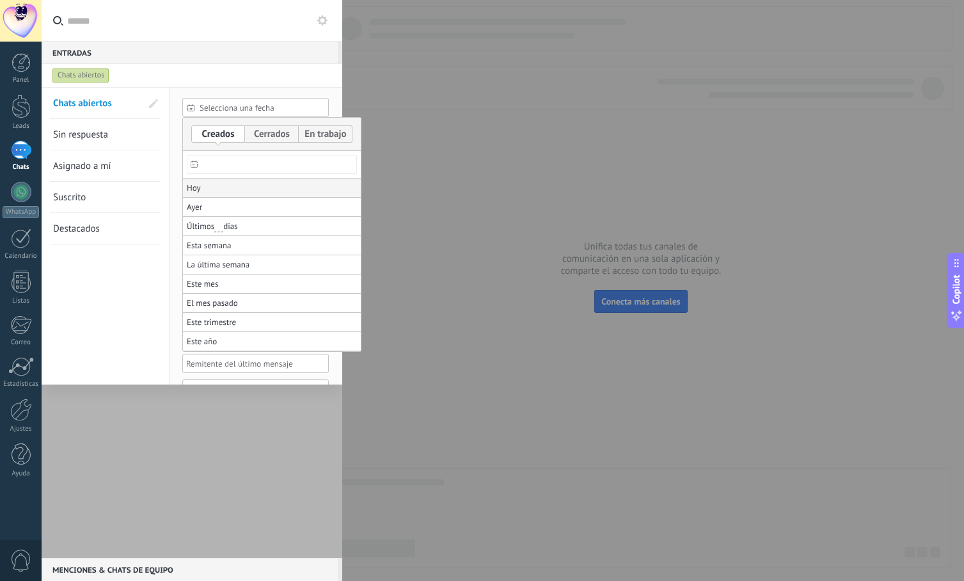
click at [204, 195] on li "Hoy" at bounding box center [272, 187] width 178 height 19
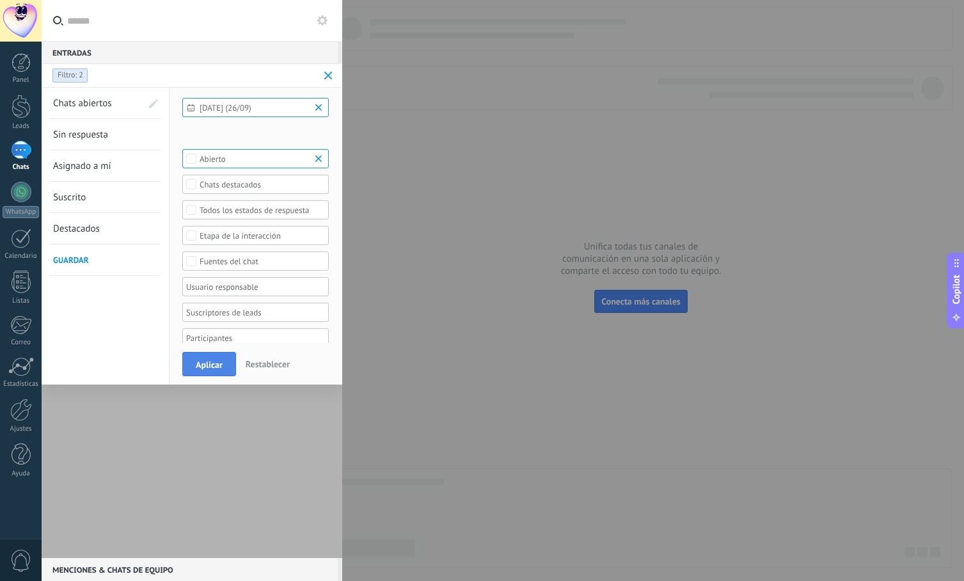
click at [216, 364] on span "Aplicar" at bounding box center [209, 364] width 27 height 9
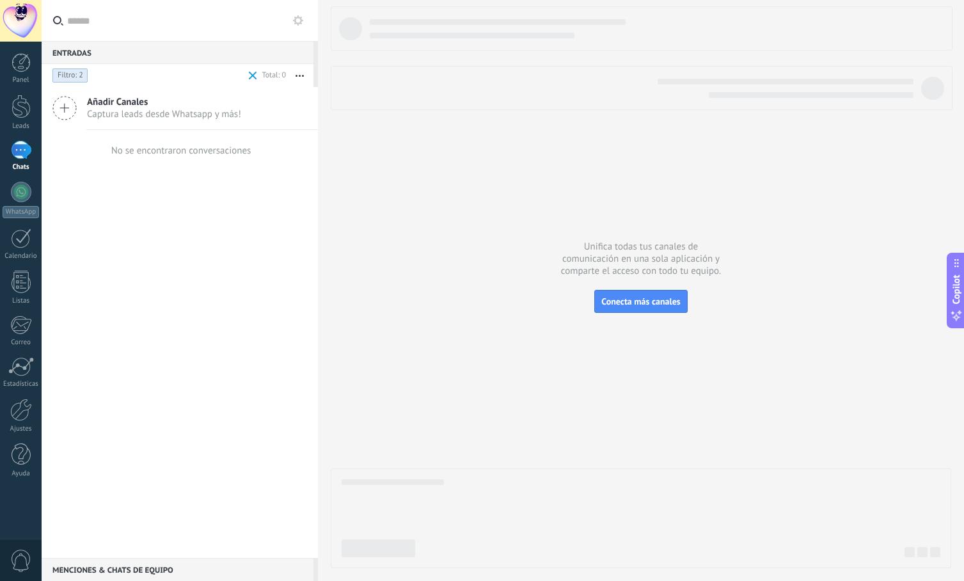
click at [182, 306] on div "Añadir Canales Captura leads desde Whatsapp y más! No se encontraron conversaci…" at bounding box center [180, 322] width 276 height 471
click at [250, 75] on span at bounding box center [253, 76] width 8 height 8
click at [135, 216] on div "Añadir Canales Captura leads desde Whatsapp y más! No se encontraron conversaci…" at bounding box center [180, 322] width 276 height 471
click at [19, 162] on link "1 Chats" at bounding box center [21, 156] width 42 height 31
click at [31, 193] on div at bounding box center [21, 192] width 20 height 20
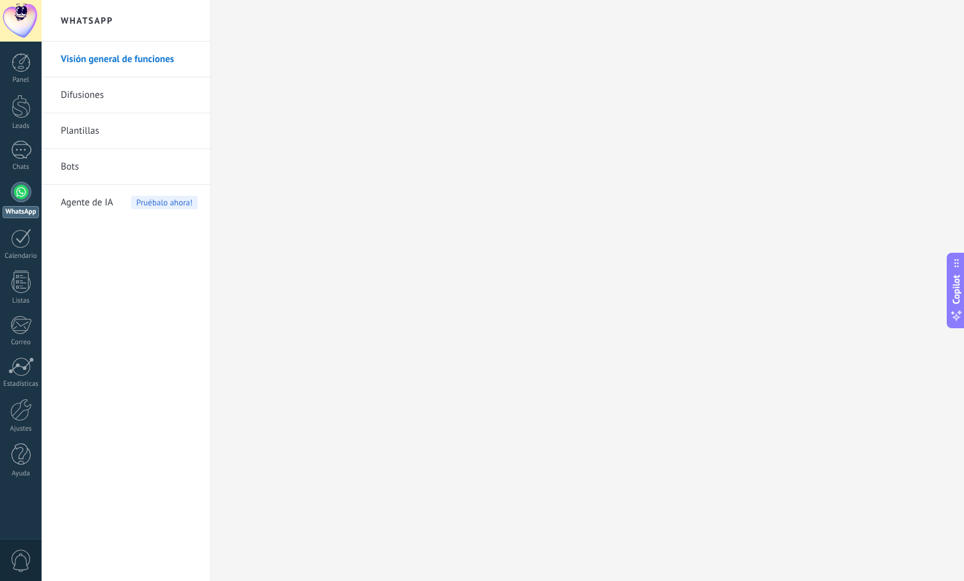
click at [85, 167] on link "Bots" at bounding box center [129, 167] width 137 height 36
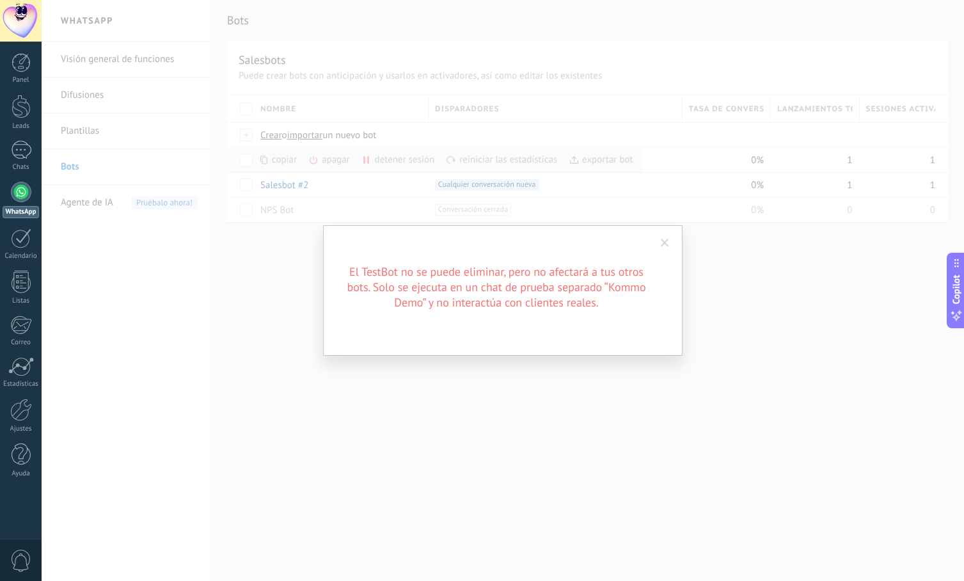
click at [661, 240] on span at bounding box center [665, 243] width 8 height 9
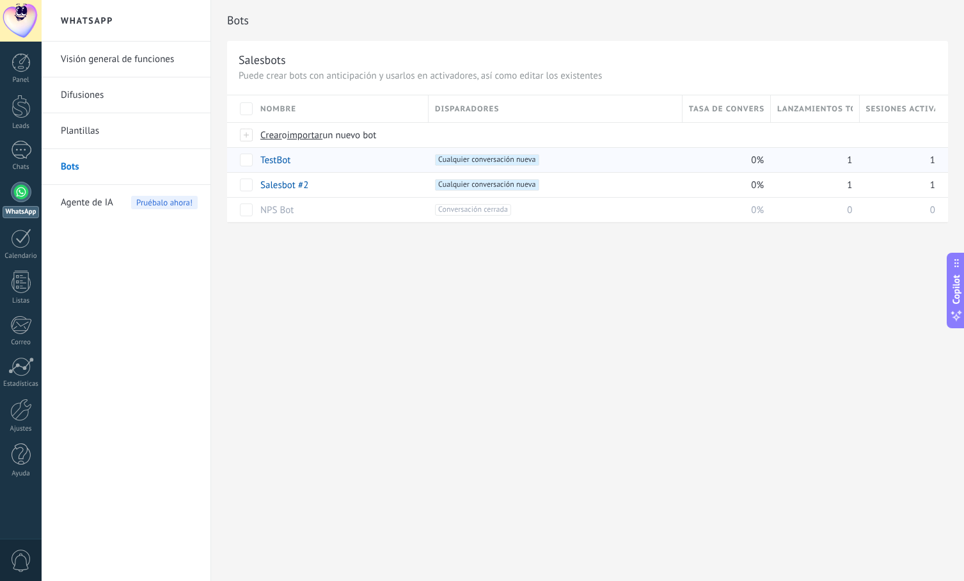
click at [271, 161] on link "TestBot" at bounding box center [275, 160] width 30 height 12
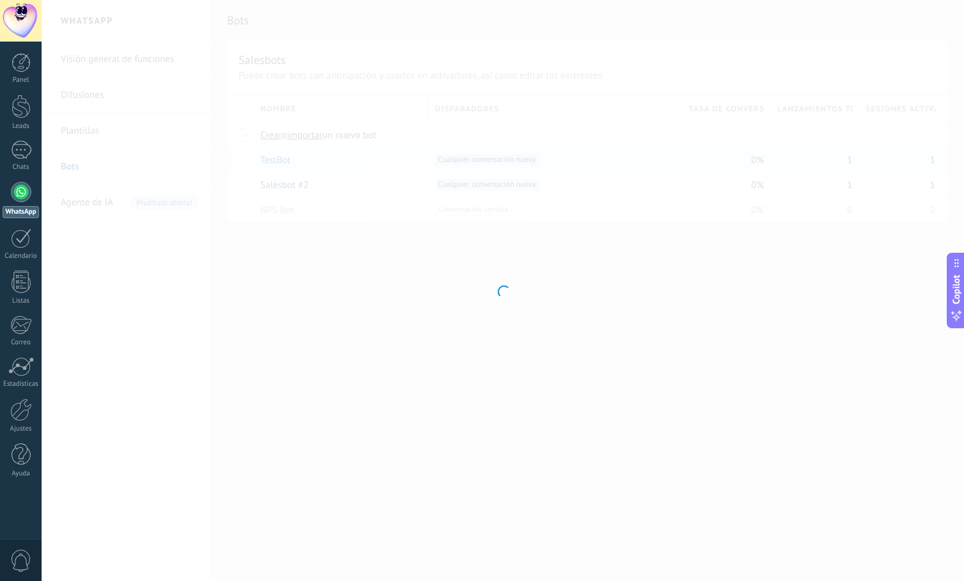
type input "*******"
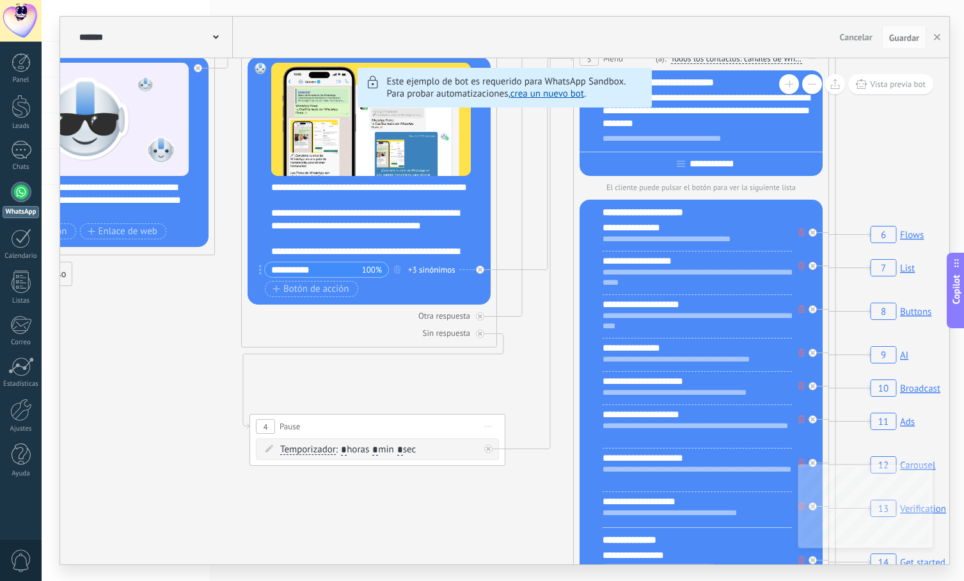
drag, startPoint x: 425, startPoint y: 449, endPoint x: 156, endPoint y: 304, distance: 305.6
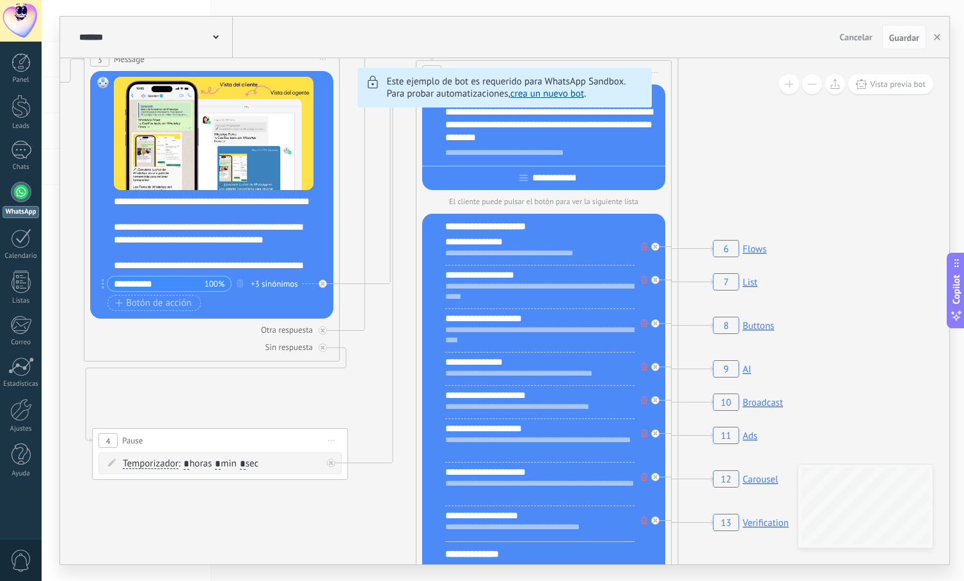
drag, startPoint x: 469, startPoint y: 498, endPoint x: 338, endPoint y: 533, distance: 135.9
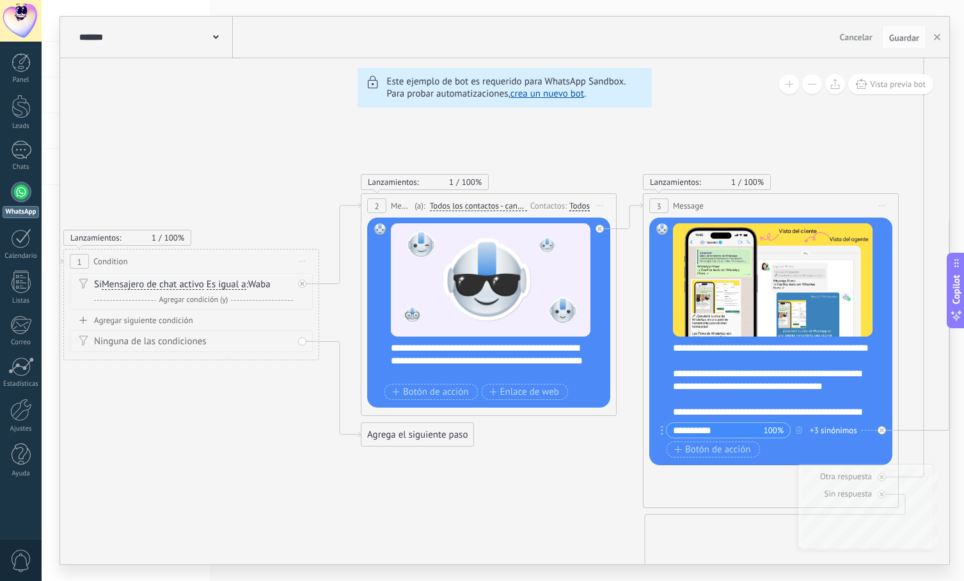
drag, startPoint x: 401, startPoint y: 325, endPoint x: 960, endPoint y: 471, distance: 577.9
click at [960, 471] on div "******* TestBot Cancelar Actualización Cancelar Guardar 19 Close the bot 6 Flow…" at bounding box center [503, 290] width 922 height 581
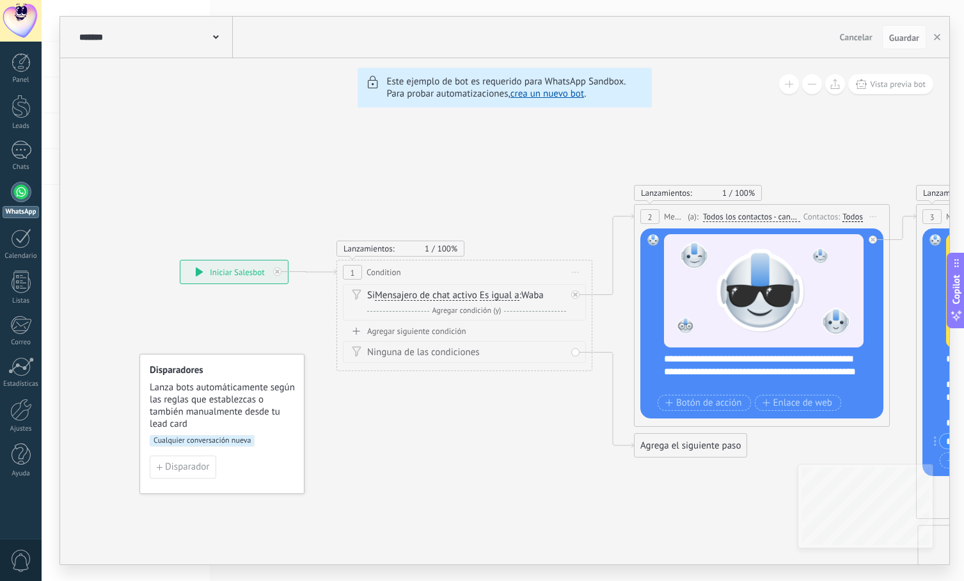
drag, startPoint x: 248, startPoint y: 449, endPoint x: 521, endPoint y: 460, distance: 273.3
click at [10, 187] on link "WhatsApp" at bounding box center [21, 200] width 42 height 36
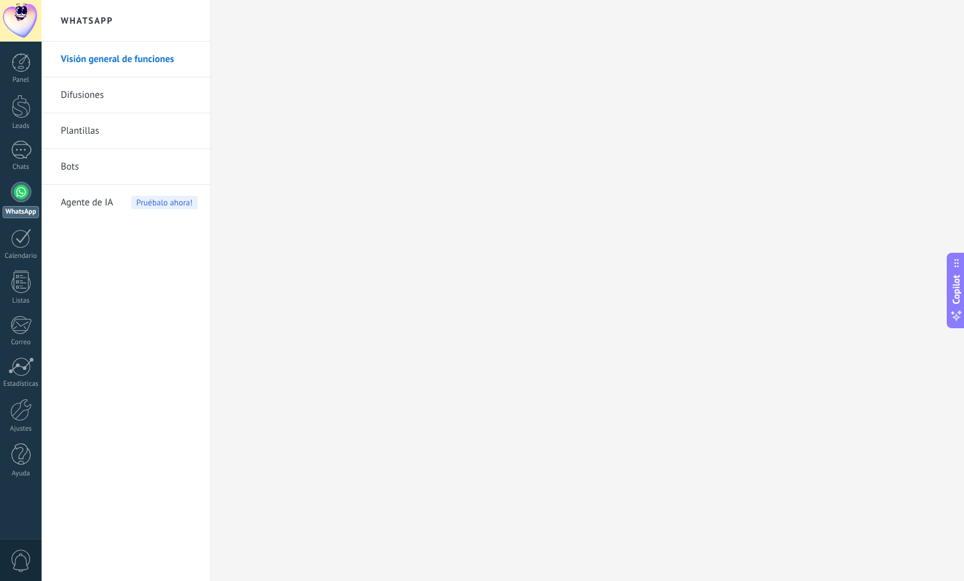
click at [127, 164] on link "Bots" at bounding box center [129, 167] width 137 height 36
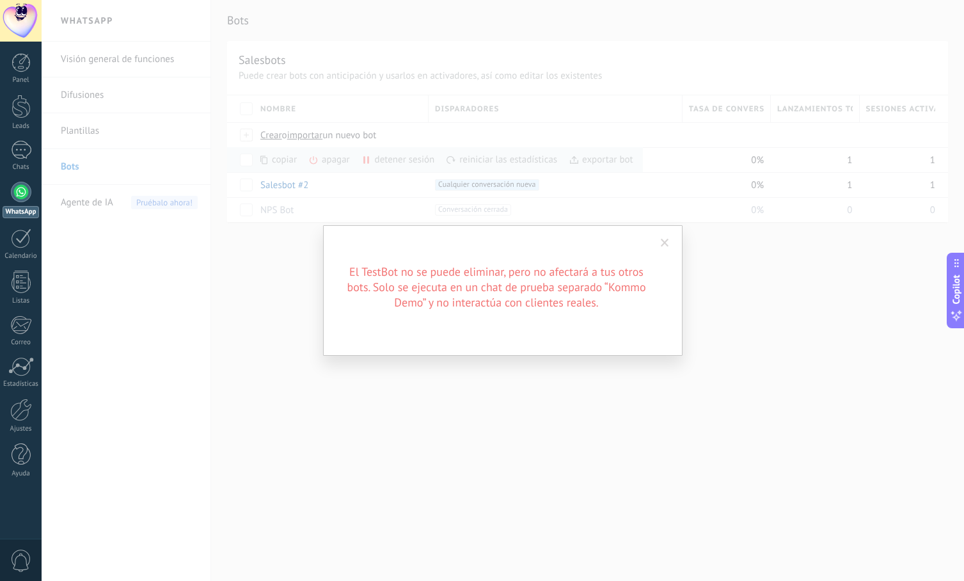
click at [663, 240] on span at bounding box center [665, 243] width 8 height 9
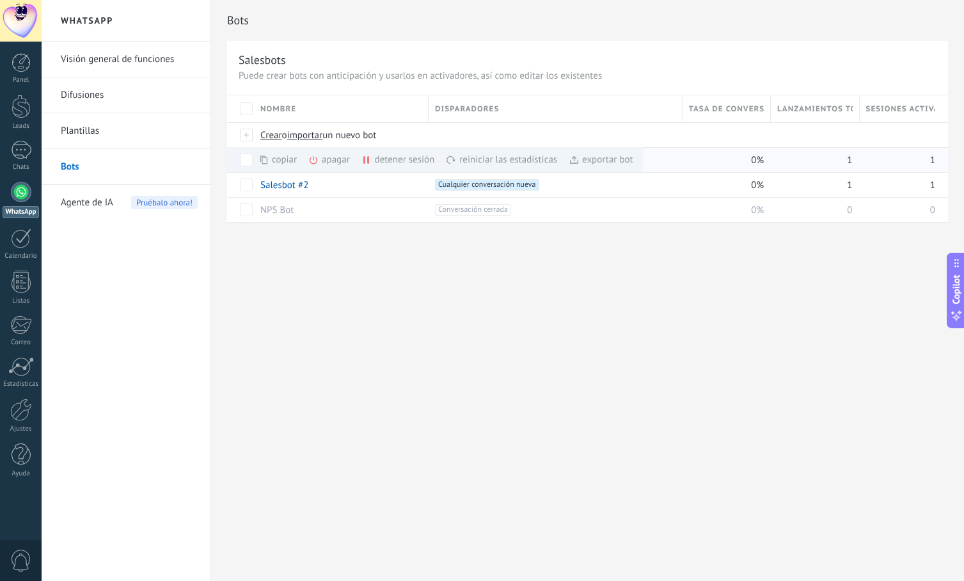
click at [322, 158] on div "apagar màs" at bounding box center [350, 159] width 85 height 25
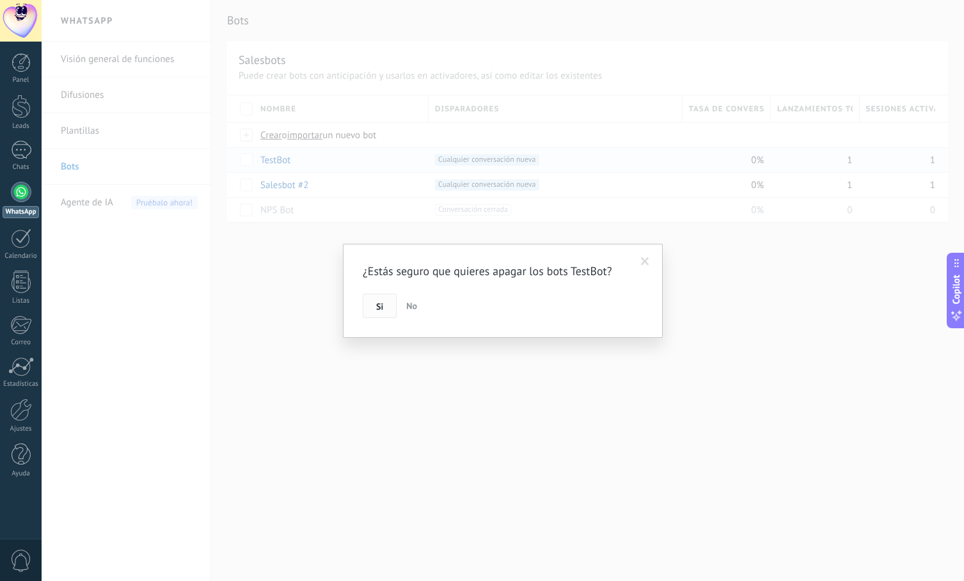
click at [388, 304] on button "Si" at bounding box center [380, 306] width 34 height 24
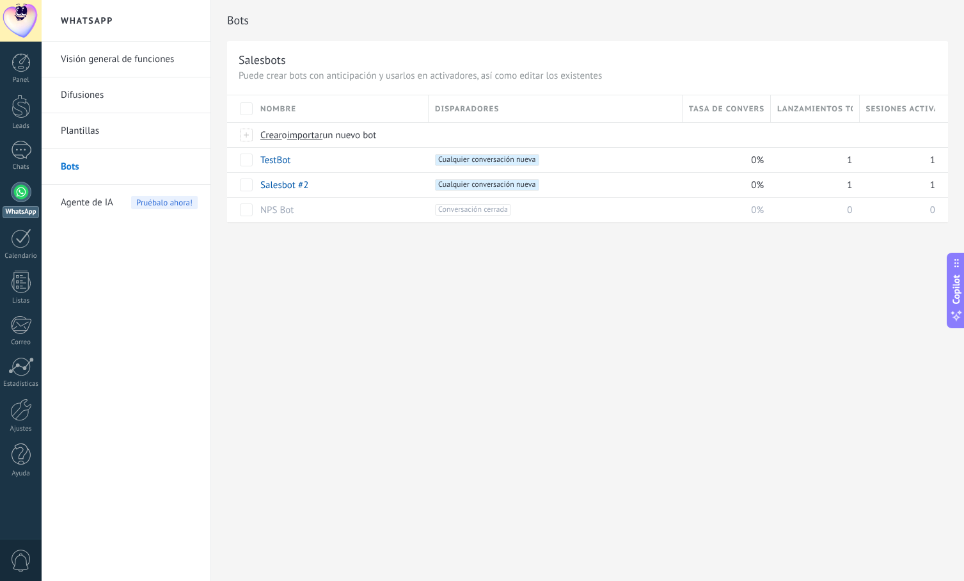
click at [327, 323] on div "Bots Salesbots Puede crear bots con anticipación y usarlos en activadores, así …" at bounding box center [587, 290] width 753 height 581
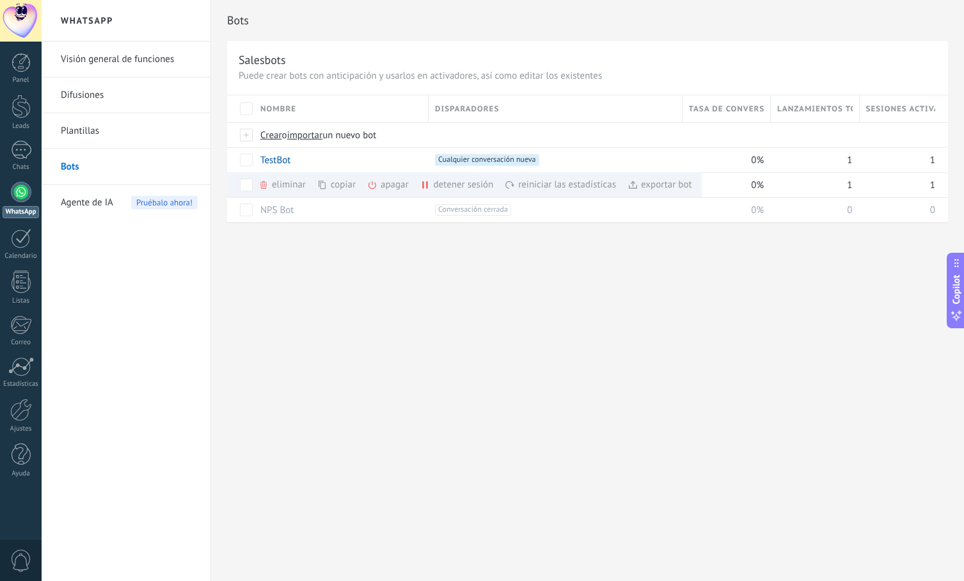
click at [329, 321] on div "Bots Salesbots Puede crear bots con anticipación y usarlos en activadores, así …" at bounding box center [587, 290] width 753 height 581
click at [334, 340] on div "Bots Salesbots Puede crear bots con anticipación y usarlos en activadores, así …" at bounding box center [587, 290] width 753 height 581
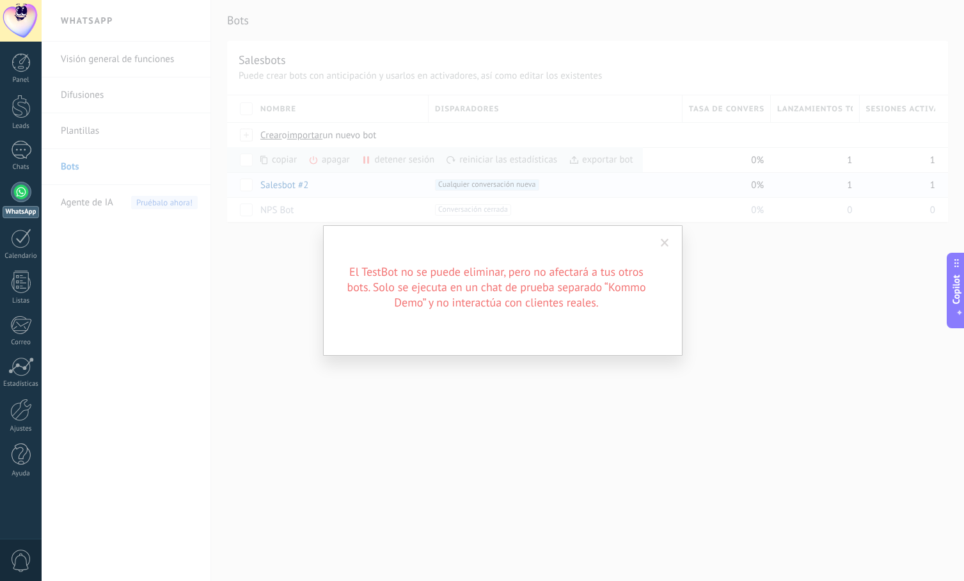
click at [663, 243] on span at bounding box center [665, 243] width 8 height 9
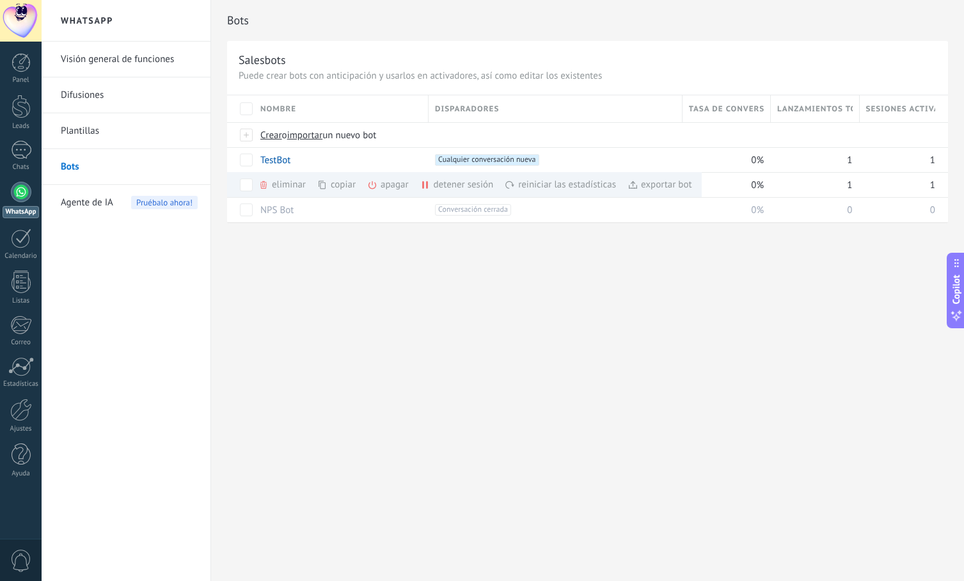
click at [377, 186] on div "apagar màs" at bounding box center [409, 184] width 85 height 25
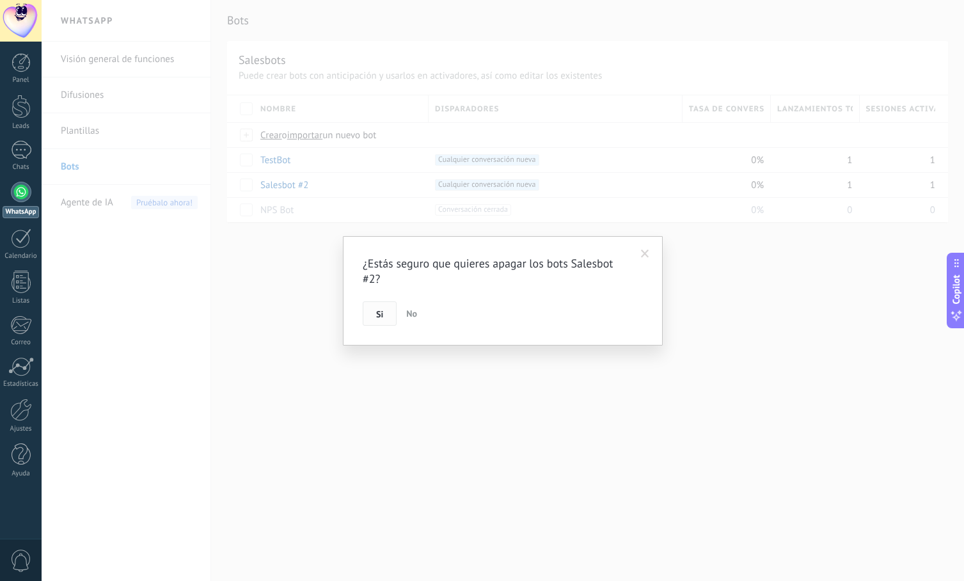
click at [380, 315] on span "Si" at bounding box center [379, 314] width 7 height 9
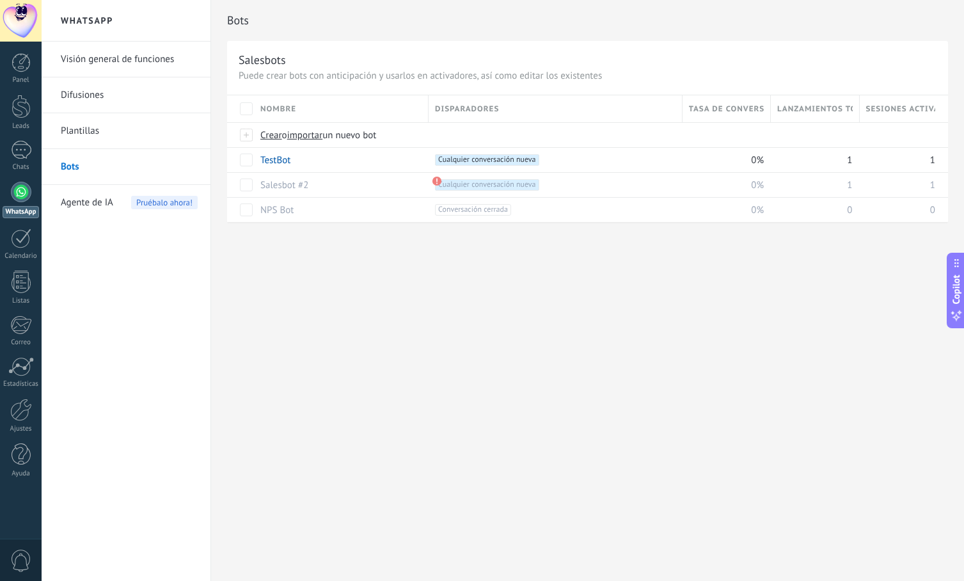
click at [354, 303] on div "Bots Salesbots Puede crear bots con anticipación y usarlos en activadores, así …" at bounding box center [587, 290] width 753 height 581
click at [20, 154] on div "1" at bounding box center [21, 150] width 20 height 19
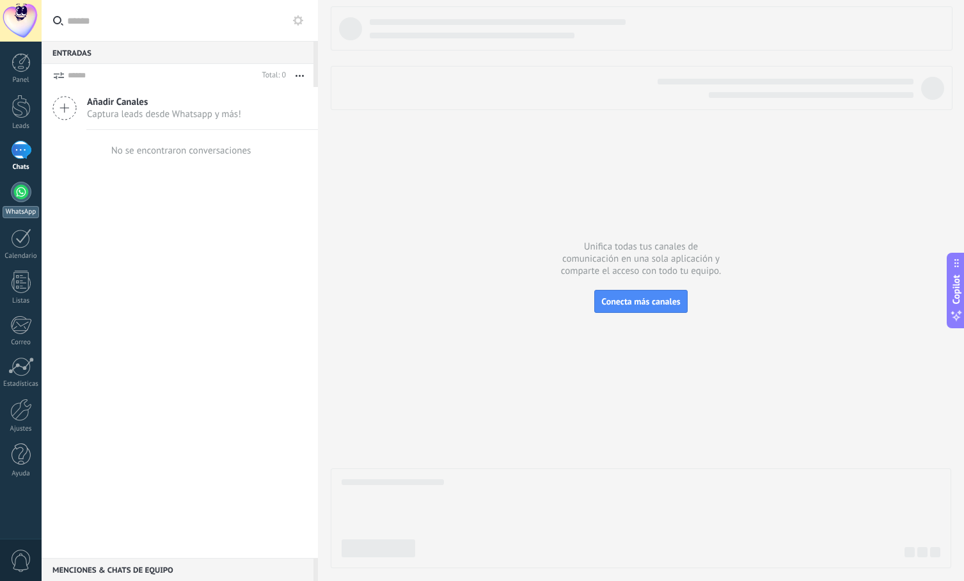
click at [17, 203] on link "WhatsApp" at bounding box center [21, 200] width 42 height 36
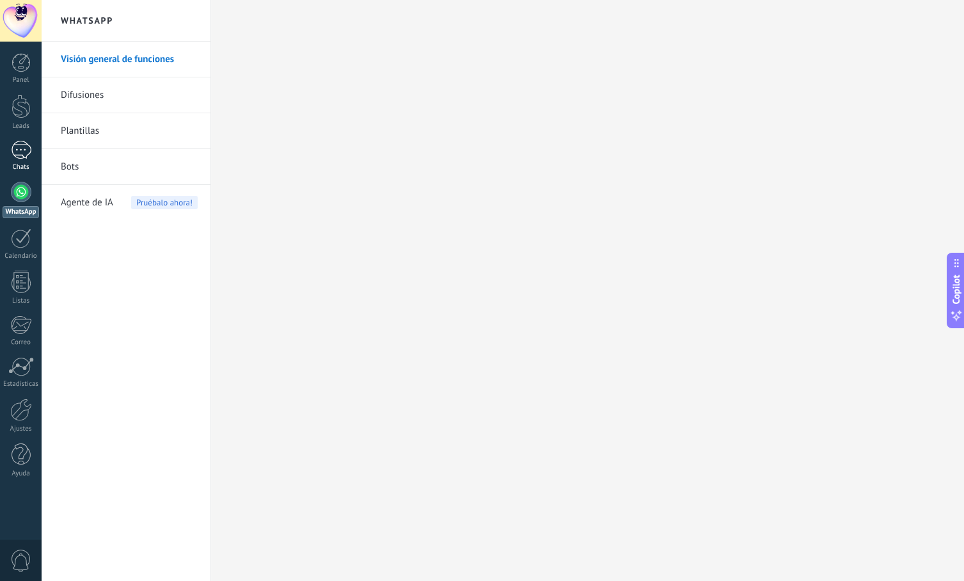
click at [15, 150] on div "1" at bounding box center [21, 150] width 20 height 19
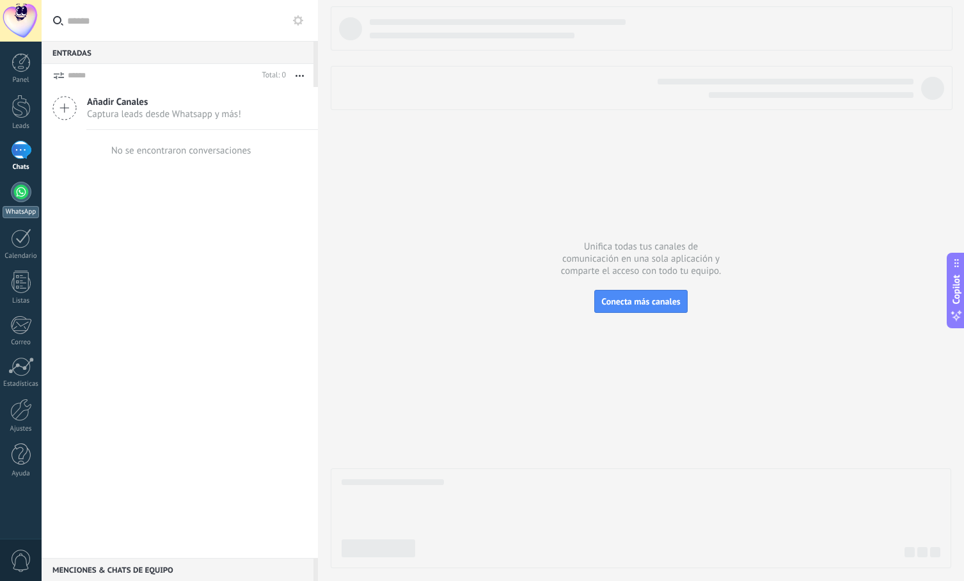
click at [28, 185] on div at bounding box center [21, 192] width 20 height 20
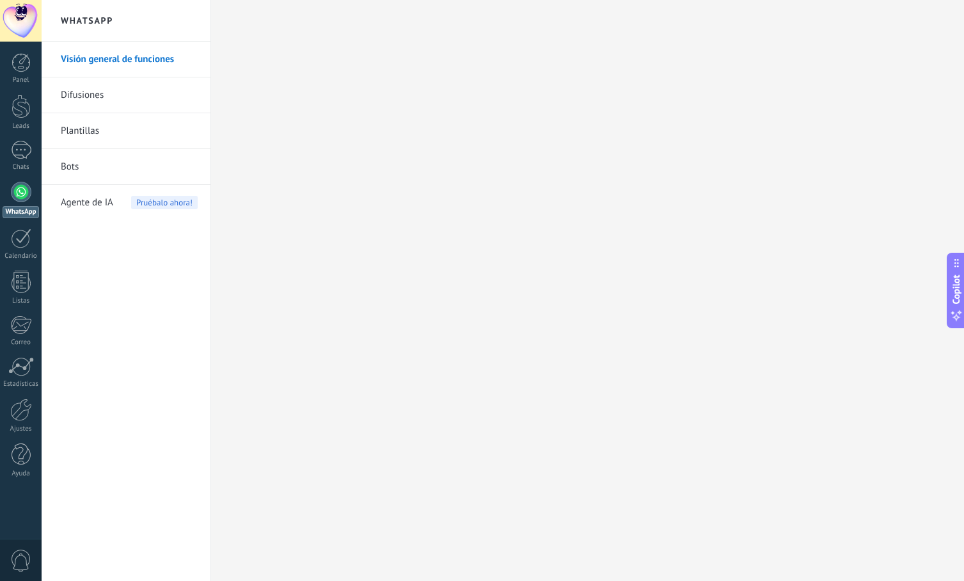
click at [104, 164] on link "Bots" at bounding box center [129, 167] width 137 height 36
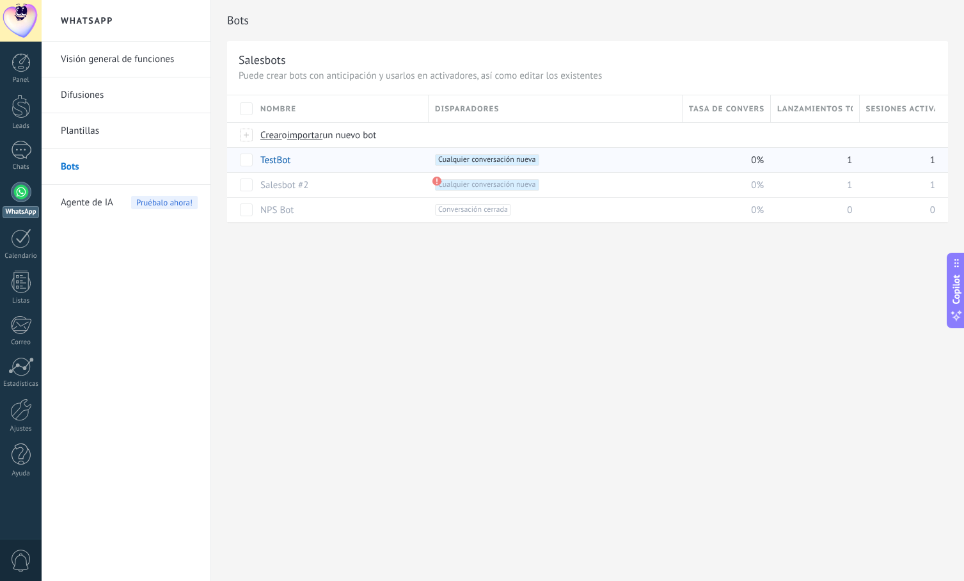
click at [384, 166] on div "TestBot" at bounding box center [338, 160] width 168 height 24
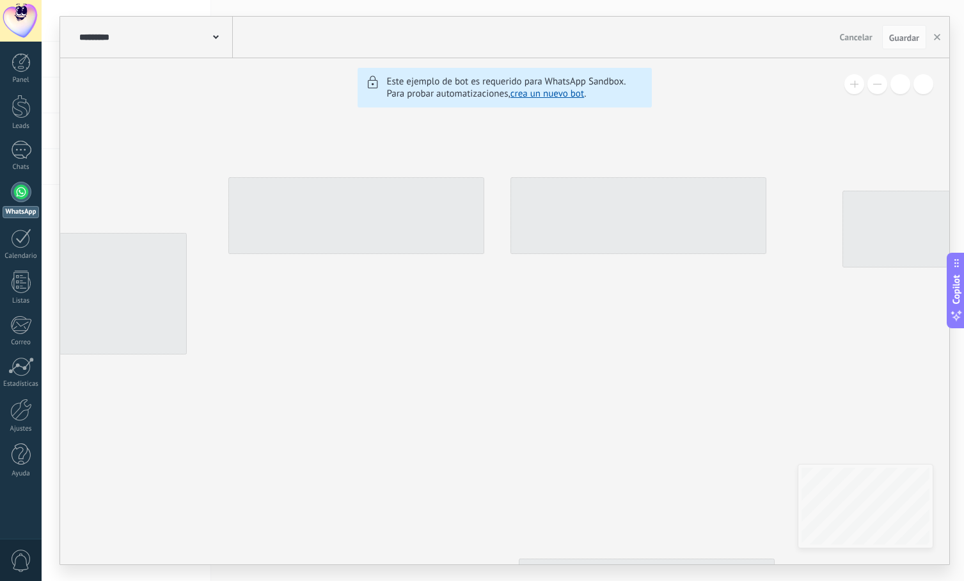
type input "*******"
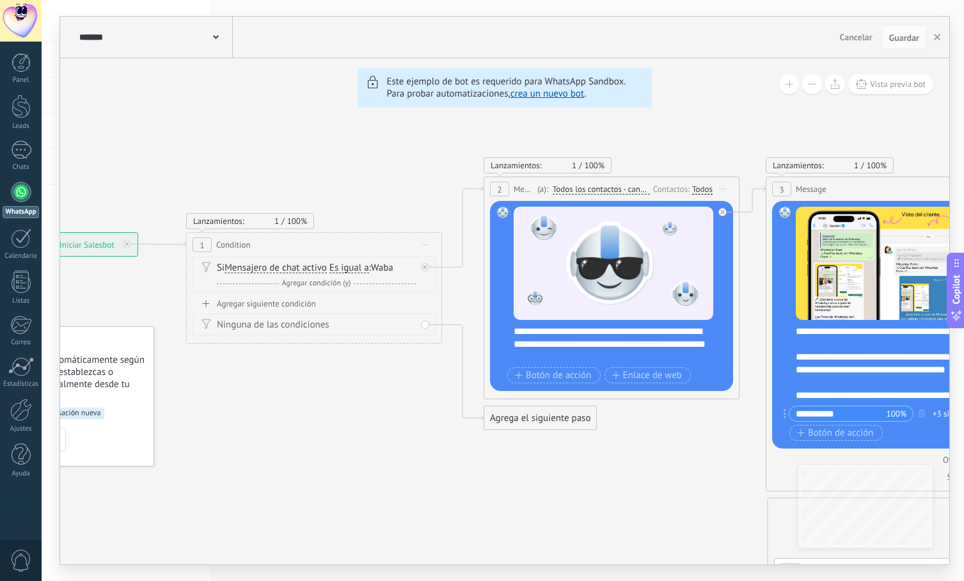
drag, startPoint x: 334, startPoint y: 482, endPoint x: 589, endPoint y: 481, distance: 255.2
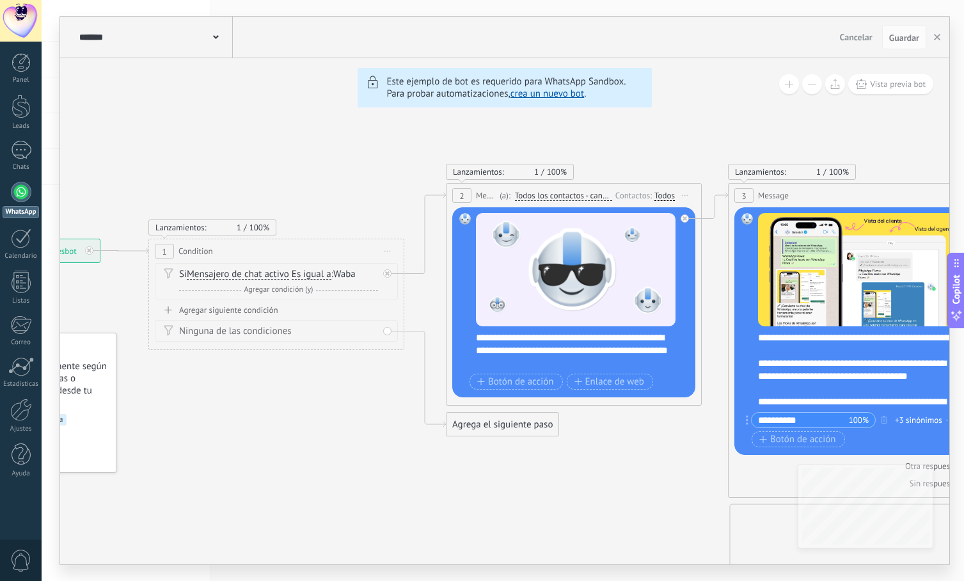
drag, startPoint x: 693, startPoint y: 454, endPoint x: 655, endPoint y: 461, distance: 38.3
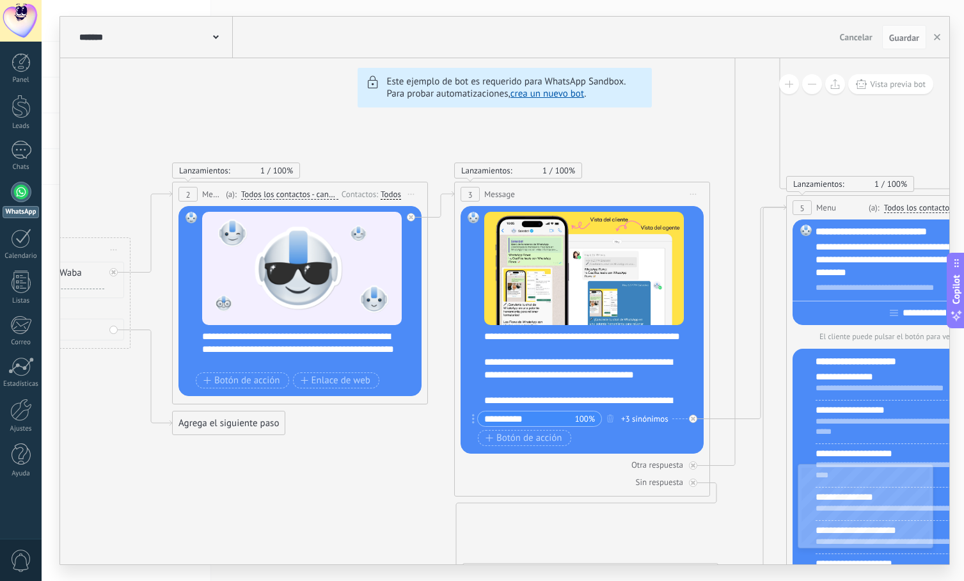
drag, startPoint x: 690, startPoint y: 431, endPoint x: 416, endPoint y: 430, distance: 273.7
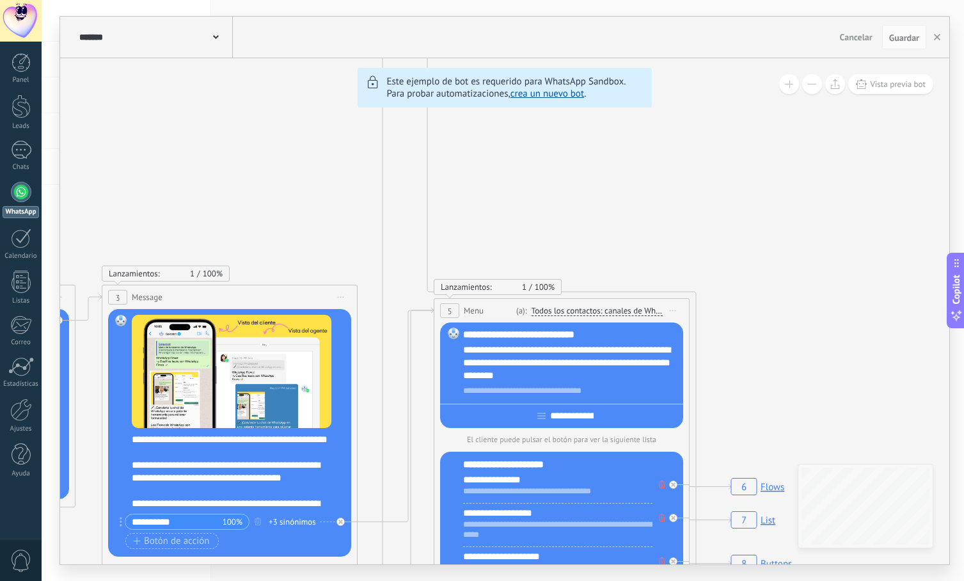
drag, startPoint x: 416, startPoint y: 418, endPoint x: 64, endPoint y: 552, distance: 376.9
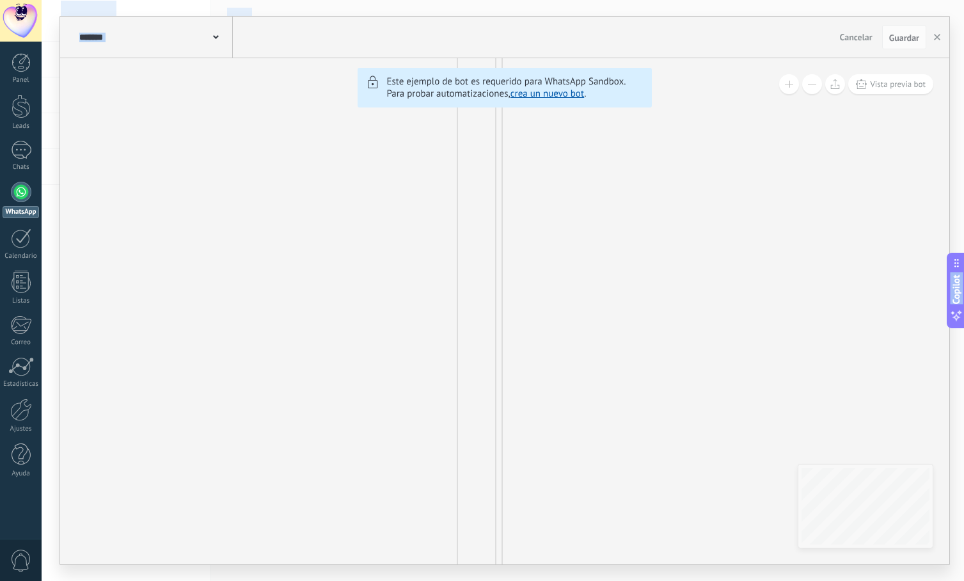
drag, startPoint x: 562, startPoint y: 275, endPoint x: 617, endPoint y: 634, distance: 363.6
click at [617, 580] on html ".abccls-1,.abccls-2{fill-rule:evenodd}.abccls-2{fill:#fff} .abfcls-1{fill:none}…" at bounding box center [482, 290] width 964 height 581
drag, startPoint x: 616, startPoint y: 269, endPoint x: 598, endPoint y: 446, distance: 178.1
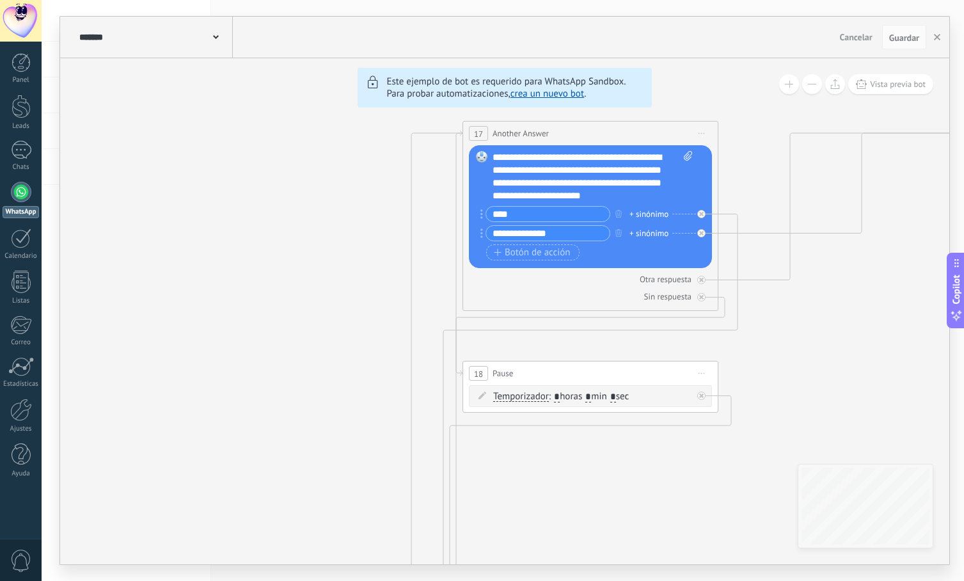
drag, startPoint x: 698, startPoint y: 603, endPoint x: 583, endPoint y: 560, distance: 122.8
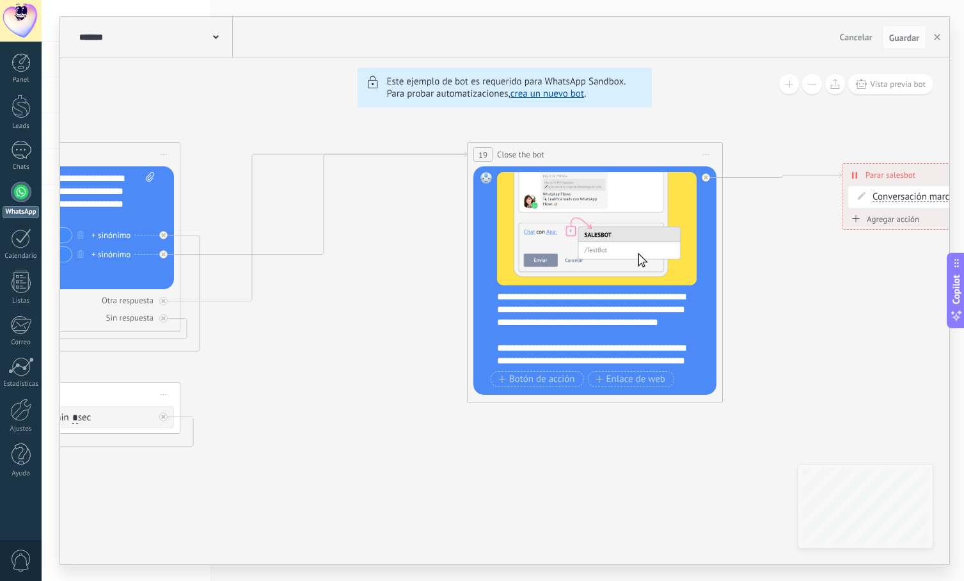
drag, startPoint x: 842, startPoint y: 373, endPoint x: 304, endPoint y: 394, distance: 538.3
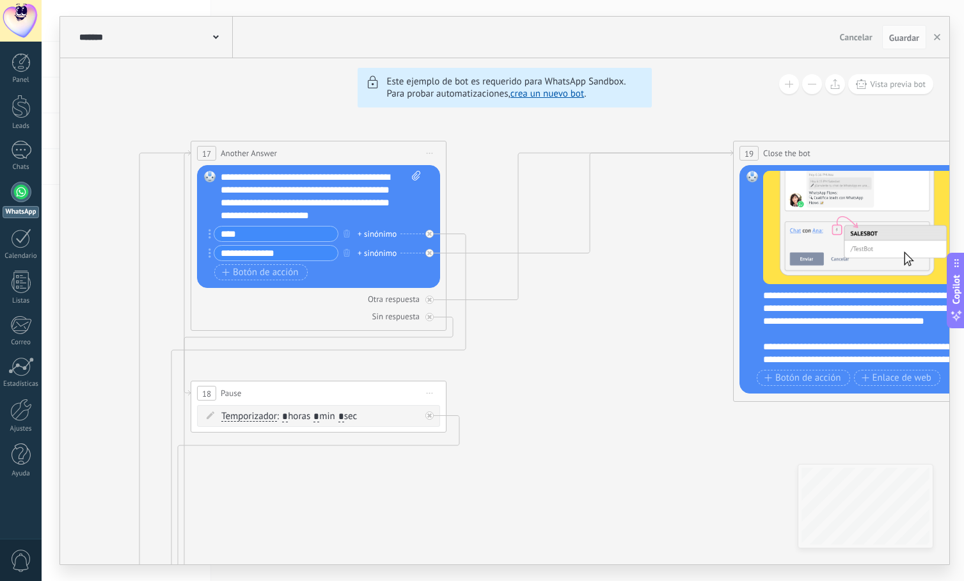
drag, startPoint x: 332, startPoint y: 404, endPoint x: 590, endPoint y: 402, distance: 258.4
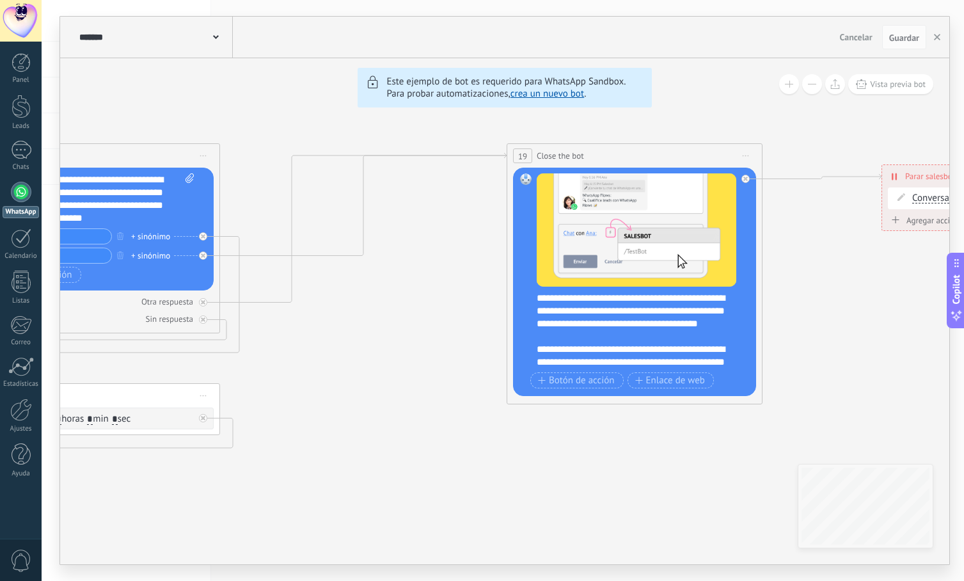
drag, startPoint x: 658, startPoint y: 257, endPoint x: 431, endPoint y: 260, distance: 226.4
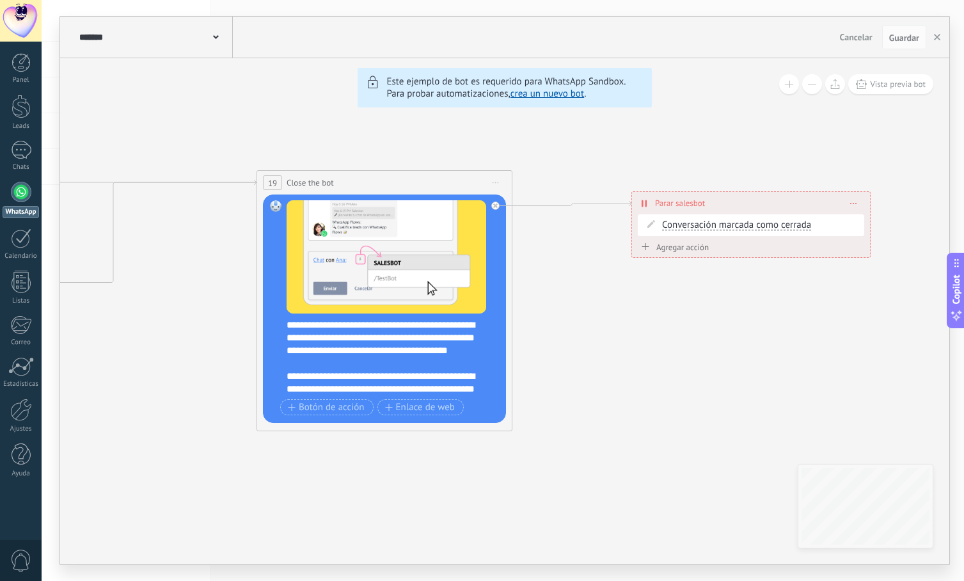
drag, startPoint x: 876, startPoint y: 353, endPoint x: 626, endPoint y: 380, distance: 251.5
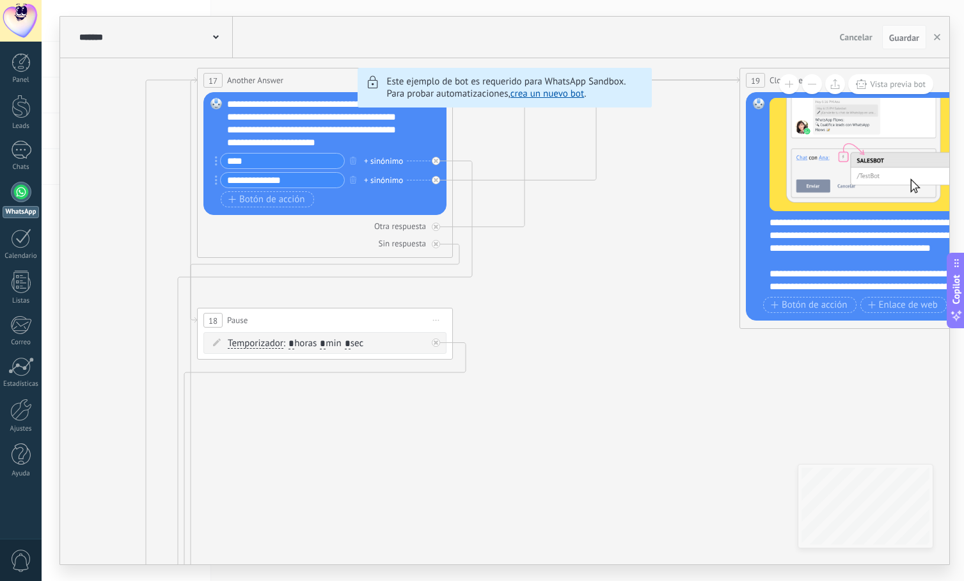
drag, startPoint x: 268, startPoint y: 402, endPoint x: 823, endPoint y: 230, distance: 581.2
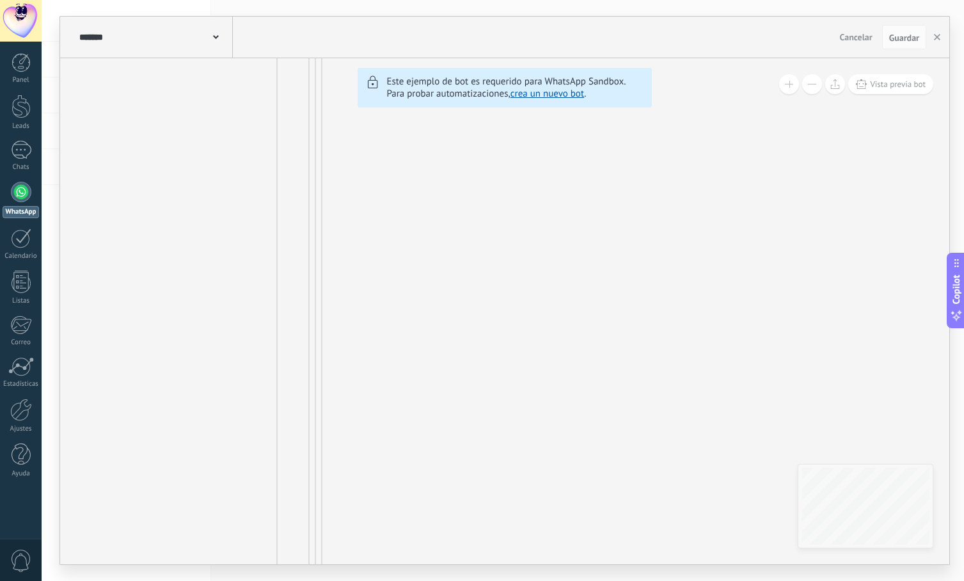
drag, startPoint x: 555, startPoint y: 442, endPoint x: 599, endPoint y: 180, distance: 265.9
drag, startPoint x: 597, startPoint y: 581, endPoint x: 602, endPoint y: 615, distance: 34.9
click at [602, 580] on html ".abccls-1,.abccls-2{fill-rule:evenodd}.abccls-2{fill:#fff} .abfcls-1{fill:none}…" at bounding box center [482, 290] width 964 height 581
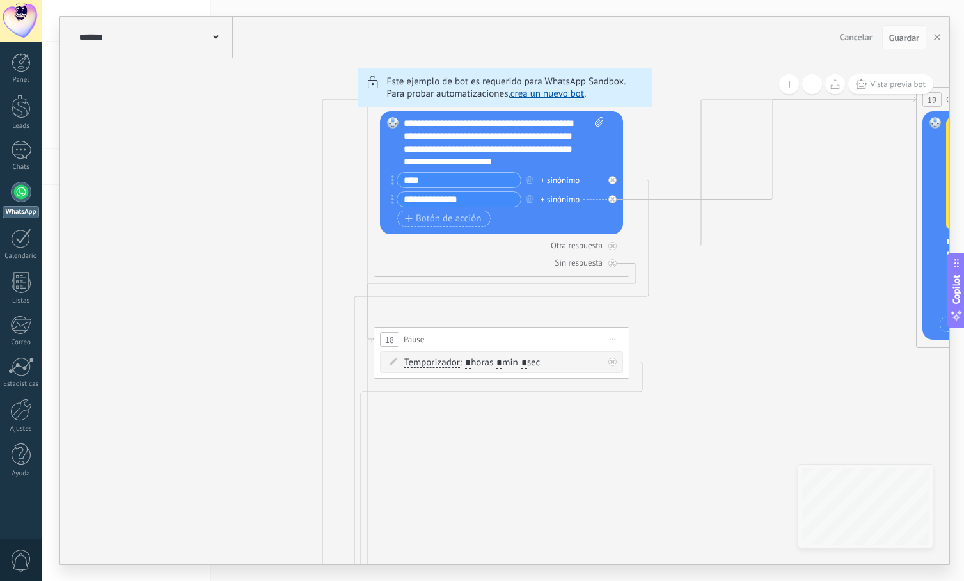
drag, startPoint x: 573, startPoint y: 260, endPoint x: 582, endPoint y: 536, distance: 275.8
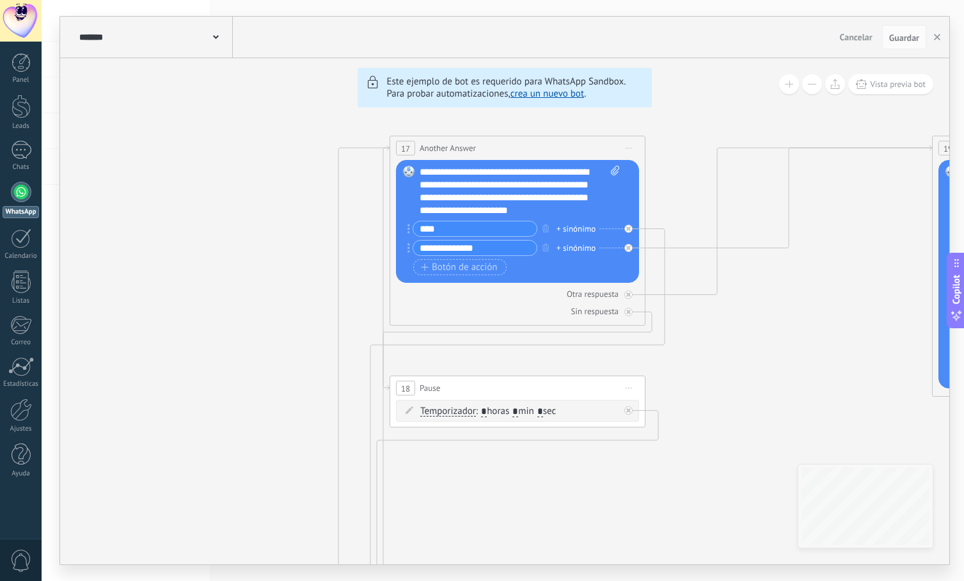
drag, startPoint x: 651, startPoint y: 447, endPoint x: 667, endPoint y: 496, distance: 51.2
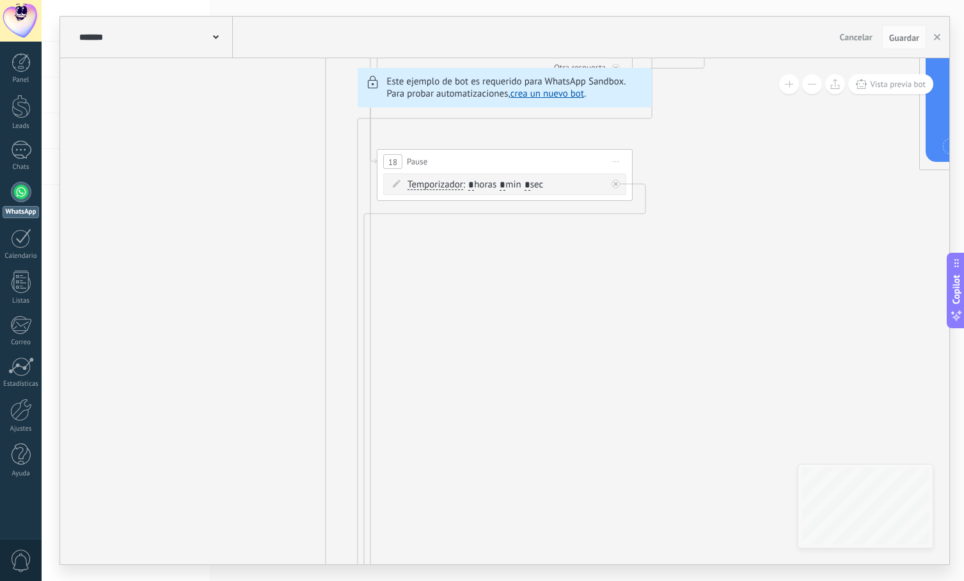
drag, startPoint x: 453, startPoint y: 475, endPoint x: 448, endPoint y: 246, distance: 229.0
drag, startPoint x: 443, startPoint y: 463, endPoint x: 482, endPoint y: 185, distance: 281.0
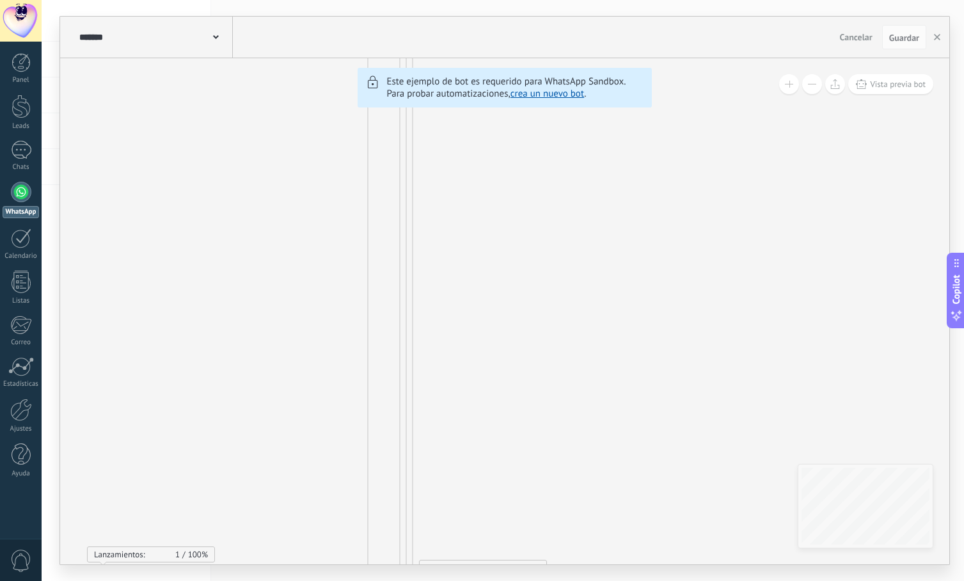
drag, startPoint x: 466, startPoint y: 457, endPoint x: 478, endPoint y: 258, distance: 199.3
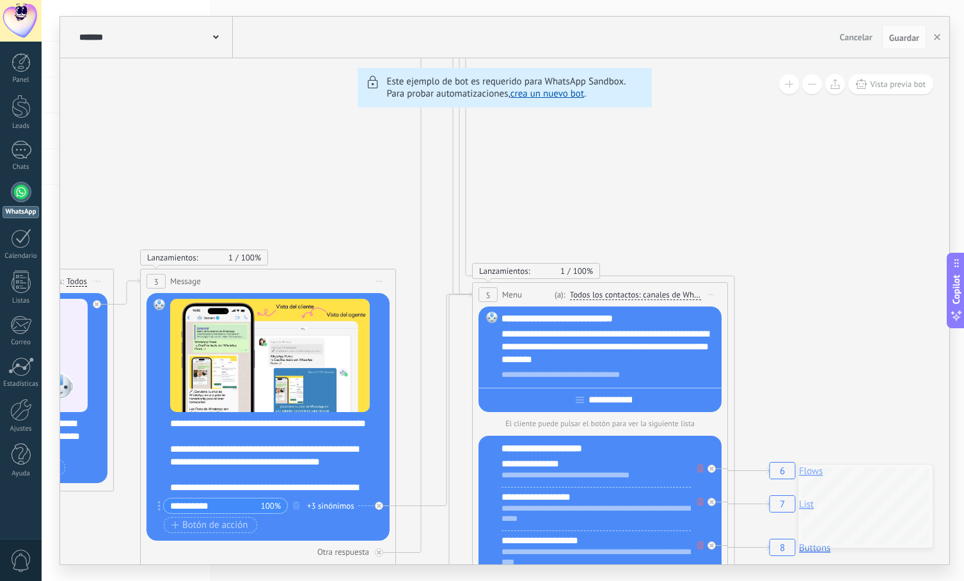
drag, startPoint x: 524, startPoint y: 332, endPoint x: 549, endPoint y: 230, distance: 104.7
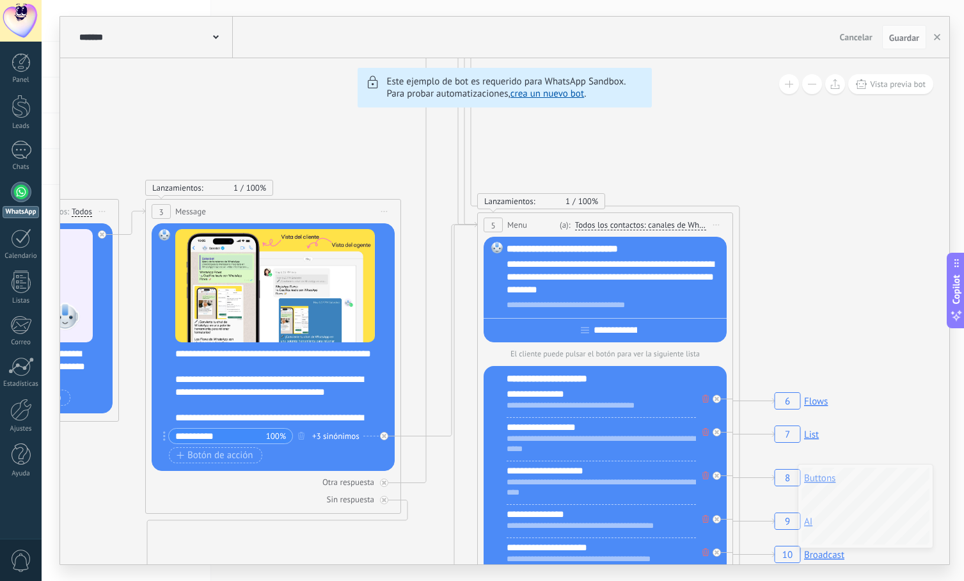
drag, startPoint x: 801, startPoint y: 299, endPoint x: 803, endPoint y: 234, distance: 65.3
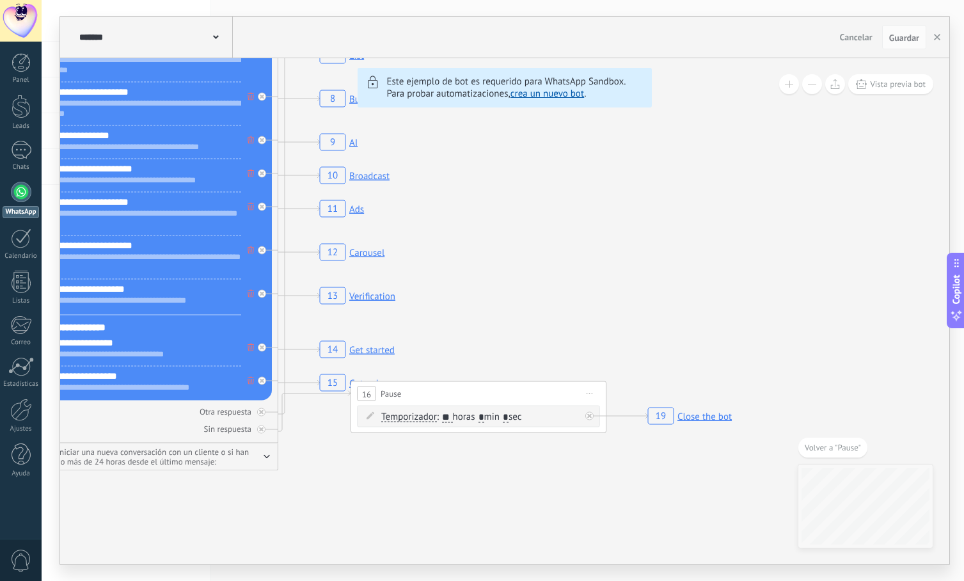
drag, startPoint x: 406, startPoint y: 461, endPoint x: 325, endPoint y: 464, distance: 81.3
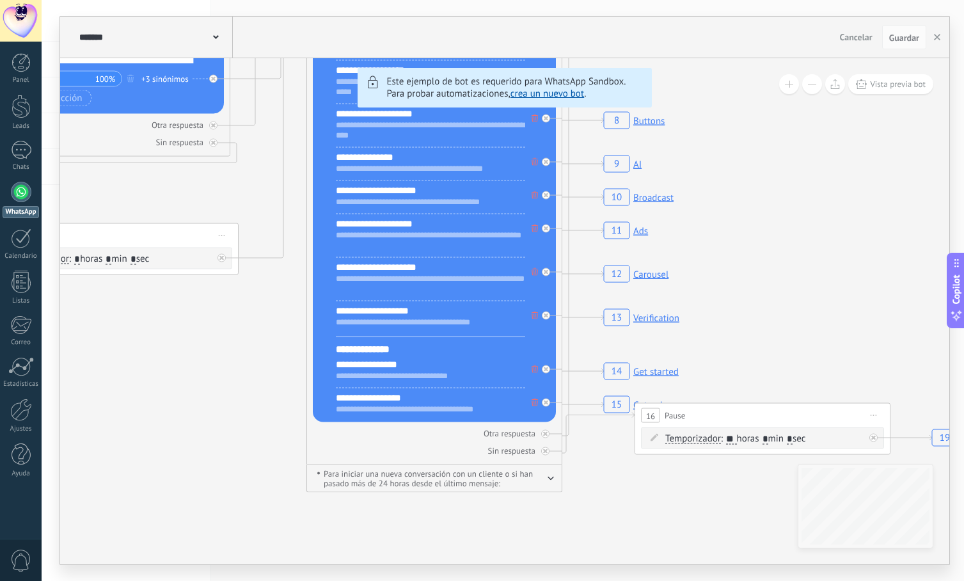
drag, startPoint x: 529, startPoint y: 322, endPoint x: 813, endPoint y: 343, distance: 284.8
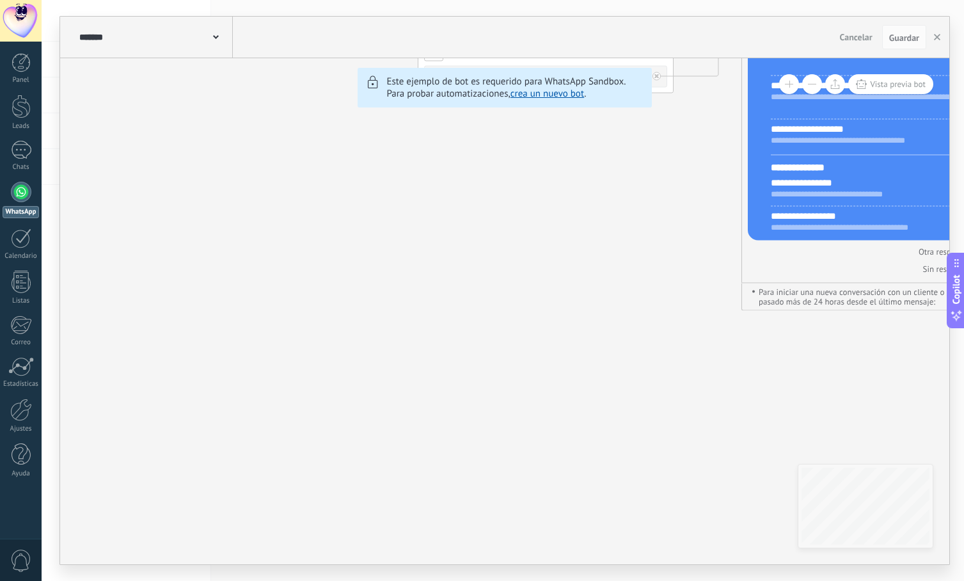
drag, startPoint x: 226, startPoint y: 333, endPoint x: 662, endPoint y: 132, distance: 479.6
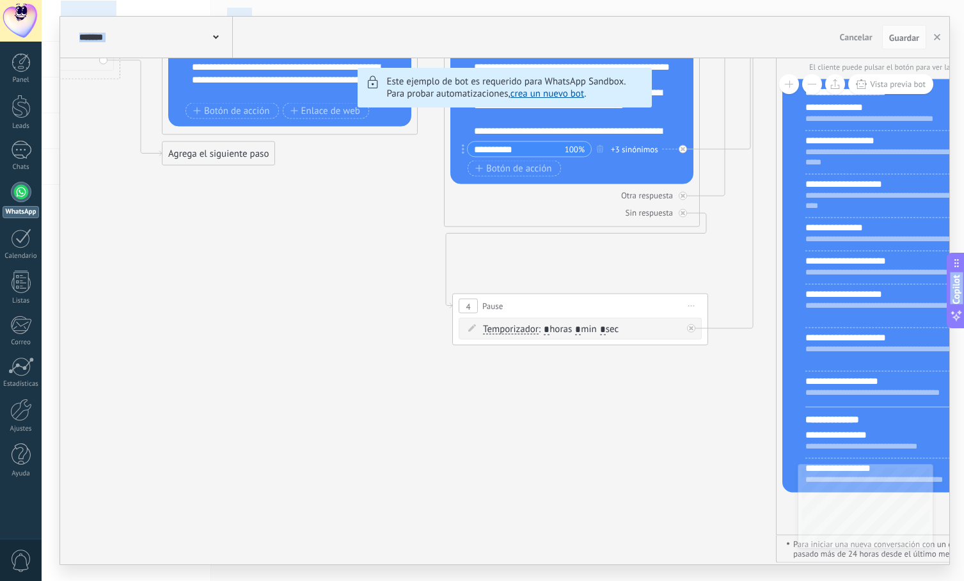
drag, startPoint x: 591, startPoint y: 218, endPoint x: 611, endPoint y: 625, distance: 407.3
click at [611, 580] on html ".abccls-1,.abccls-2{fill-rule:evenodd}.abccls-2{fill:#fff} .abfcls-1{fill:none}…" at bounding box center [482, 290] width 964 height 581
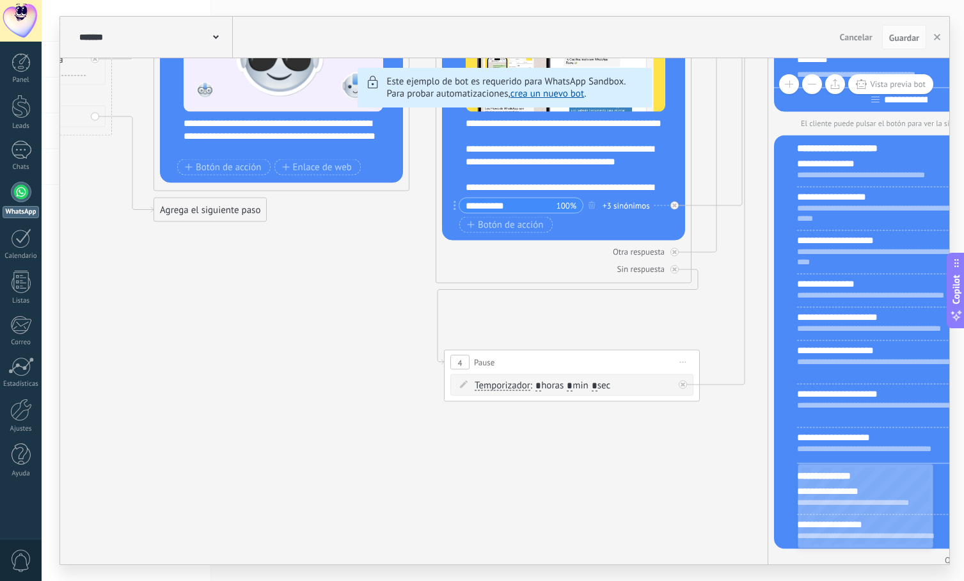
drag, startPoint x: 449, startPoint y: 397, endPoint x: 443, endPoint y: 497, distance: 100.6
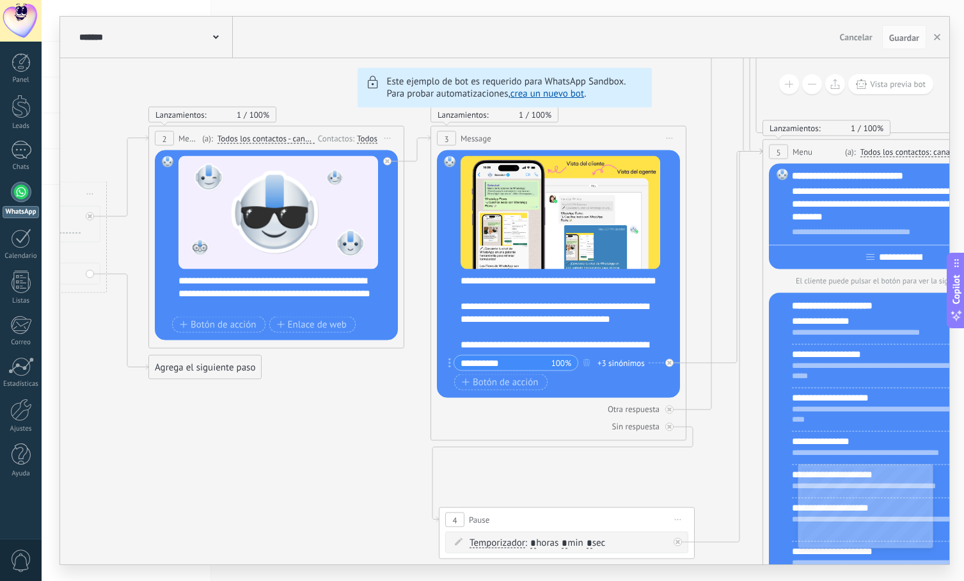
click at [861, 37] on span "Cancelar" at bounding box center [856, 37] width 33 height 12
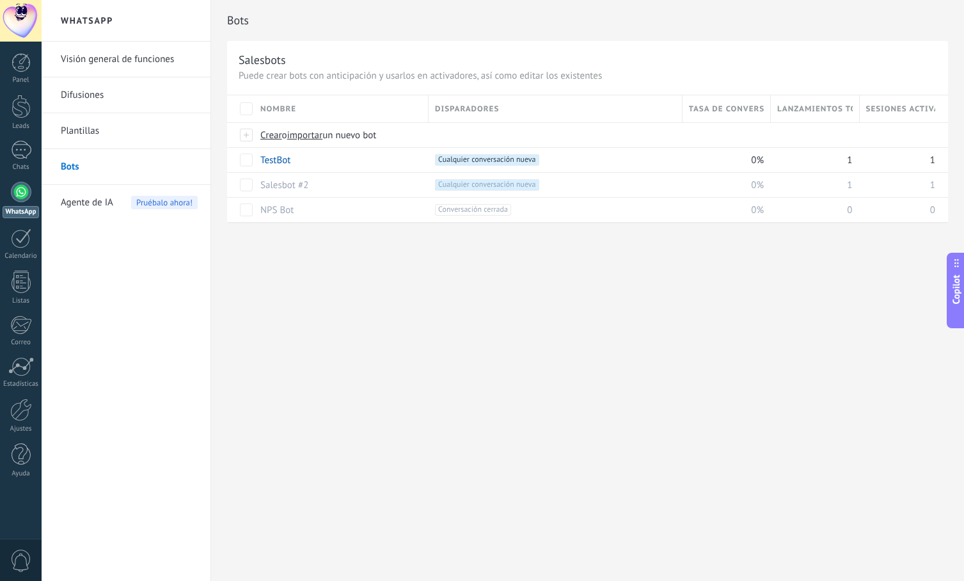
drag, startPoint x: 382, startPoint y: 351, endPoint x: 486, endPoint y: 401, distance: 115.0
click at [486, 401] on div "Bots Salesbots Puede crear bots con anticipación y usarlos en activadores, así …" at bounding box center [587, 290] width 753 height 581
click at [115, 132] on link "Plantillas" at bounding box center [129, 131] width 137 height 36
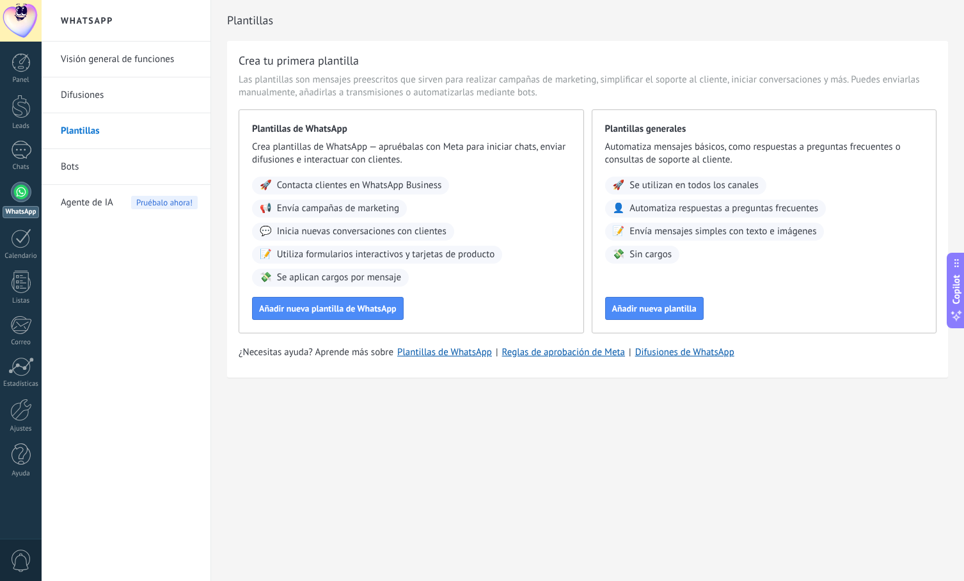
click at [104, 170] on link "Bots" at bounding box center [129, 167] width 137 height 36
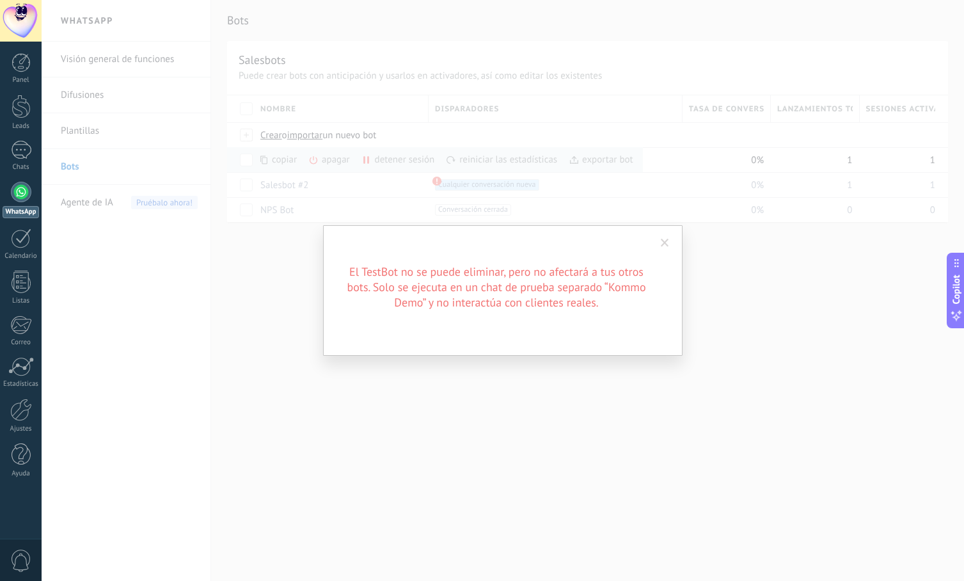
click at [659, 243] on span at bounding box center [664, 243] width 21 height 22
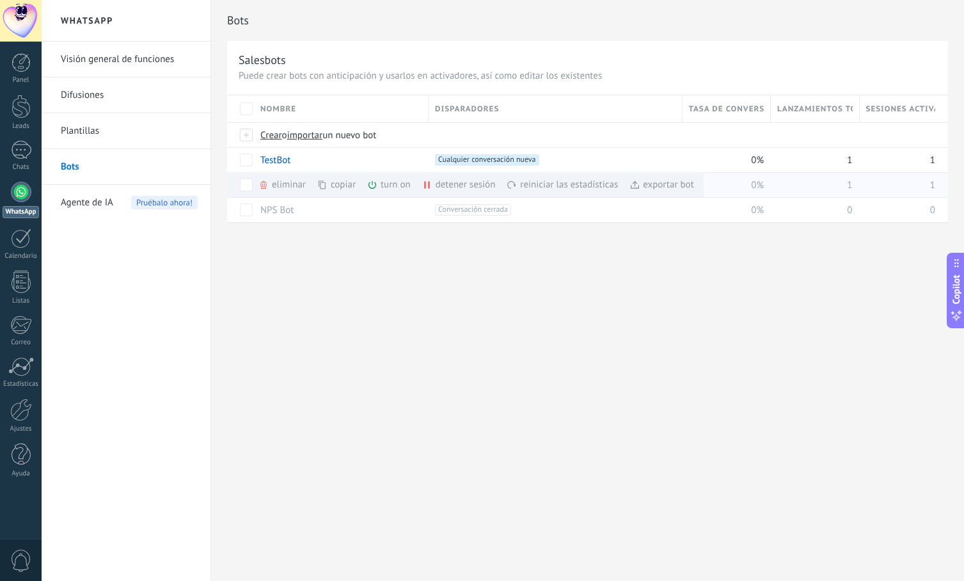
click at [392, 185] on div "turn on màs" at bounding box center [410, 184] width 87 height 25
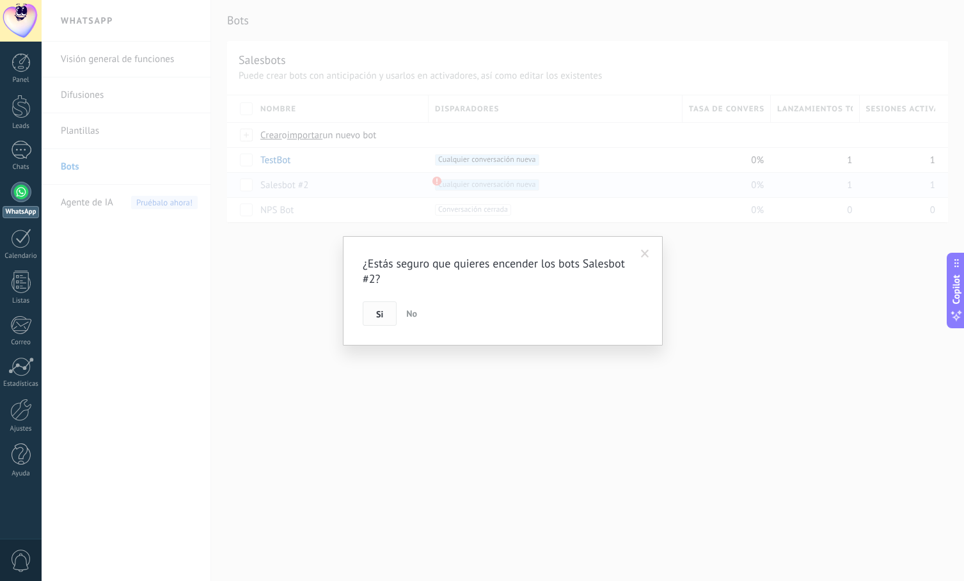
click at [379, 311] on span "Si" at bounding box center [379, 314] width 7 height 9
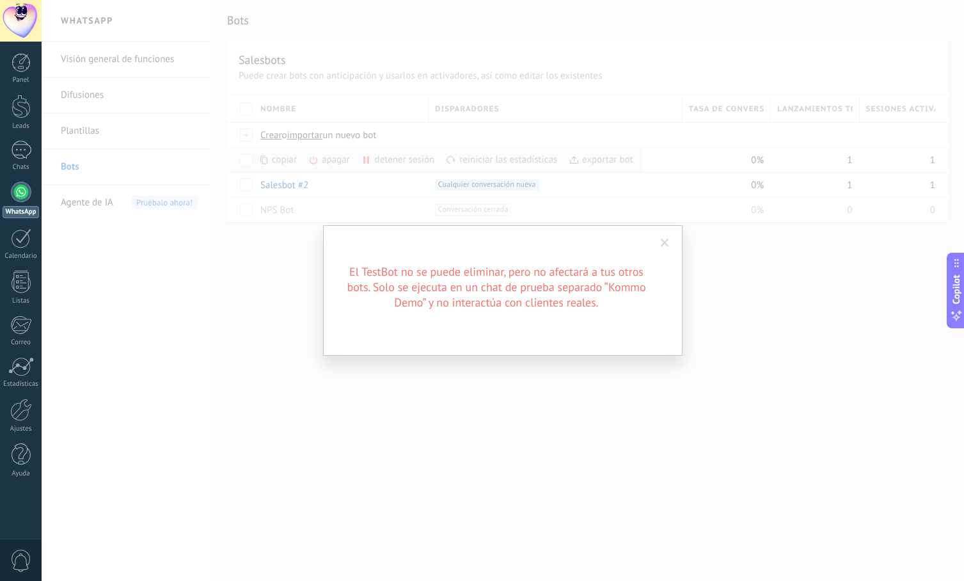
drag, startPoint x: 669, startPoint y: 248, endPoint x: 613, endPoint y: 223, distance: 61.8
click at [665, 248] on span at bounding box center [664, 243] width 21 height 22
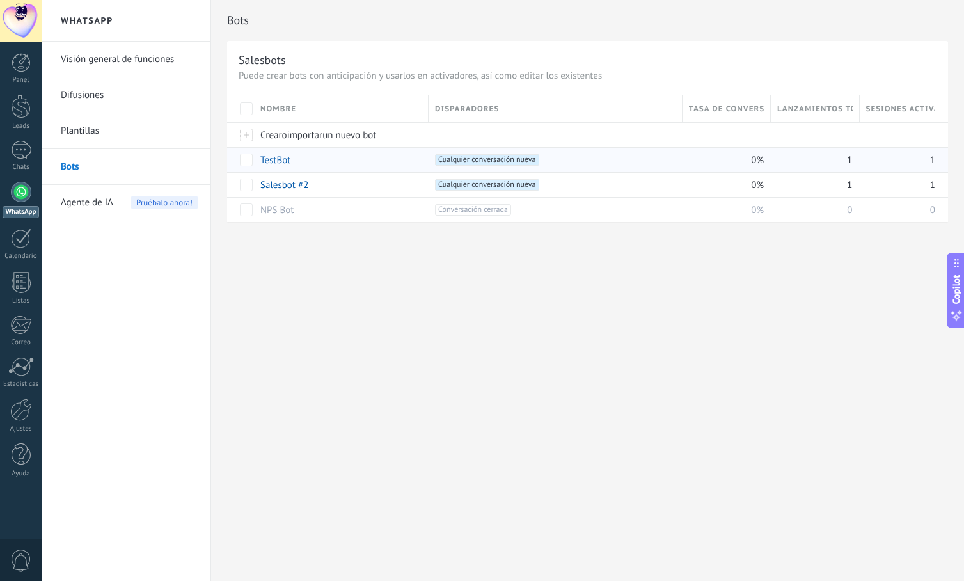
click at [327, 158] on div "TestBot" at bounding box center [338, 160] width 168 height 24
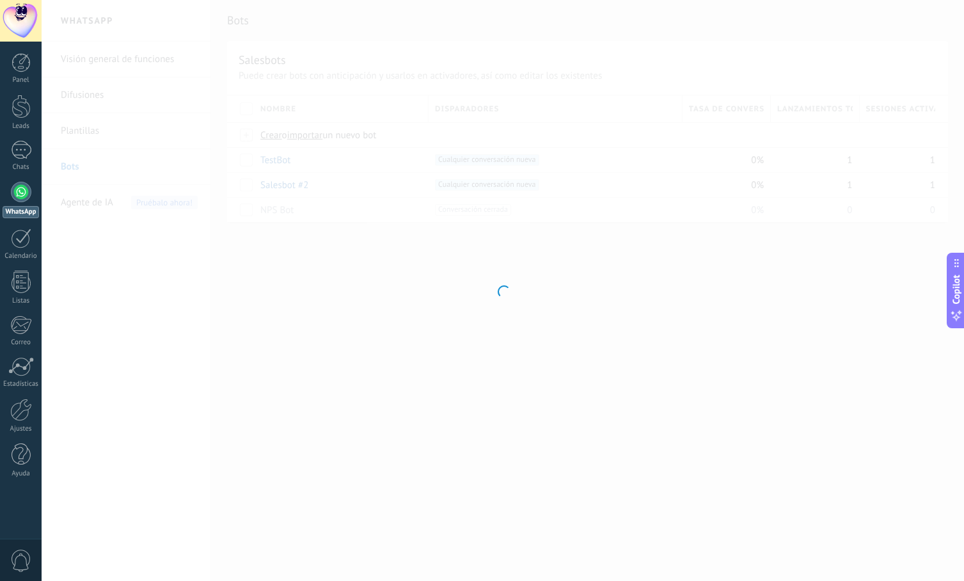
type input "*******"
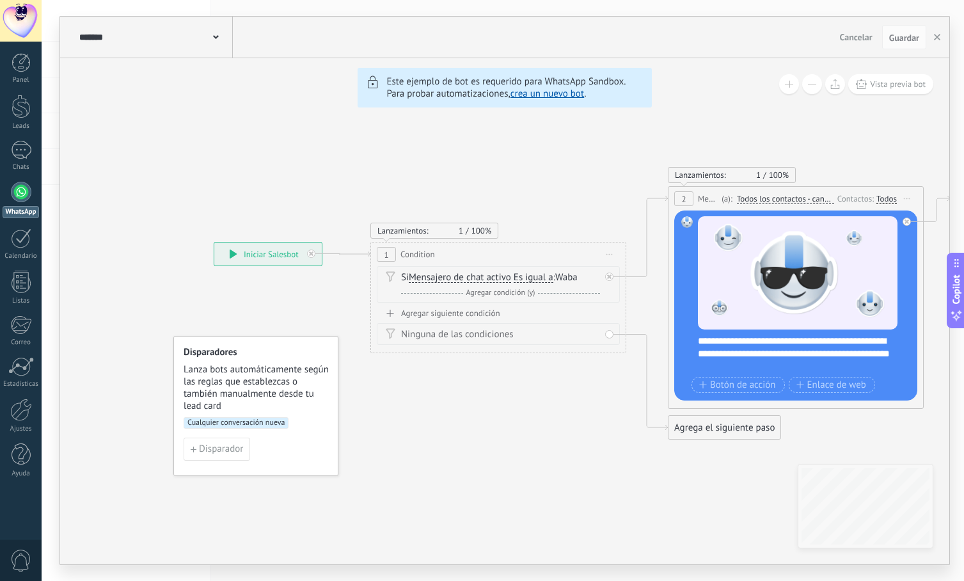
drag, startPoint x: 137, startPoint y: 399, endPoint x: 792, endPoint y: 407, distance: 655.0
click at [247, 421] on span "Cualquier conversación nueva" at bounding box center [236, 423] width 105 height 12
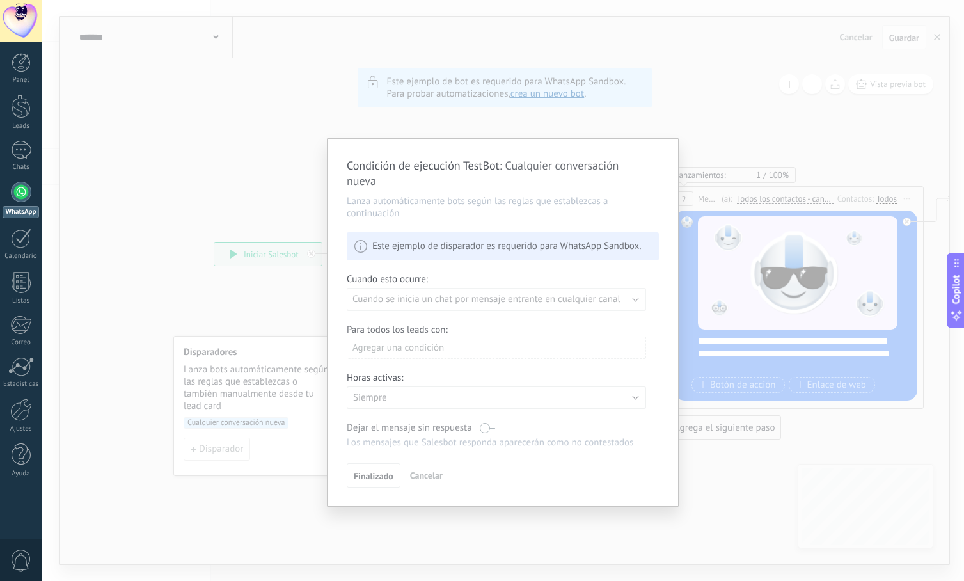
click at [381, 474] on div "Condición de ejecución TestBot : Cualquier conversación nueva Lanza automáticam…" at bounding box center [502, 322] width 350 height 367
click at [716, 503] on div "Condición de ejecución TestBot : Cualquier conversación nueva Lanza automáticam…" at bounding box center [503, 290] width 922 height 581
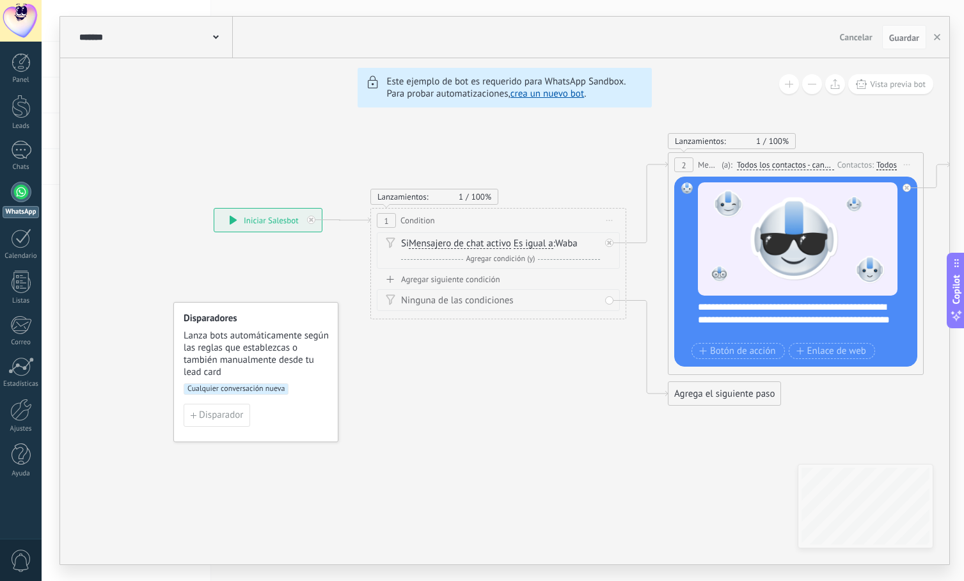
drag, startPoint x: 390, startPoint y: 457, endPoint x: 392, endPoint y: 421, distance: 35.3
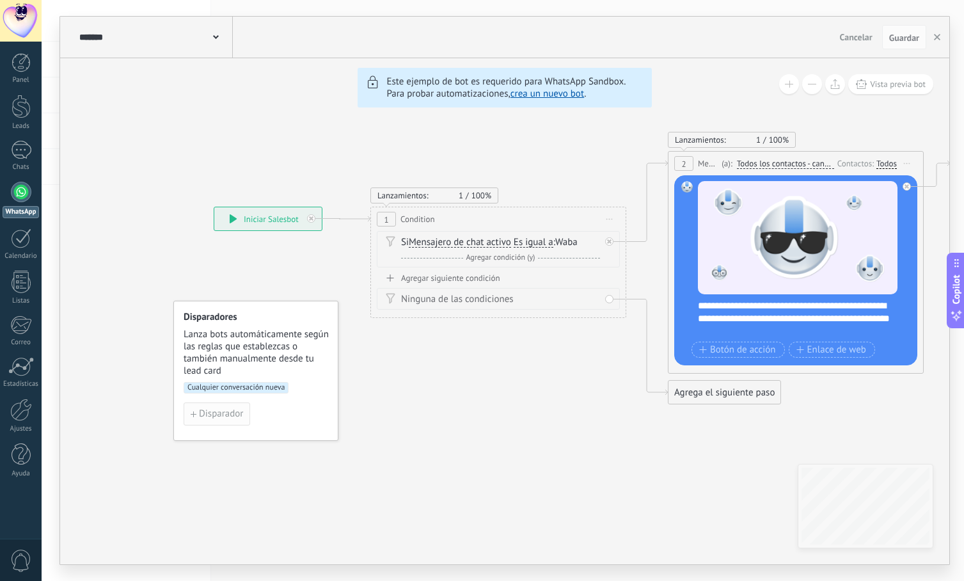
click at [240, 409] on span "Disparador" at bounding box center [221, 413] width 44 height 9
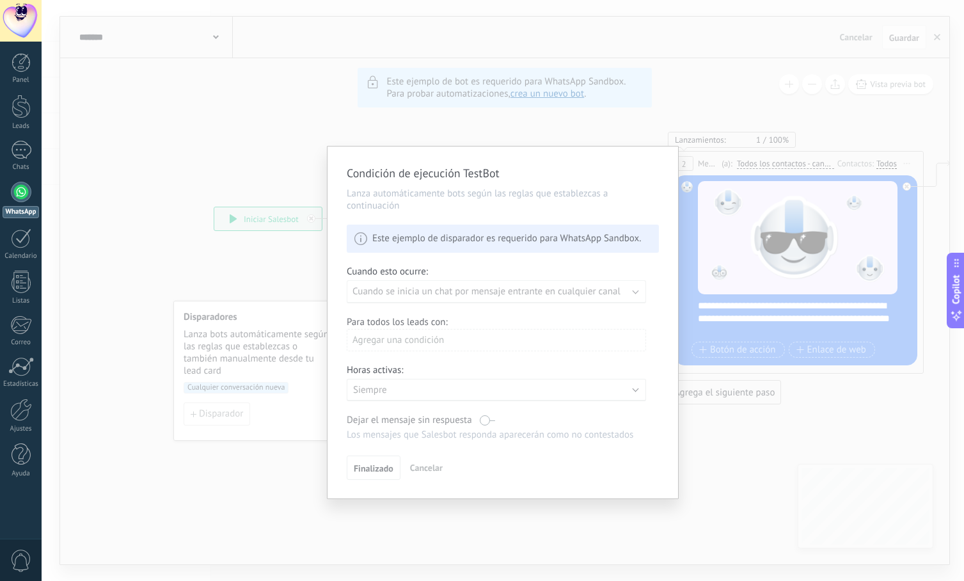
click at [458, 258] on div "Condición de ejecución TestBot Lanza automáticamente bots según las reglas que …" at bounding box center [502, 322] width 350 height 352
click at [536, 520] on div "Condición de ejecución TestBot Lanza automáticamente bots según las reglas que …" at bounding box center [503, 290] width 922 height 581
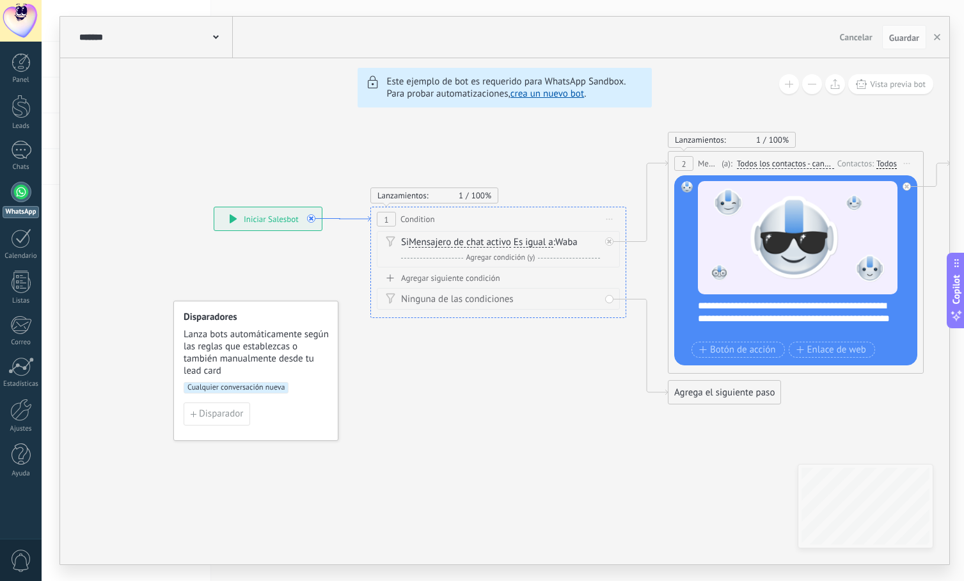
click at [311, 217] on icon at bounding box center [340, 218] width 61 height 5
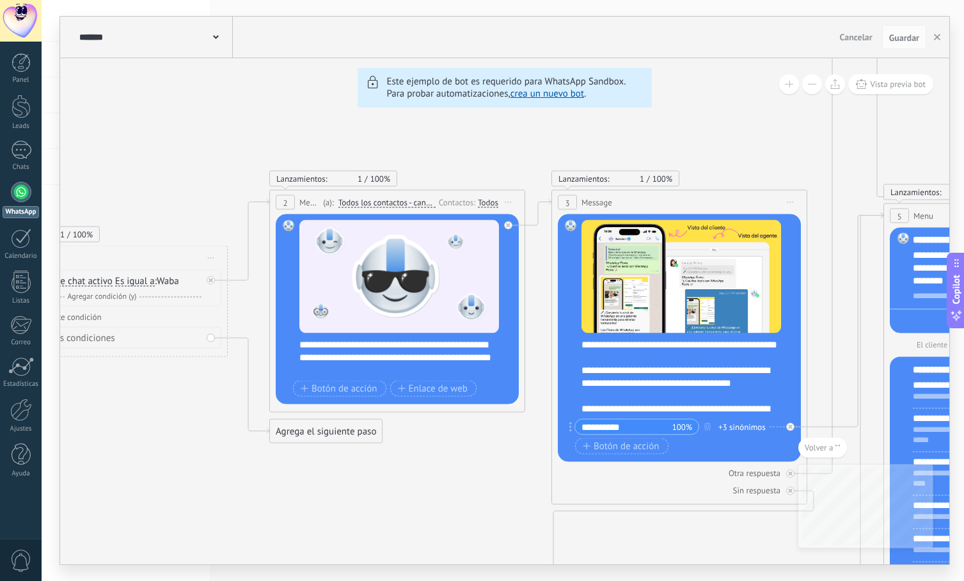
drag, startPoint x: 591, startPoint y: 219, endPoint x: 183, endPoint y: 208, distance: 408.2
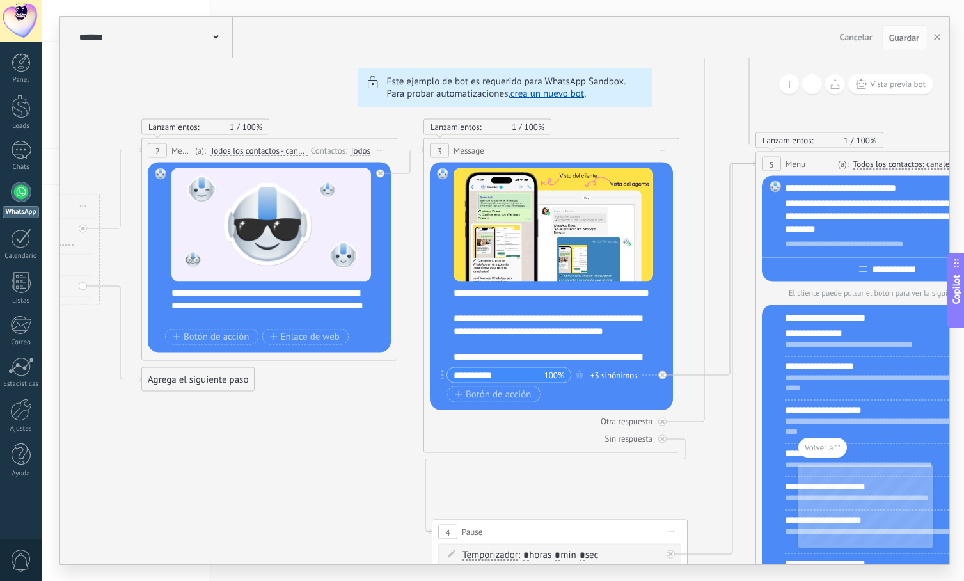
drag, startPoint x: 441, startPoint y: 162, endPoint x: 323, endPoint y: 136, distance: 121.3
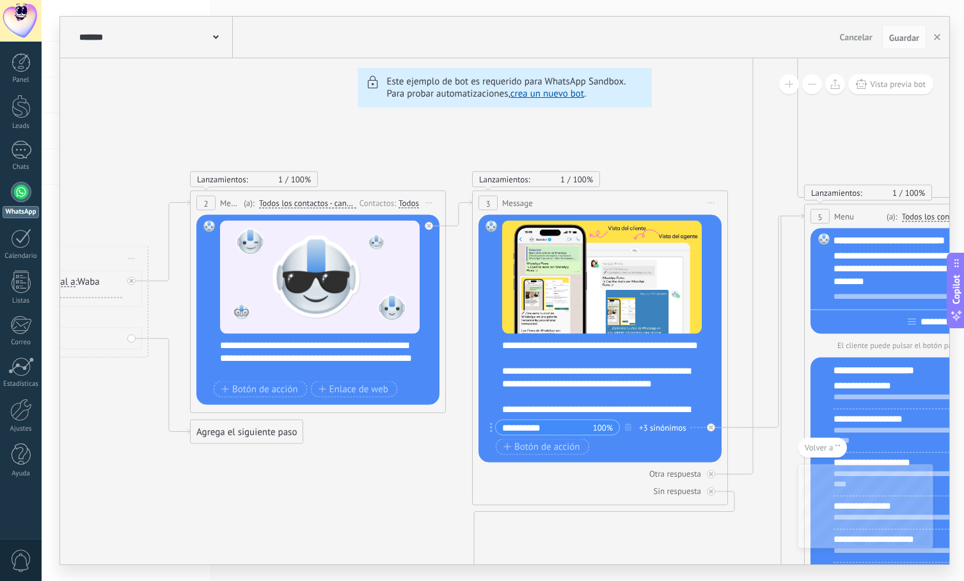
drag, startPoint x: 342, startPoint y: 239, endPoint x: 382, endPoint y: 287, distance: 63.1
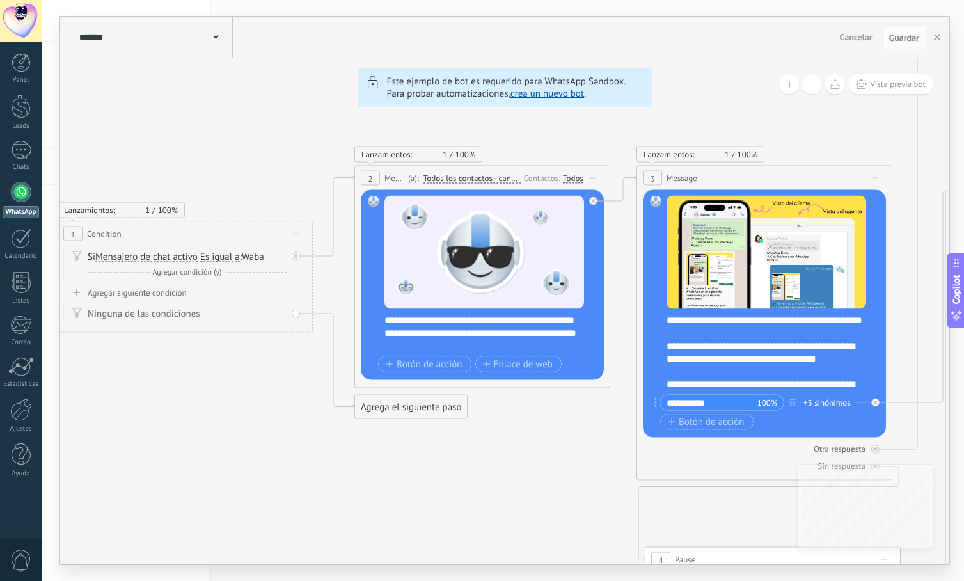
drag, startPoint x: 375, startPoint y: 156, endPoint x: 539, endPoint y: 129, distance: 166.6
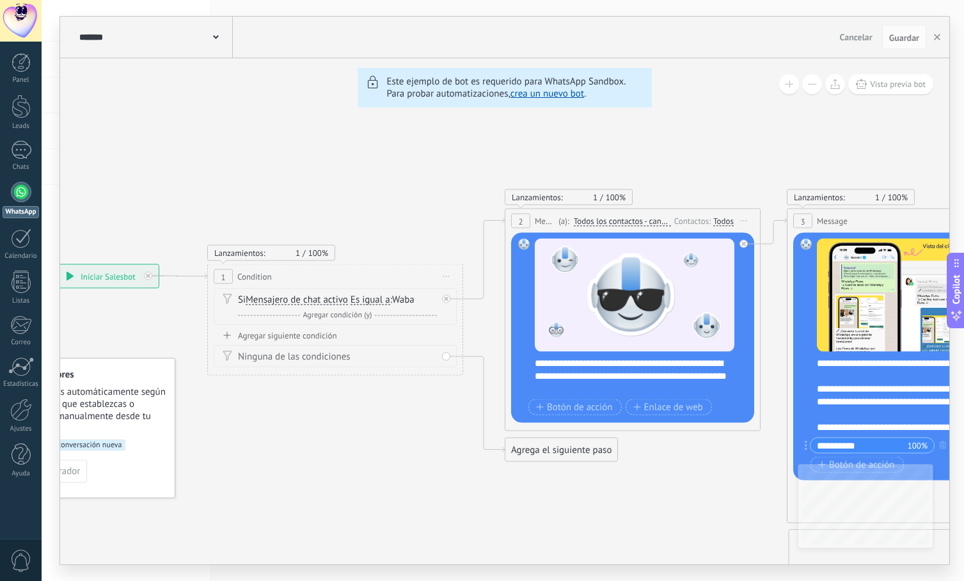
drag, startPoint x: 269, startPoint y: 151, endPoint x: 426, endPoint y: 194, distance: 162.6
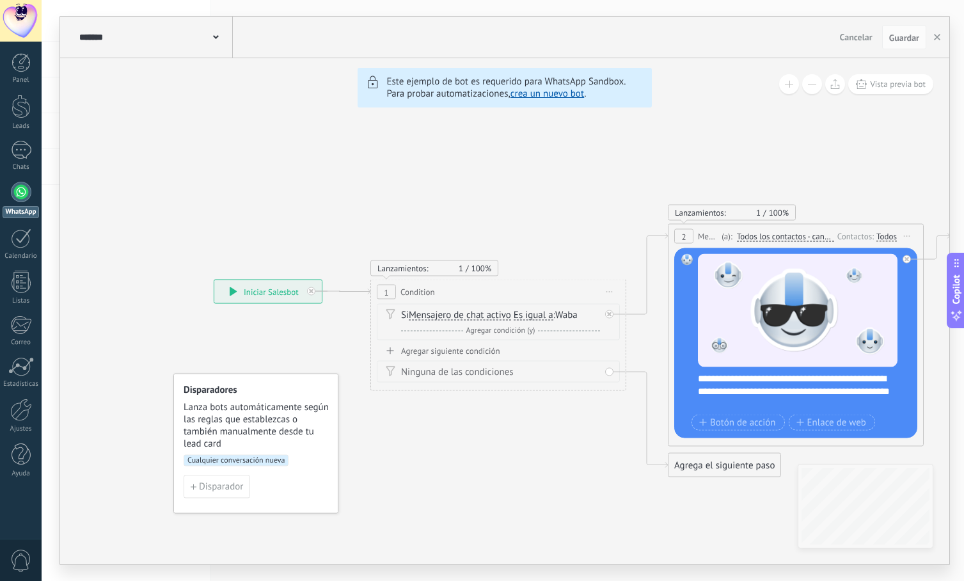
drag, startPoint x: 189, startPoint y: 166, endPoint x: 488, endPoint y: 181, distance: 299.1
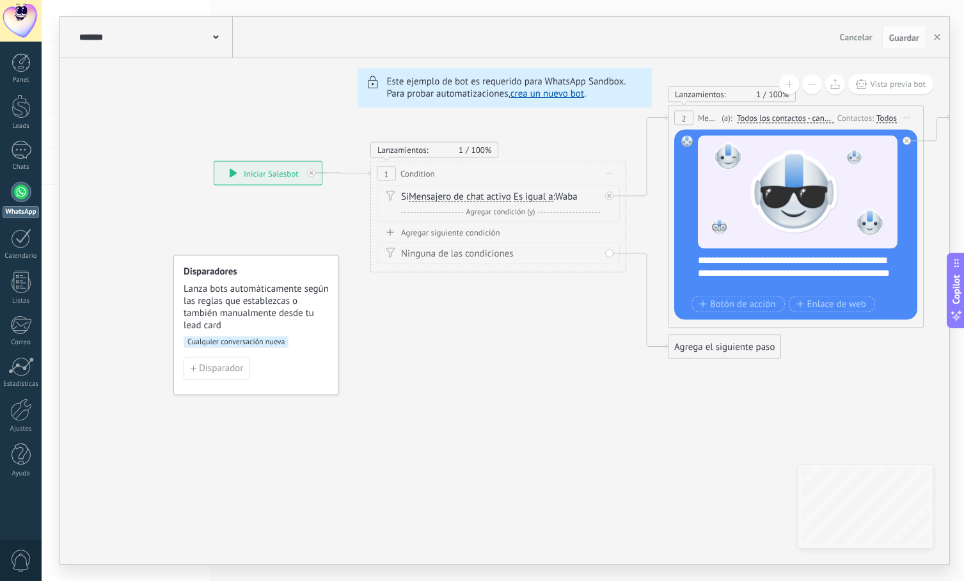
drag, startPoint x: 125, startPoint y: 242, endPoint x: 270, endPoint y: 123, distance: 187.7
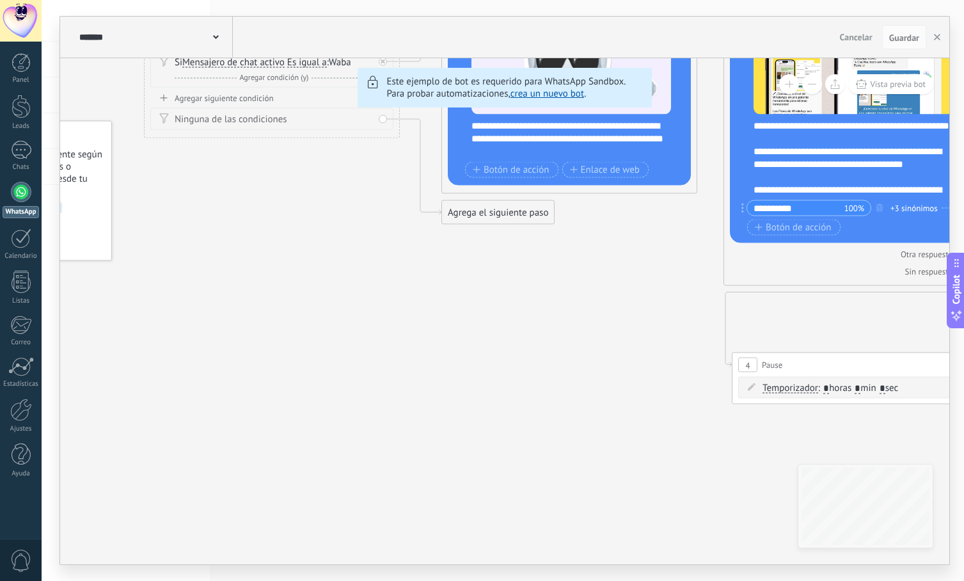
drag, startPoint x: 652, startPoint y: 474, endPoint x: 283, endPoint y: 303, distance: 407.5
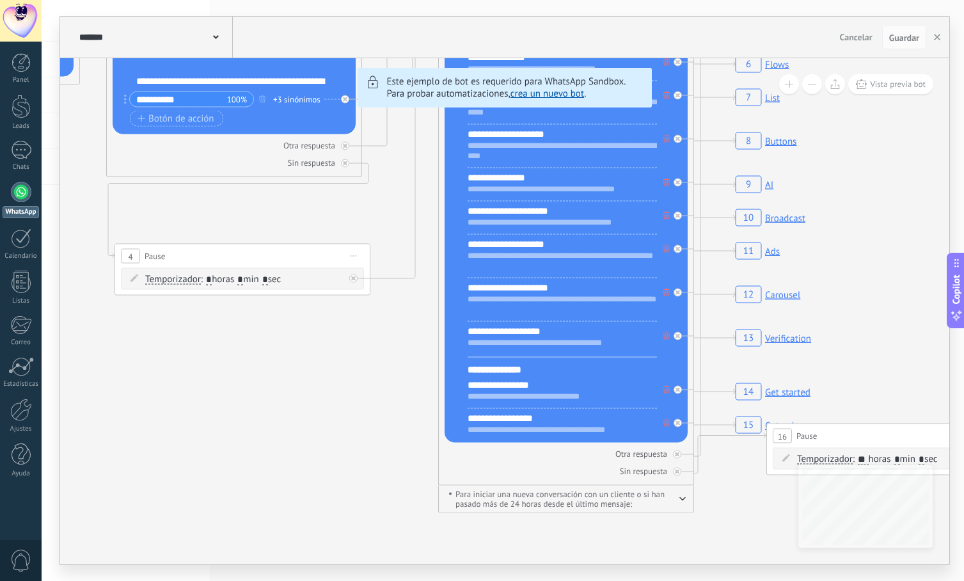
drag, startPoint x: 725, startPoint y: 429, endPoint x: 237, endPoint y: 363, distance: 491.8
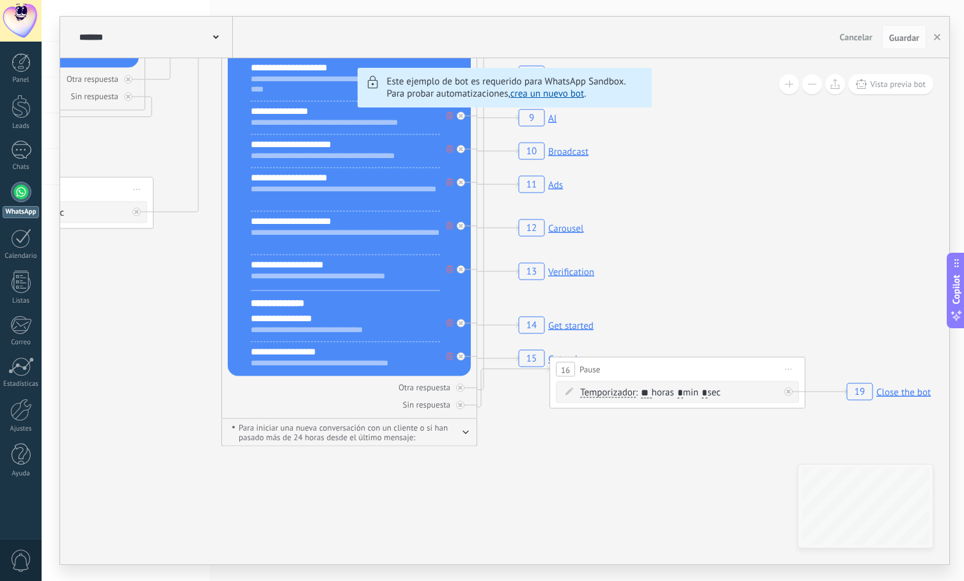
drag, startPoint x: 691, startPoint y: 479, endPoint x: 507, endPoint y: 416, distance: 194.6
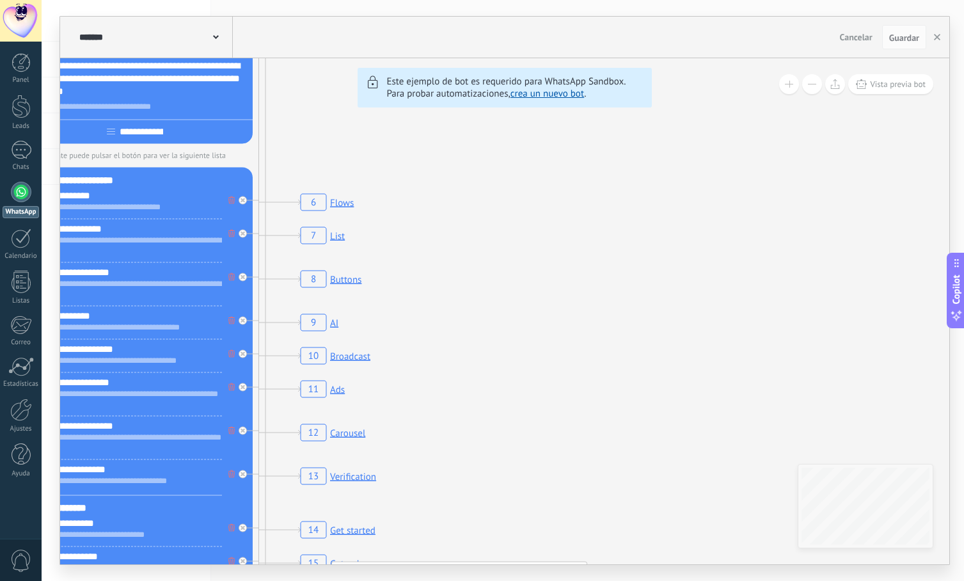
drag, startPoint x: 807, startPoint y: 315, endPoint x: 606, endPoint y: 543, distance: 303.7
click at [606, 543] on icon "19 Close the bot 6 Flows 7 List 8 Buttons 9 AI 10 Broadcast 11 Ads 12 Carousel …" at bounding box center [806, 65] width 4382 height 3761
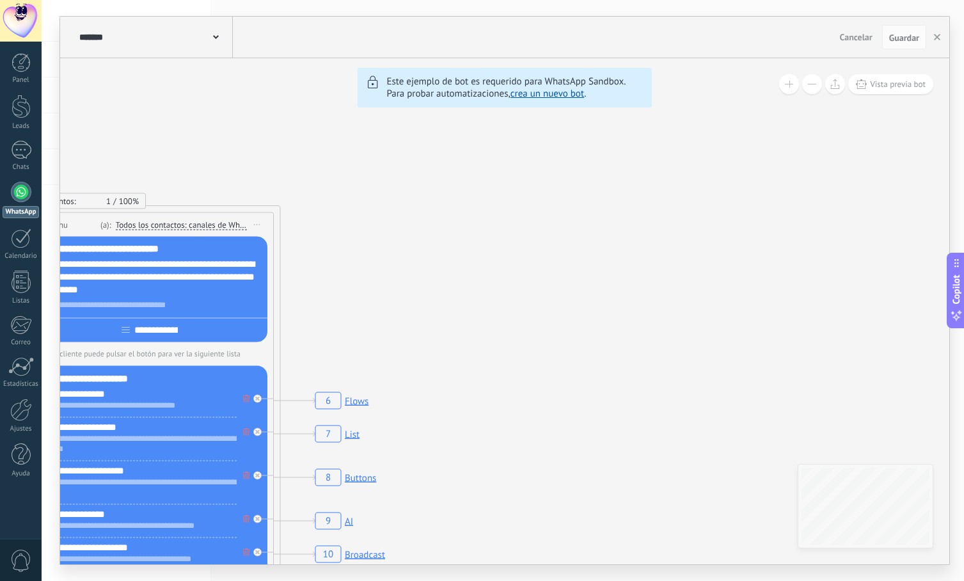
drag, startPoint x: 532, startPoint y: 226, endPoint x: 556, endPoint y: 467, distance: 241.7
click at [556, 467] on icon "19 Close the bot 6 Flows 7 List 8 Buttons 9 AI 10 Broadcast 11 Ads 12 Carousel …" at bounding box center [821, 264] width 4382 height 3761
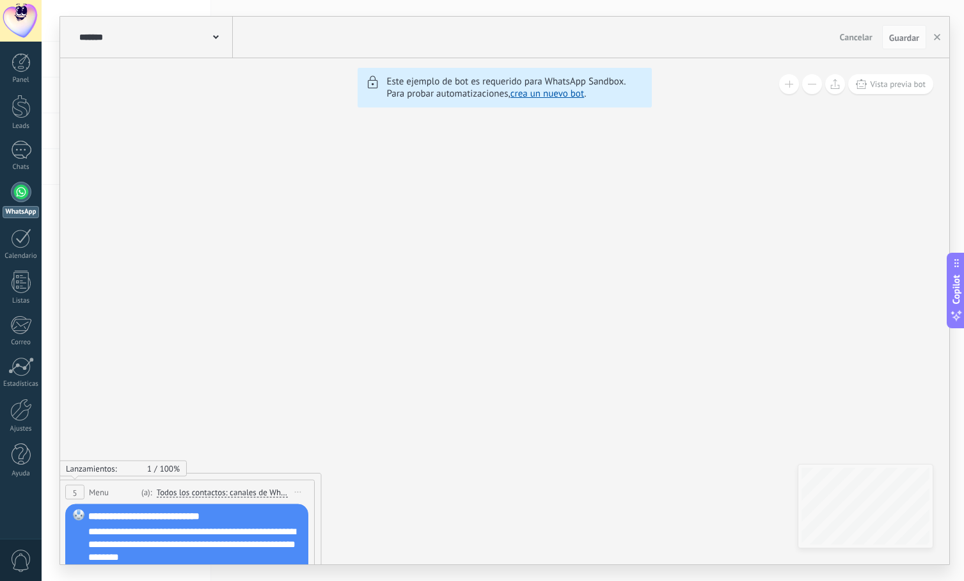
drag, startPoint x: 500, startPoint y: 300, endPoint x: 528, endPoint y: 490, distance: 191.9
click at [528, 490] on icon "19 Close the bot 6 Flows 7 List 8 Buttons 9 AI 10 Broadcast 11 Ads 12 Carousel …" at bounding box center [862, 531] width 4382 height 3761
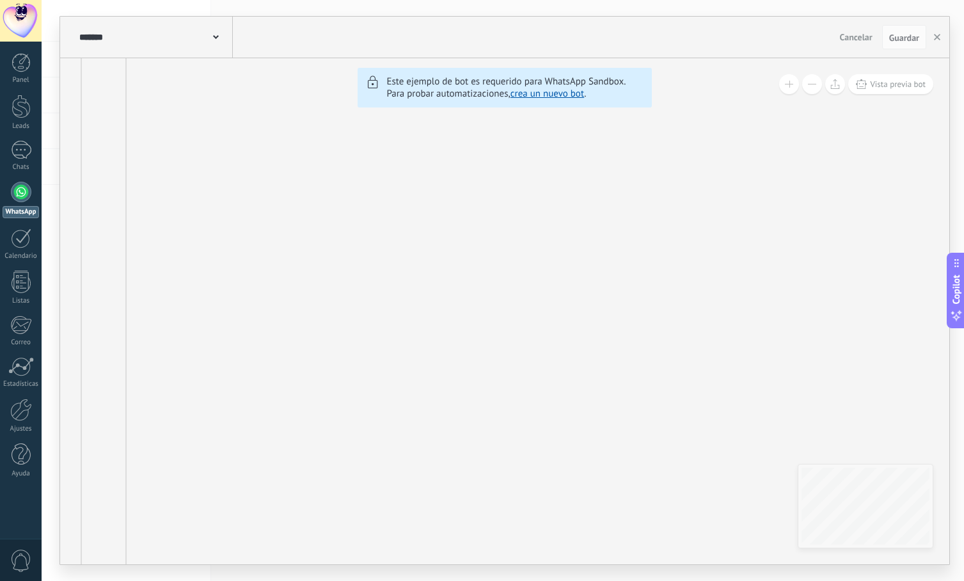
drag, startPoint x: 473, startPoint y: 304, endPoint x: 517, endPoint y: 403, distance: 108.8
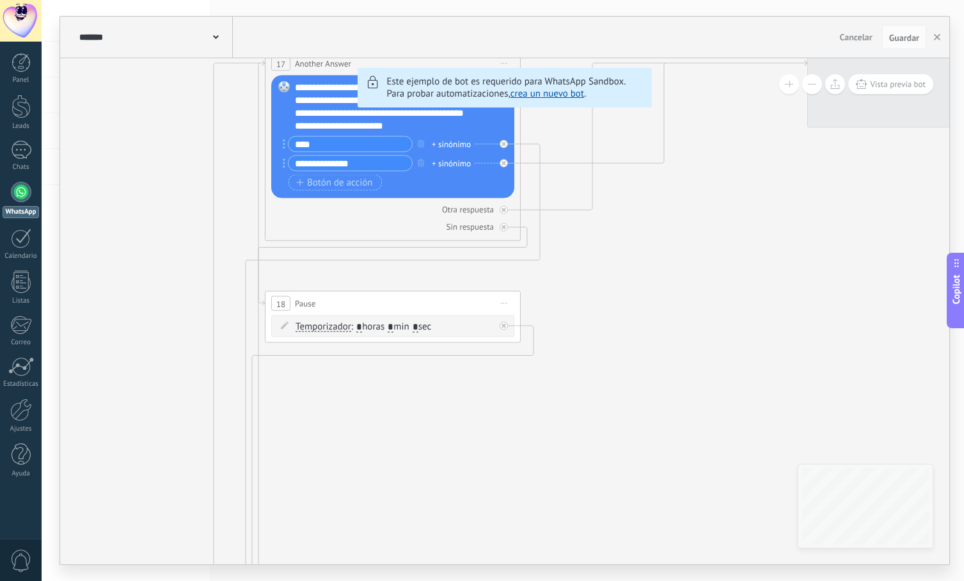
drag, startPoint x: 442, startPoint y: 171, endPoint x: 539, endPoint y: 432, distance: 277.7
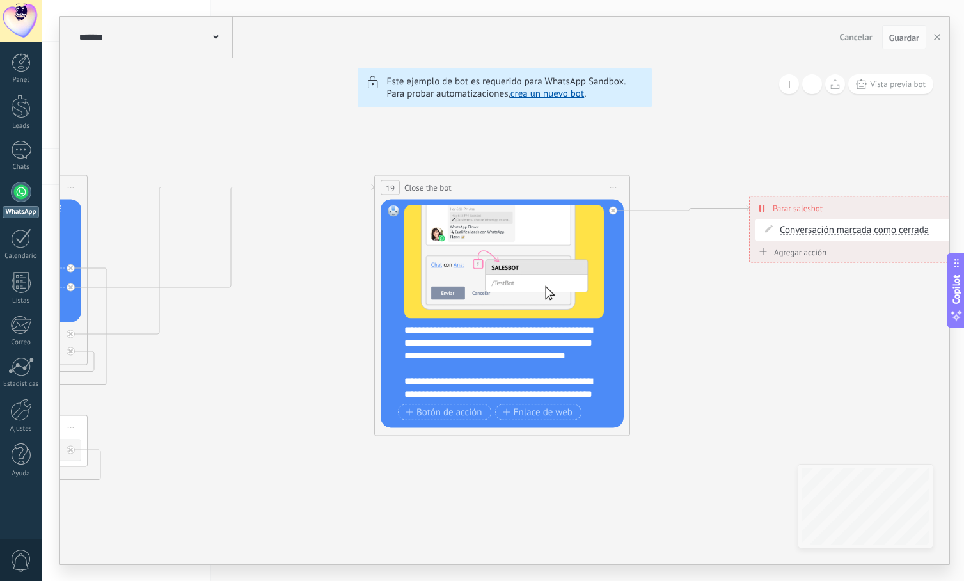
drag, startPoint x: 670, startPoint y: 267, endPoint x: 417, endPoint y: 311, distance: 256.5
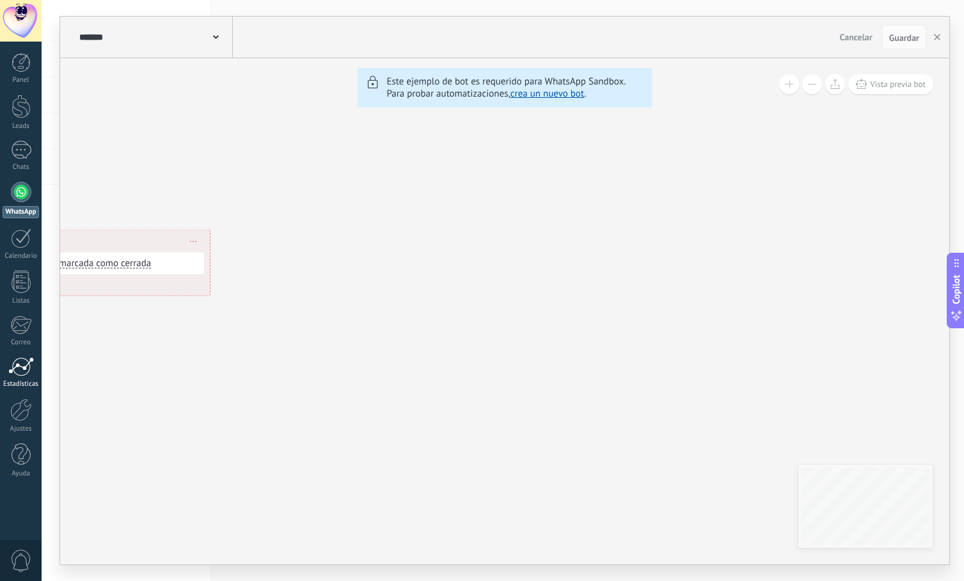
drag, startPoint x: 792, startPoint y: 378, endPoint x: 0, endPoint y: 373, distance: 792.5
click at [0, 380] on body ".abccls-1,.abccls-2{fill-rule:evenodd}.abccls-2{fill:#fff} .abfcls-1{fill:none}…" at bounding box center [482, 290] width 964 height 581
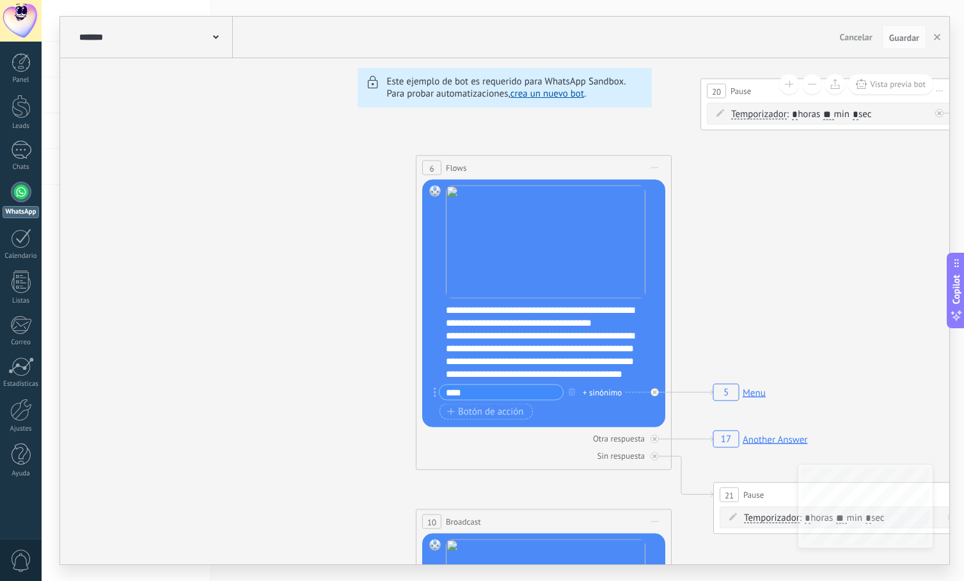
drag, startPoint x: 851, startPoint y: 397, endPoint x: 322, endPoint y: 492, distance: 536.8
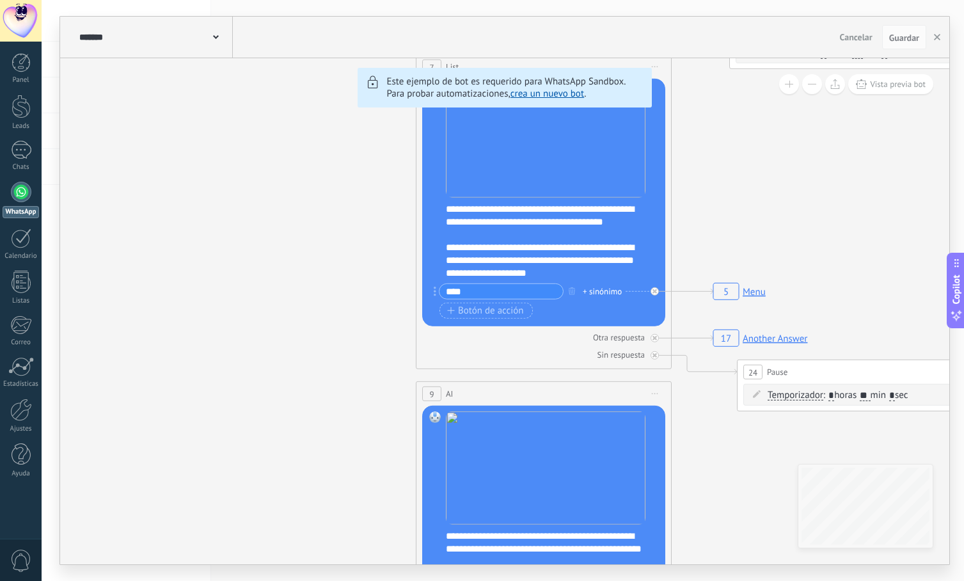
click at [15, 154] on div "1" at bounding box center [21, 150] width 20 height 19
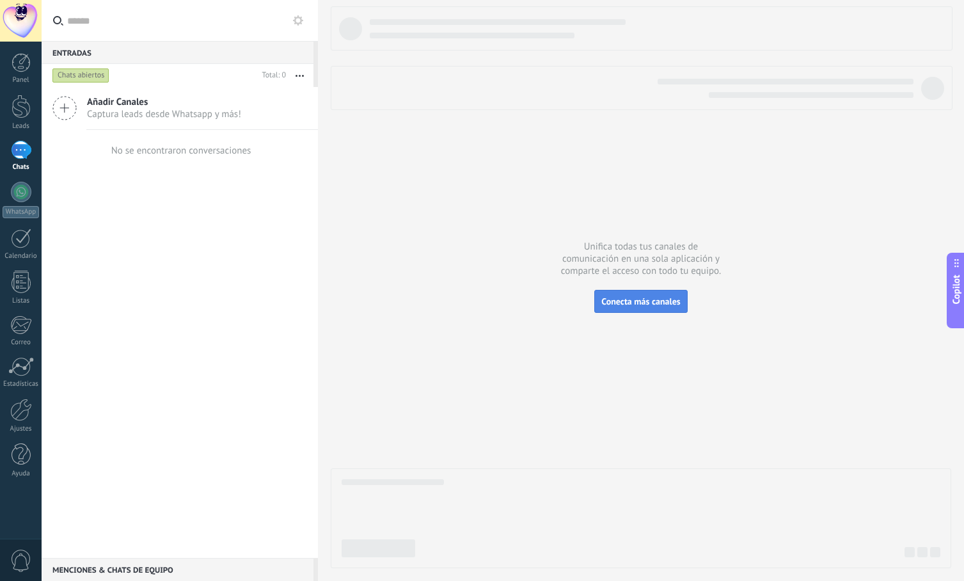
click at [631, 306] on span "Conecta más canales" at bounding box center [640, 301] width 79 height 12
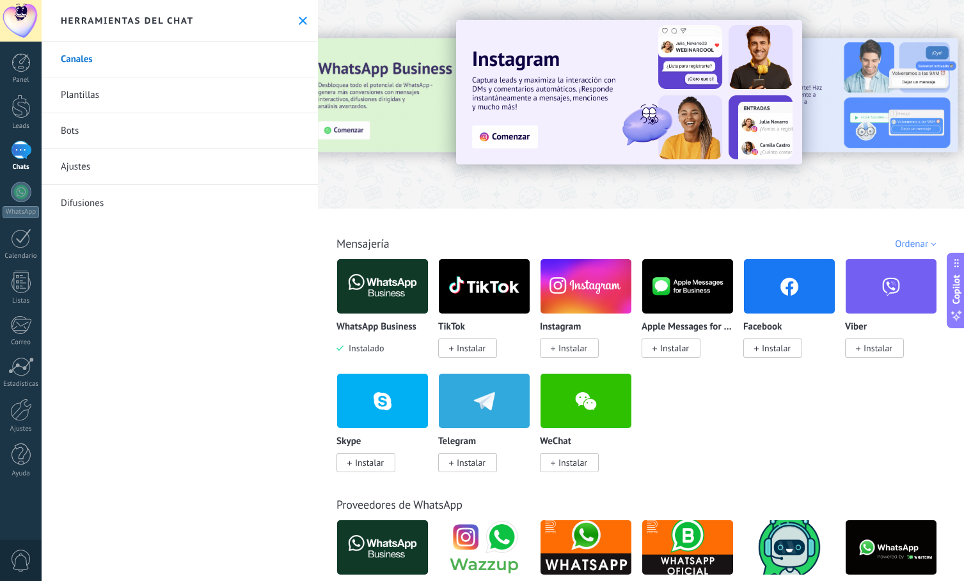
click at [99, 175] on link "Ajustes" at bounding box center [180, 167] width 276 height 36
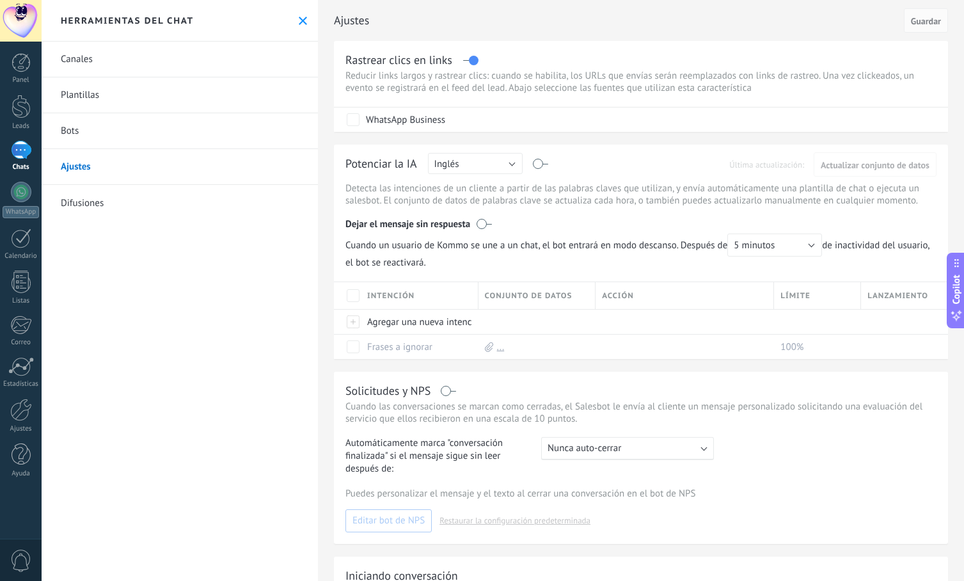
click at [89, 130] on link "Bots" at bounding box center [180, 131] width 276 height 36
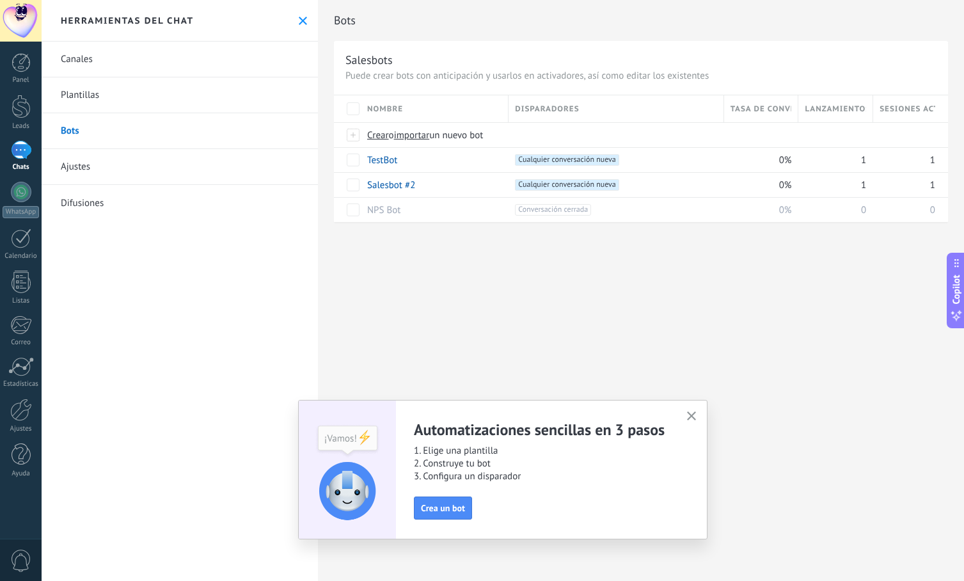
click at [97, 113] on link "Plantillas" at bounding box center [180, 95] width 276 height 36
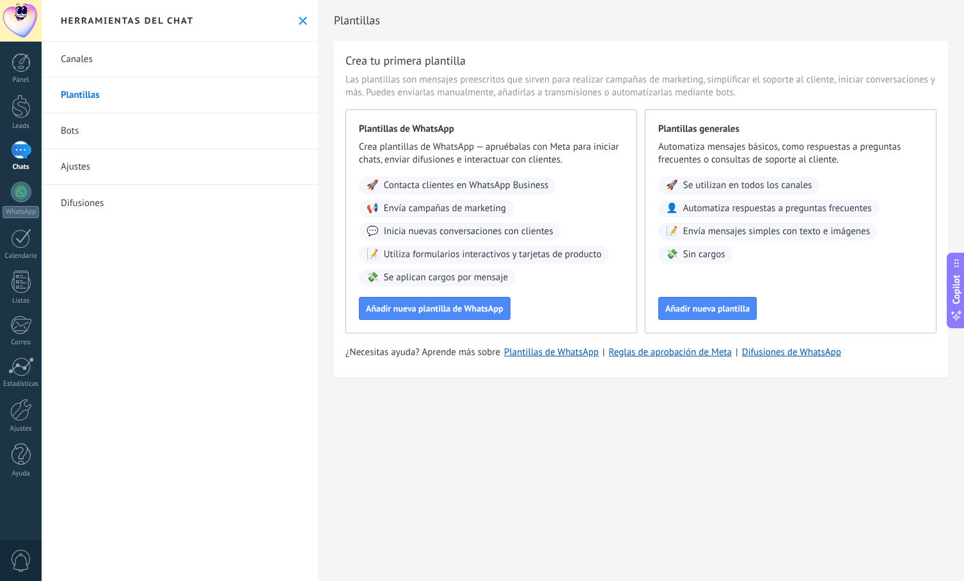
click at [103, 54] on link "Canales" at bounding box center [180, 60] width 276 height 36
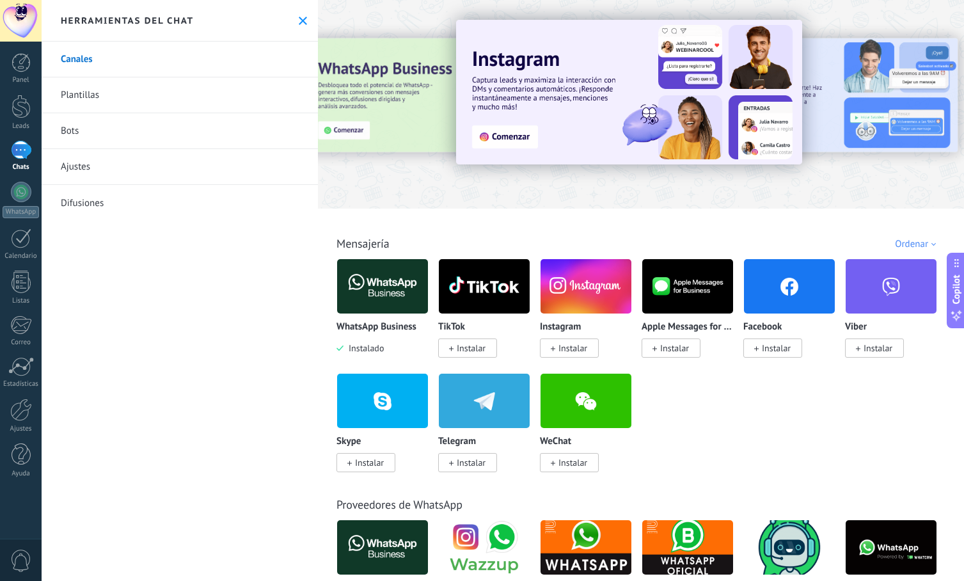
click at [112, 203] on link "Difusiones" at bounding box center [180, 203] width 276 height 36
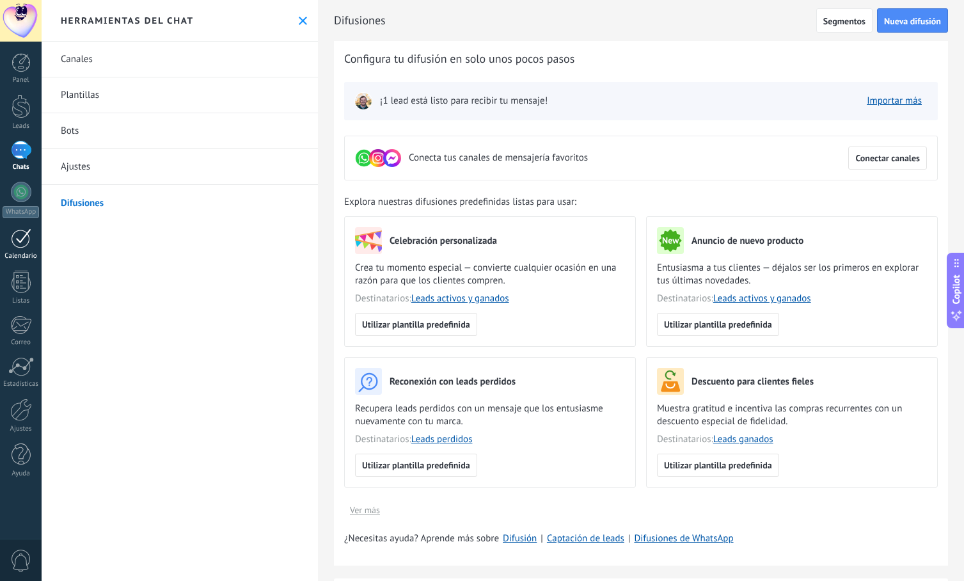
click at [17, 245] on div at bounding box center [21, 238] width 20 height 20
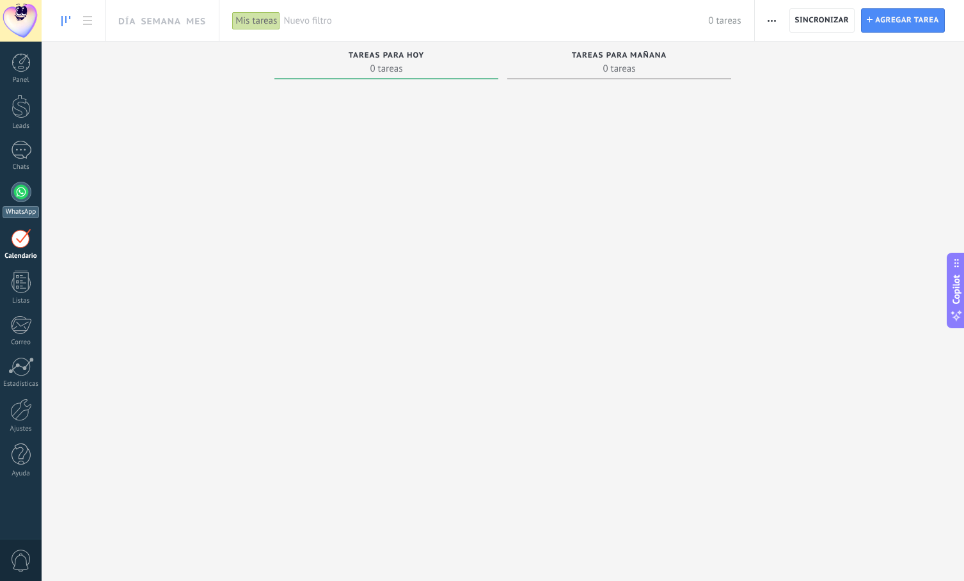
click at [26, 200] on div at bounding box center [21, 192] width 20 height 20
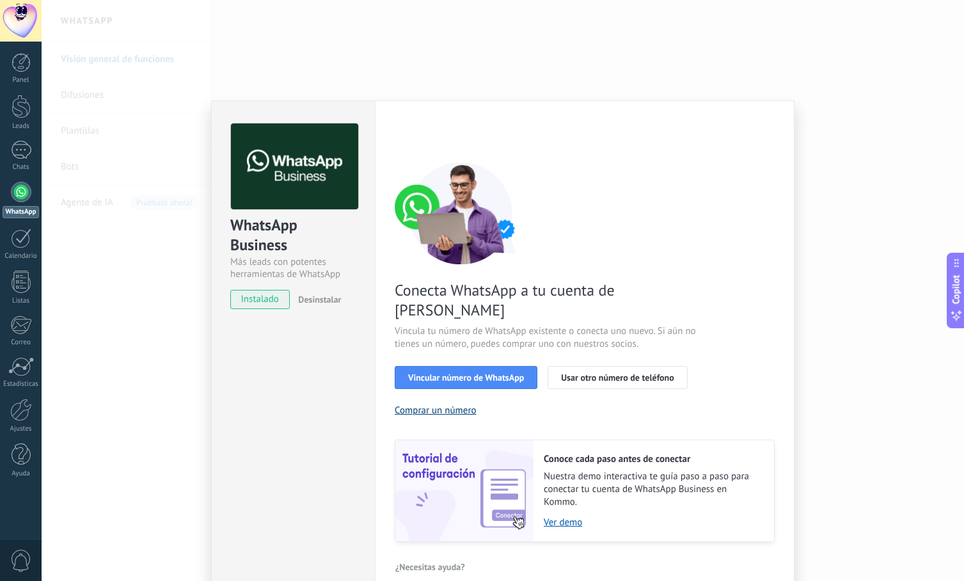
click at [441, 404] on button "Comprar un número" at bounding box center [436, 410] width 82 height 12
click at [476, 373] on span "Vincular número de WhatsApp" at bounding box center [466, 377] width 116 height 9
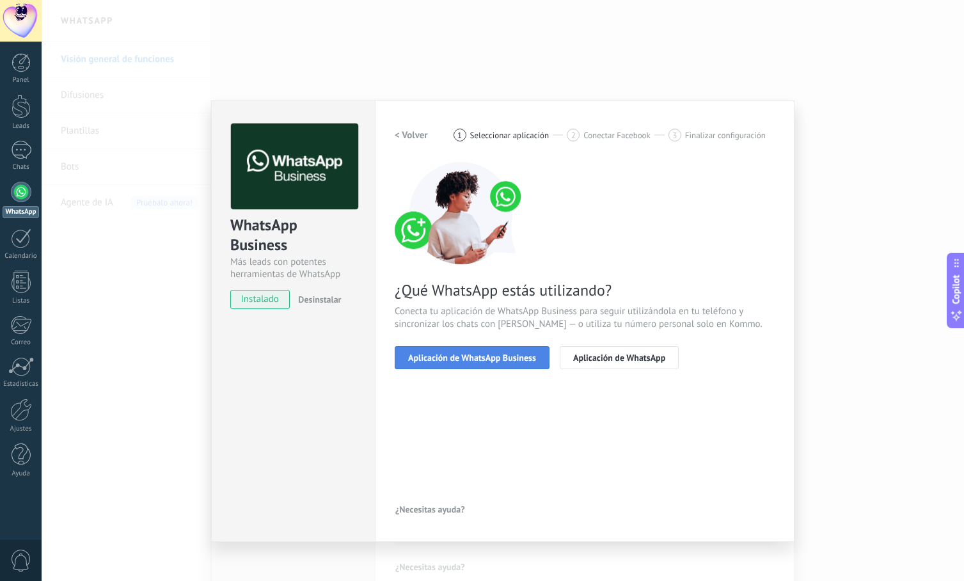
click at [423, 356] on span "Aplicación de WhatsApp Business" at bounding box center [472, 357] width 128 height 9
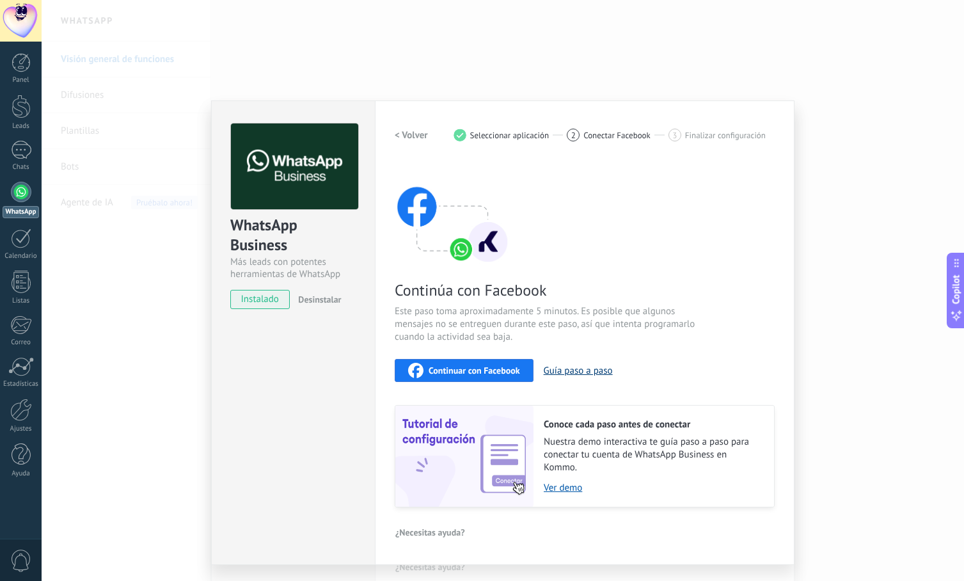
click at [574, 370] on button "Guía paso a paso" at bounding box center [578, 371] width 69 height 12
click at [328, 294] on span "Desinstalar" at bounding box center [319, 300] width 43 height 12
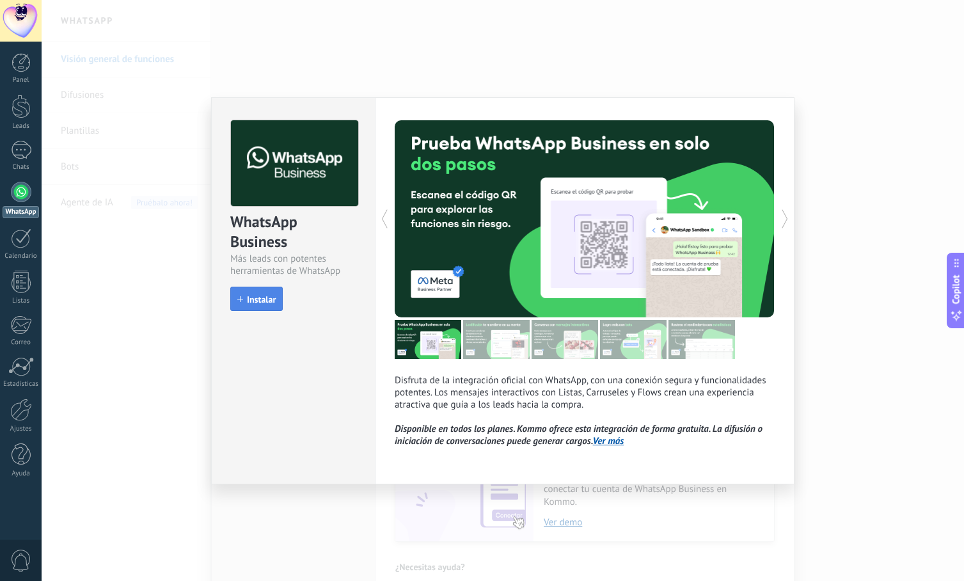
click at [258, 295] on span "Instalar" at bounding box center [261, 299] width 29 height 9
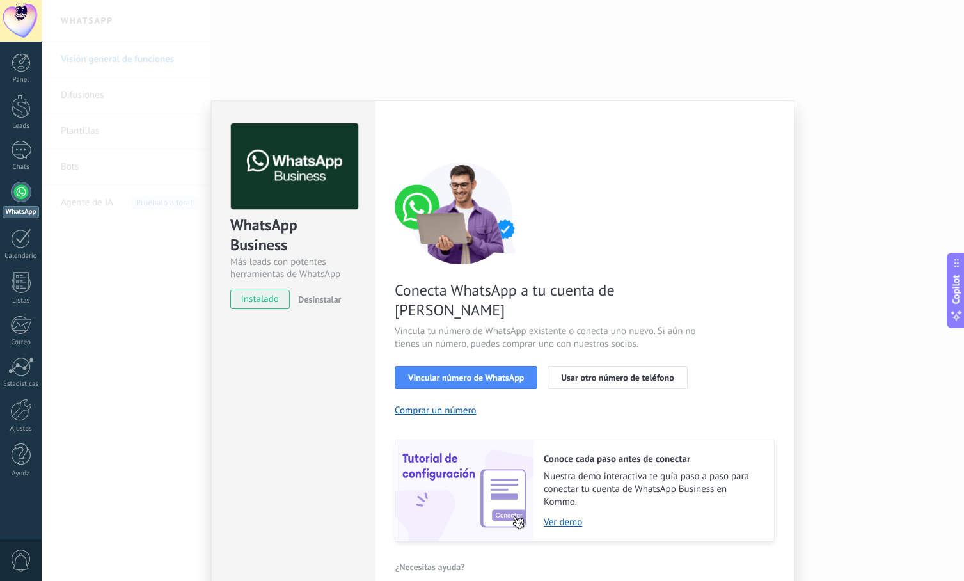
click at [293, 421] on div "WhatsApp Business Más leads con potentes herramientas de WhatsApp instalado Des…" at bounding box center [293, 349] width 164 height 499
click at [833, 198] on div "WhatsApp Business Más leads con potentes herramientas de WhatsApp instalado Des…" at bounding box center [503, 290] width 922 height 581
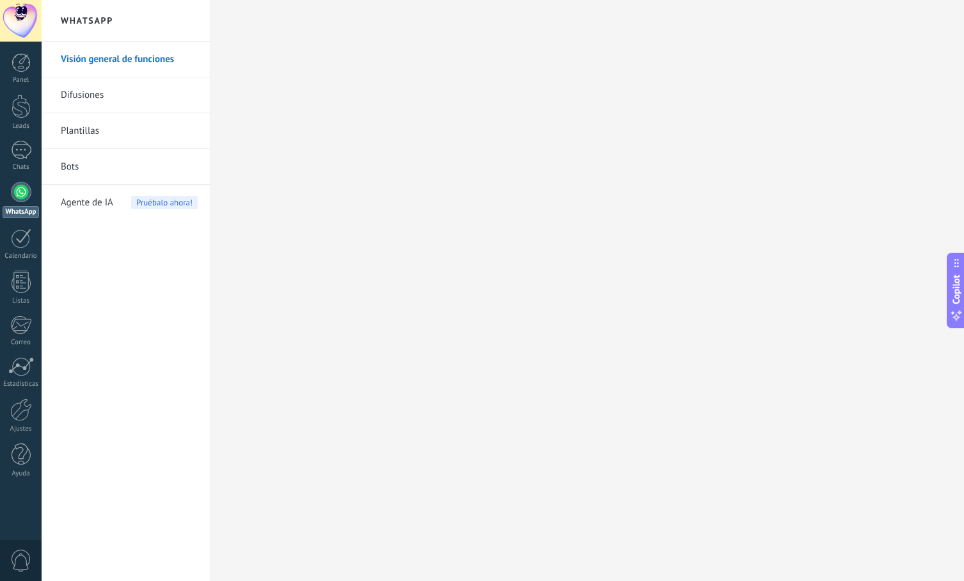
click at [22, 193] on div at bounding box center [21, 192] width 20 height 20
click at [24, 146] on div "1" at bounding box center [21, 150] width 20 height 19
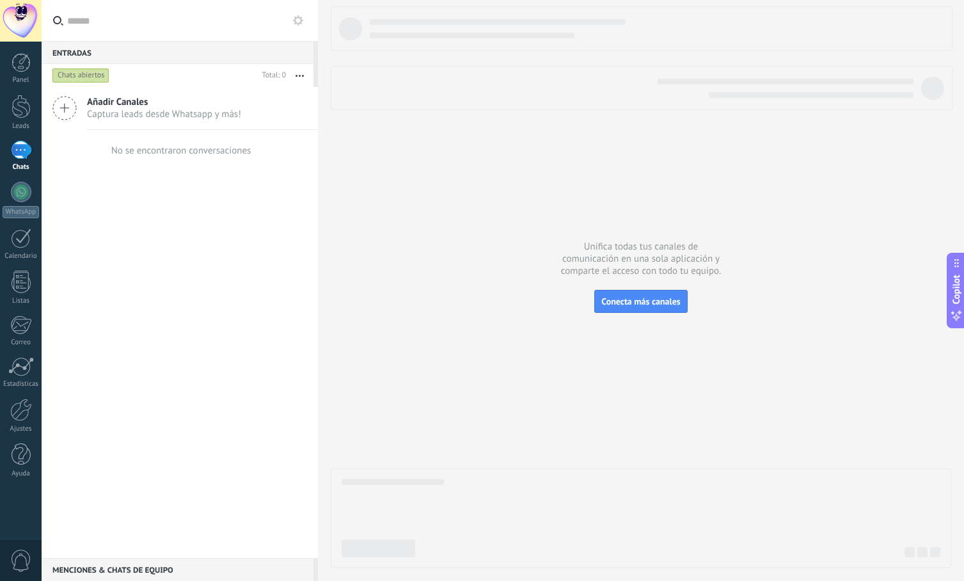
click at [298, 21] on icon at bounding box center [298, 20] width 10 height 10
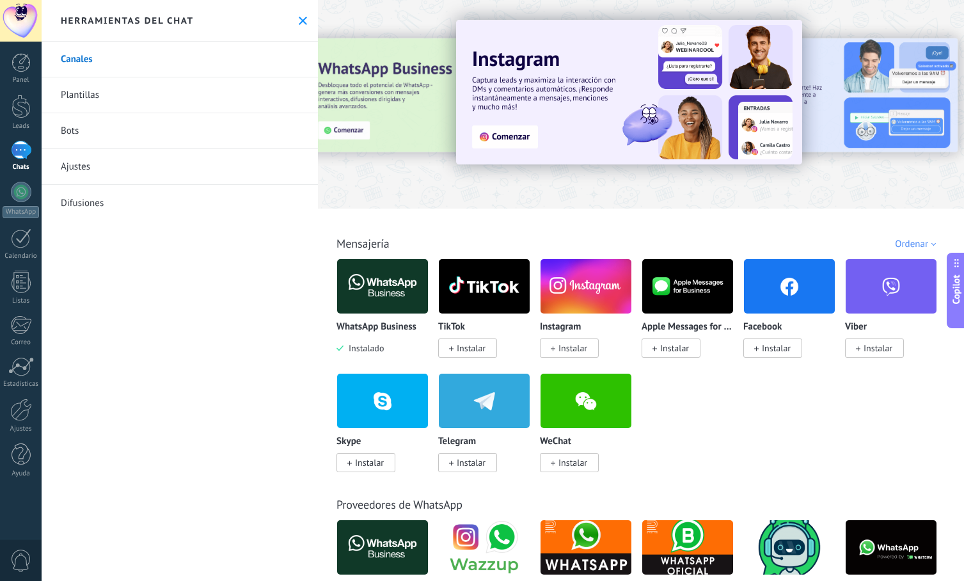
click at [26, 155] on div "1" at bounding box center [21, 150] width 20 height 19
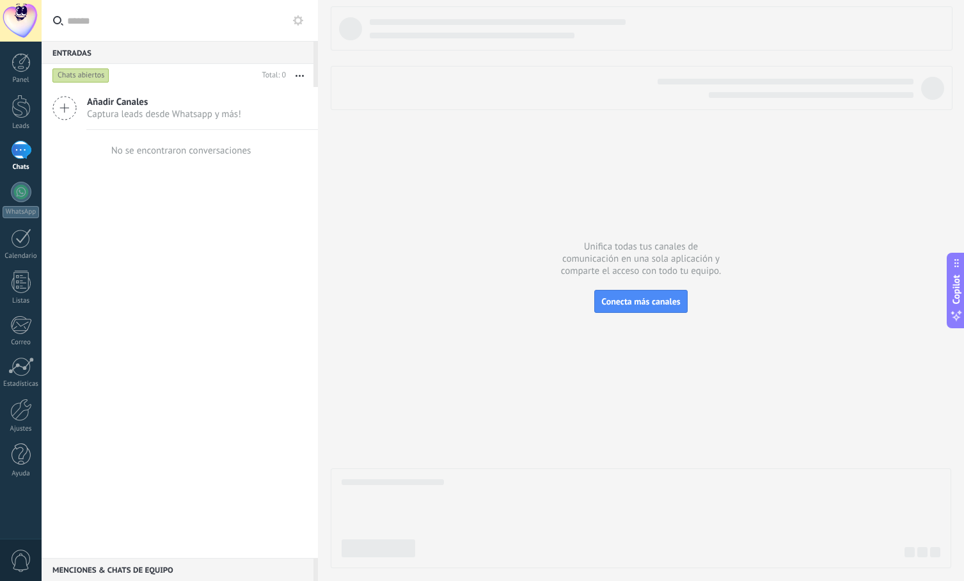
click at [106, 102] on span "Añadir Canales" at bounding box center [164, 102] width 154 height 12
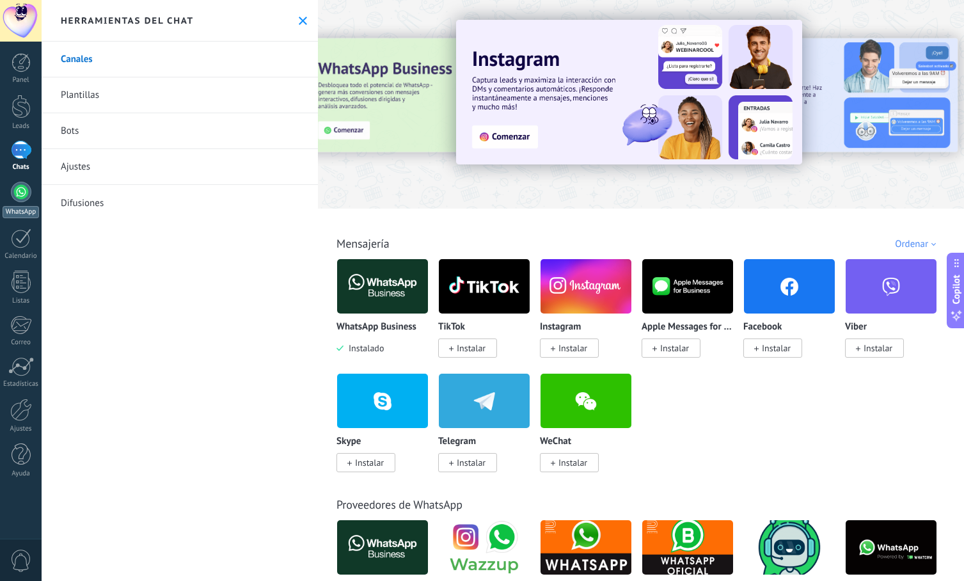
click at [28, 198] on div at bounding box center [21, 192] width 20 height 20
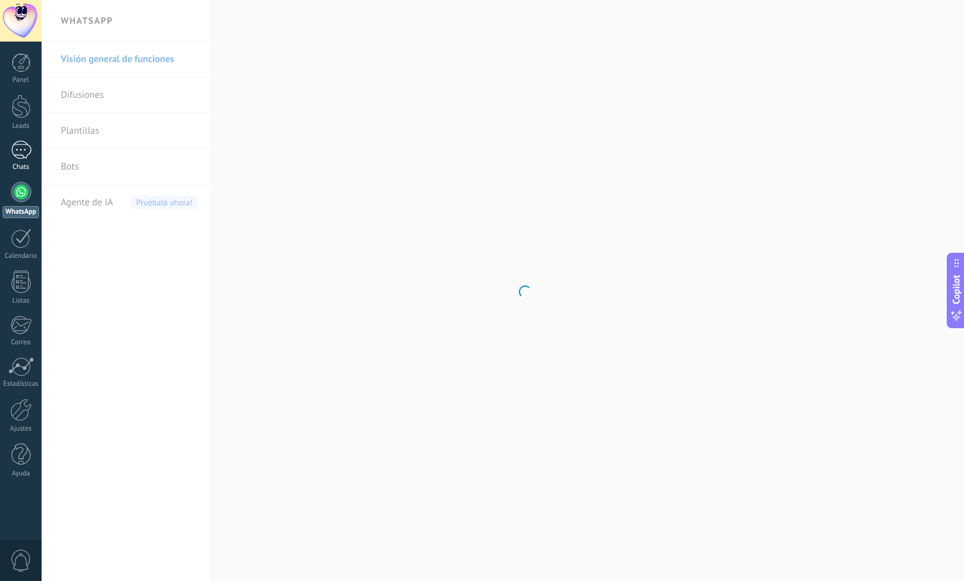
click at [29, 143] on div "1" at bounding box center [21, 150] width 20 height 19
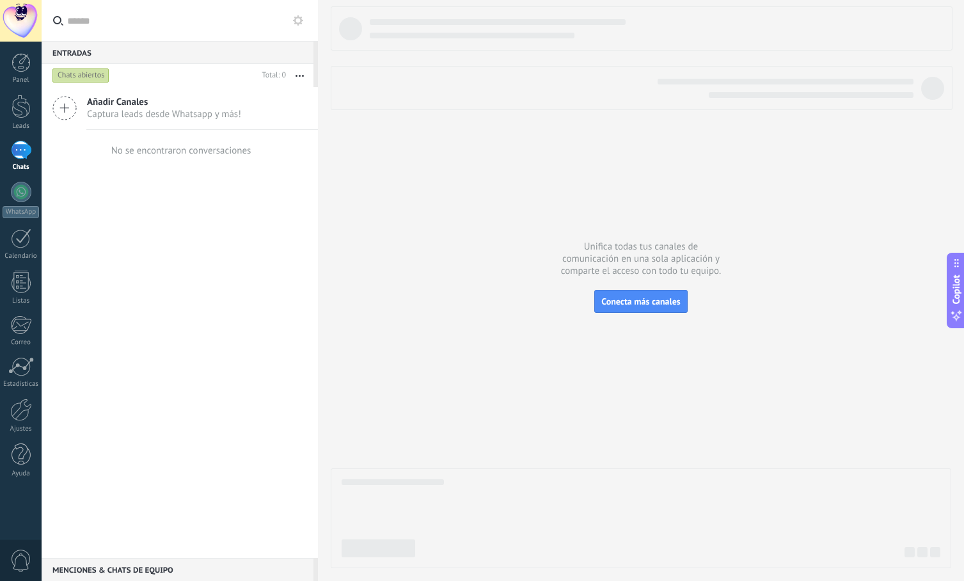
click at [155, 571] on div "Menciones & Chats de equipo 0" at bounding box center [178, 569] width 272 height 23
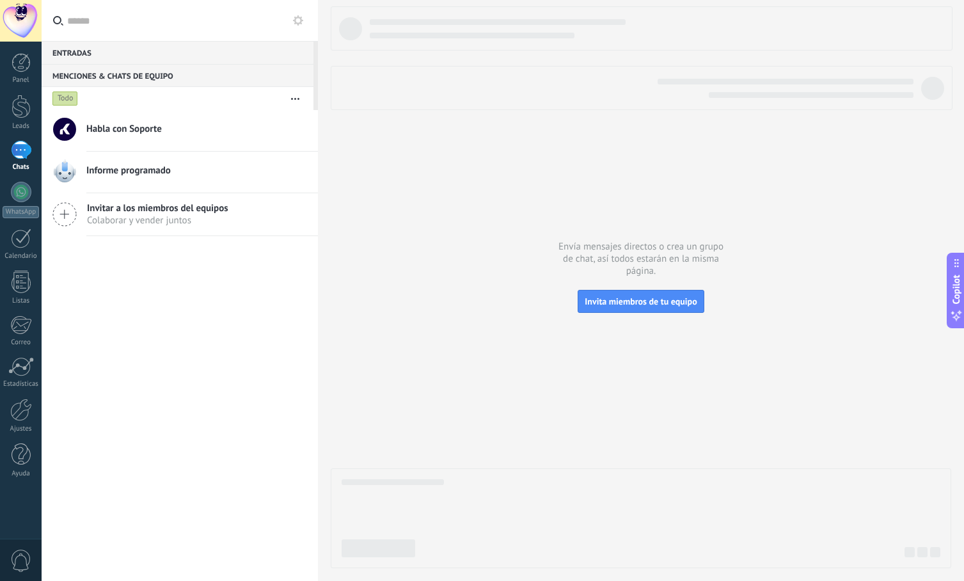
click at [113, 52] on div "Entradas 0" at bounding box center [178, 52] width 272 height 23
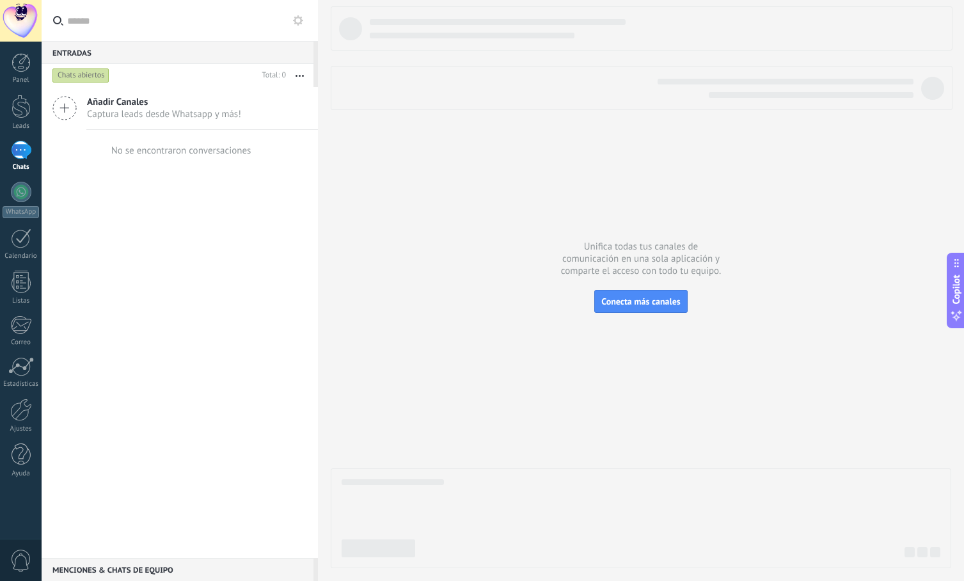
click at [120, 55] on div "Entradas 0" at bounding box center [178, 52] width 272 height 23
click at [123, 65] on div "Chats abiertos" at bounding box center [153, 75] width 207 height 23
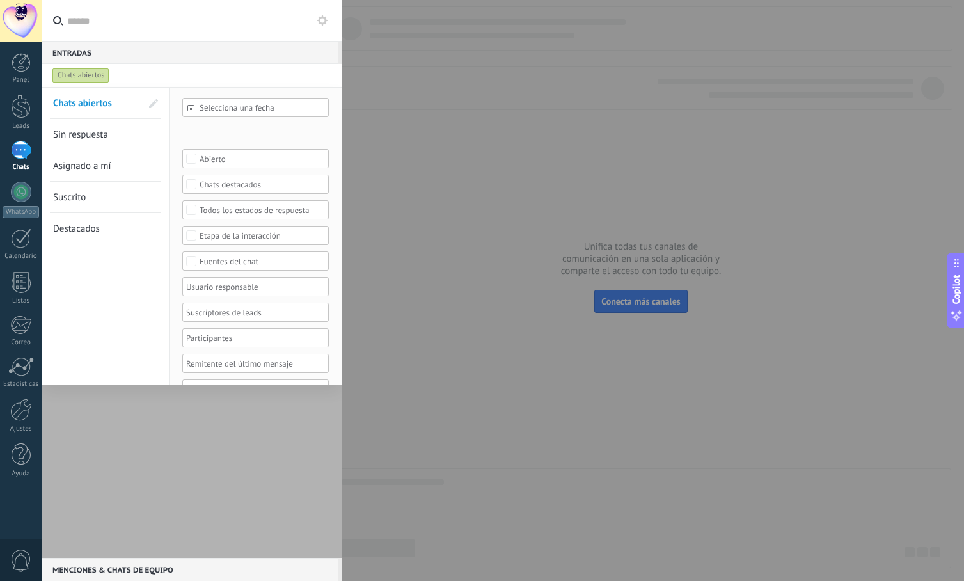
click at [224, 461] on div at bounding box center [192, 322] width 301 height 471
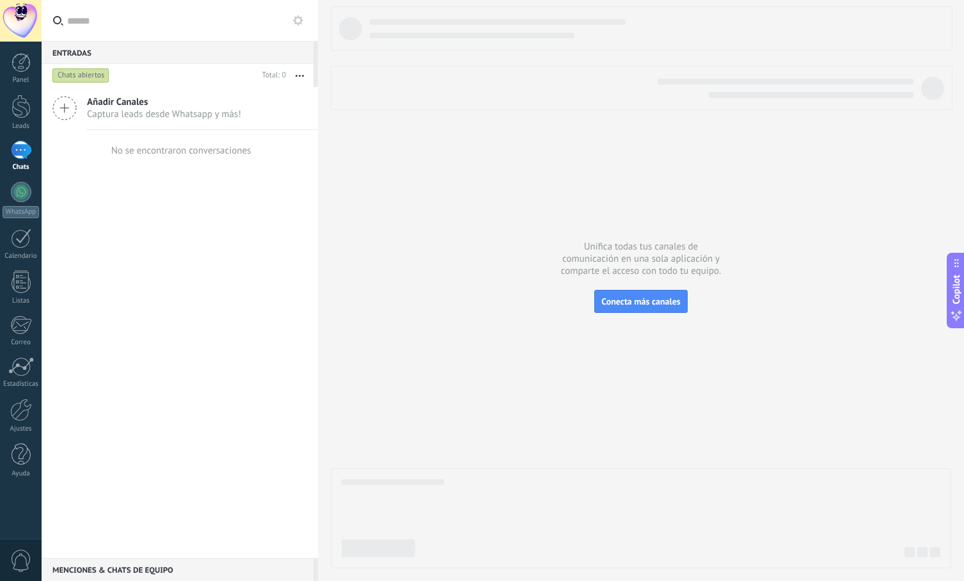
click at [135, 567] on div "Menciones & Chats de equipo 0" at bounding box center [178, 569] width 272 height 23
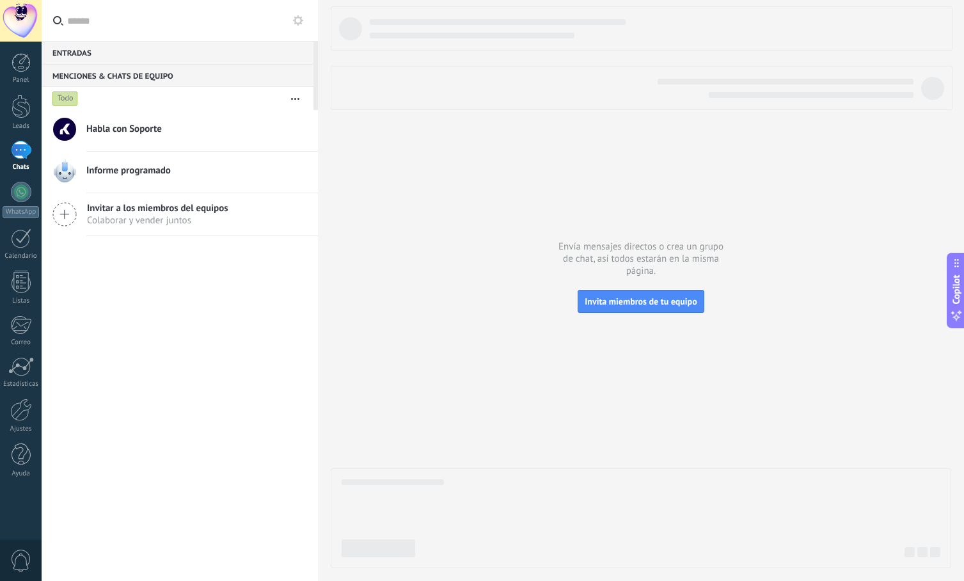
click at [148, 174] on span "Informe programado" at bounding box center [128, 170] width 84 height 13
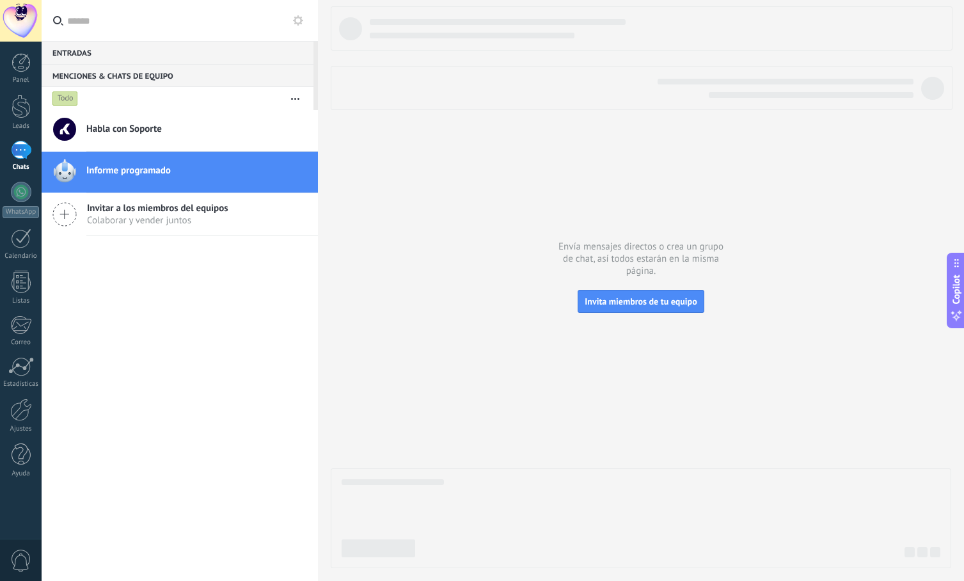
scroll to position [12, 0]
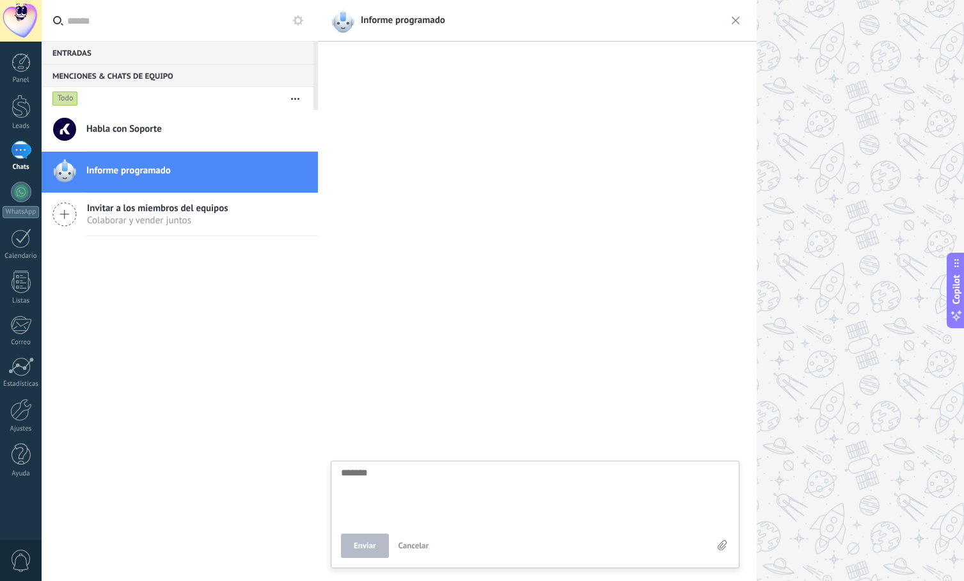
click at [198, 122] on div "Habla con Soporte" at bounding box center [202, 130] width 232 height 28
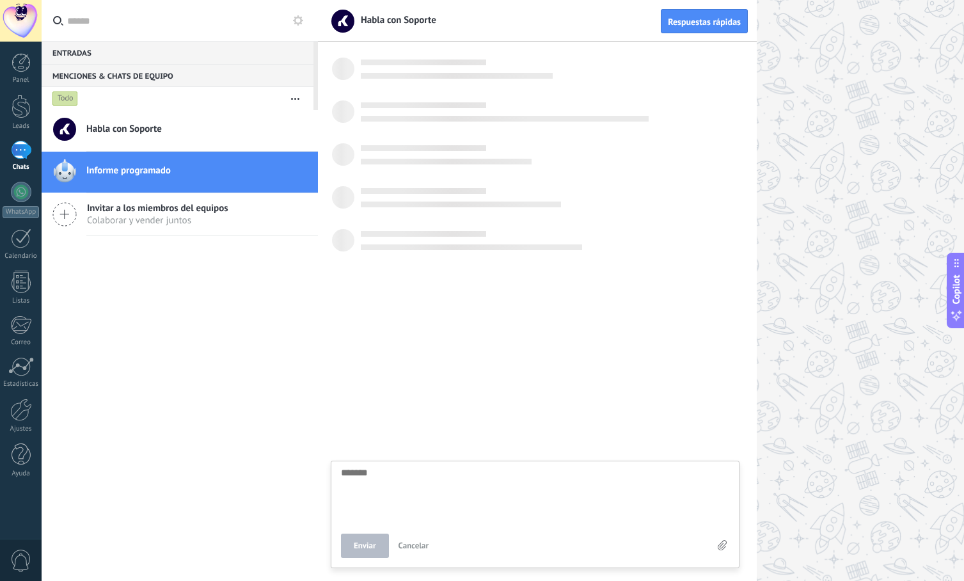
scroll to position [12, 0]
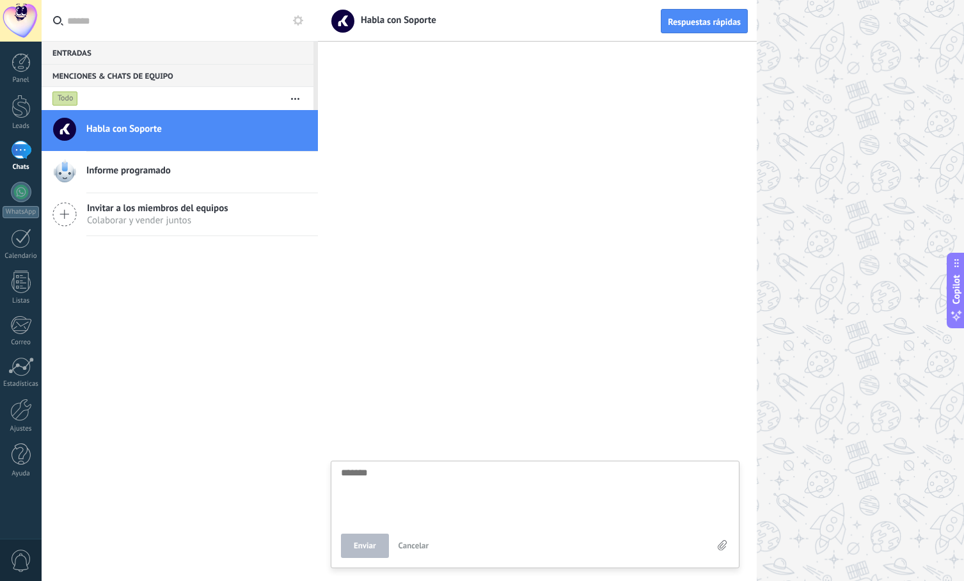
click at [26, 146] on div "1" at bounding box center [21, 150] width 20 height 19
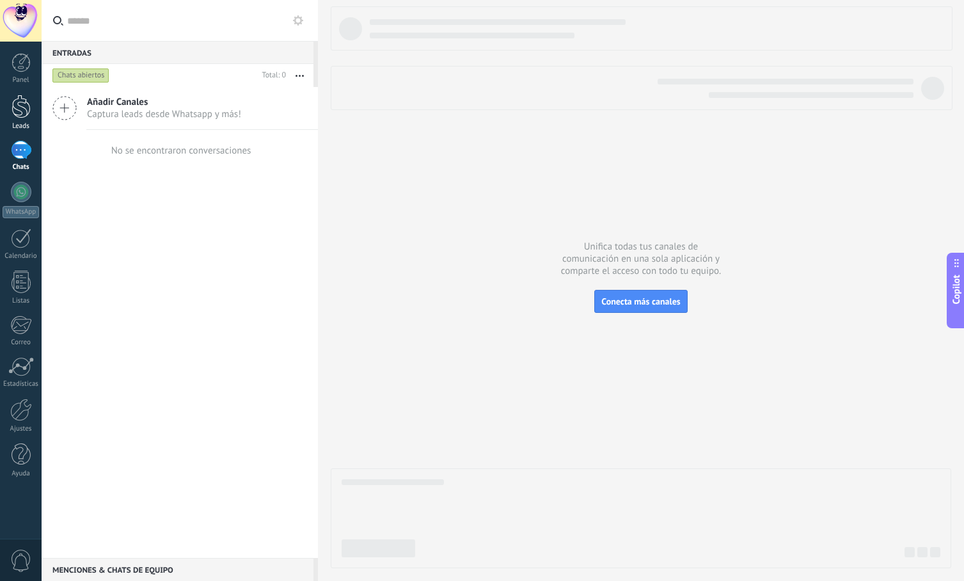
click at [27, 107] on div at bounding box center [21, 107] width 19 height 24
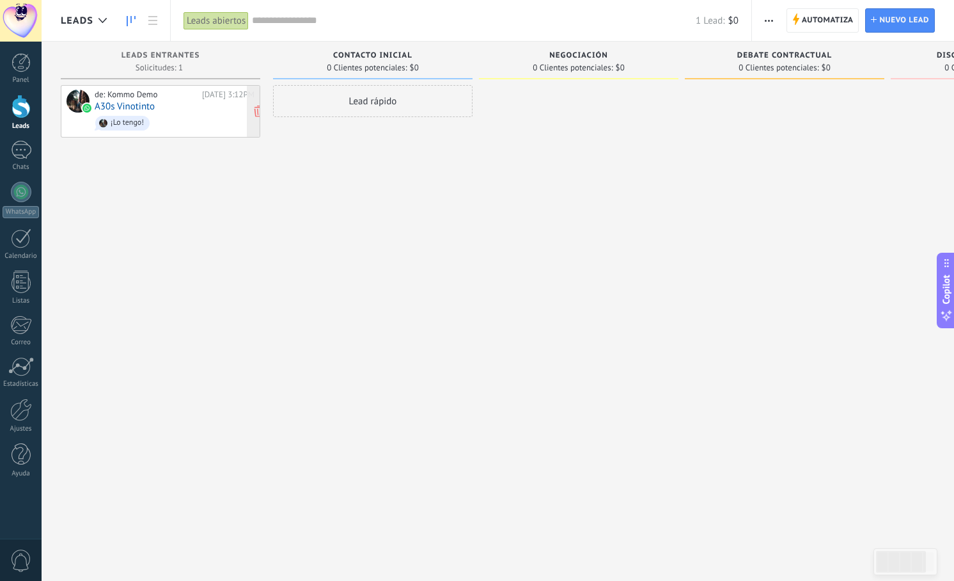
click at [129, 125] on div "¡Lo tengo!" at bounding box center [127, 122] width 33 height 9
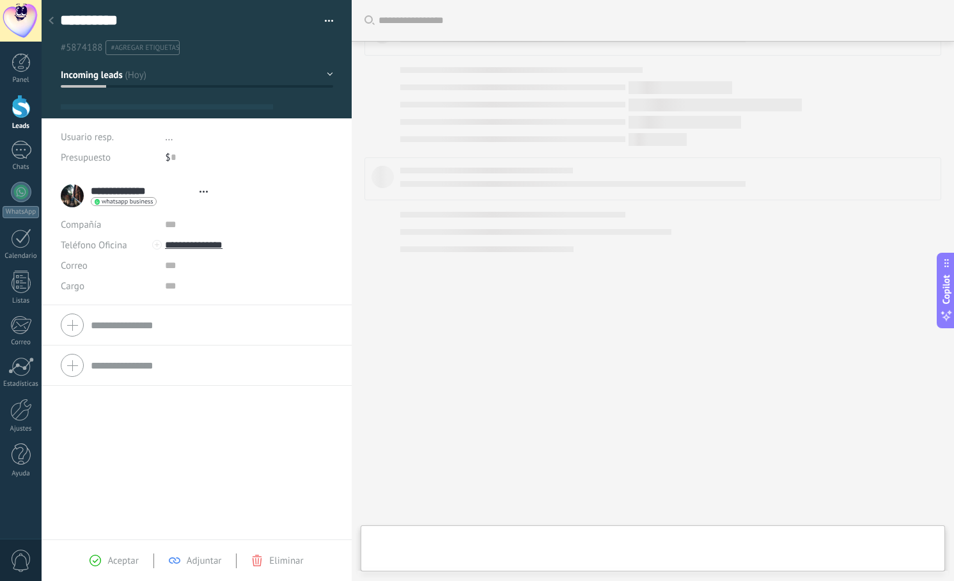
type textarea "**********"
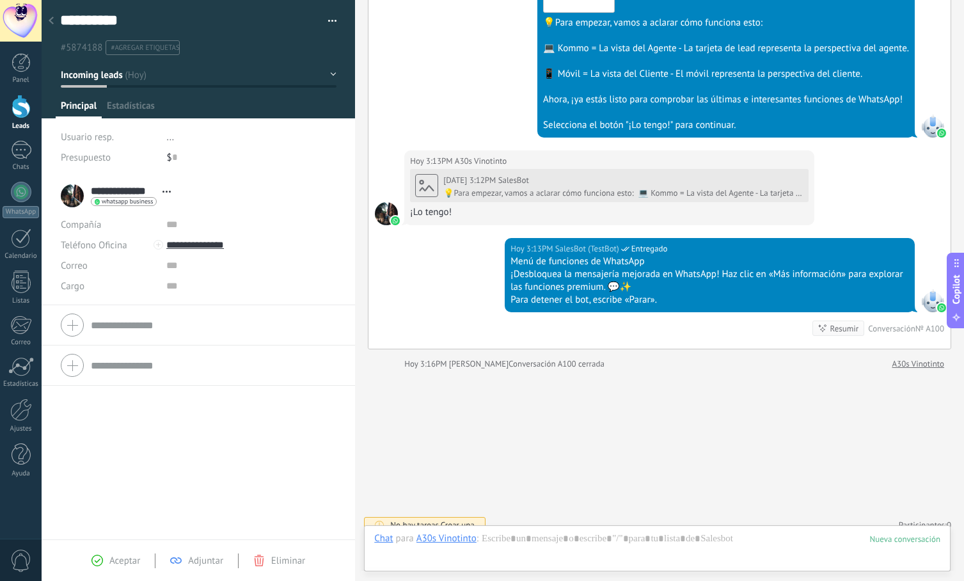
scroll to position [19, 0]
click at [571, 544] on div at bounding box center [657, 551] width 566 height 38
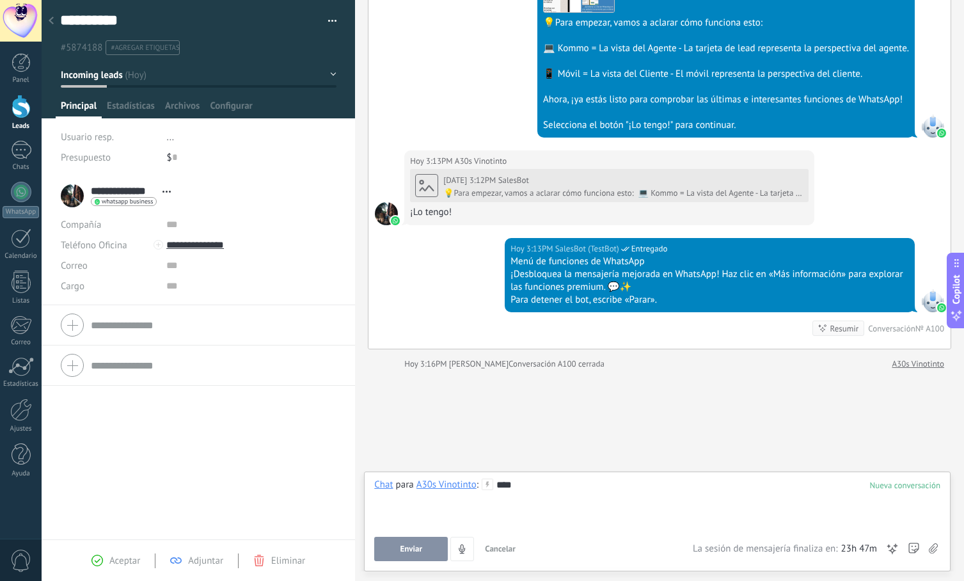
click at [416, 544] on span "Enviar" at bounding box center [411, 548] width 22 height 9
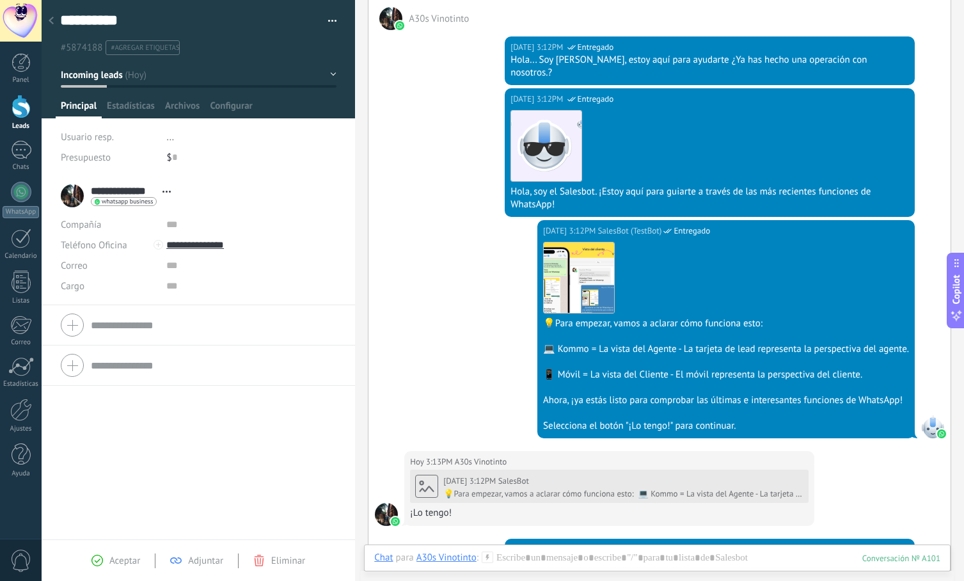
scroll to position [216, 0]
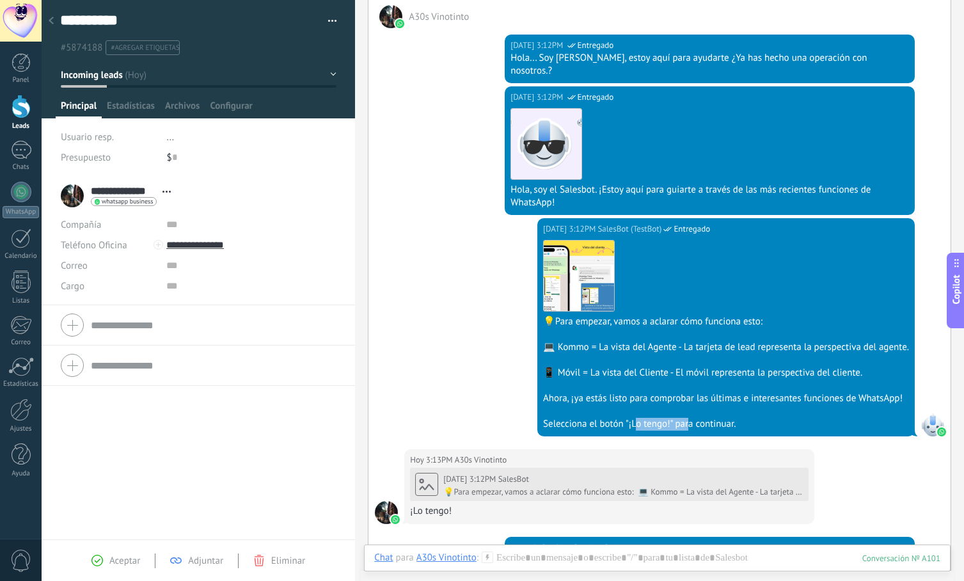
drag, startPoint x: 630, startPoint y: 411, endPoint x: 702, endPoint y: 411, distance: 71.6
click at [695, 418] on div "Selecciona el botón "¡Lo tengo!" para continuar." at bounding box center [726, 424] width 366 height 13
click at [707, 418] on div "Selecciona el botón "¡Lo tengo!" para continuar." at bounding box center [726, 424] width 366 height 13
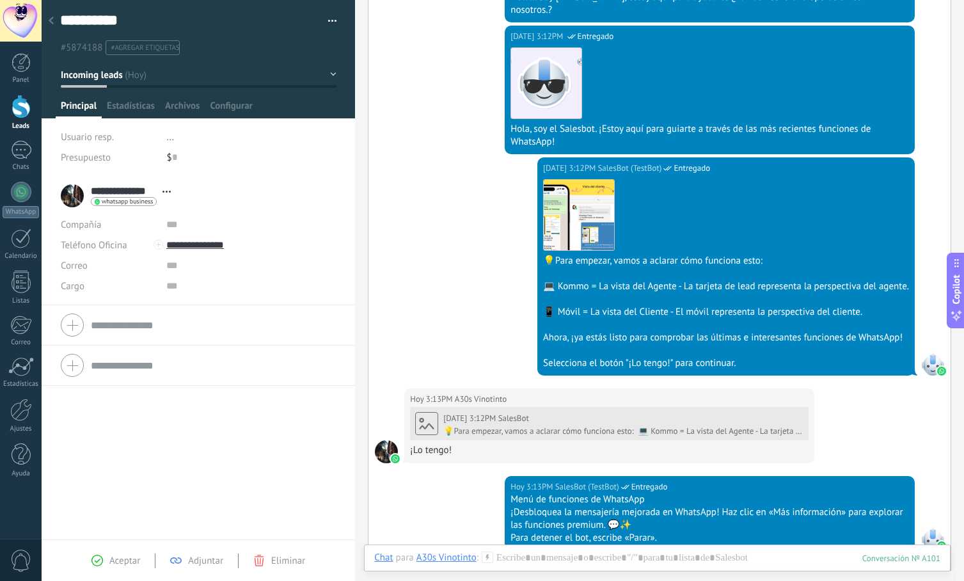
scroll to position [365, 0]
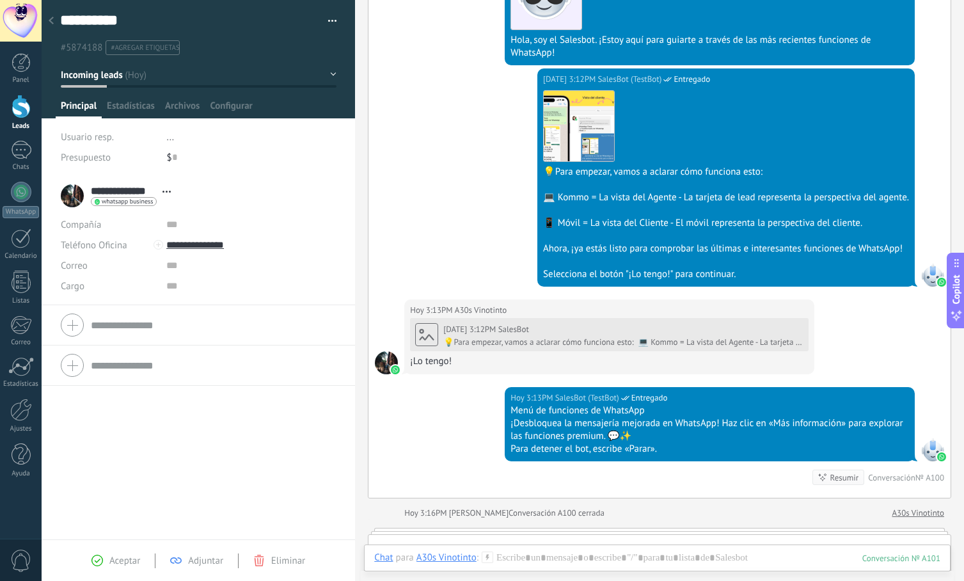
click at [502, 337] on div "💡Para empezar, vamos a aclarar cómo funciona esto: 💻 Kommo = La vista del Agent…" at bounding box center [623, 342] width 360 height 10
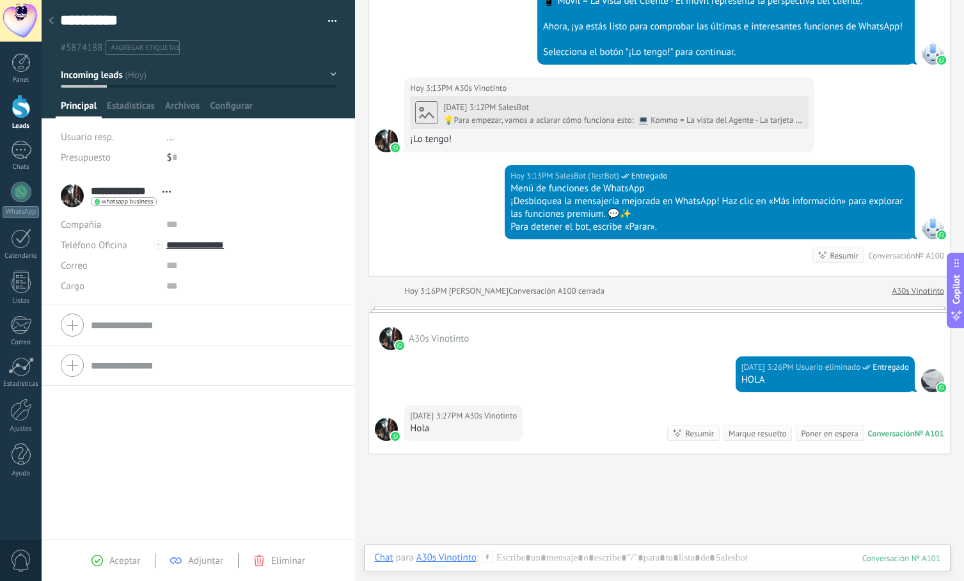
scroll to position [615, 0]
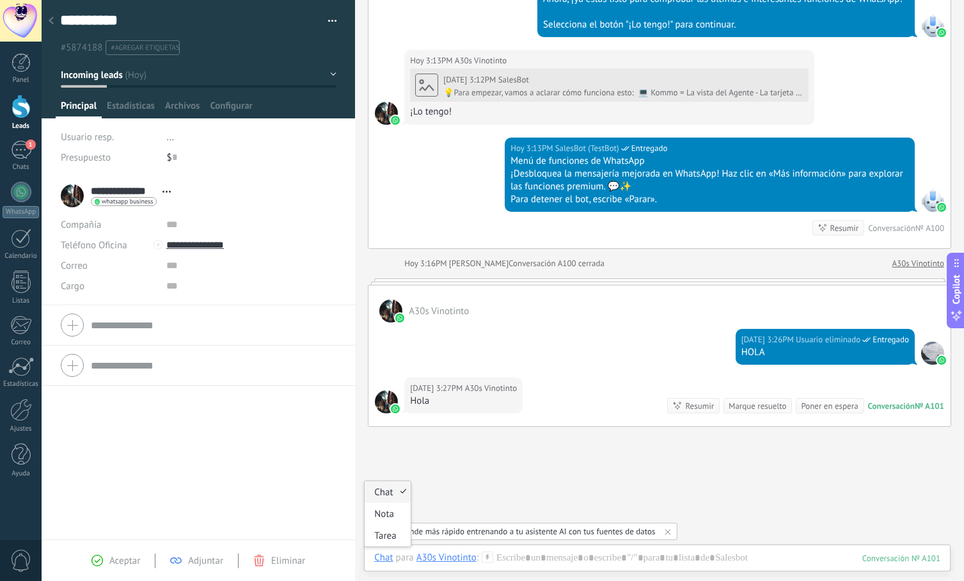
click at [383, 559] on div "Chat" at bounding box center [383, 557] width 19 height 12
click at [475, 528] on div "Responde más rápido entrenando a tu asistente AI con tus fuentes de datos" at bounding box center [521, 531] width 267 height 11
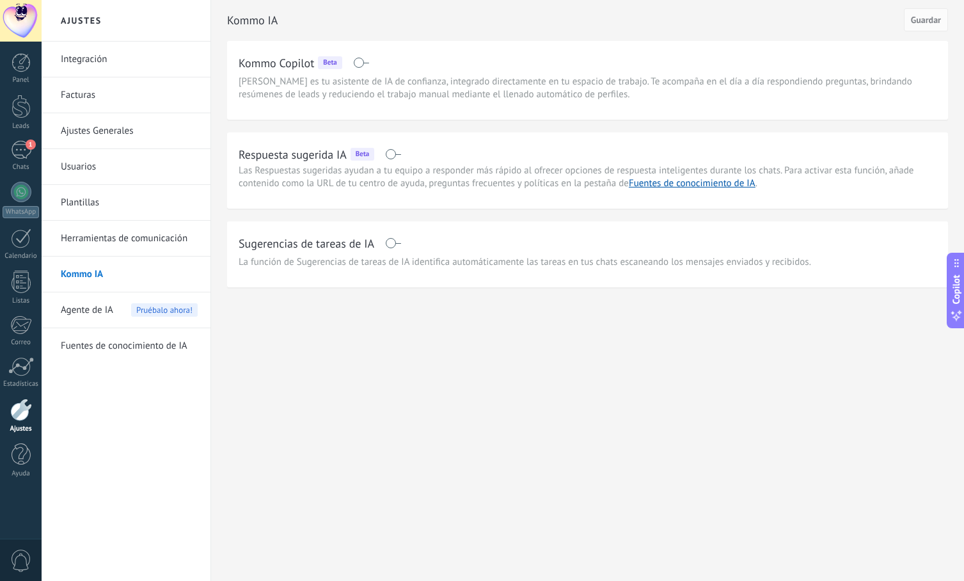
click at [395, 154] on span at bounding box center [393, 154] width 16 height 10
click at [933, 21] on span "Guardar" at bounding box center [926, 19] width 30 height 9
click at [24, 141] on div "1" at bounding box center [21, 150] width 20 height 19
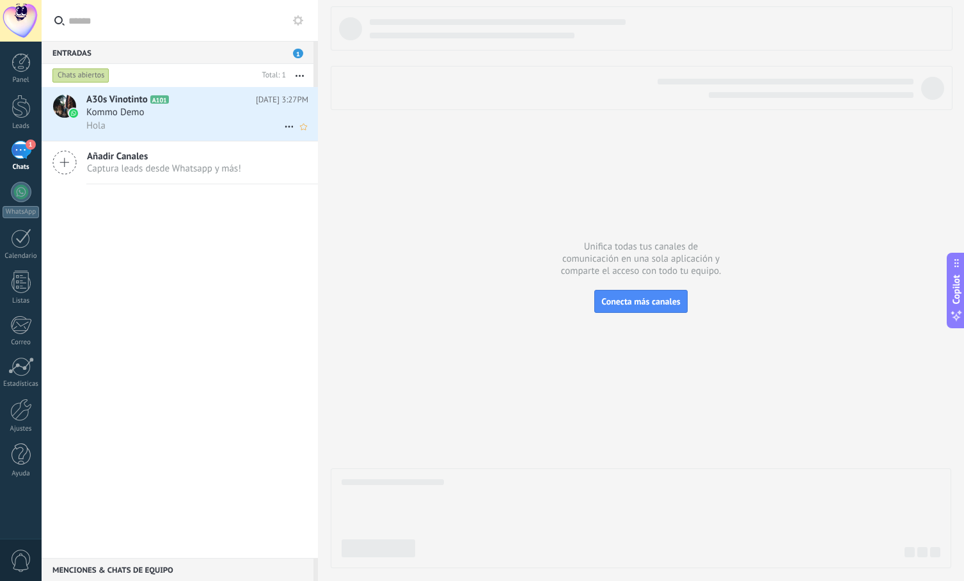
click at [204, 118] on div "Kommo Demo" at bounding box center [197, 112] width 222 height 13
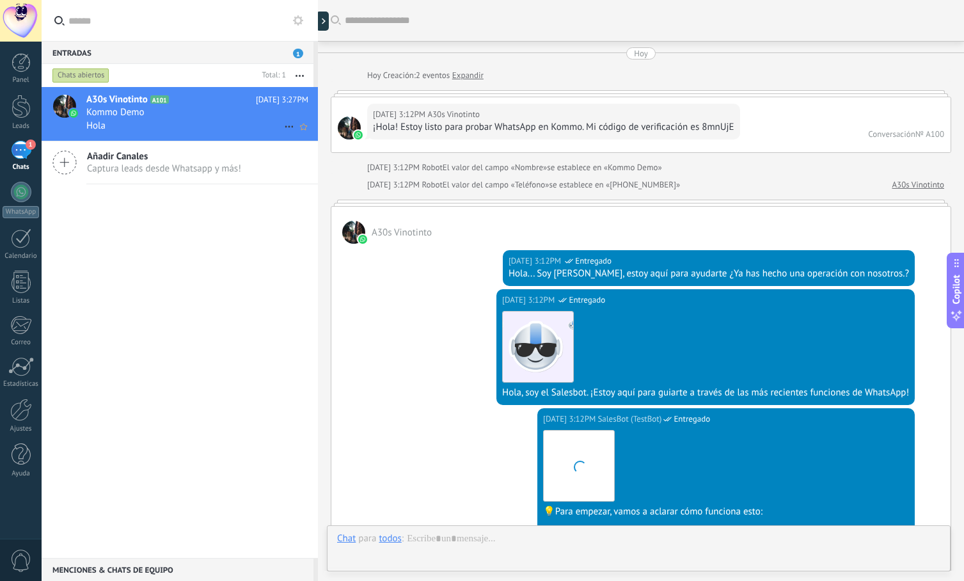
scroll to position [658, 0]
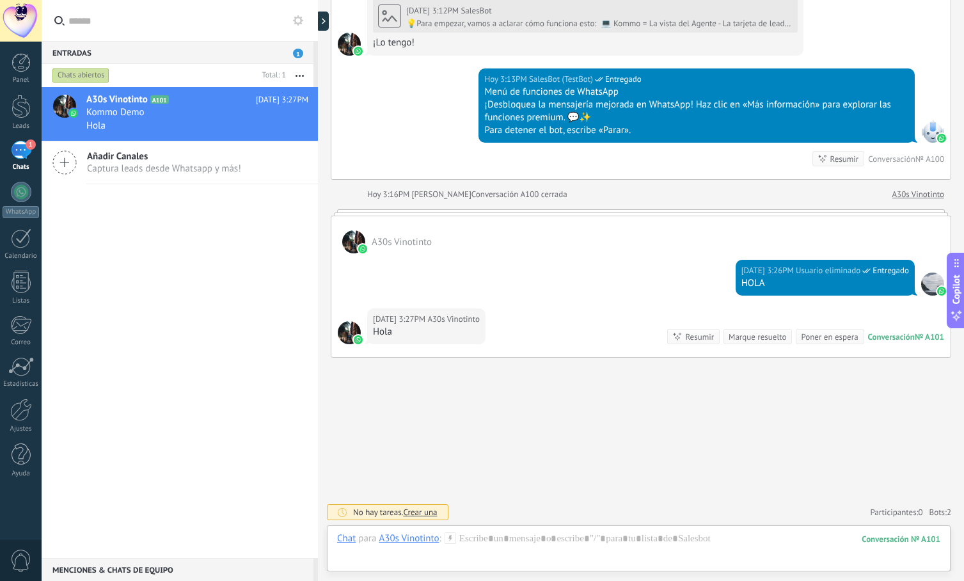
click at [427, 511] on span "Crear una" at bounding box center [420, 512] width 34 height 11
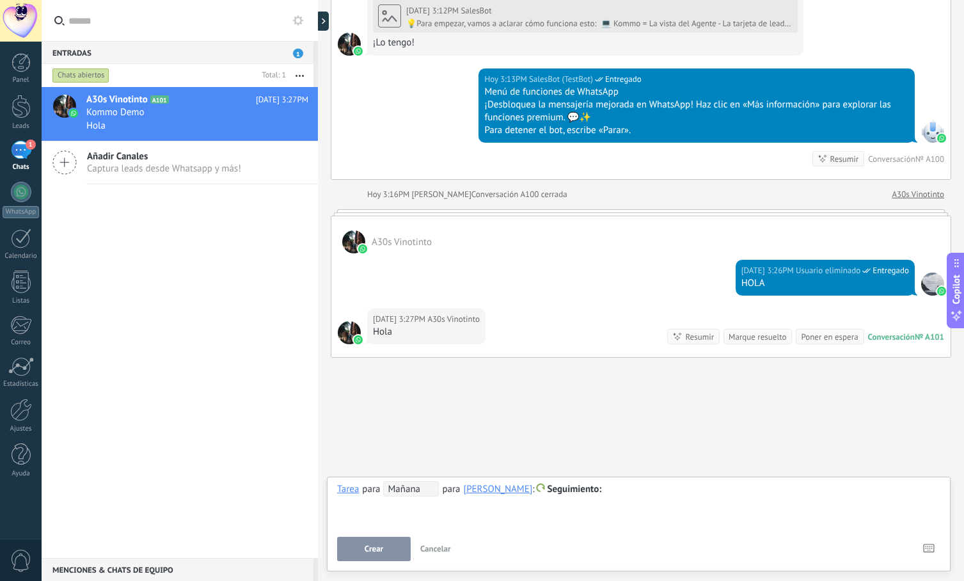
click at [679, 495] on div at bounding box center [638, 489] width 603 height 15
click at [367, 549] on span "Crear" at bounding box center [374, 548] width 19 height 9
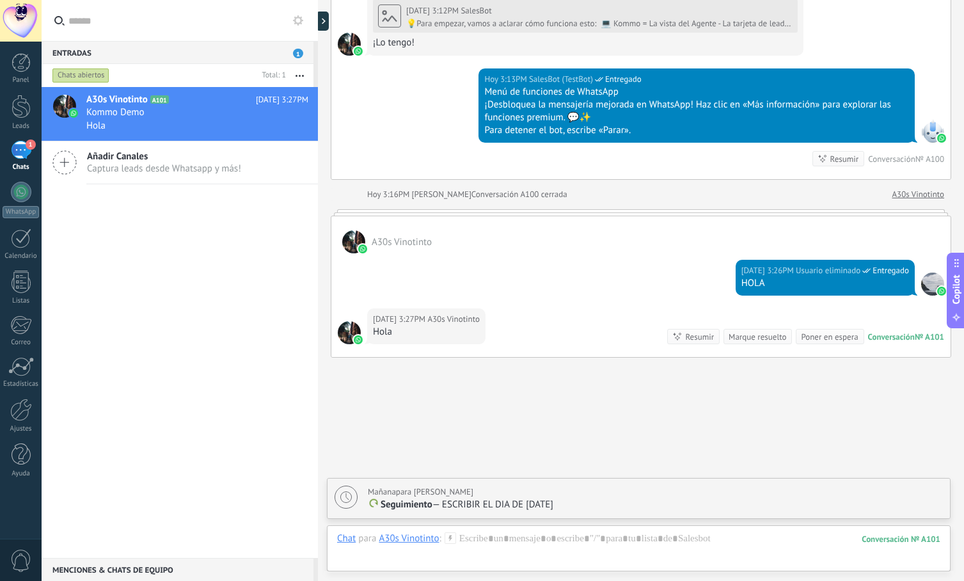
scroll to position [703, 0]
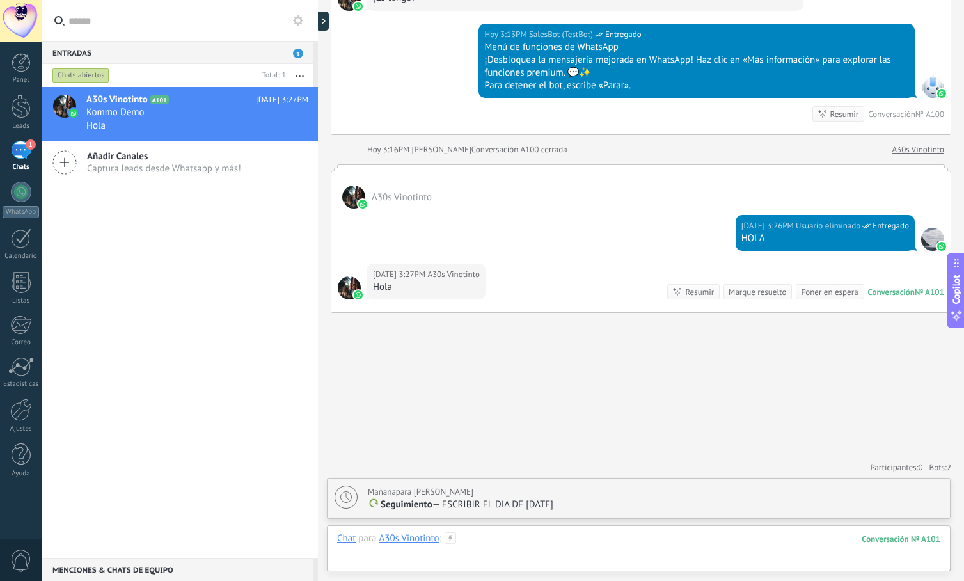
click at [528, 541] on div at bounding box center [638, 551] width 603 height 38
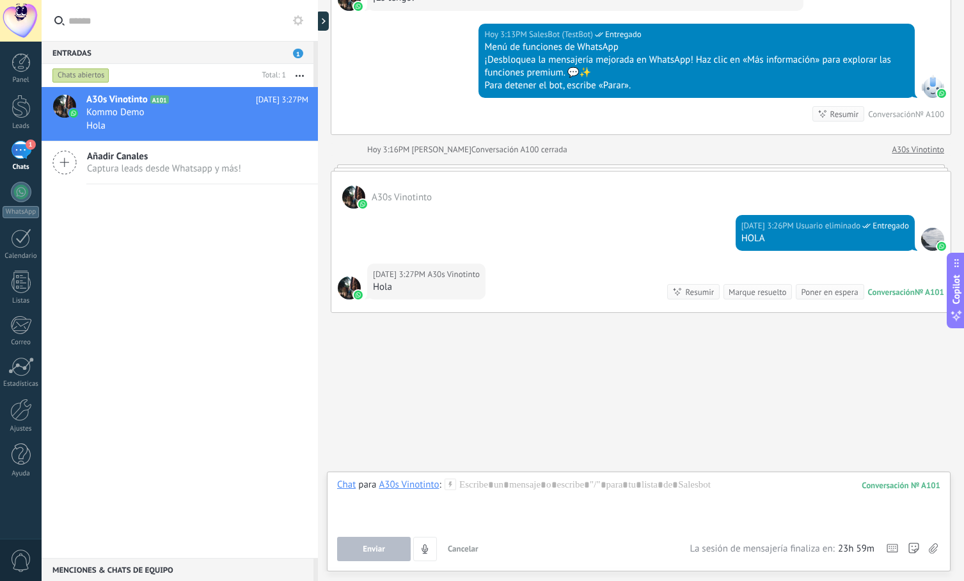
drag, startPoint x: 716, startPoint y: 549, endPoint x: 860, endPoint y: 551, distance: 143.9
click at [859, 551] on div "23h 59m La sesión de mensajería finaliza en:" at bounding box center [781, 548] width 185 height 13
click at [715, 485] on div at bounding box center [638, 502] width 603 height 49
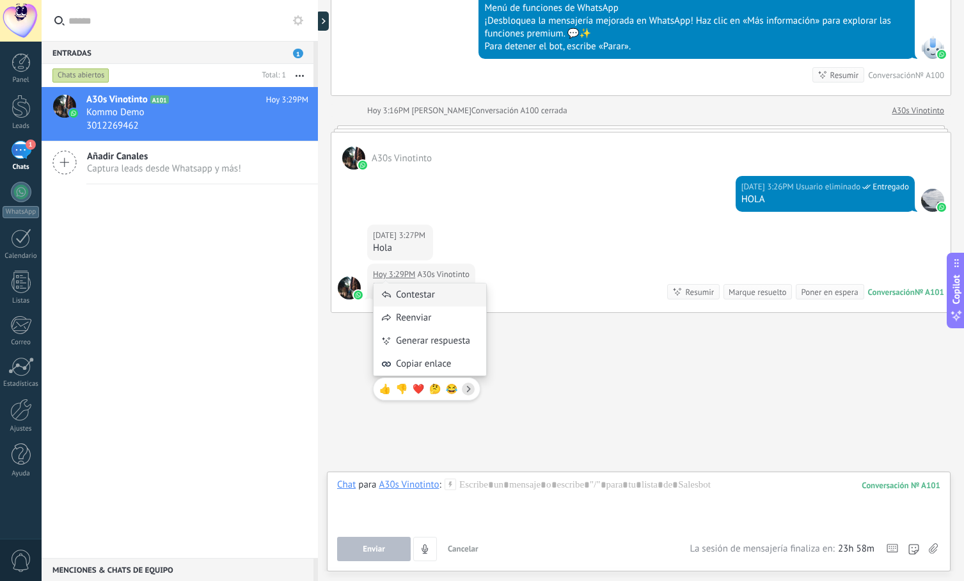
click at [397, 285] on div "Contestar" at bounding box center [430, 294] width 113 height 23
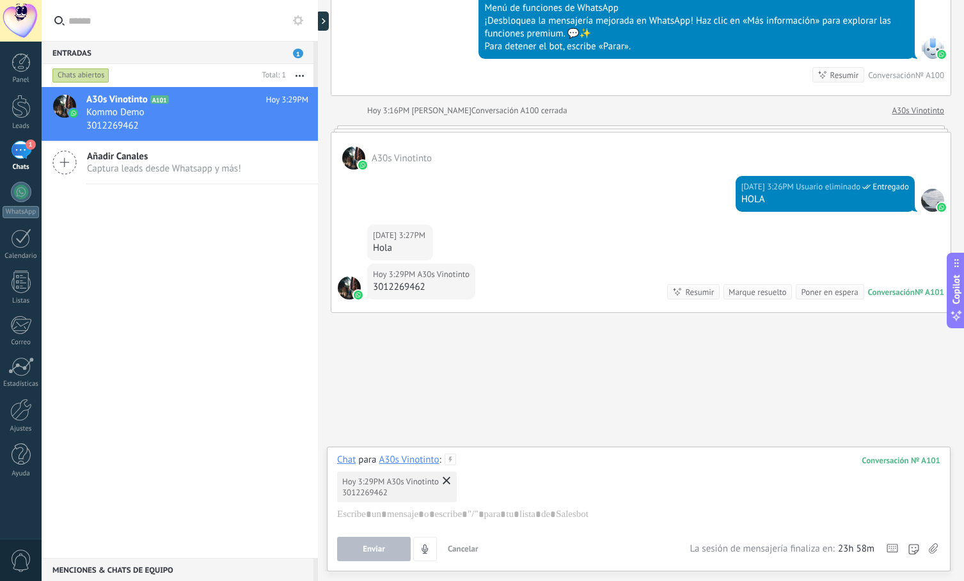
click at [398, 287] on div "3012269462" at bounding box center [421, 287] width 97 height 13
click at [395, 265] on div "Hoy 3:29PM A30s Vinotinto 3012269462" at bounding box center [421, 282] width 108 height 36
click at [448, 481] on use at bounding box center [447, 480] width 8 height 8
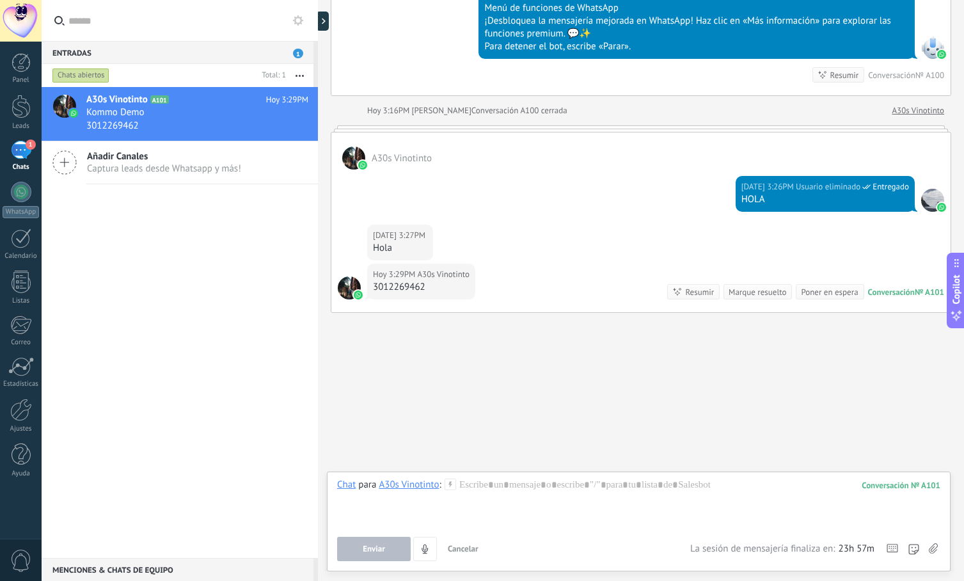
click at [541, 284] on div "Hoy 3:29PM A30s Vinotinto 3012269462 Conversación № A101 Conversación № A101 Re…" at bounding box center [640, 288] width 619 height 49
click at [402, 287] on div "3012269462" at bounding box center [421, 287] width 97 height 13
copy div "3012269462"
click at [418, 269] on span "A30s Vinotinto" at bounding box center [444, 274] width 52 height 13
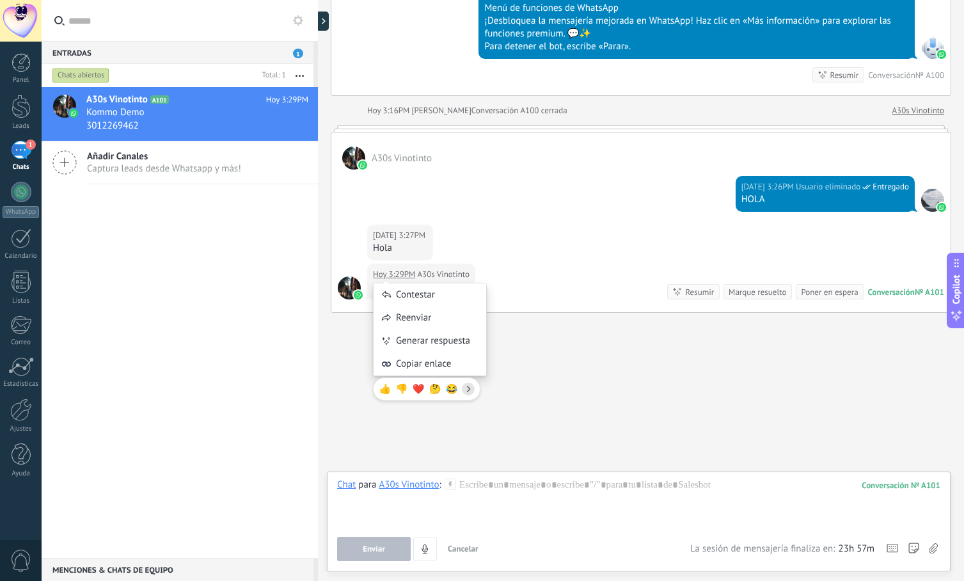
click at [407, 276] on div "Contestar Reenviar Generar respuesta Copiar enlace 👍 👎 ❤️ 🤔 😂" at bounding box center [430, 335] width 114 height 143
click at [436, 296] on div "Contestar" at bounding box center [430, 294] width 113 height 23
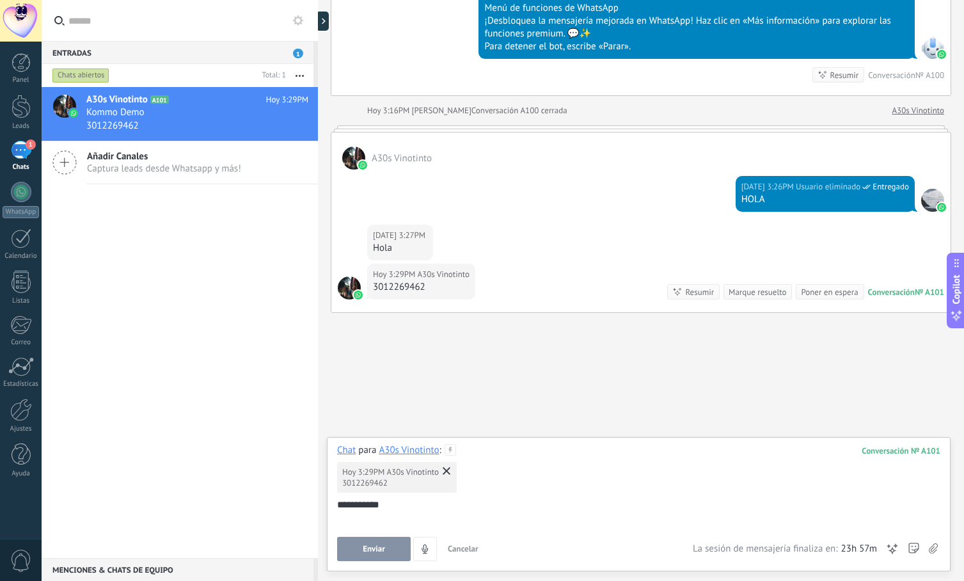
click at [365, 550] on span "Enviar" at bounding box center [374, 548] width 22 height 9
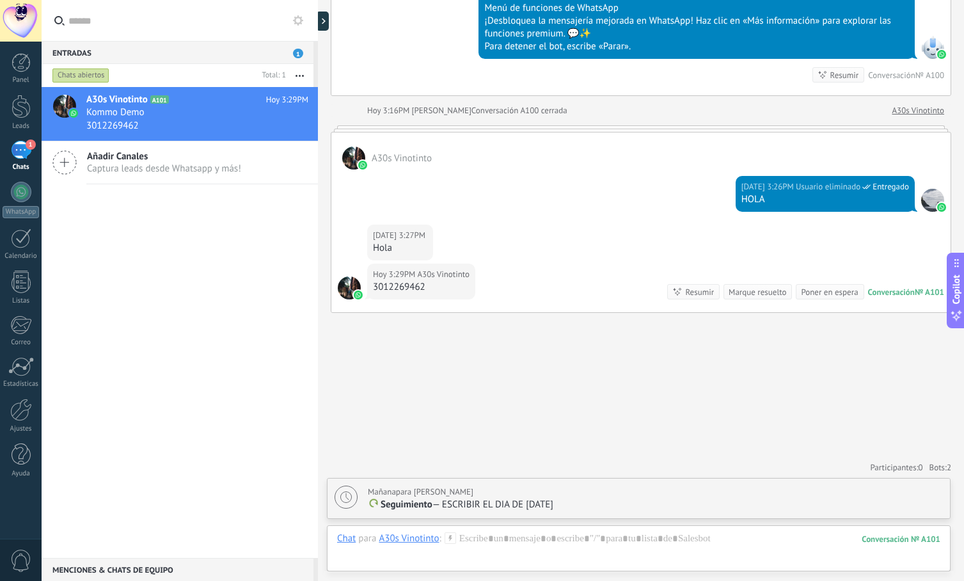
type textarea "**********"
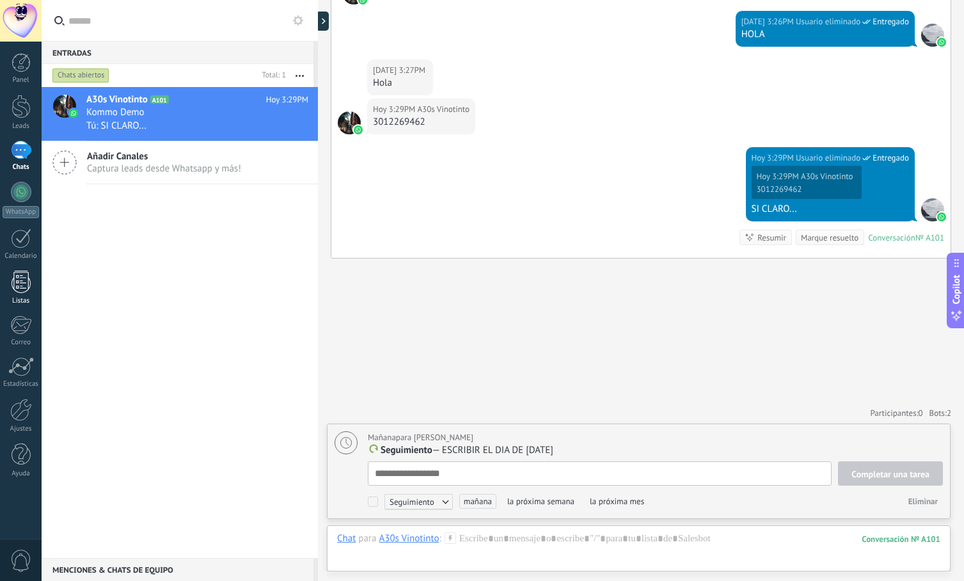
click at [23, 290] on div at bounding box center [21, 282] width 19 height 22
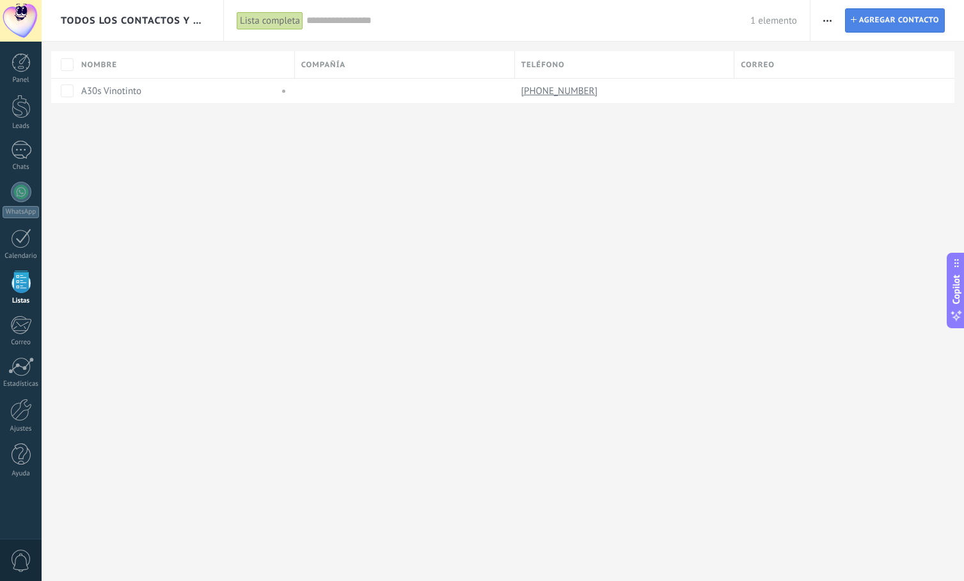
click at [894, 20] on span "Agregar contacto" at bounding box center [899, 20] width 80 height 23
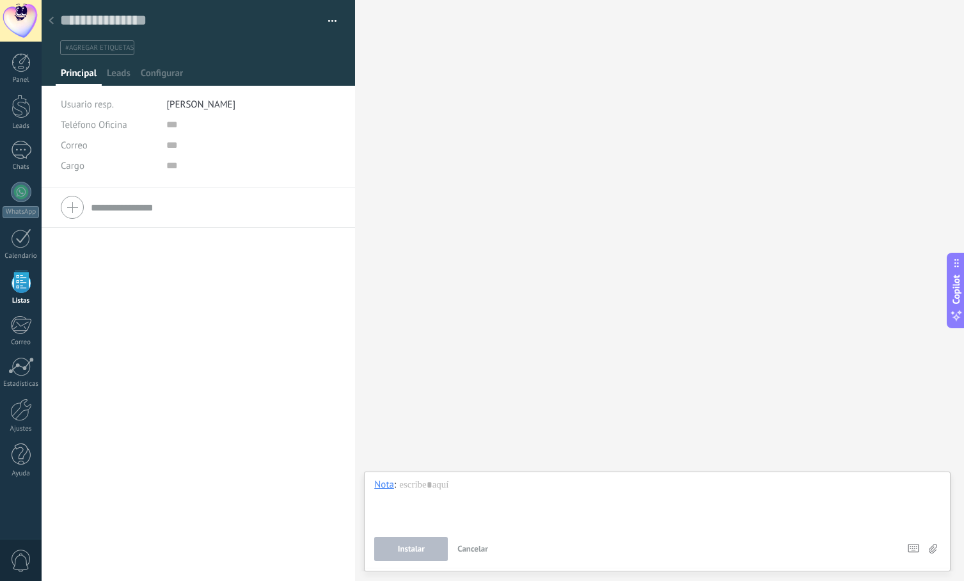
click at [54, 20] on div at bounding box center [51, 21] width 18 height 25
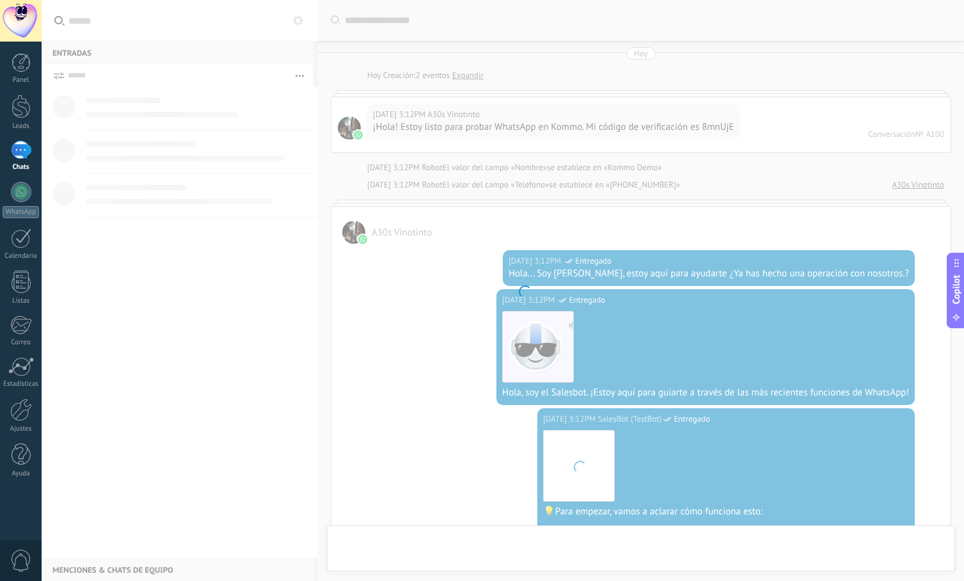
scroll to position [853, 0]
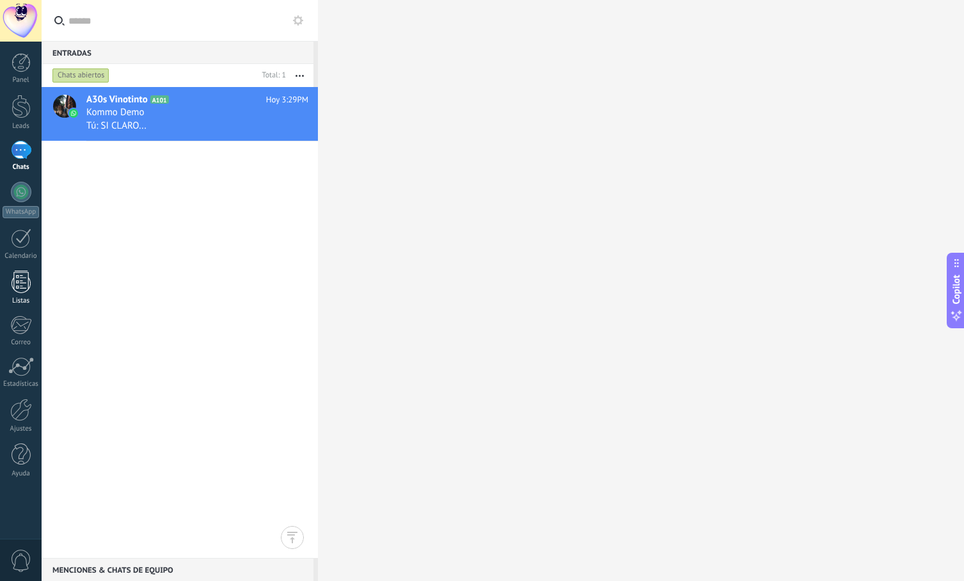
click at [20, 288] on div at bounding box center [21, 282] width 19 height 22
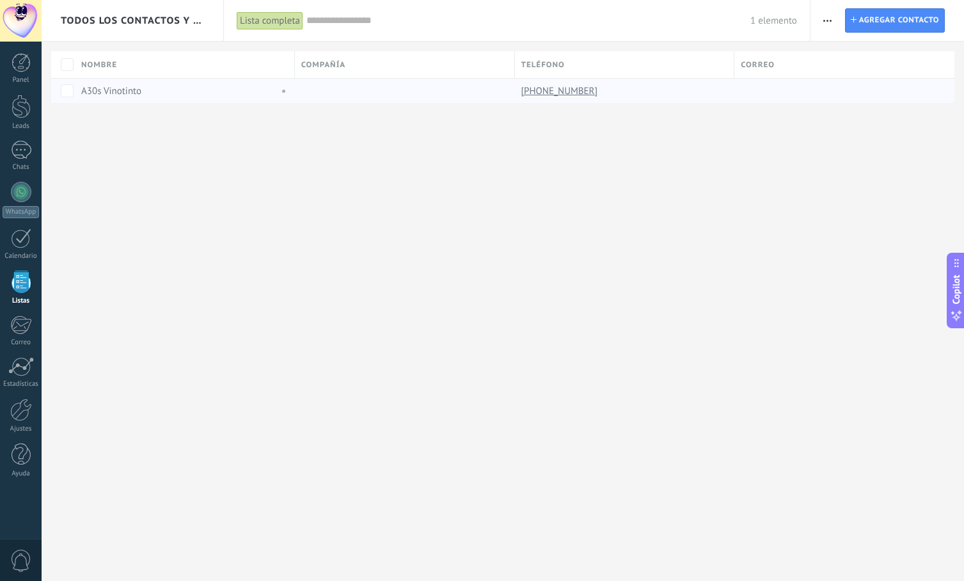
click at [160, 91] on div "A30s Vinotinto" at bounding box center [176, 91] width 191 height 12
click at [856, 19] on icon at bounding box center [854, 20] width 6 height 6
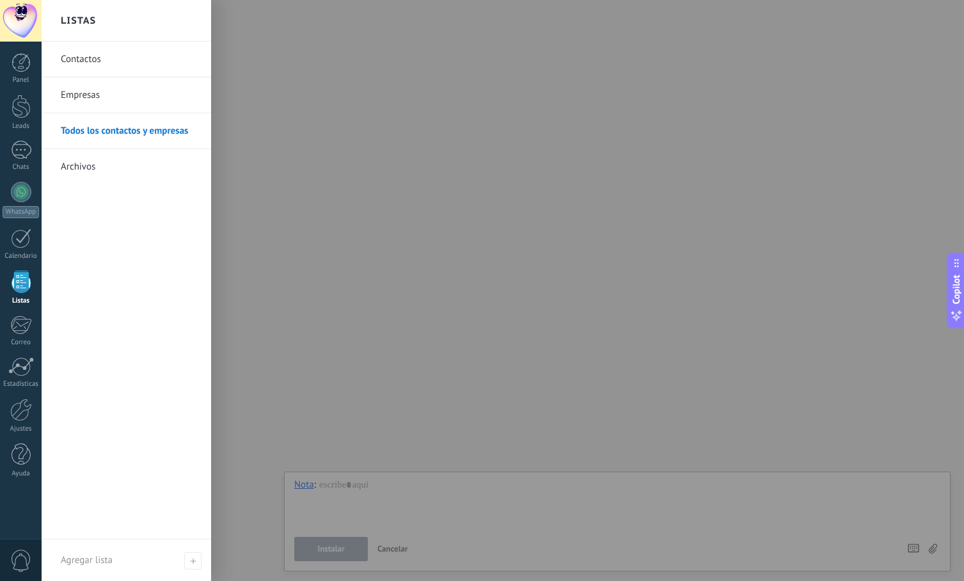
click at [18, 279] on div at bounding box center [21, 282] width 19 height 22
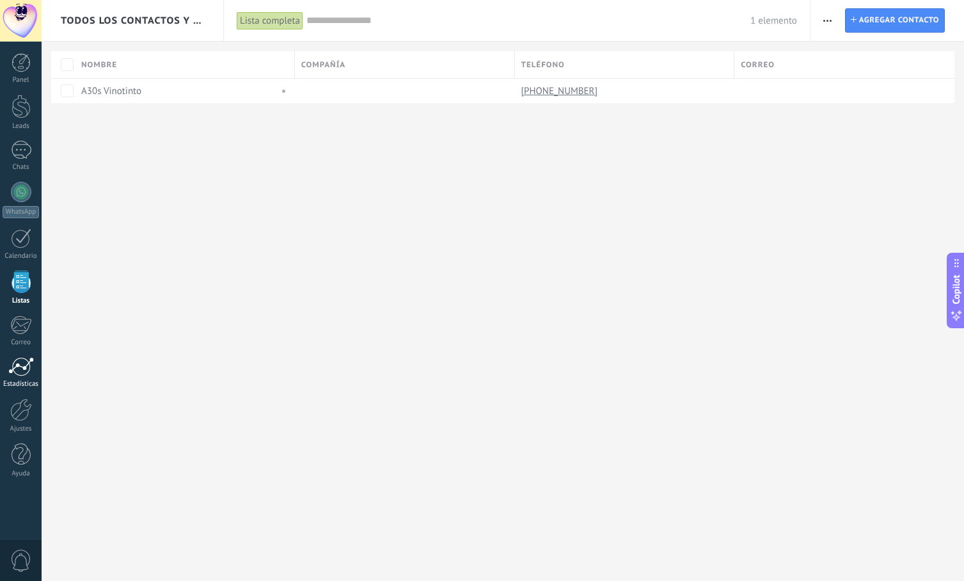
click at [27, 378] on link "Estadísticas" at bounding box center [21, 372] width 42 height 31
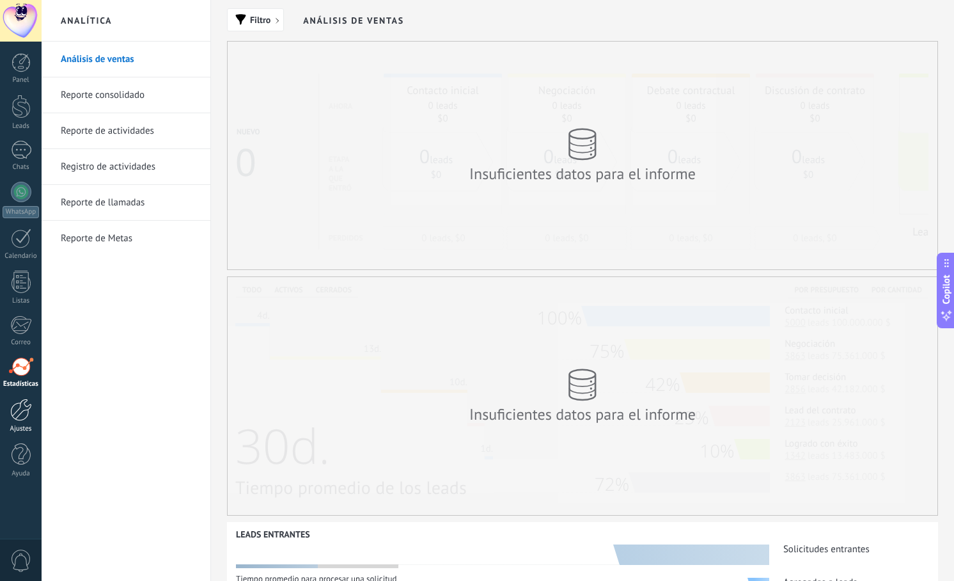
click at [17, 418] on div at bounding box center [21, 409] width 22 height 22
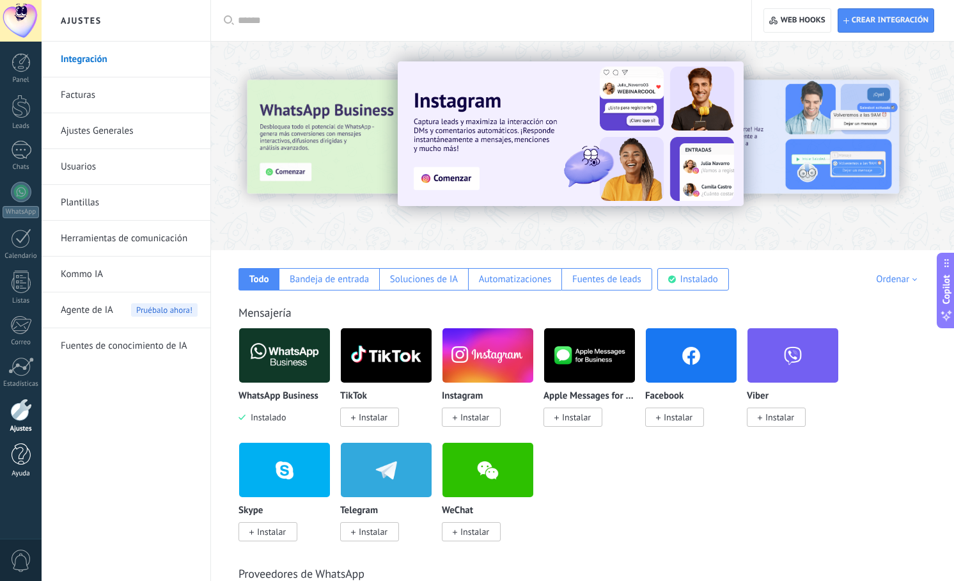
click at [12, 461] on div at bounding box center [21, 454] width 19 height 22
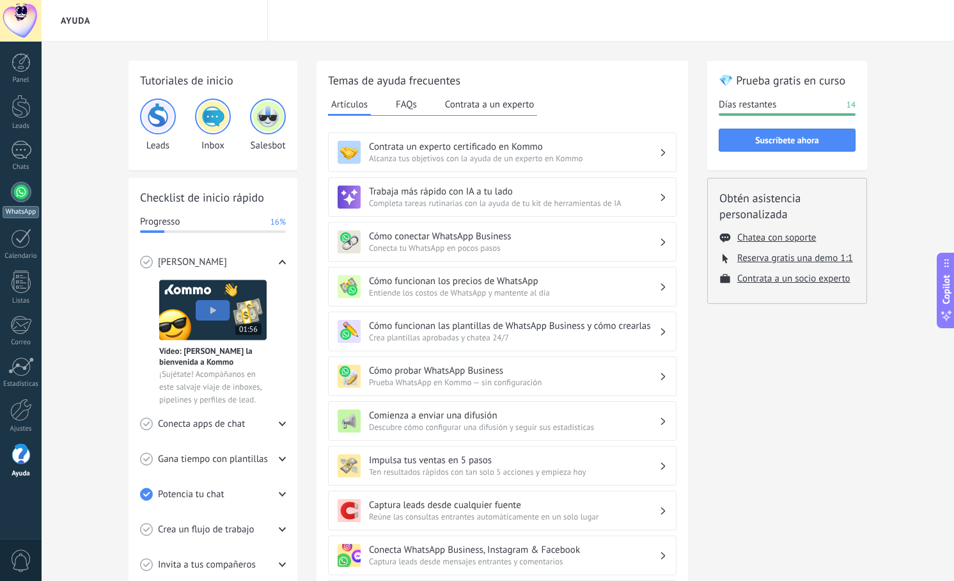
click at [11, 191] on div at bounding box center [21, 192] width 20 height 20
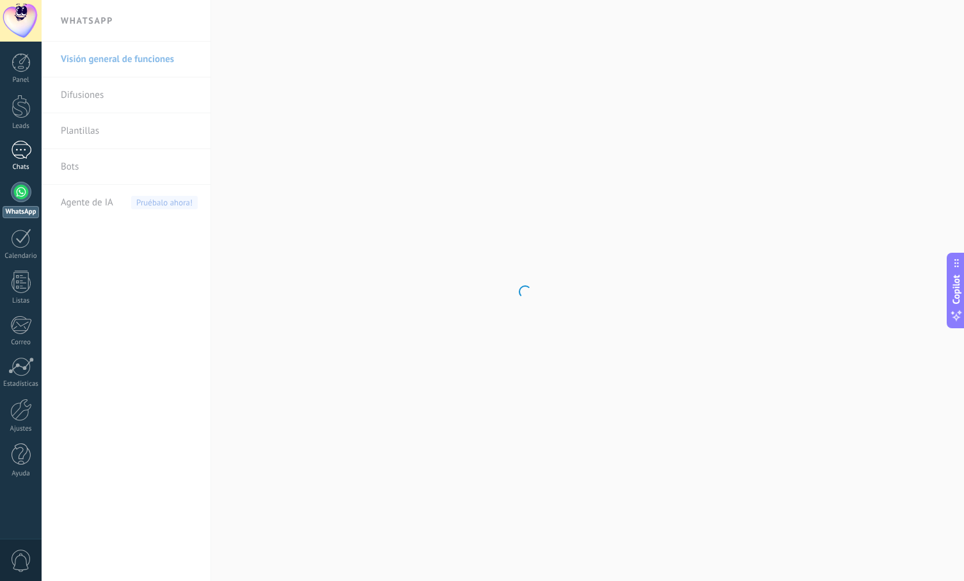
click at [26, 160] on link "1 Chats" at bounding box center [21, 156] width 42 height 31
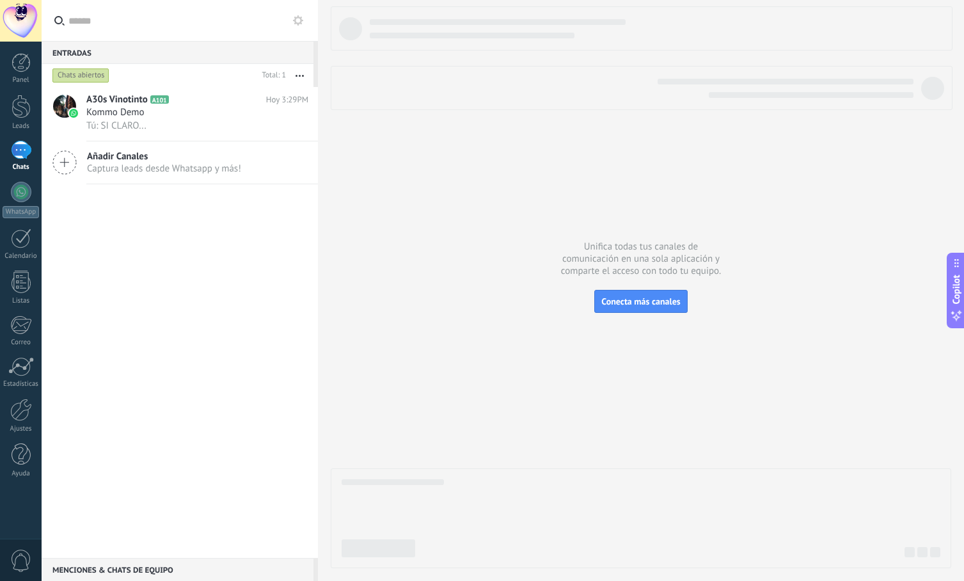
click at [18, 155] on div "1" at bounding box center [21, 150] width 20 height 19
click at [15, 115] on div at bounding box center [21, 107] width 19 height 24
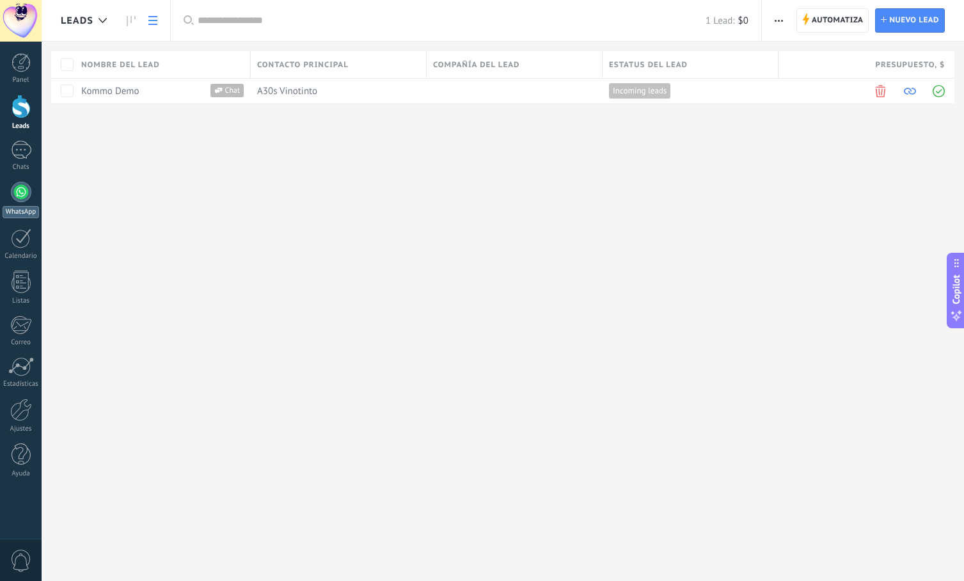
click at [17, 194] on div at bounding box center [21, 192] width 20 height 20
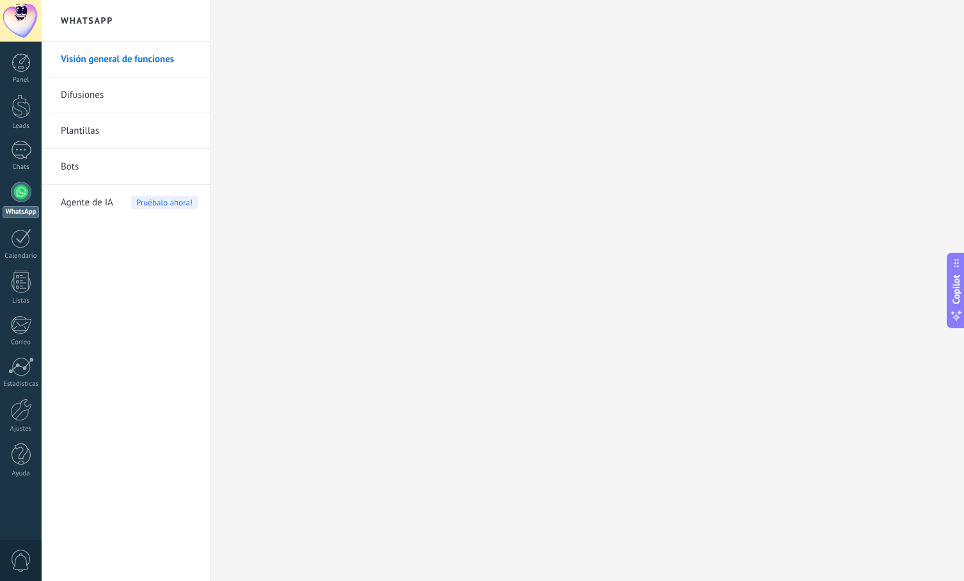
click at [127, 175] on link "Bots" at bounding box center [129, 167] width 137 height 36
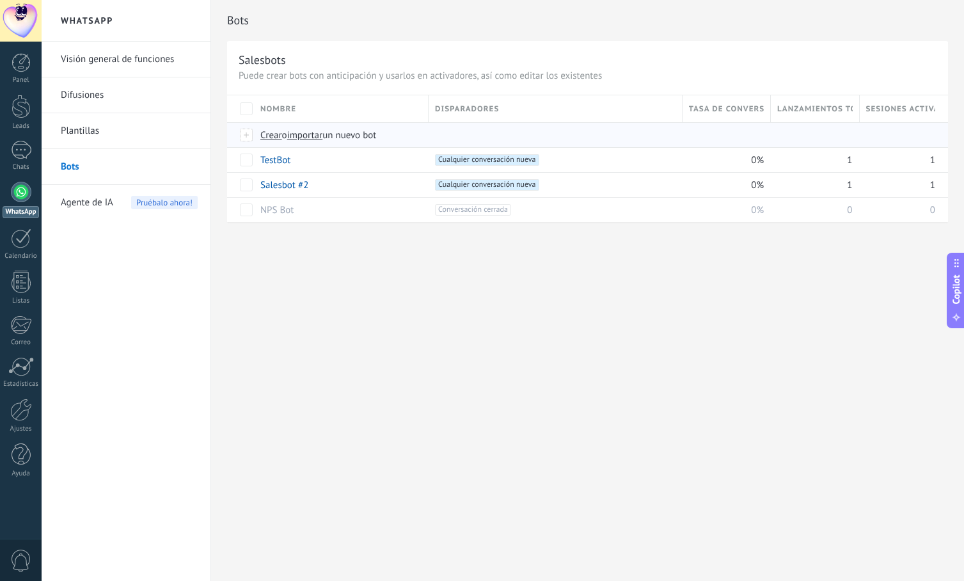
click at [269, 137] on span "Crear" at bounding box center [271, 135] width 22 height 12
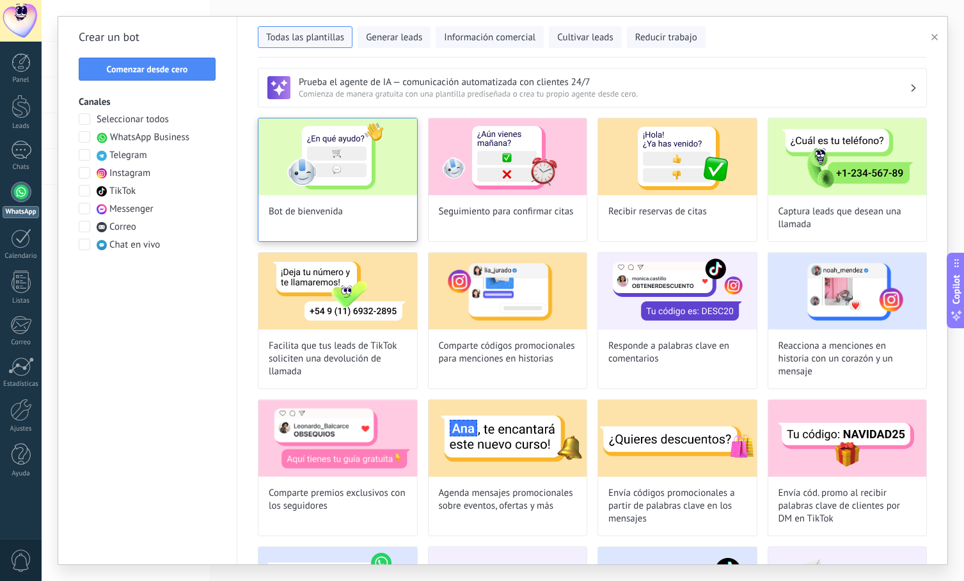
click at [363, 189] on img at bounding box center [337, 156] width 159 height 77
type input "**********"
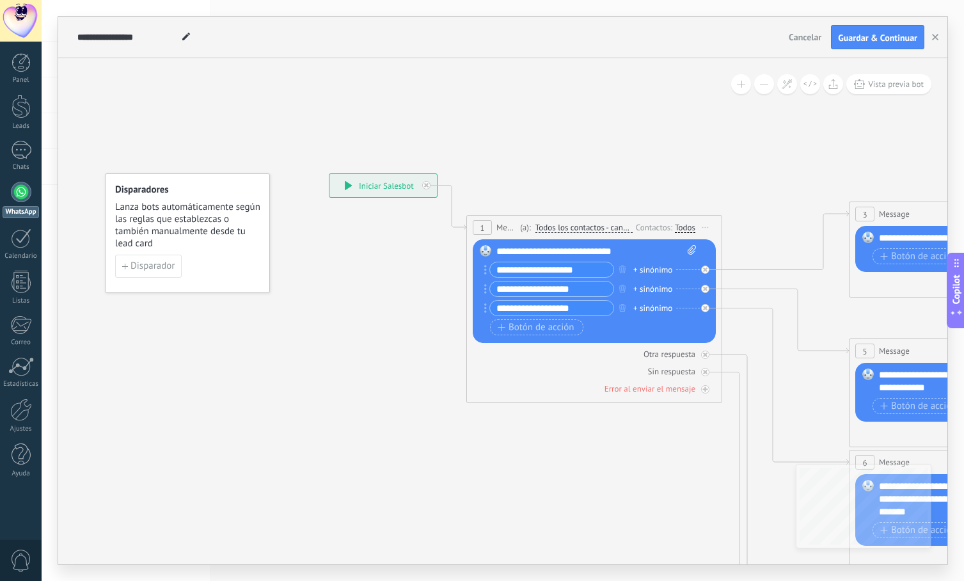
drag, startPoint x: 596, startPoint y: 448, endPoint x: 595, endPoint y: 468, distance: 19.2
click at [145, 263] on span "Disparador" at bounding box center [152, 266] width 44 height 9
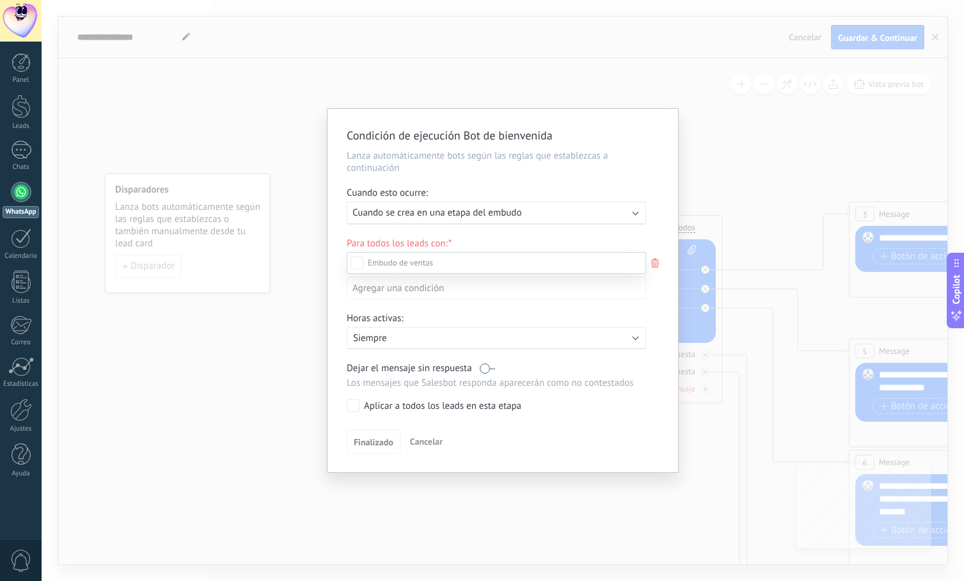
click at [516, 216] on div at bounding box center [503, 290] width 922 height 581
click at [532, 214] on div "Ejecutar: Cuando se crea en una etapa del embudo" at bounding box center [491, 213] width 278 height 12
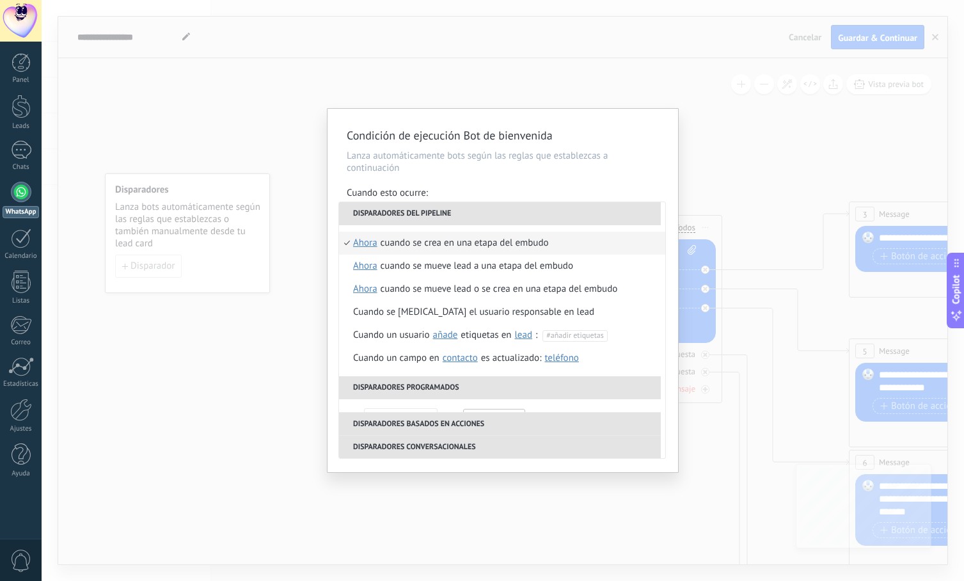
click at [449, 215] on li "Disparadores del pipeline" at bounding box center [500, 213] width 322 height 23
click at [631, 175] on div "**********" at bounding box center [502, 290] width 350 height 363
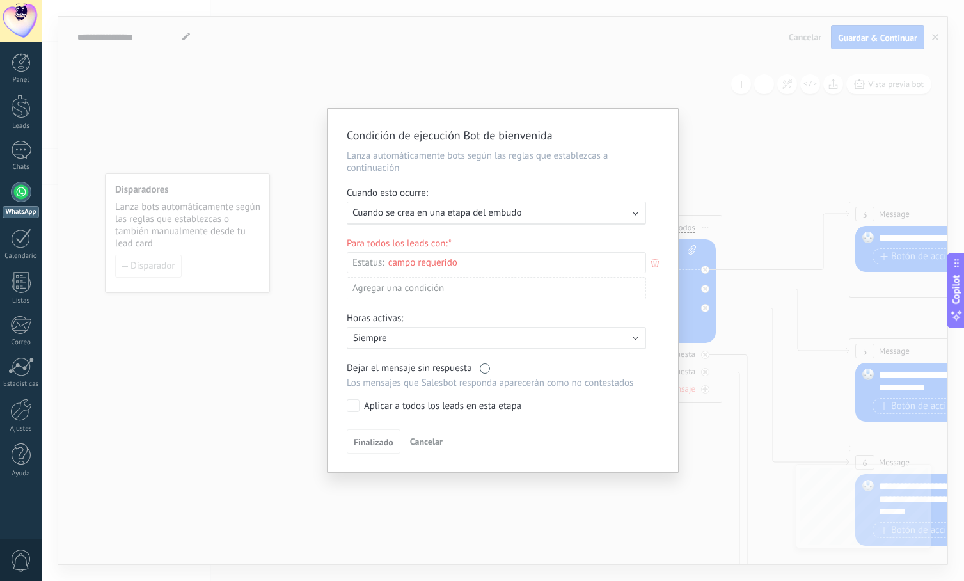
click at [432, 439] on span "Cancelar" at bounding box center [426, 442] width 33 height 12
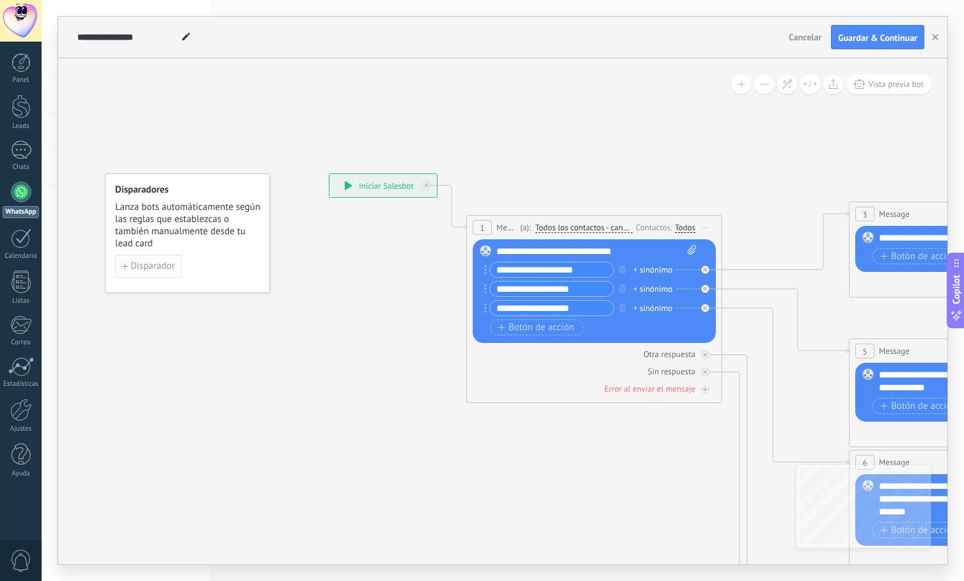
click at [154, 268] on span "Disparador" at bounding box center [152, 266] width 44 height 9
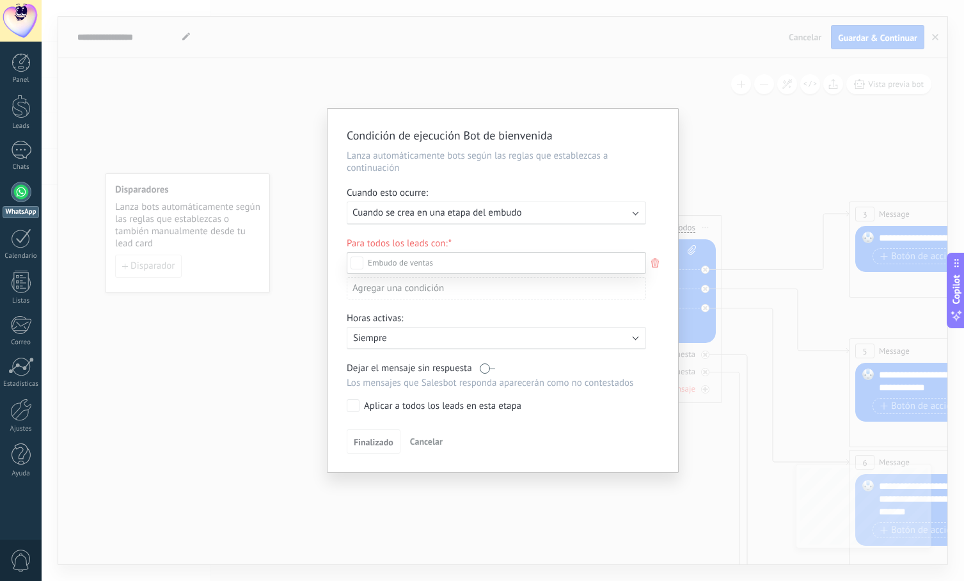
click at [425, 441] on div "Incoming leads Contacto inicial Negociación Debate contractual Discusión de con…" at bounding box center [496, 415] width 299 height 327
click at [439, 439] on span "Cancelar" at bounding box center [426, 442] width 33 height 12
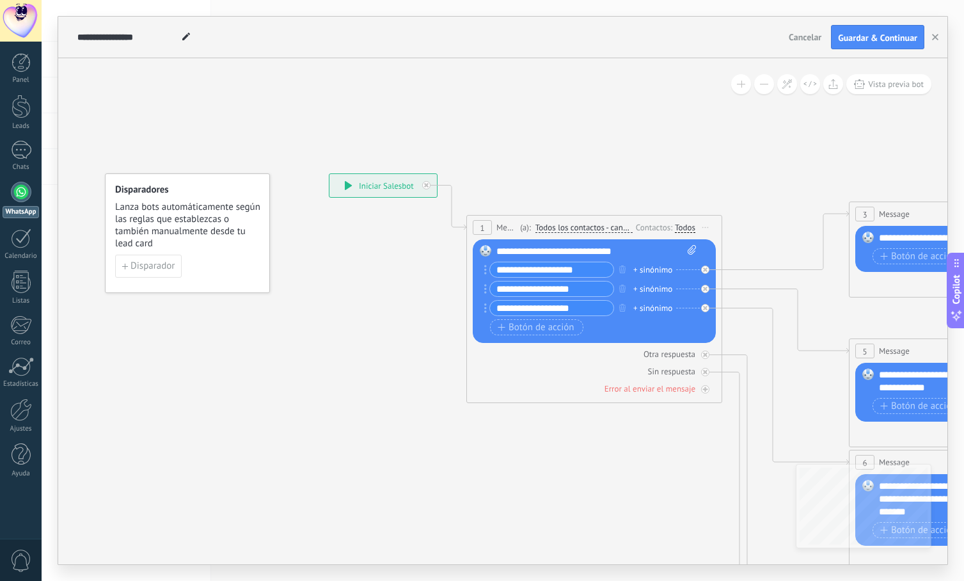
click at [805, 38] on span "Cancelar" at bounding box center [805, 37] width 33 height 12
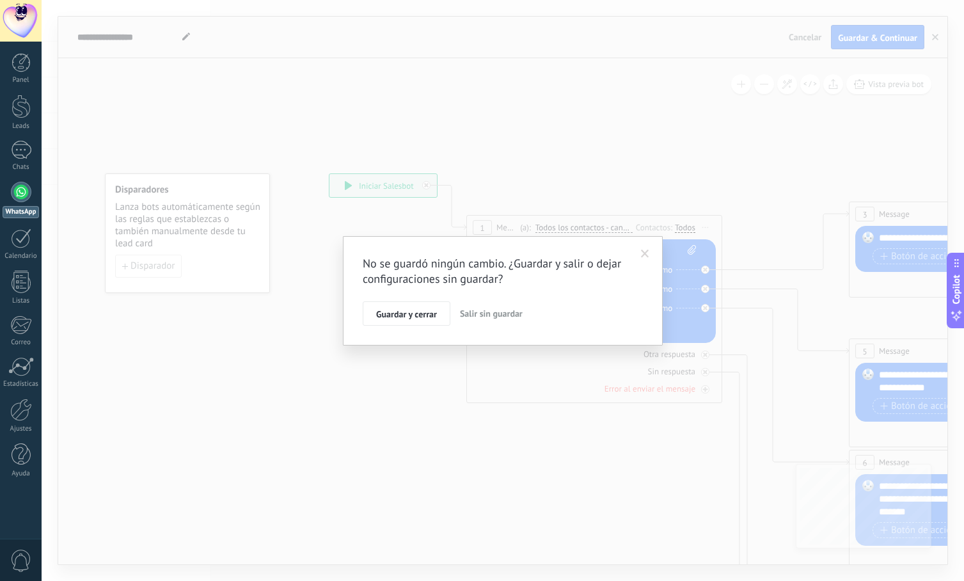
click at [496, 315] on span "Salir sin guardar" at bounding box center [491, 314] width 63 height 12
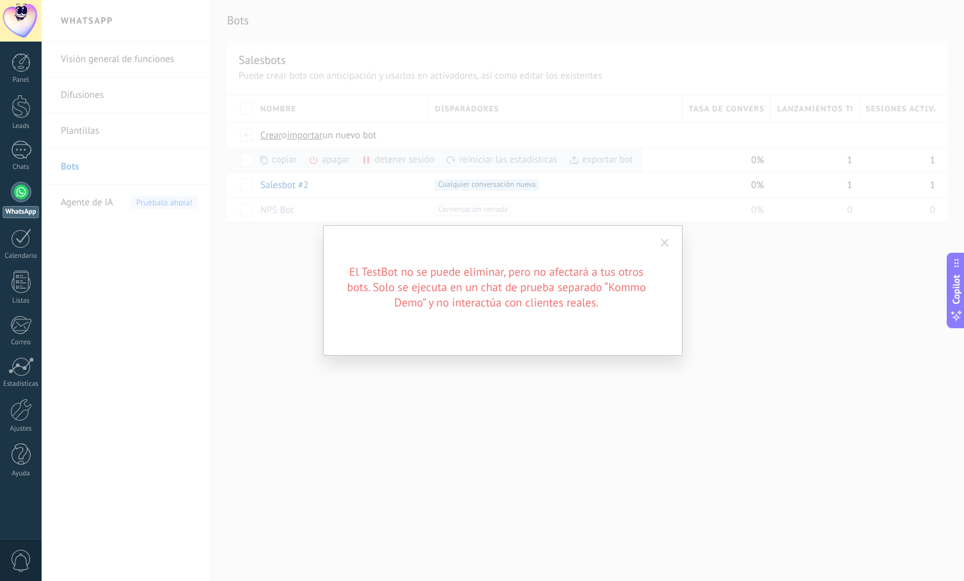
click at [662, 244] on span at bounding box center [665, 243] width 8 height 9
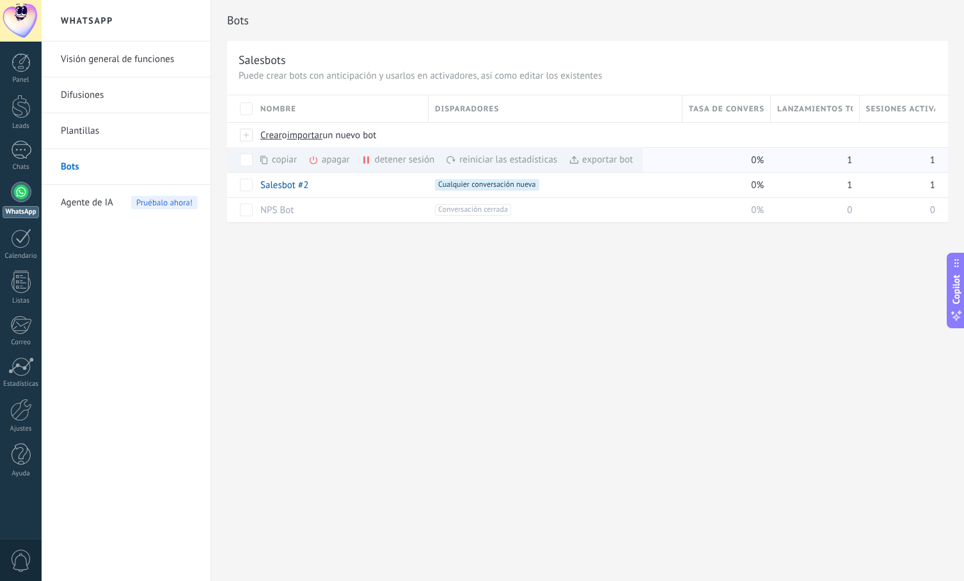
click at [402, 160] on div "detener sesión màs" at bounding box center [419, 159] width 117 height 25
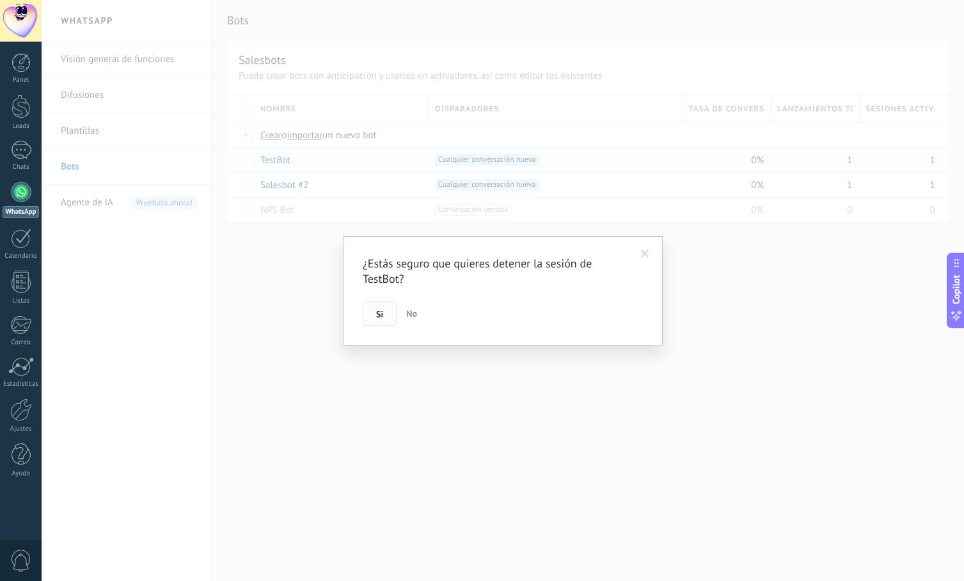
click at [384, 311] on button "Si" at bounding box center [380, 313] width 34 height 24
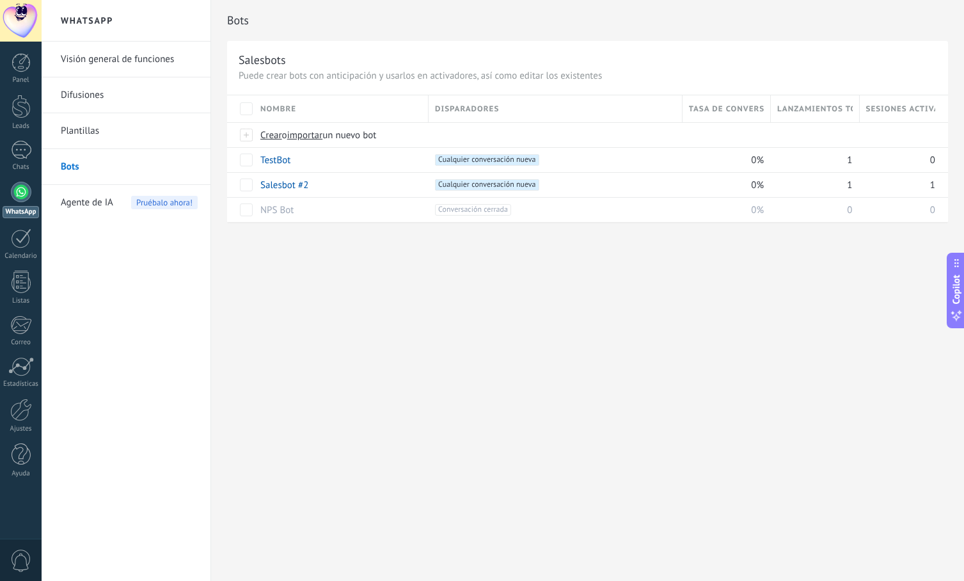
click at [367, 300] on div "Bots Salesbots Puede crear bots con anticipación y usarlos en activadores, así …" at bounding box center [587, 290] width 753 height 581
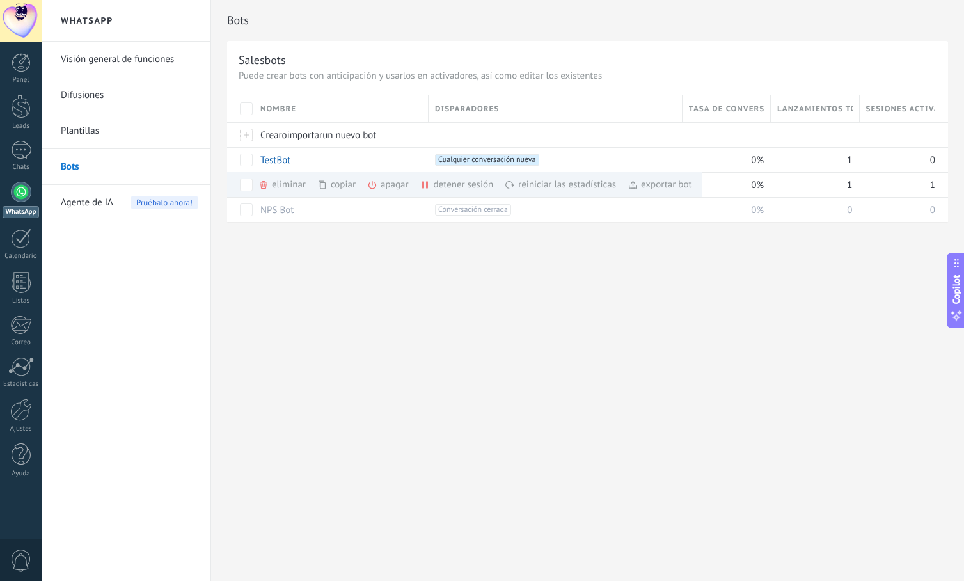
click at [288, 290] on div "Bots Salesbots Puede crear bots con anticipación y usarlos en activadores, así …" at bounding box center [587, 290] width 753 height 581
click at [291, 208] on link "NPS Bot" at bounding box center [276, 210] width 33 height 12
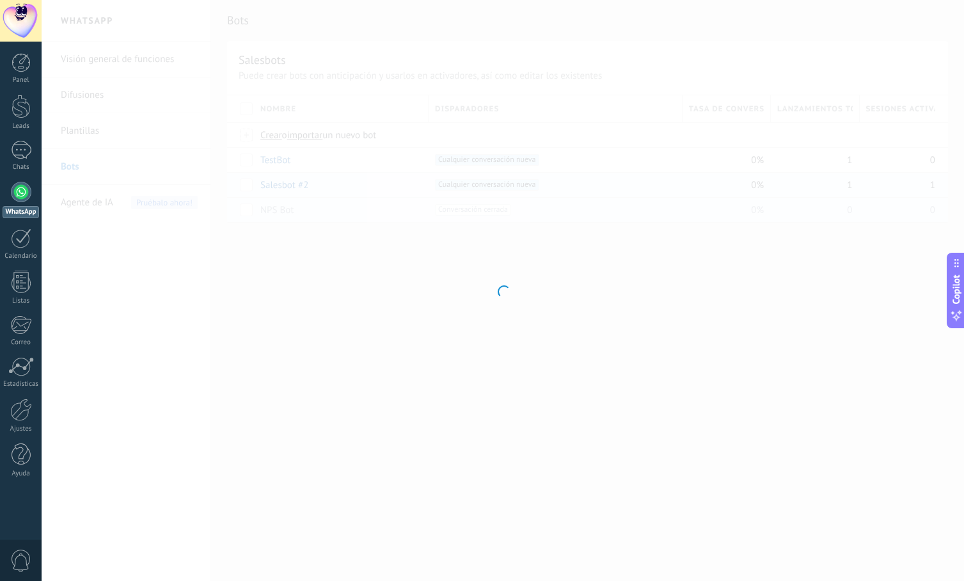
type input "*******"
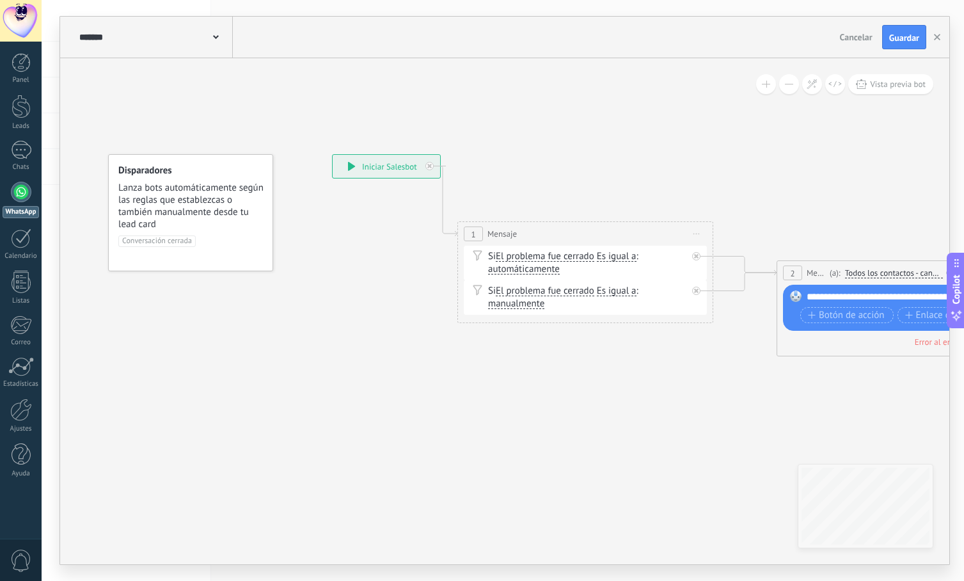
click at [166, 239] on span "Conversación cerrada" at bounding box center [156, 241] width 77 height 12
click at [191, 211] on span "Lanza bots automáticamente según las reglas que establezcas o también manualmen…" at bounding box center [191, 206] width 146 height 49
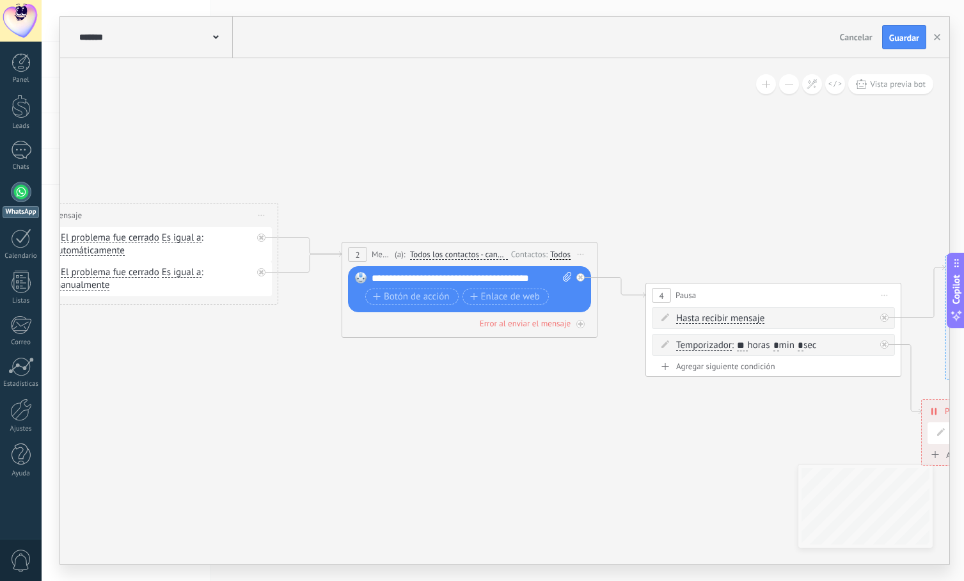
drag, startPoint x: 798, startPoint y: 209, endPoint x: 374, endPoint y: 193, distance: 423.7
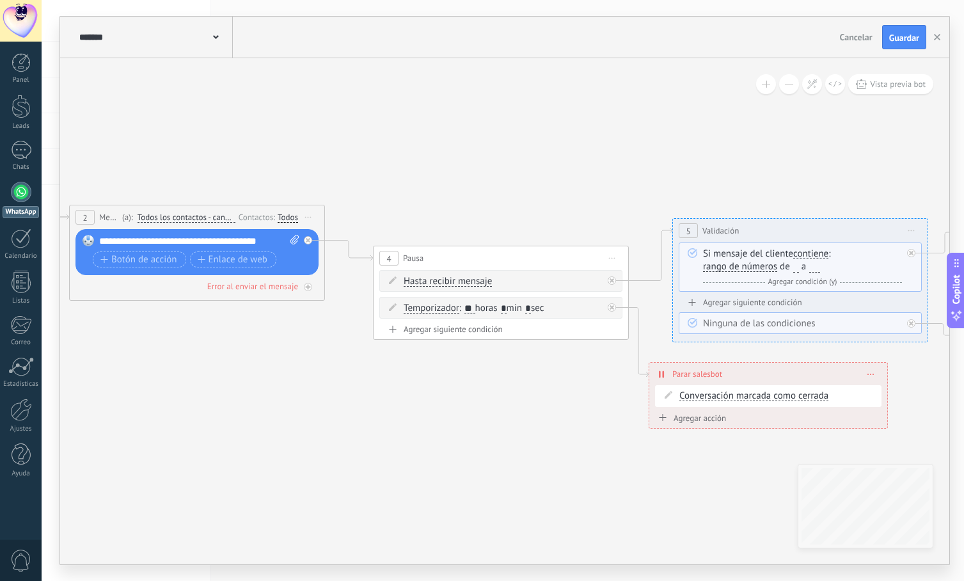
drag, startPoint x: 703, startPoint y: 204, endPoint x: 374, endPoint y: 159, distance: 331.8
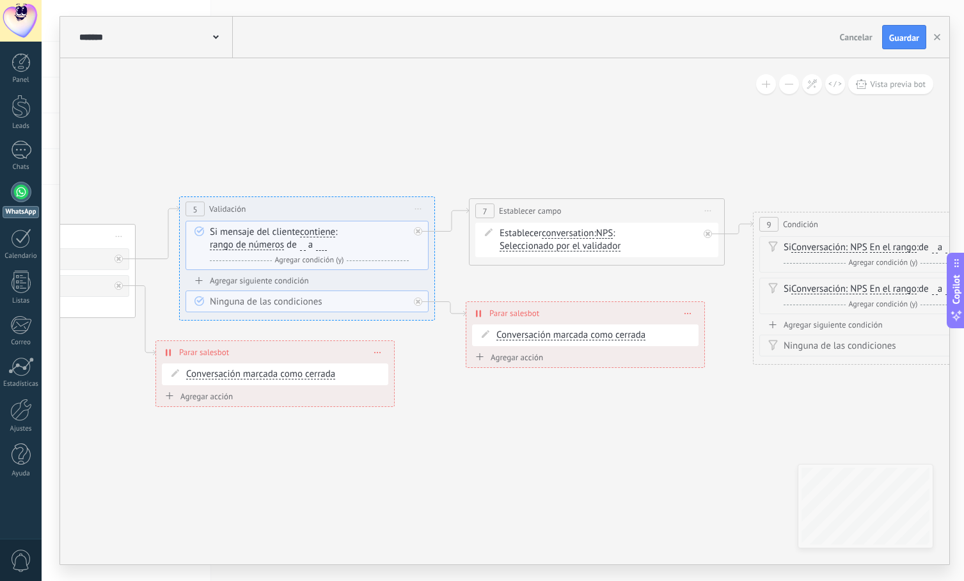
drag, startPoint x: 756, startPoint y: 185, endPoint x: 314, endPoint y: 171, distance: 442.2
click at [314, 171] on icon at bounding box center [505, 248] width 3387 height 982
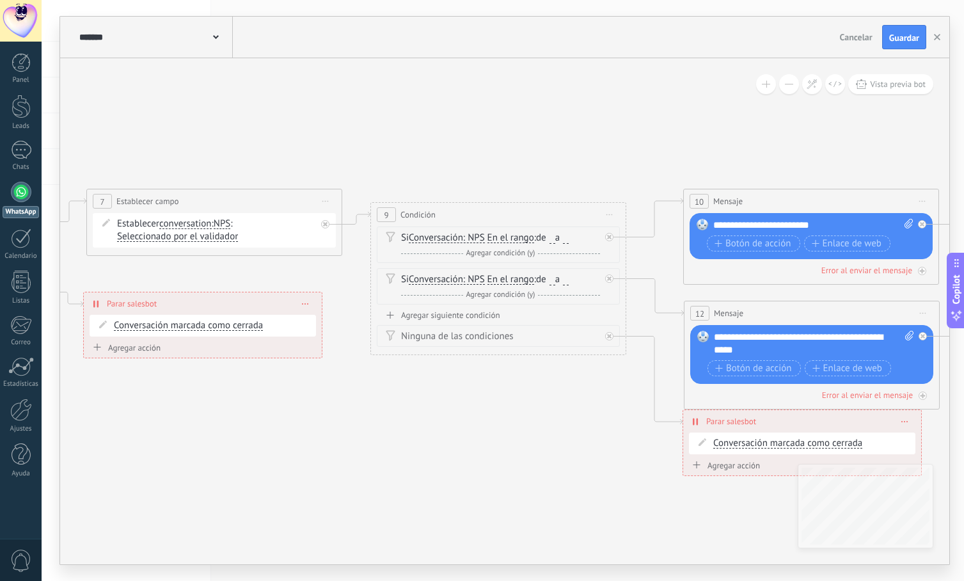
drag, startPoint x: 798, startPoint y: 182, endPoint x: 372, endPoint y: 166, distance: 426.9
click at [372, 166] on icon at bounding box center [122, 271] width 3387 height 1049
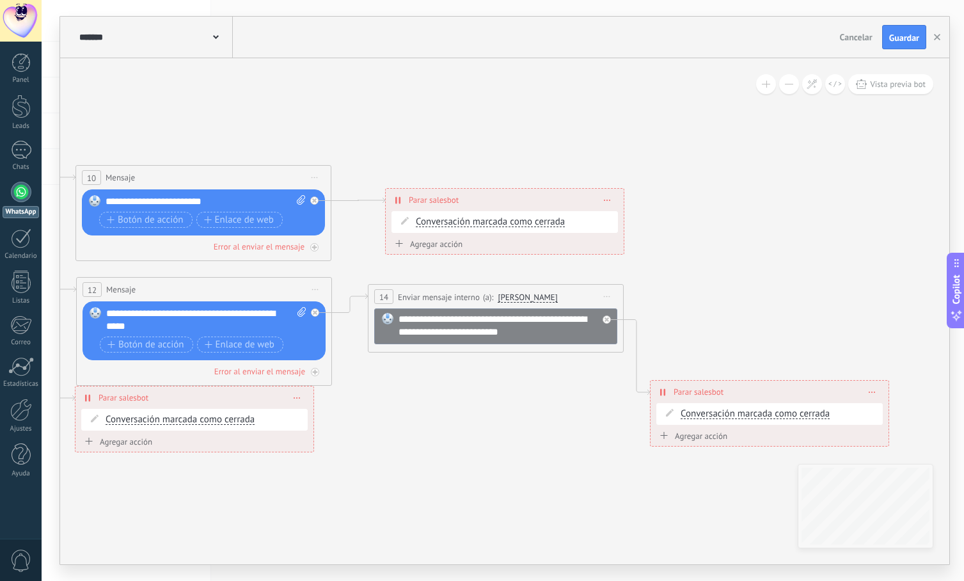
drag, startPoint x: 830, startPoint y: 162, endPoint x: 271, endPoint y: 145, distance: 558.6
click at [848, 40] on span "Cancelar" at bounding box center [856, 37] width 33 height 12
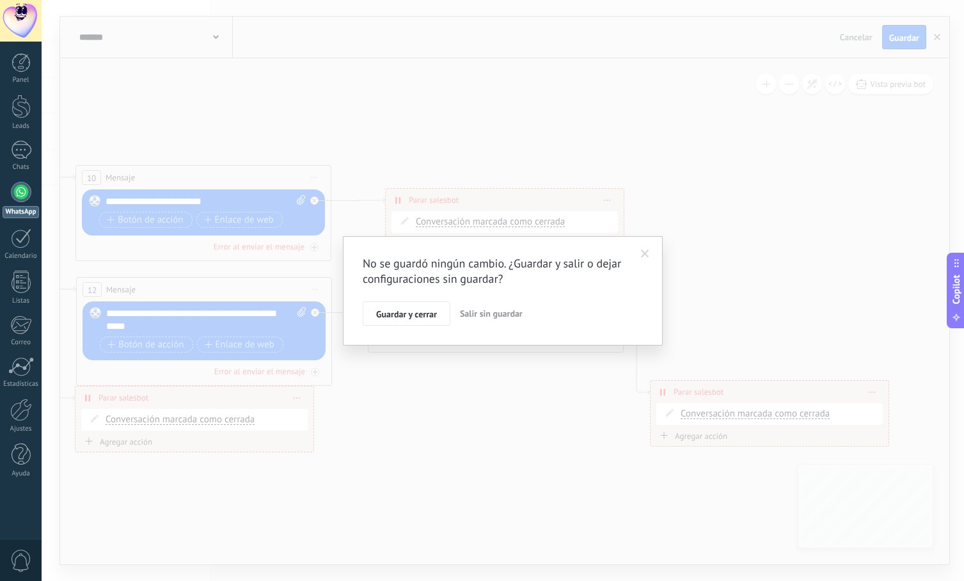
click at [506, 315] on span "Salir sin guardar" at bounding box center [491, 314] width 63 height 12
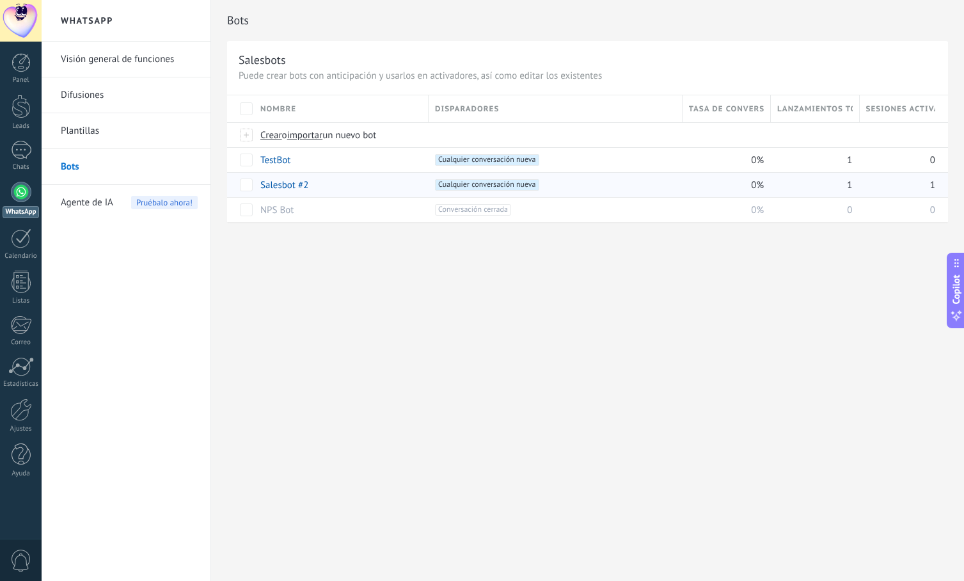
click at [368, 297] on div "Bots Salesbots Puede crear bots con anticipación y usarlos en activadores, así …" at bounding box center [587, 290] width 753 height 581
click at [23, 159] on div "1" at bounding box center [21, 150] width 20 height 19
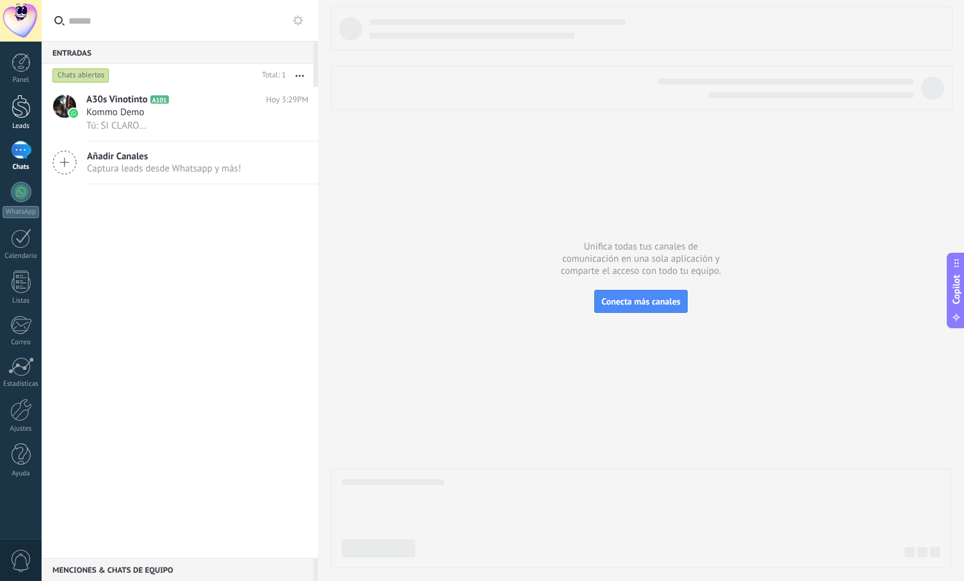
click at [19, 109] on div at bounding box center [21, 107] width 19 height 24
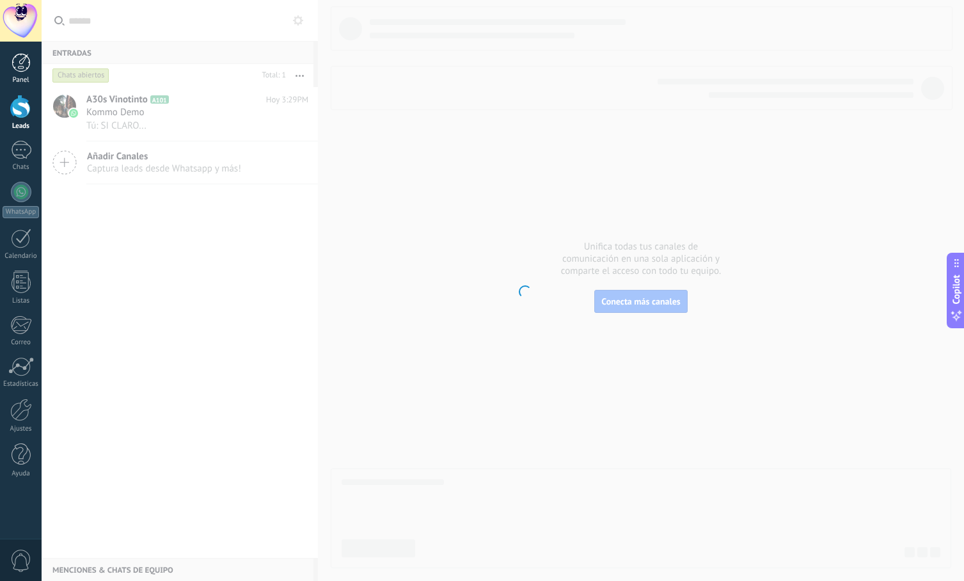
click at [23, 59] on div at bounding box center [21, 62] width 19 height 19
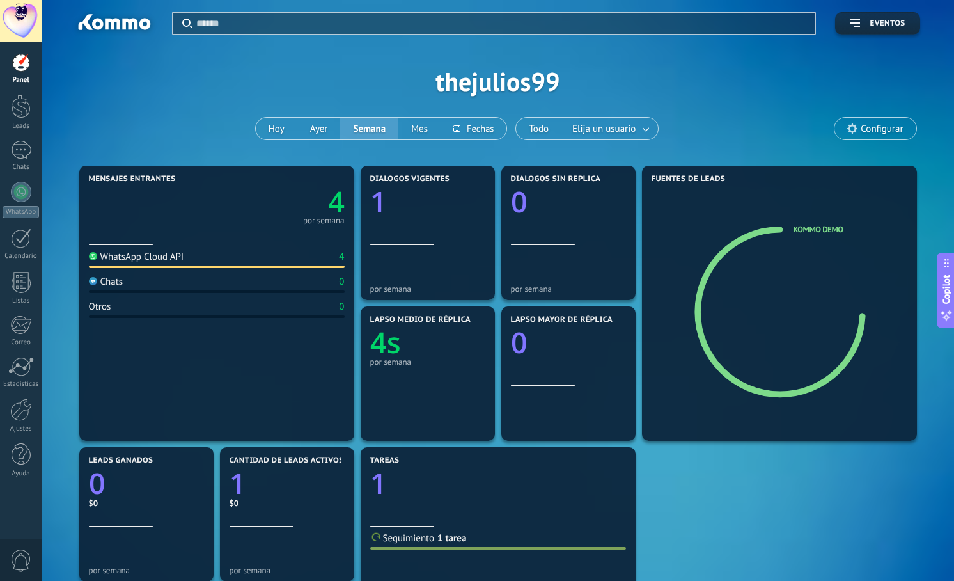
click at [110, 257] on div "WhatsApp Cloud API" at bounding box center [136, 257] width 95 height 12
click at [336, 203] on text "4" at bounding box center [336, 201] width 17 height 39
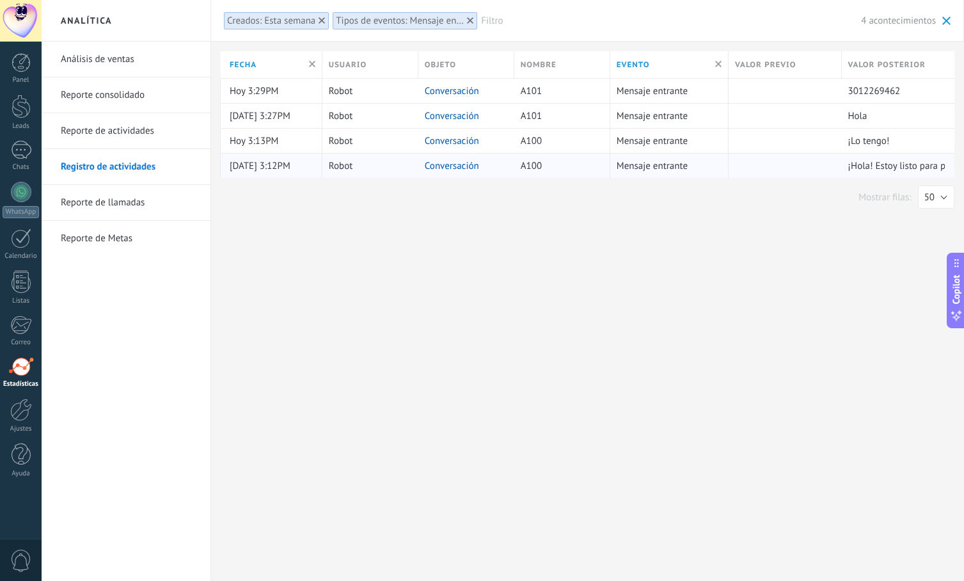
click at [778, 164] on div at bounding box center [781, 166] width 106 height 24
click at [461, 165] on link "Conversación" at bounding box center [452, 166] width 54 height 12
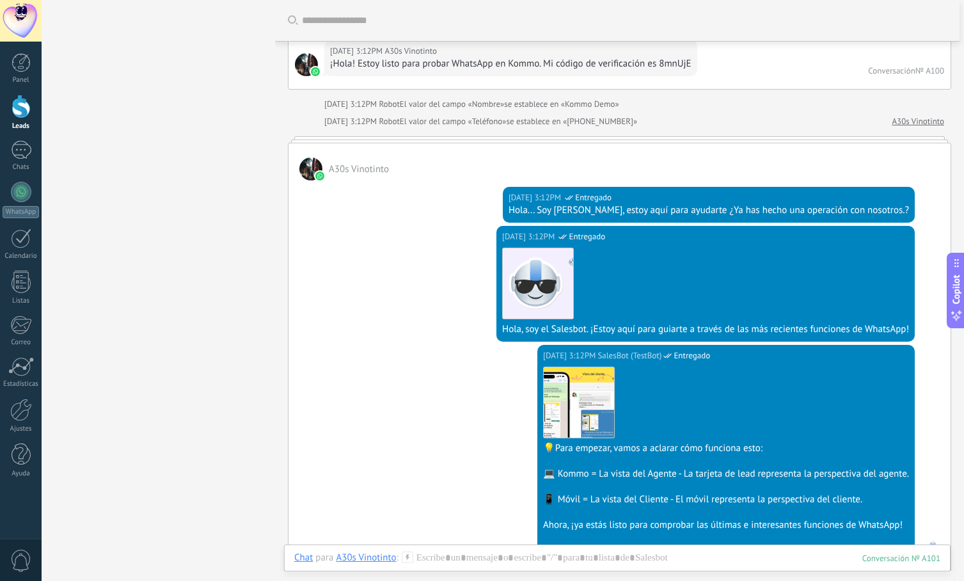
scroll to position [21, 0]
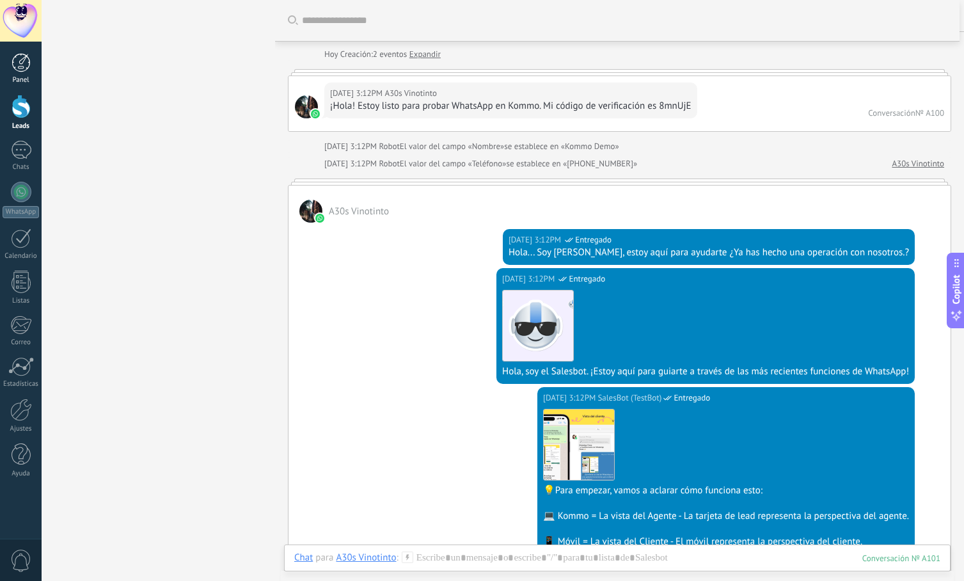
click at [13, 55] on div at bounding box center [21, 62] width 19 height 19
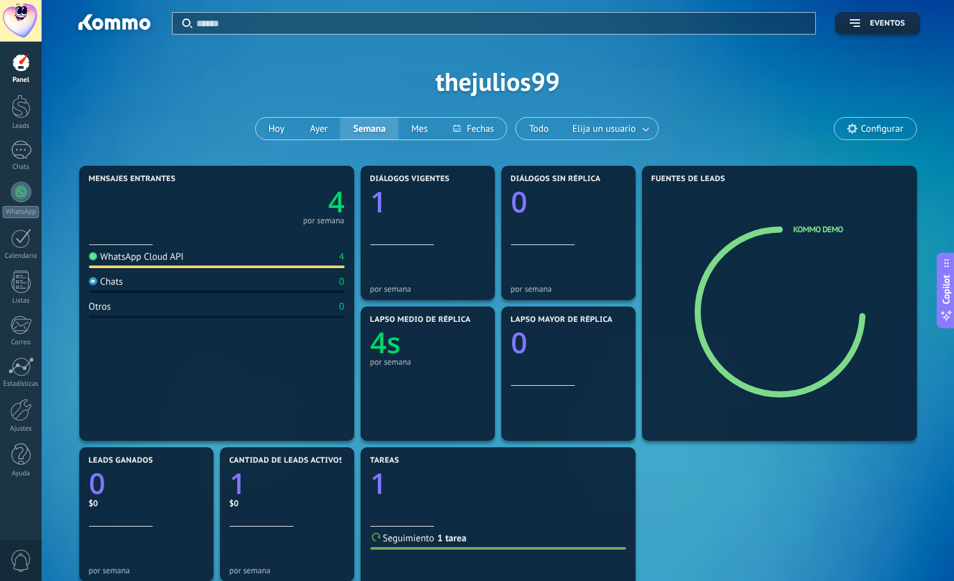
click at [335, 199] on text "4" at bounding box center [336, 201] width 17 height 39
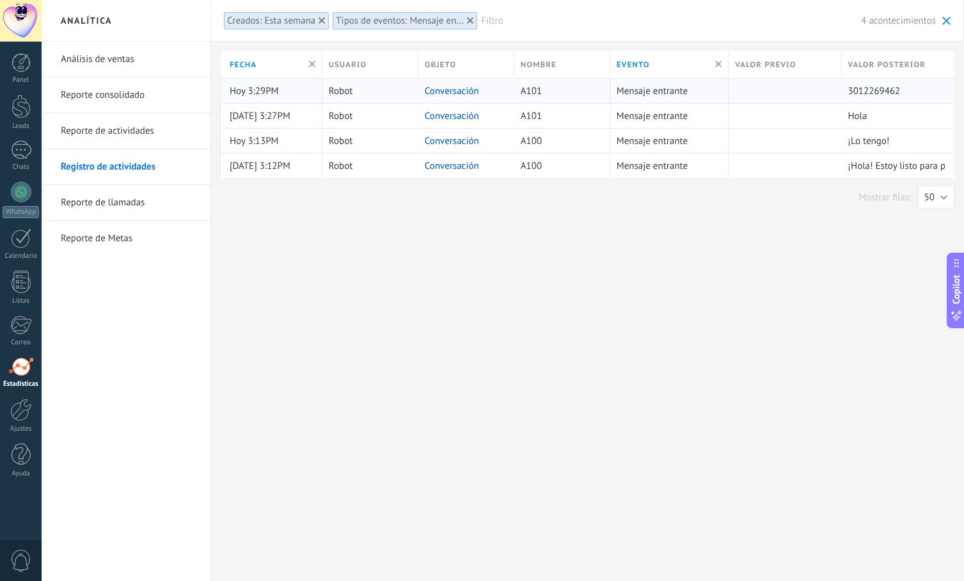
click at [453, 90] on link "Conversación" at bounding box center [452, 91] width 54 height 12
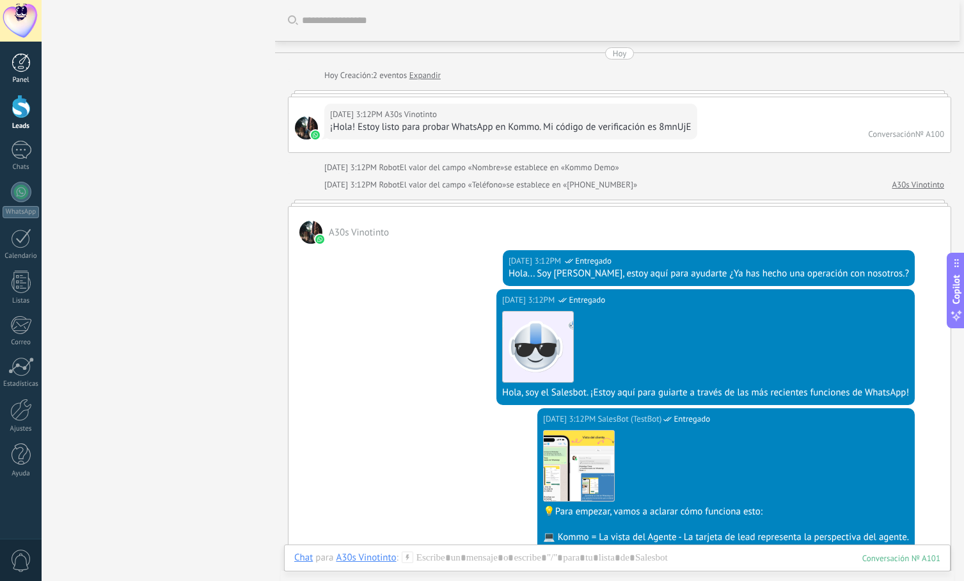
click at [17, 66] on div at bounding box center [21, 62] width 19 height 19
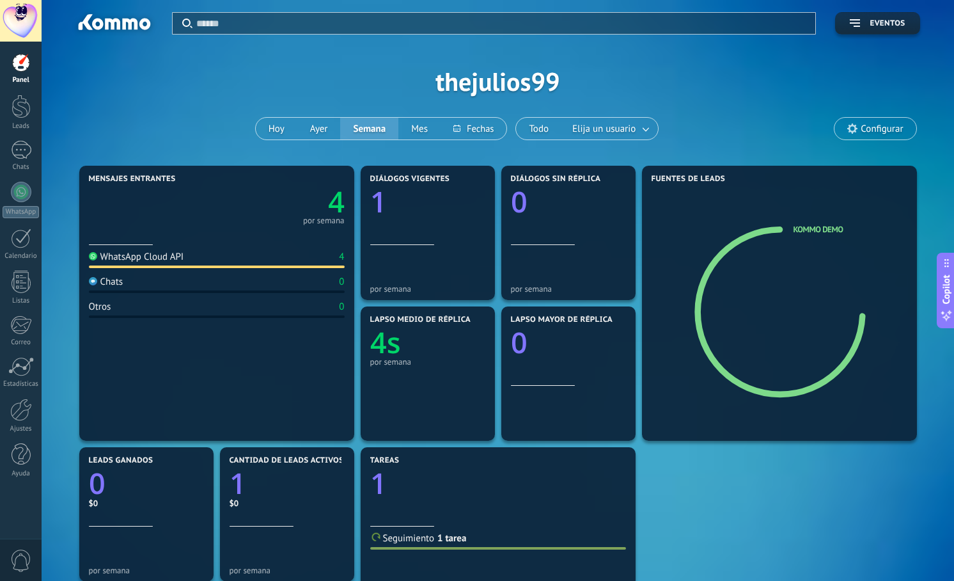
click at [883, 130] on span "Configurar" at bounding box center [882, 128] width 42 height 11
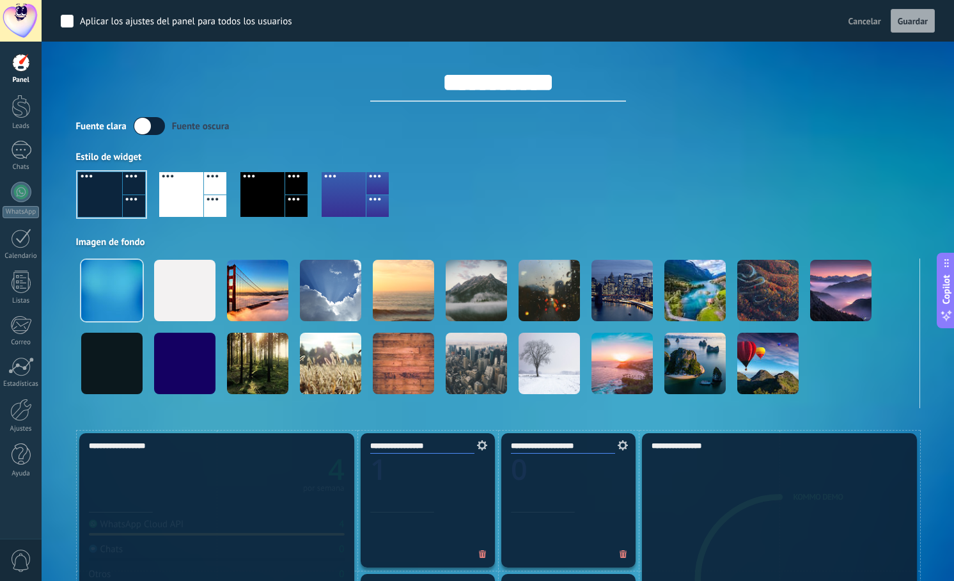
click at [883, 130] on div "Fuente [PERSON_NAME] oscura" at bounding box center [498, 126] width 844 height 18
click at [33, 120] on link "Leads" at bounding box center [21, 113] width 42 height 36
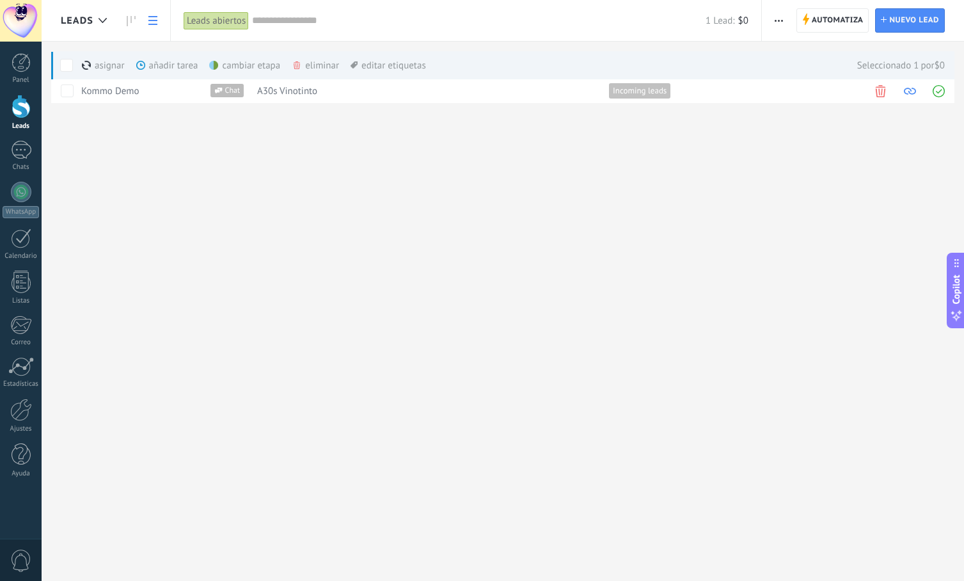
click at [16, 117] on div at bounding box center [21, 107] width 19 height 24
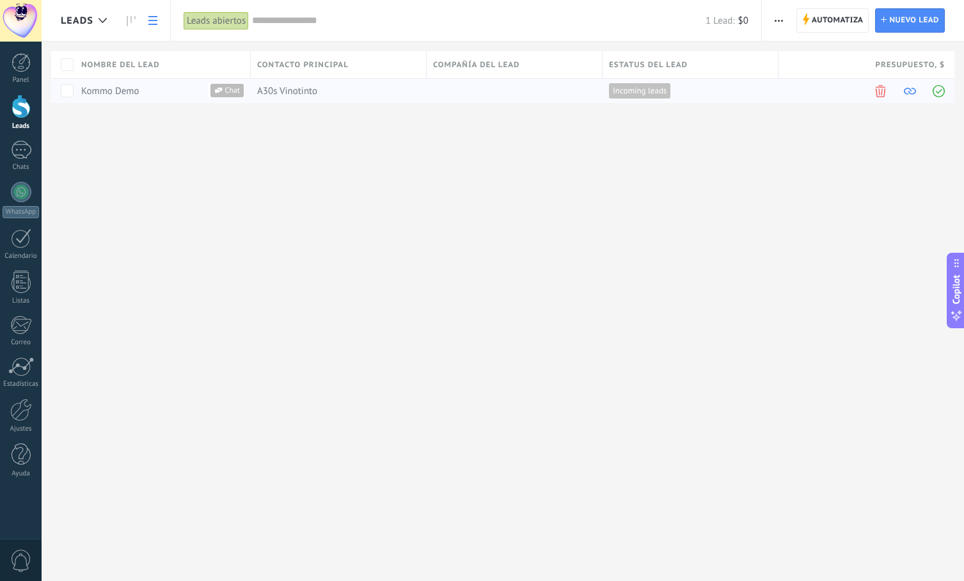
click at [881, 90] on span at bounding box center [880, 91] width 12 height 12
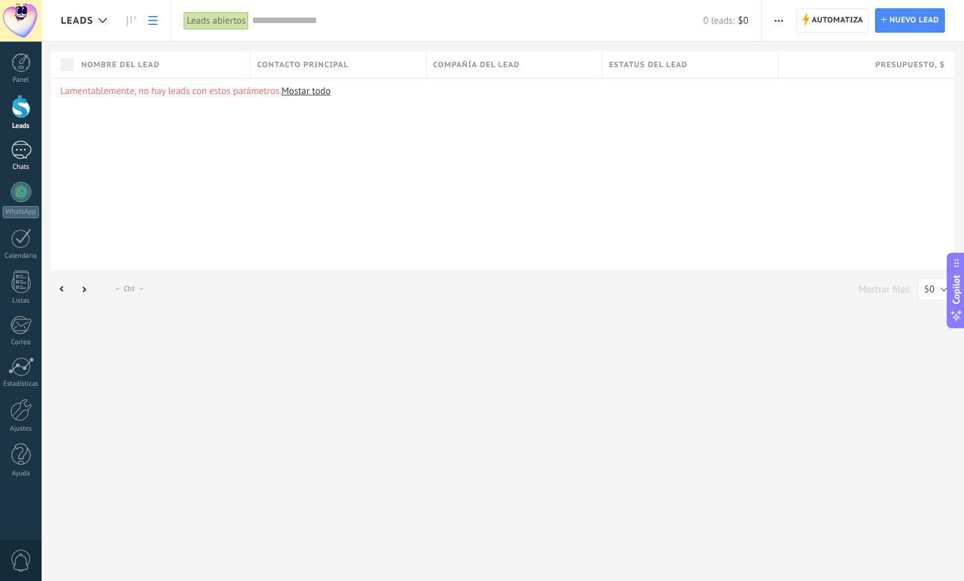
click at [20, 152] on div "1" at bounding box center [21, 150] width 20 height 19
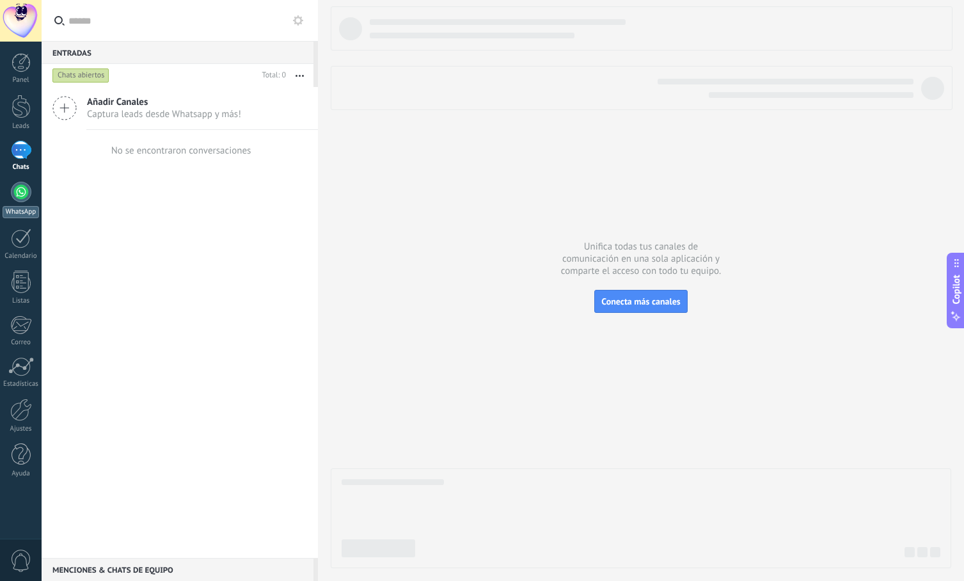
click at [22, 192] on div at bounding box center [21, 192] width 20 height 20
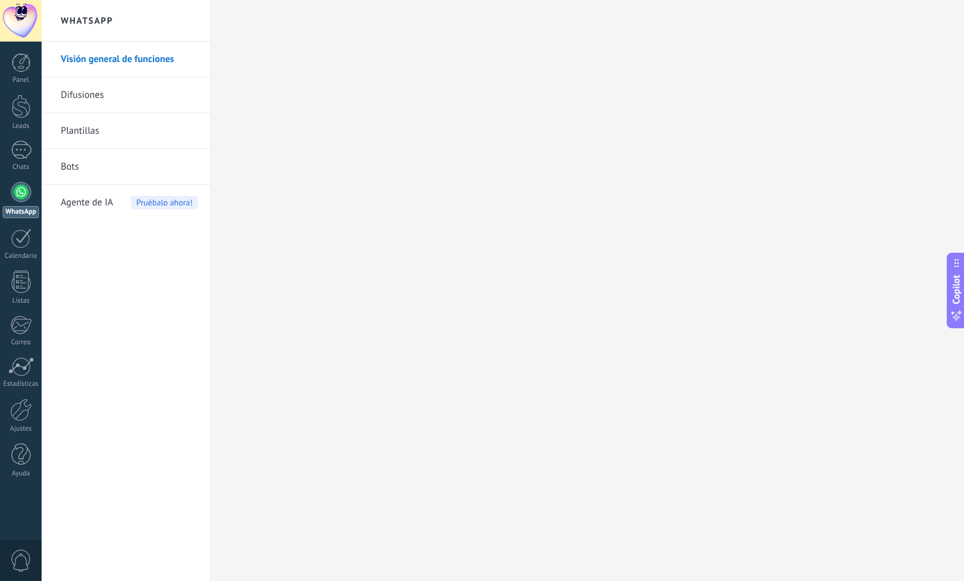
click at [75, 166] on link "Bots" at bounding box center [129, 167] width 137 height 36
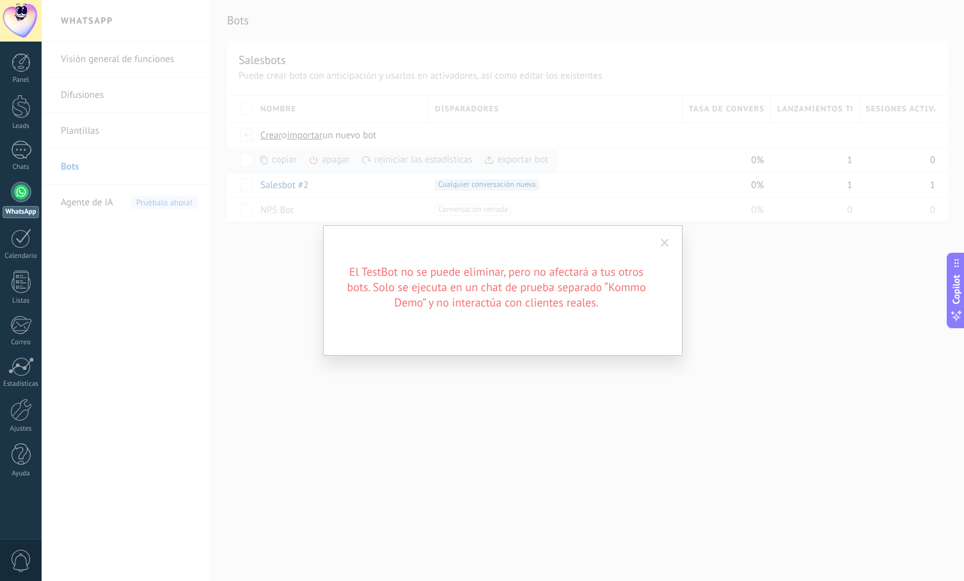
click at [668, 247] on span at bounding box center [665, 243] width 8 height 9
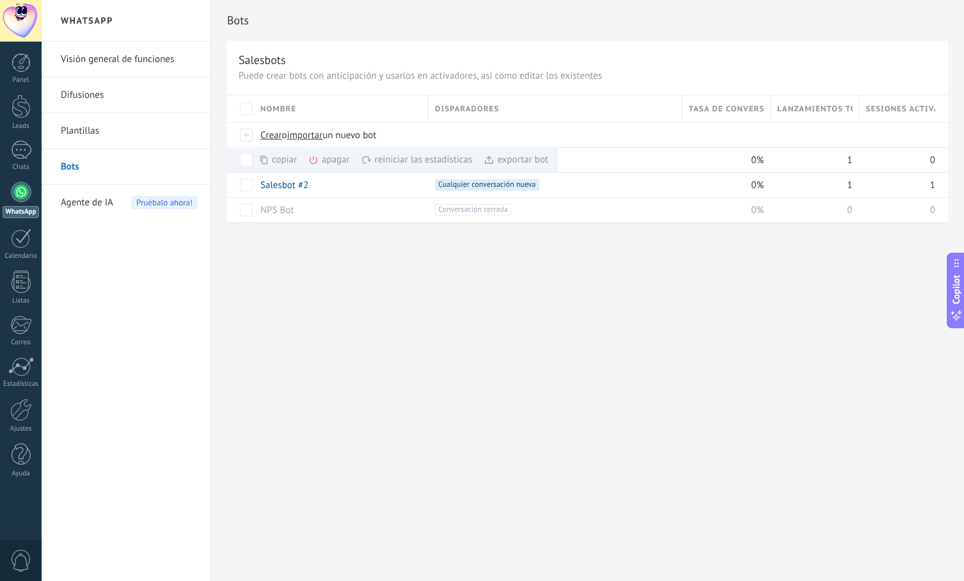
click at [617, 388] on div "Bots Salesbots Puede crear bots con anticipación y usarlos en activadores, así …" at bounding box center [587, 290] width 753 height 581
click at [494, 512] on div "Bots Salesbots Puede crear bots con anticipación y usarlos en activadores, así …" at bounding box center [587, 290] width 753 height 581
click at [25, 161] on link "1 Chats" at bounding box center [21, 156] width 42 height 31
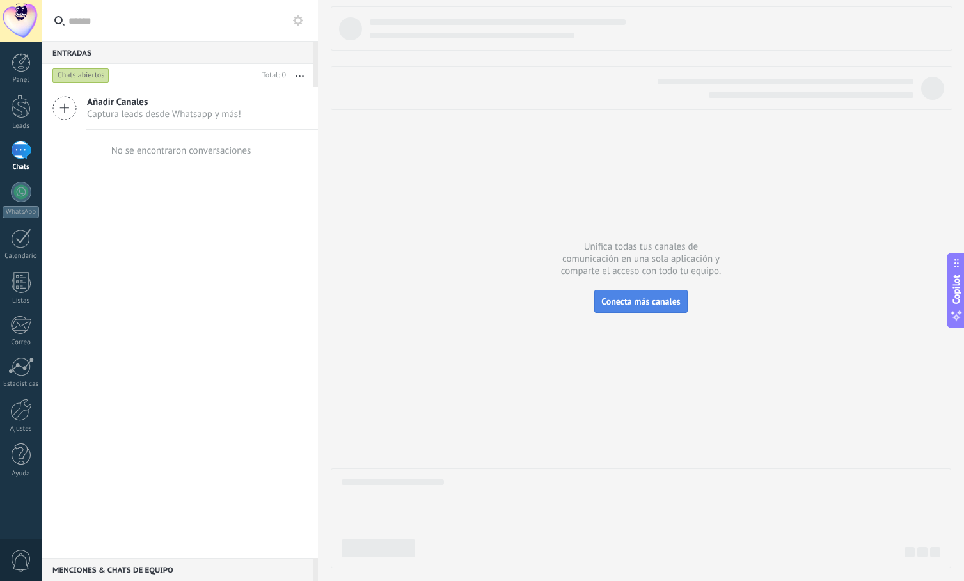
click at [659, 297] on span "Conecta más canales" at bounding box center [640, 301] width 79 height 12
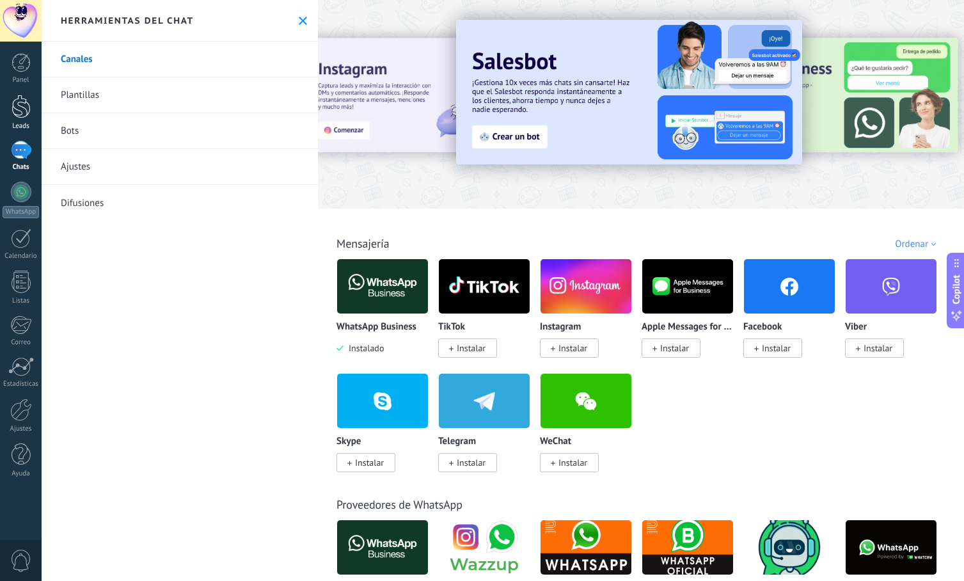
click at [19, 113] on div at bounding box center [21, 107] width 19 height 24
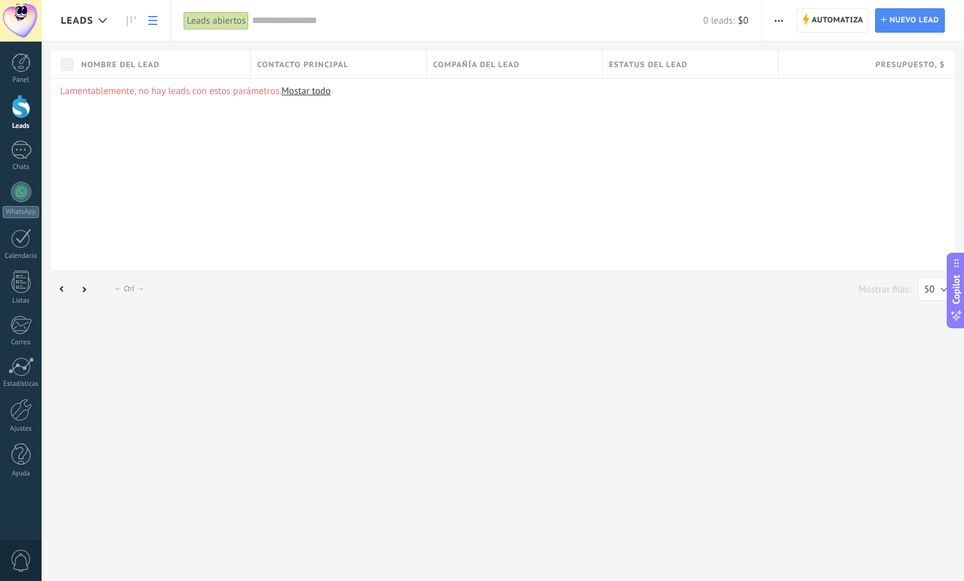
click at [306, 90] on link "Mostar todo" at bounding box center [305, 91] width 49 height 12
click at [307, 59] on span "Contacto principal" at bounding box center [302, 65] width 91 height 12
click at [28, 72] on div at bounding box center [21, 62] width 19 height 19
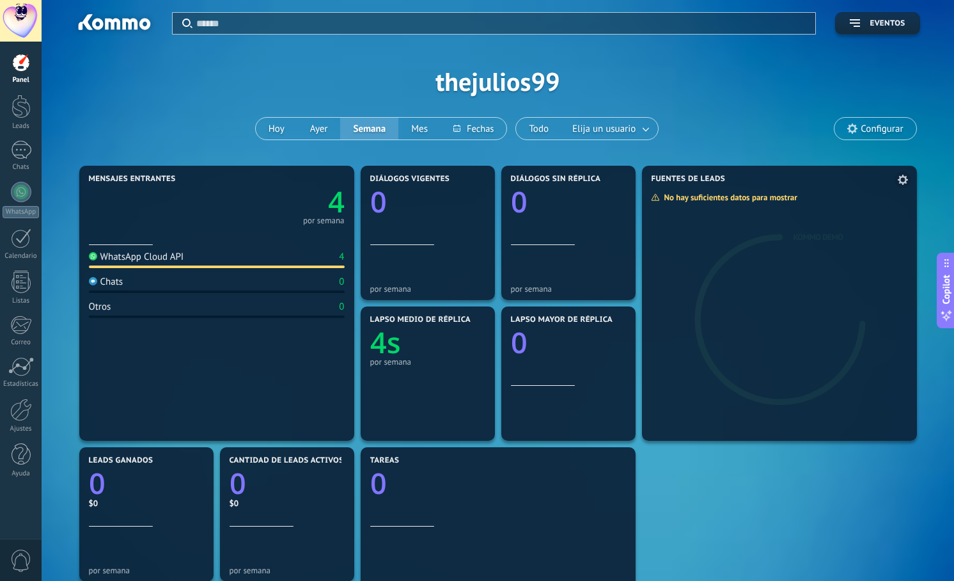
click at [680, 200] on div "No hay suficientes datos para mostrar" at bounding box center [728, 197] width 155 height 11
click at [28, 115] on div at bounding box center [21, 107] width 19 height 24
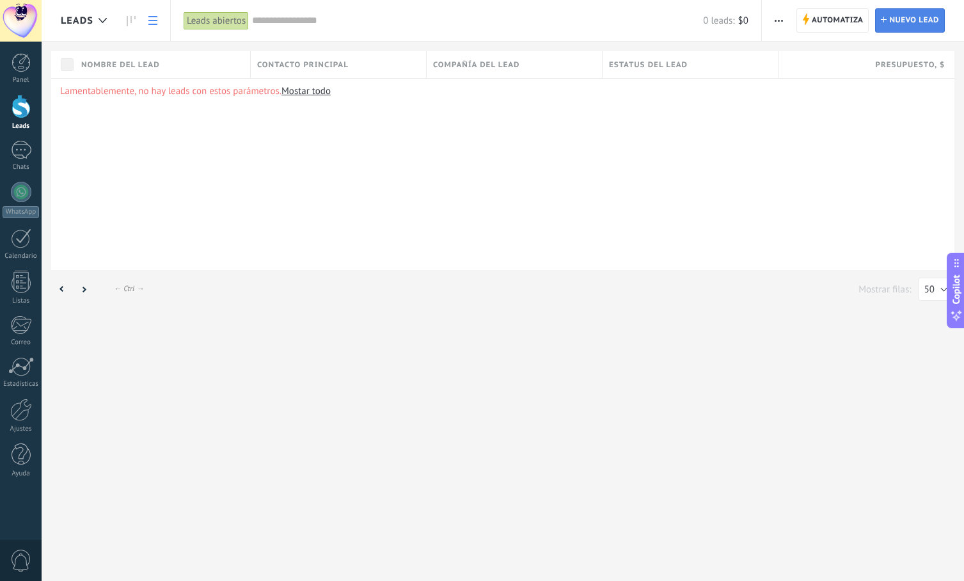
click at [909, 23] on span "Nuevo lead" at bounding box center [914, 20] width 50 height 23
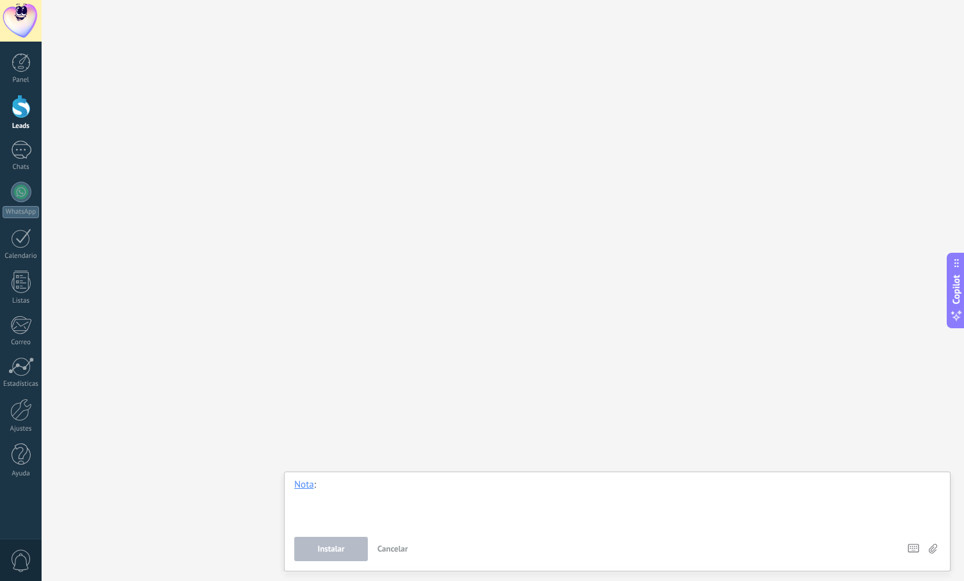
click at [346, 489] on div at bounding box center [617, 502] width 646 height 49
click at [354, 550] on button "Instalar" at bounding box center [331, 549] width 74 height 24
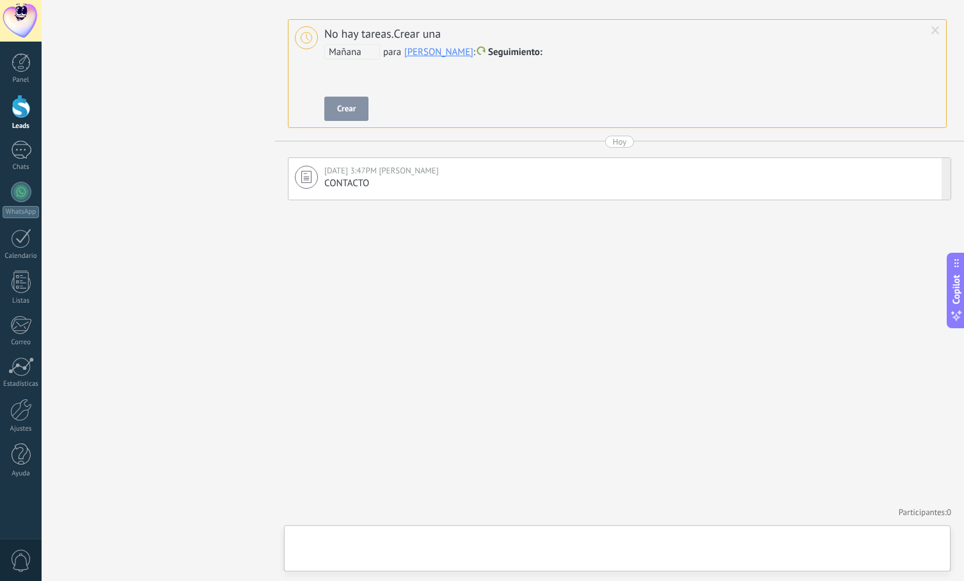
click at [391, 185] on div "CONTACTO" at bounding box center [634, 183] width 620 height 13
type textarea "********"
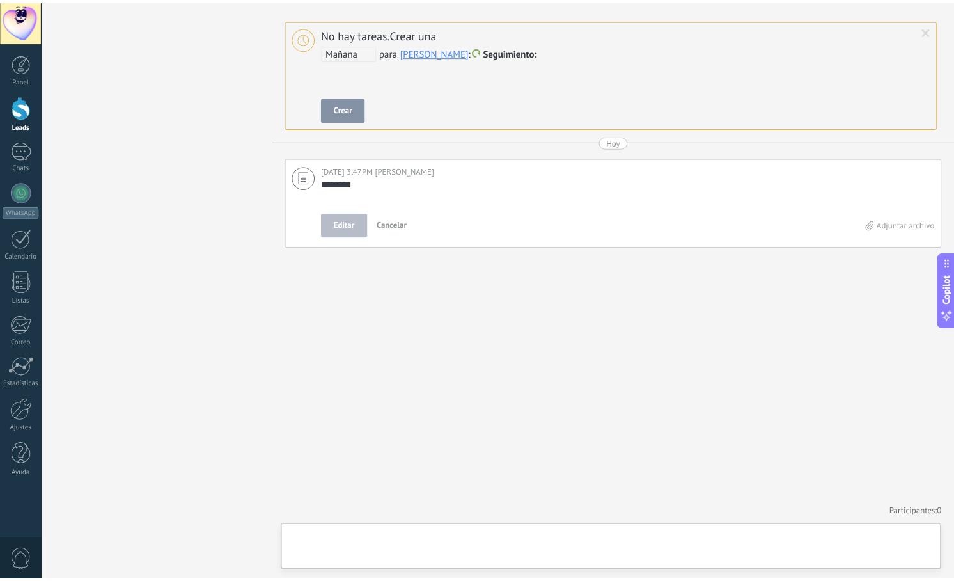
scroll to position [13, 0]
click at [469, 301] on div "**********" at bounding box center [619, 290] width 689 height 581
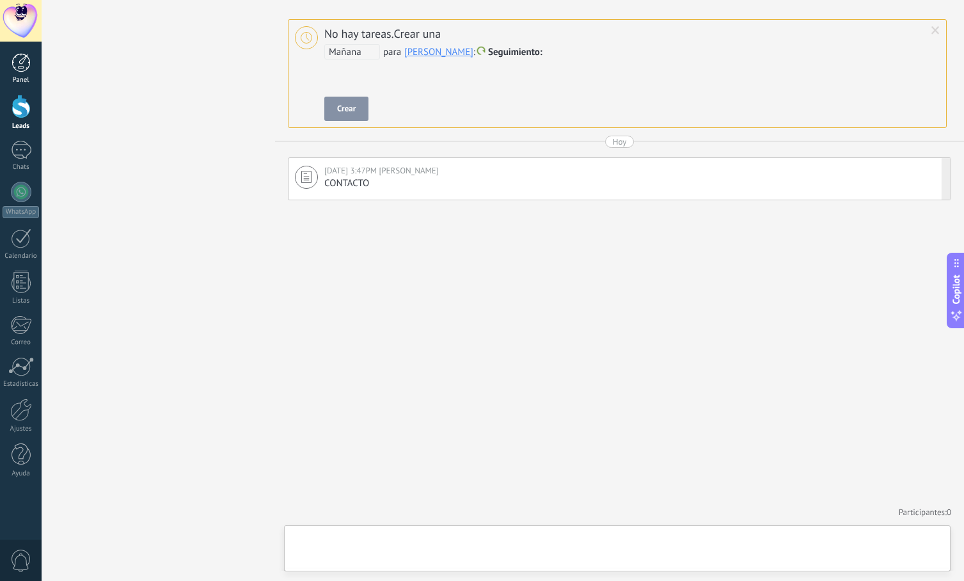
click at [28, 65] on div at bounding box center [21, 62] width 19 height 19
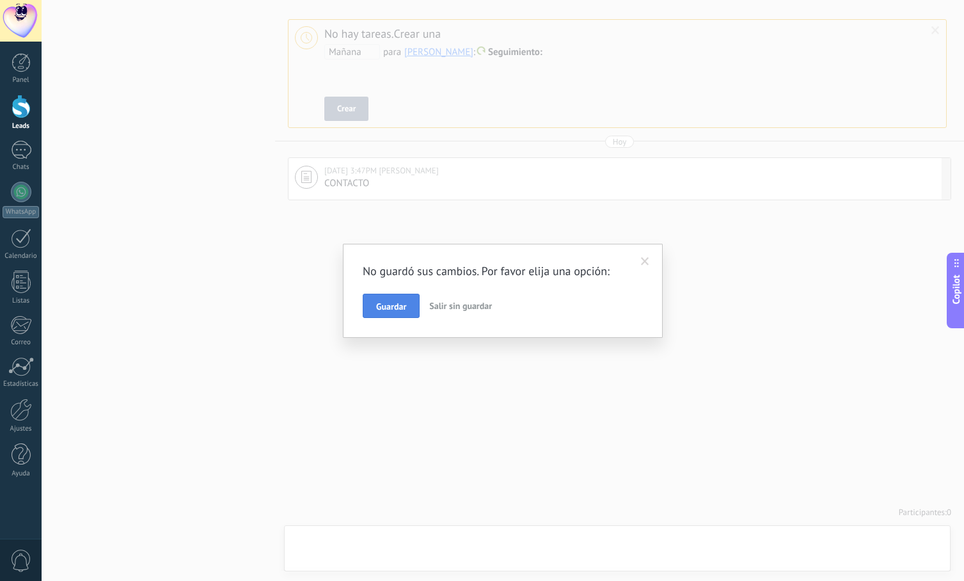
click at [370, 312] on button "Guardar" at bounding box center [391, 306] width 57 height 24
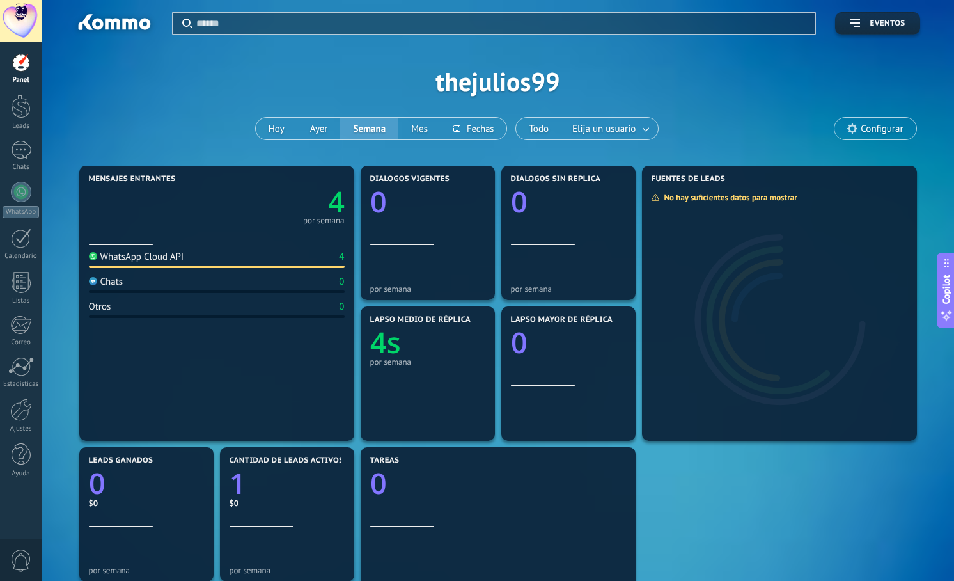
click at [2, 90] on div "Panel Leads 1 Chats WhatsApp Clientes" at bounding box center [21, 271] width 42 height 437
click at [19, 104] on div at bounding box center [21, 107] width 19 height 24
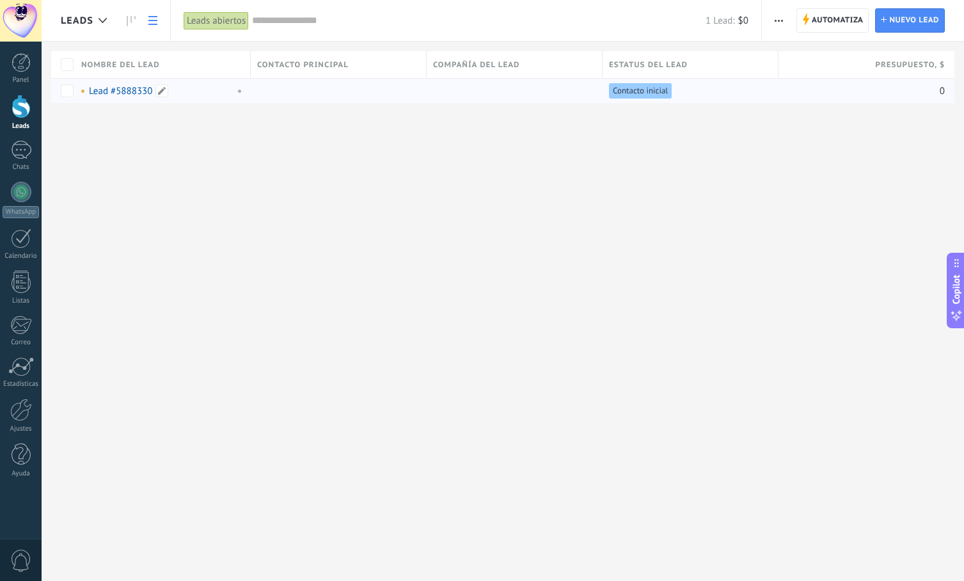
click at [109, 90] on link "Lead #5888330" at bounding box center [120, 91] width 63 height 12
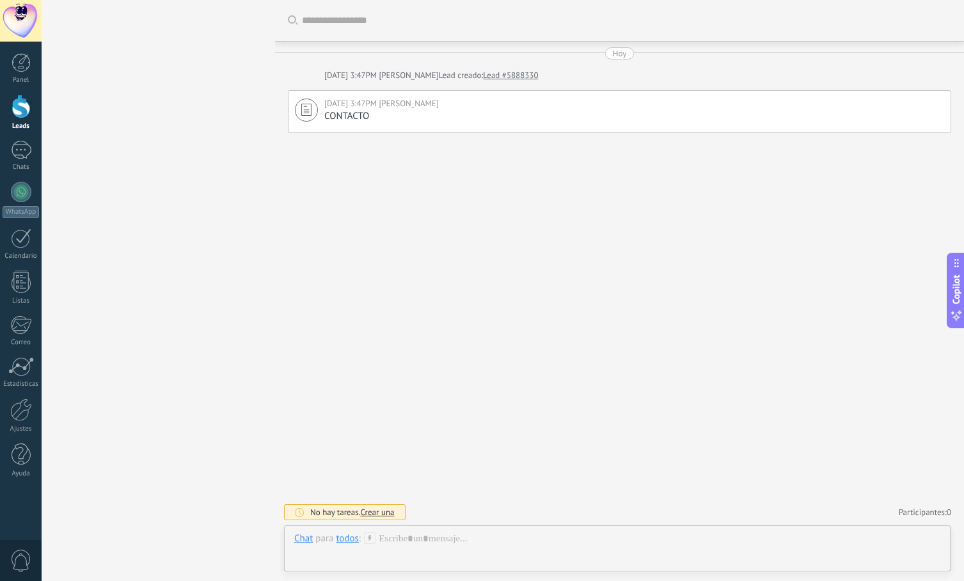
click at [20, 111] on div at bounding box center [21, 107] width 19 height 24
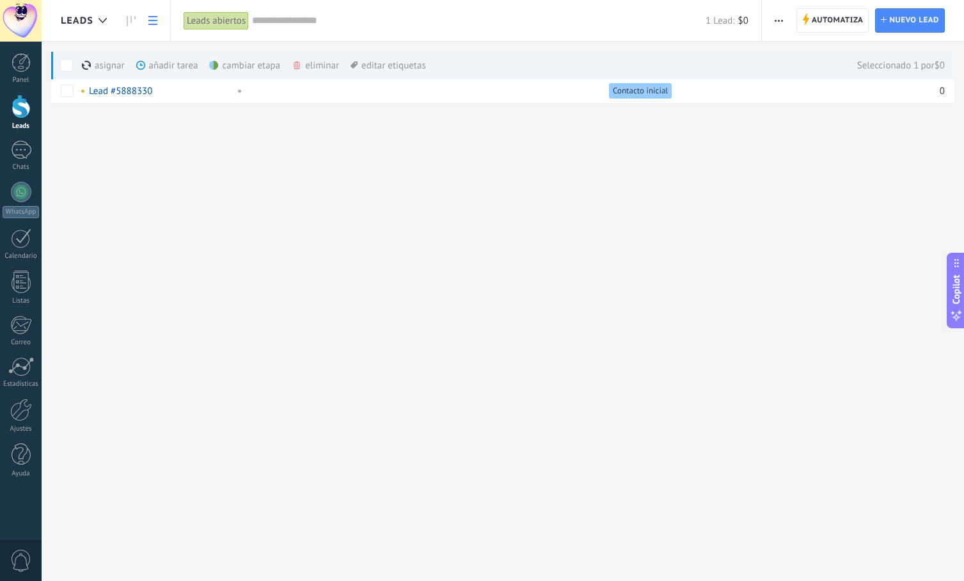
click at [311, 65] on div "eliminar màs" at bounding box center [337, 65] width 91 height 28
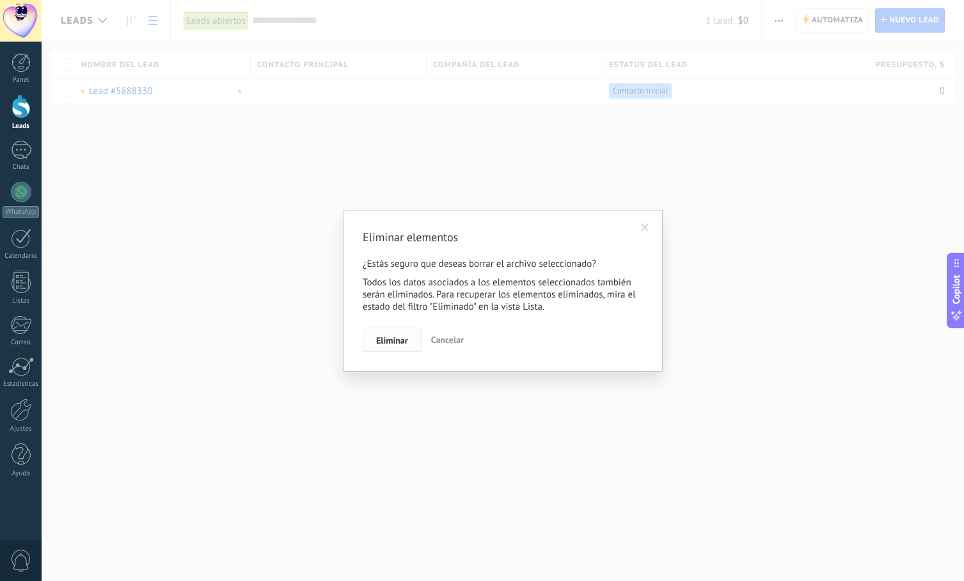
click at [402, 339] on span "Eliminar" at bounding box center [392, 340] width 32 height 9
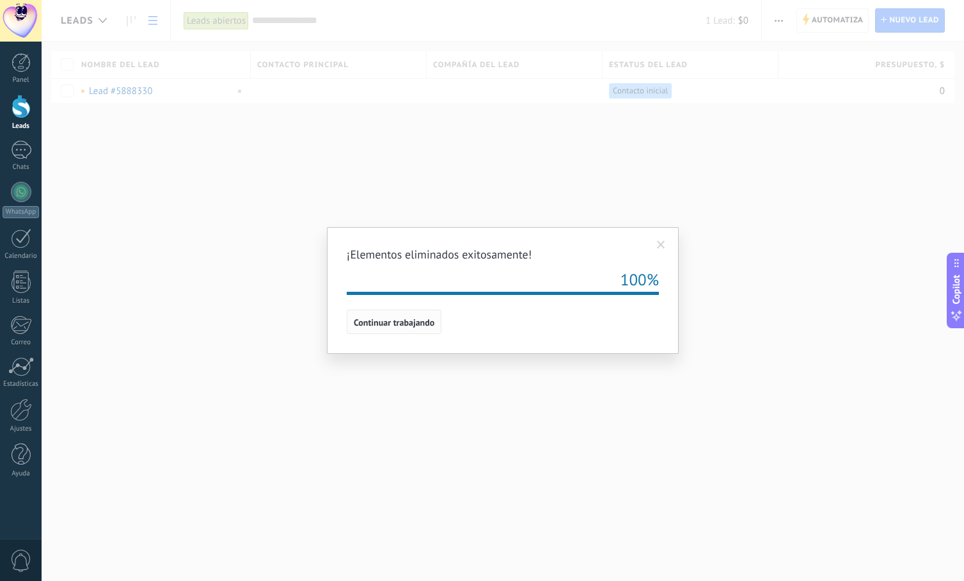
click at [394, 325] on span "Continuar trabajando" at bounding box center [394, 322] width 81 height 9
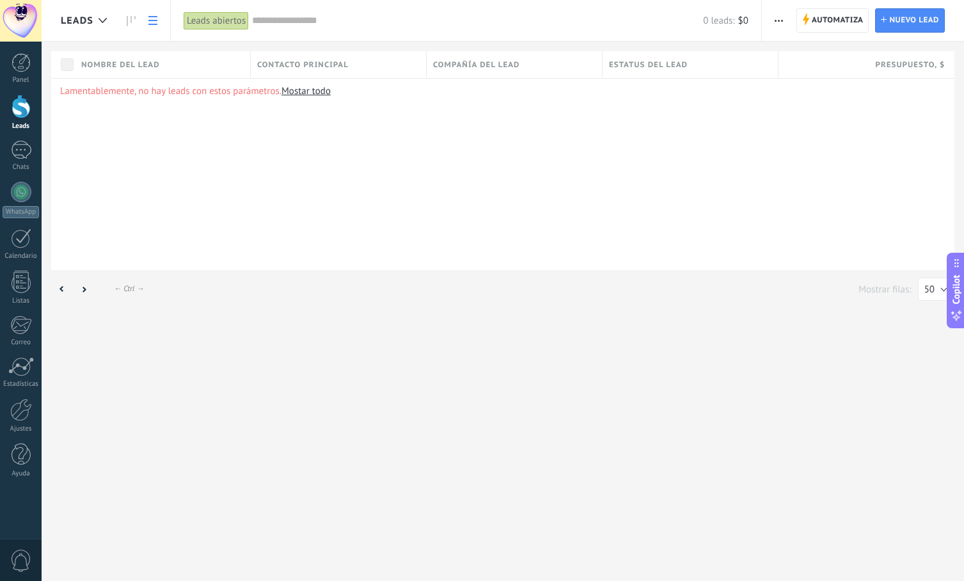
click at [507, 317] on div "Leads Automatiza Nueva difusión Editar embudo Imprimir Importar Exportar Buscar…" at bounding box center [503, 290] width 922 height 581
click at [830, 26] on span "Automatiza" at bounding box center [838, 20] width 52 height 23
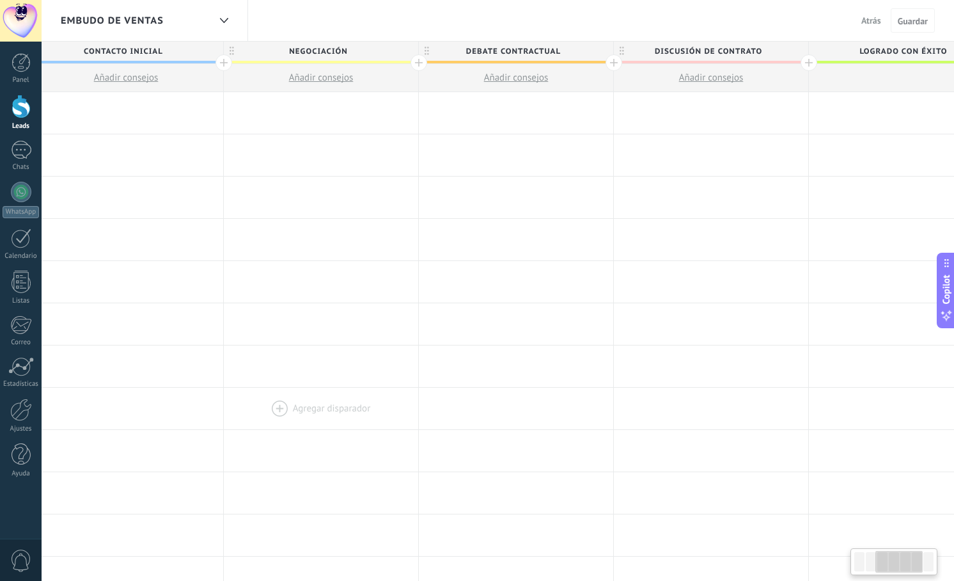
scroll to position [0, 420]
drag, startPoint x: 688, startPoint y: 392, endPoint x: 279, endPoint y: 391, distance: 408.7
click at [279, 391] on div at bounding box center [315, 409] width 194 height 42
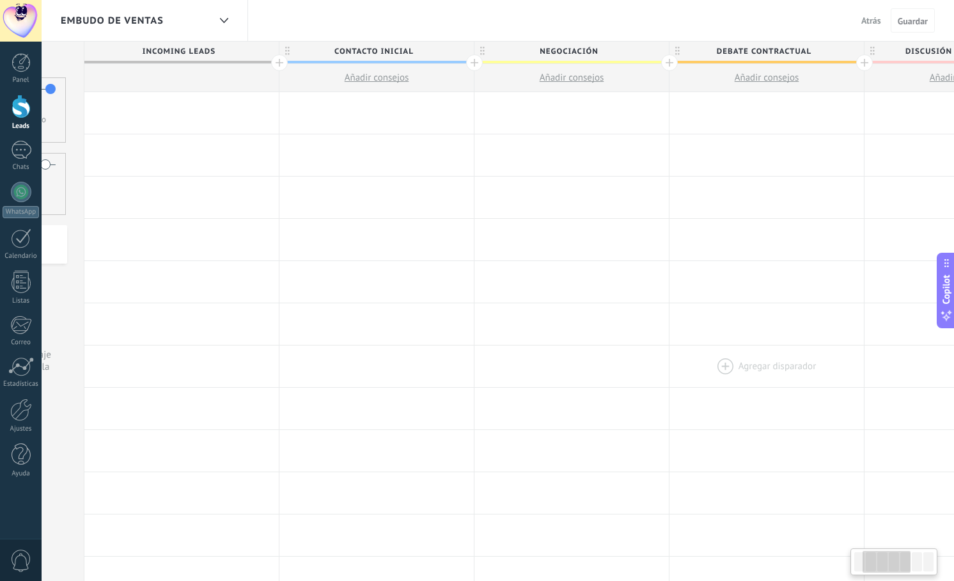
scroll to position [0, 130]
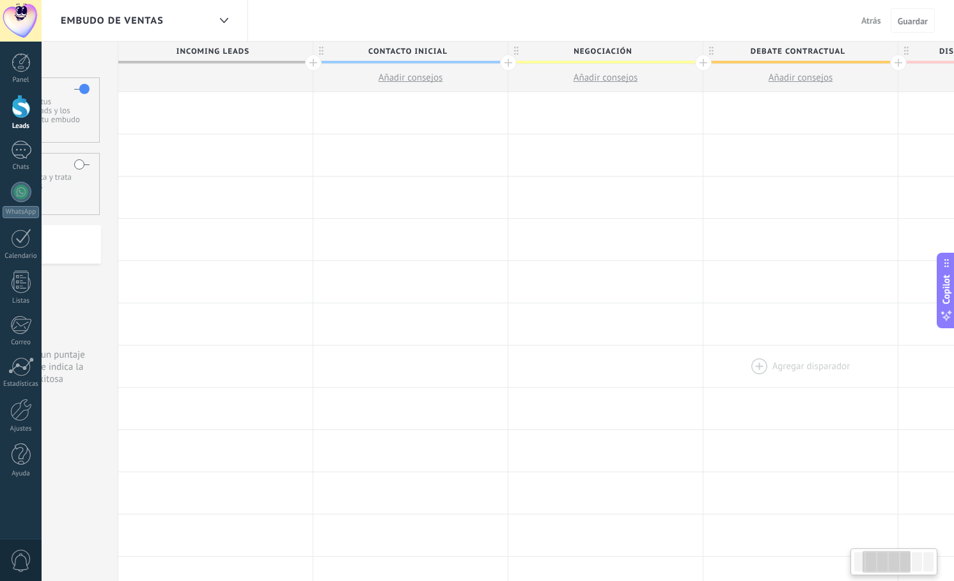
drag, startPoint x: 711, startPoint y: 374, endPoint x: 826, endPoint y: 375, distance: 115.1
click at [856, 383] on div "[PERSON_NAME] disparador [PERSON_NAME] disparador [PERSON_NAME] disparador [PER…" at bounding box center [801, 366] width 1366 height 42
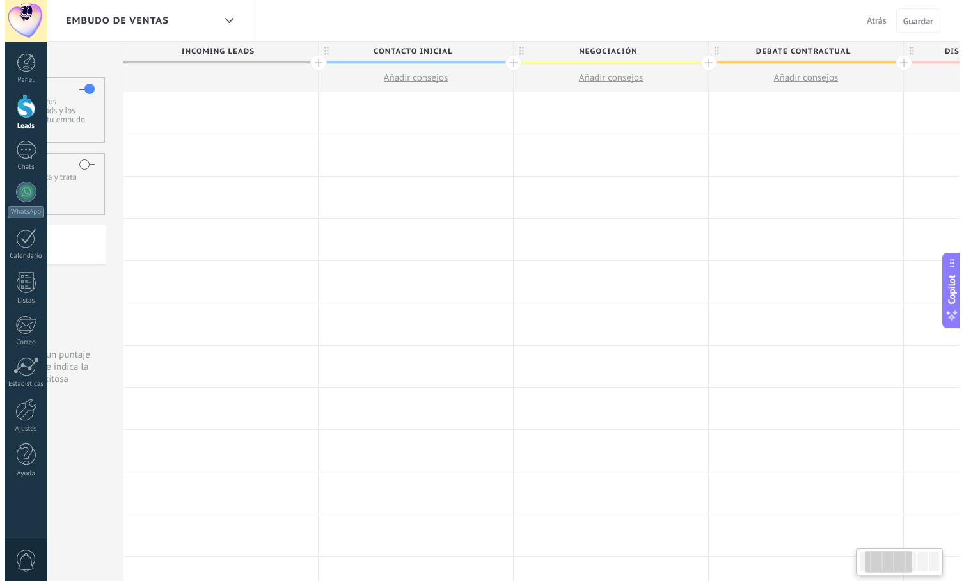
scroll to position [0, 0]
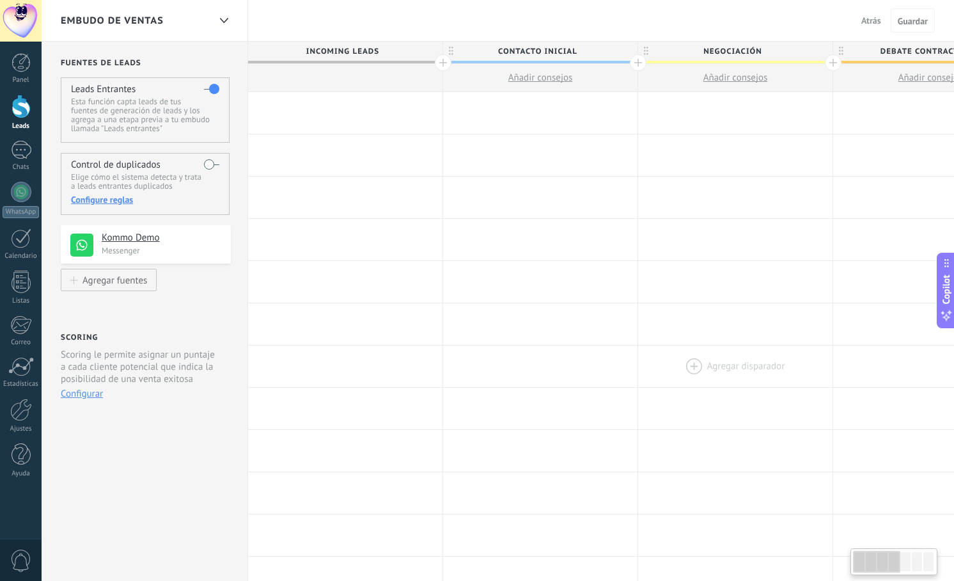
drag, startPoint x: 299, startPoint y: 335, endPoint x: 765, endPoint y: 354, distance: 466.0
click at [765, 354] on div "**********" at bounding box center [931, 535] width 1366 height 886
click at [331, 113] on div at bounding box center [345, 113] width 194 height 42
click at [298, 108] on div at bounding box center [345, 113] width 194 height 42
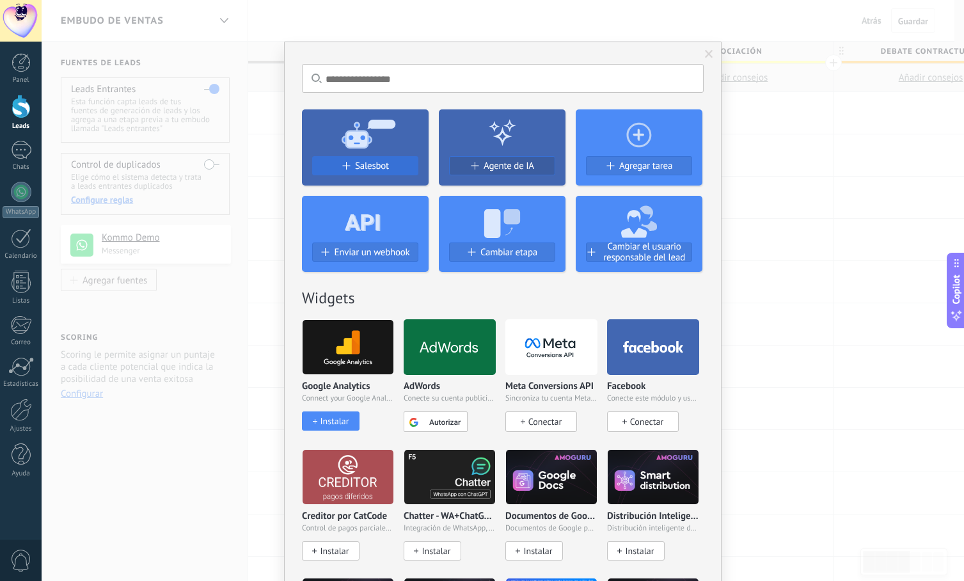
click at [366, 162] on span "Salesbot" at bounding box center [372, 166] width 34 height 11
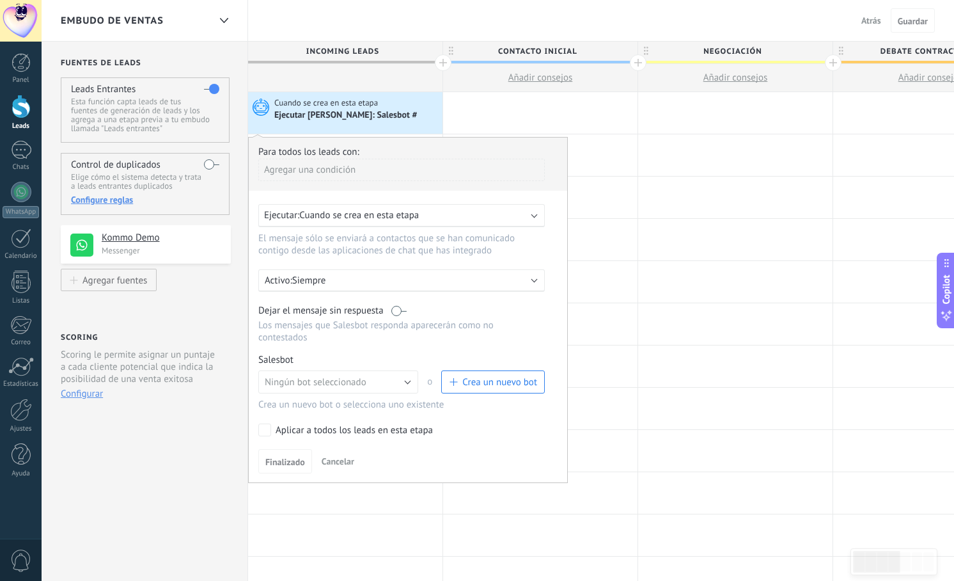
click at [518, 212] on div "Ejecutar: Cuando se crea en esta etapa" at bounding box center [396, 215] width 265 height 12
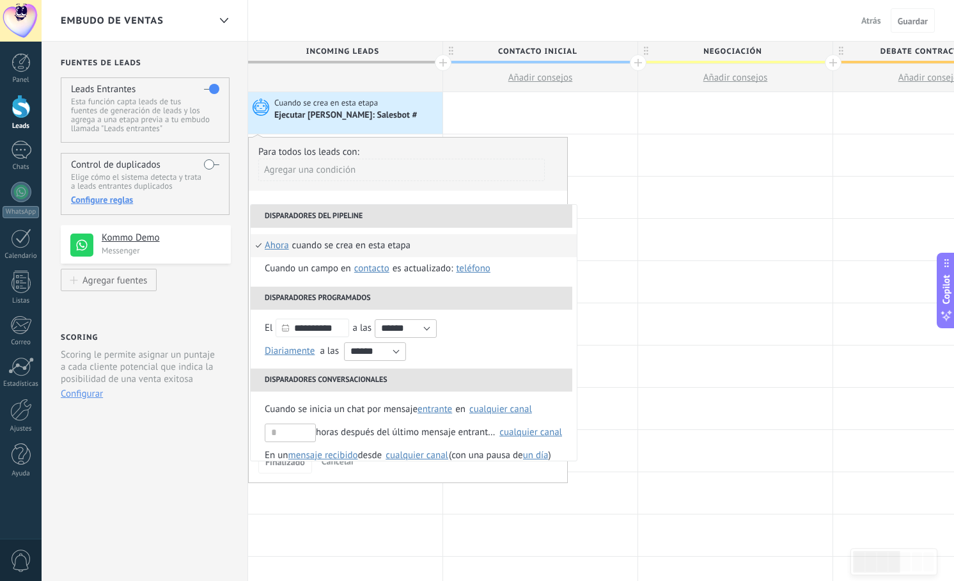
click at [427, 117] on div "Ejecutar [PERSON_NAME]: Salesbot #" at bounding box center [356, 115] width 165 height 13
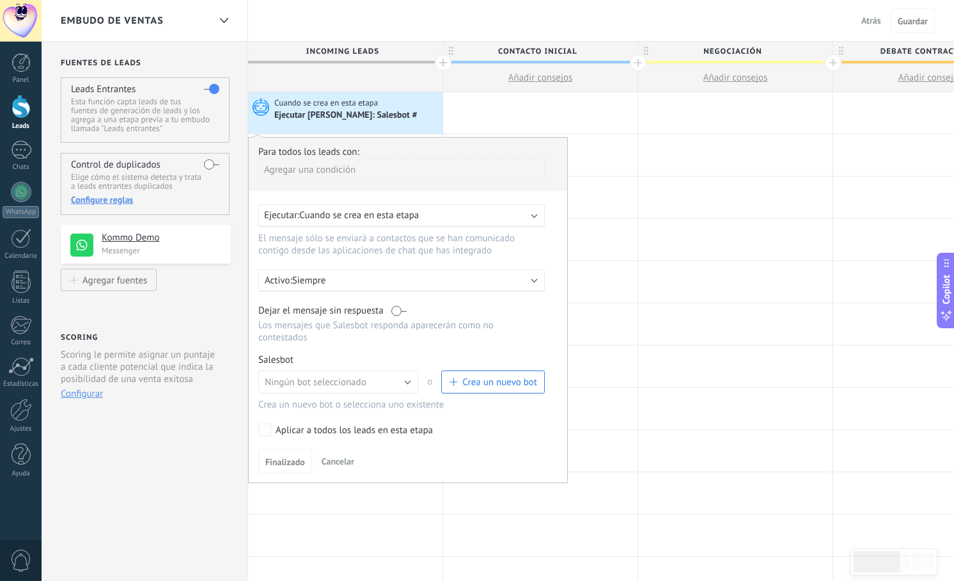
click at [534, 216] on b at bounding box center [535, 214] width 6 height 6
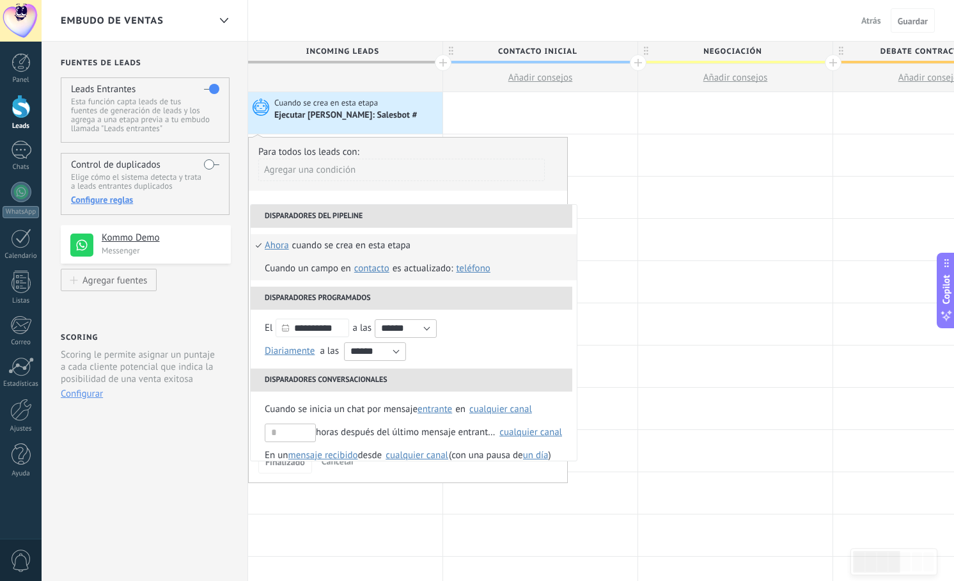
click at [378, 269] on span "contacto" at bounding box center [371, 268] width 35 height 12
click at [469, 269] on span "Teléfono" at bounding box center [473, 268] width 34 height 12
click at [504, 158] on div "Para todos los leads con: Agregar una condición" at bounding box center [407, 168] width 299 height 45
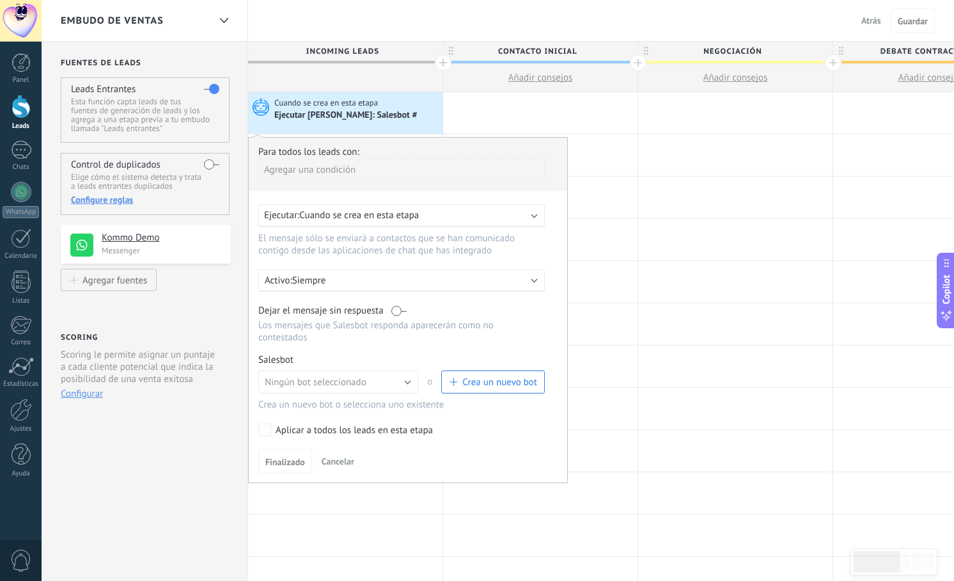
click at [421, 122] on div "Ejecutar [PERSON_NAME]: Salesbot #" at bounding box center [356, 115] width 165 height 13
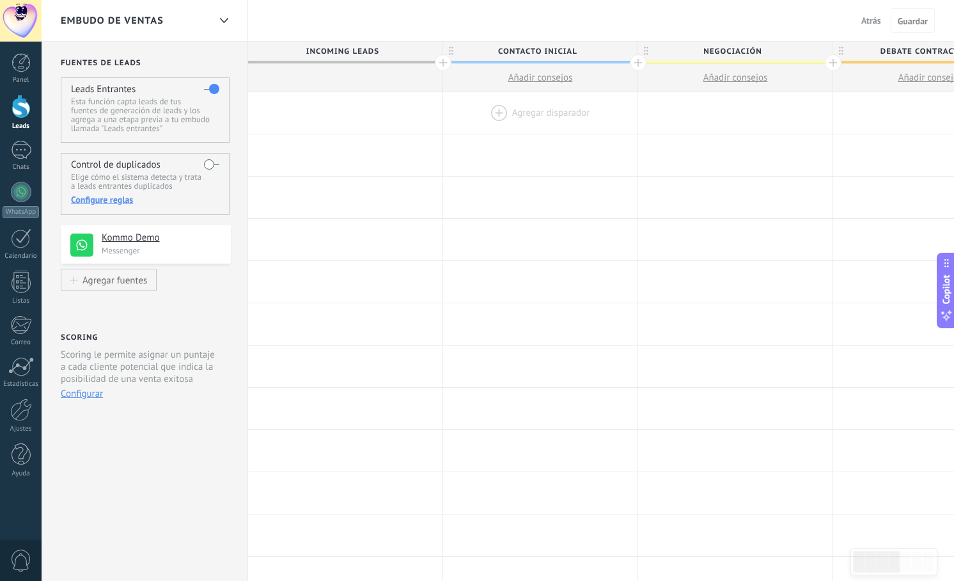
click at [498, 107] on div at bounding box center [540, 113] width 194 height 42
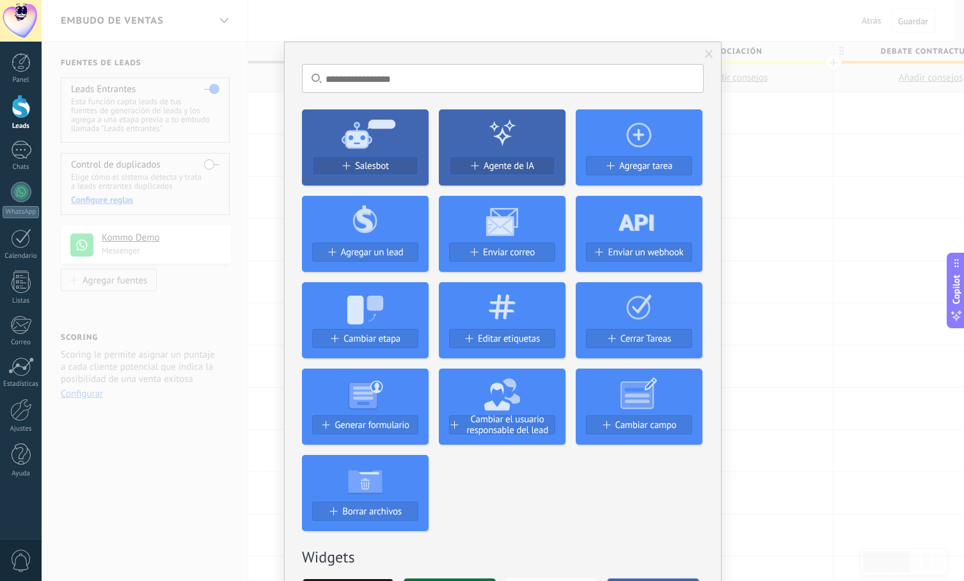
click at [468, 101] on div "Salesbot Agente de IA Agregar tarea Agregar un lead Enviar correo Enviar un web…" at bounding box center [503, 315] width 402 height 432
click at [316, 31] on div "No hay resultados Salesbot Agente de IA Agregar tarea Agregar un lead Enviar co…" at bounding box center [503, 290] width 922 height 581
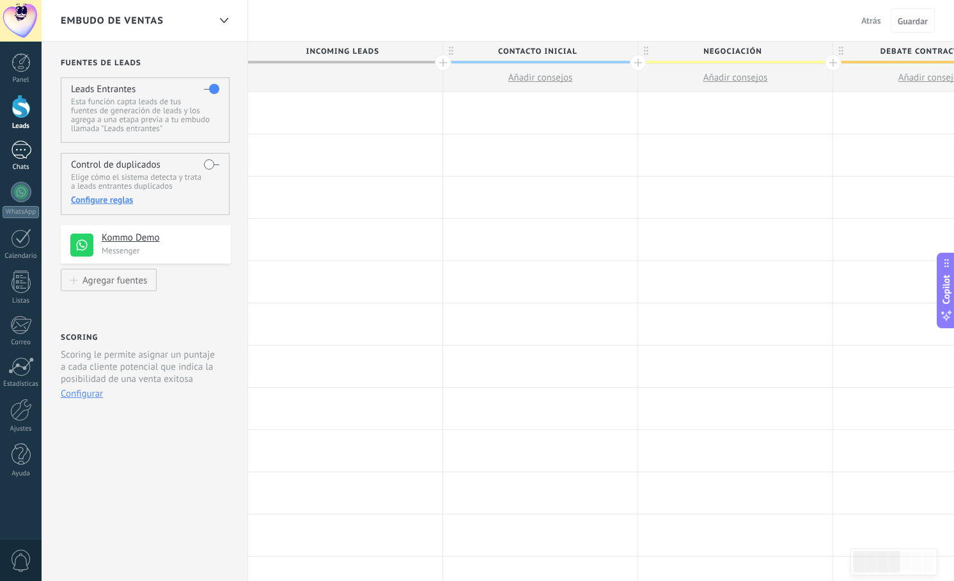
click at [24, 152] on div "1" at bounding box center [21, 150] width 20 height 19
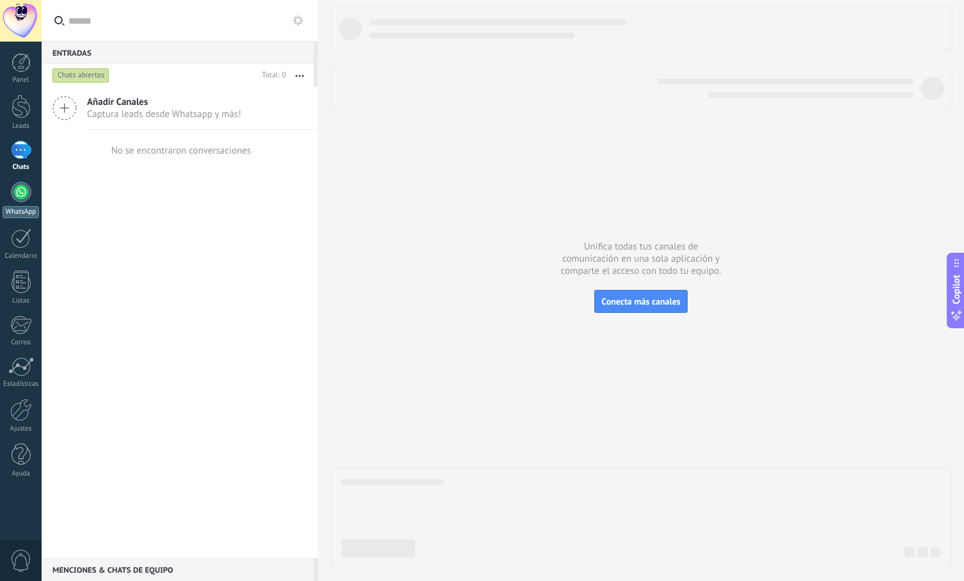
click at [13, 194] on div at bounding box center [21, 192] width 20 height 20
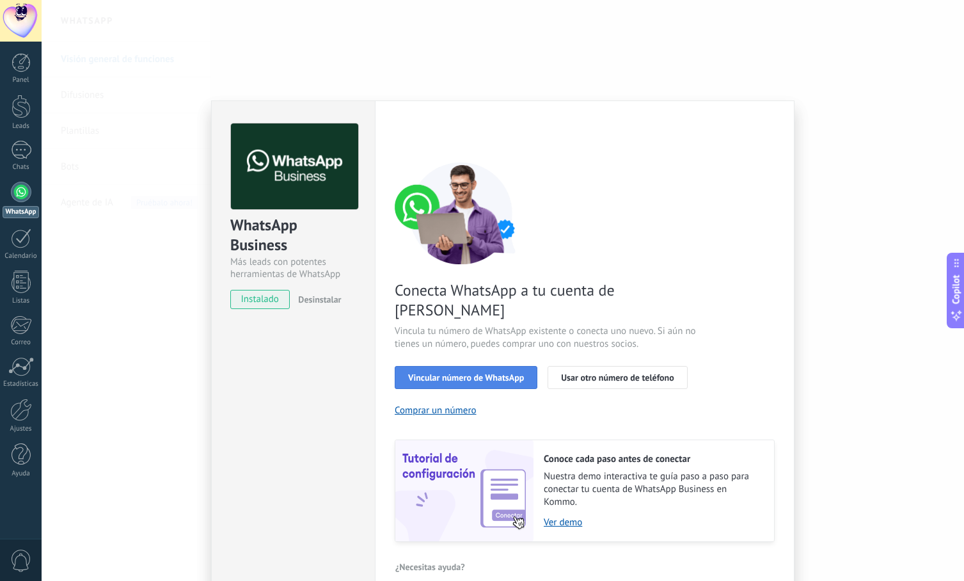
click at [500, 373] on span "Vincular número de WhatsApp" at bounding box center [466, 377] width 116 height 9
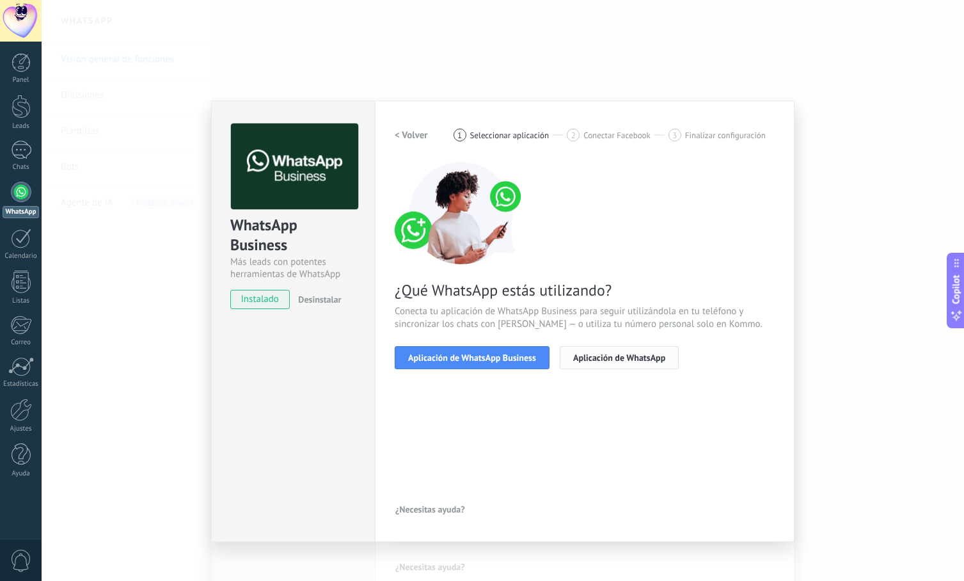
click at [613, 357] on span "Aplicación de WhatsApp" at bounding box center [619, 357] width 92 height 9
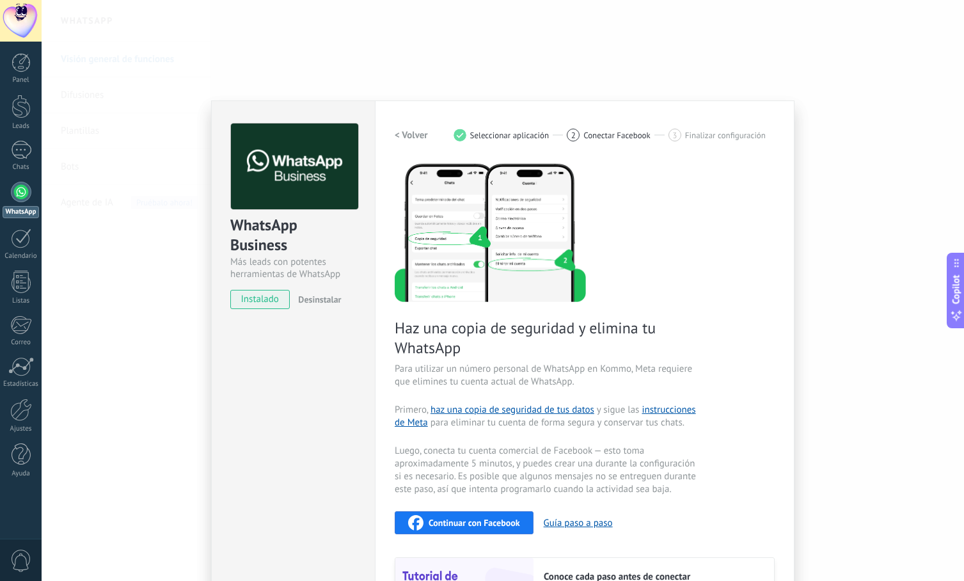
click at [403, 136] on h2 "< Volver" at bounding box center [411, 135] width 33 height 12
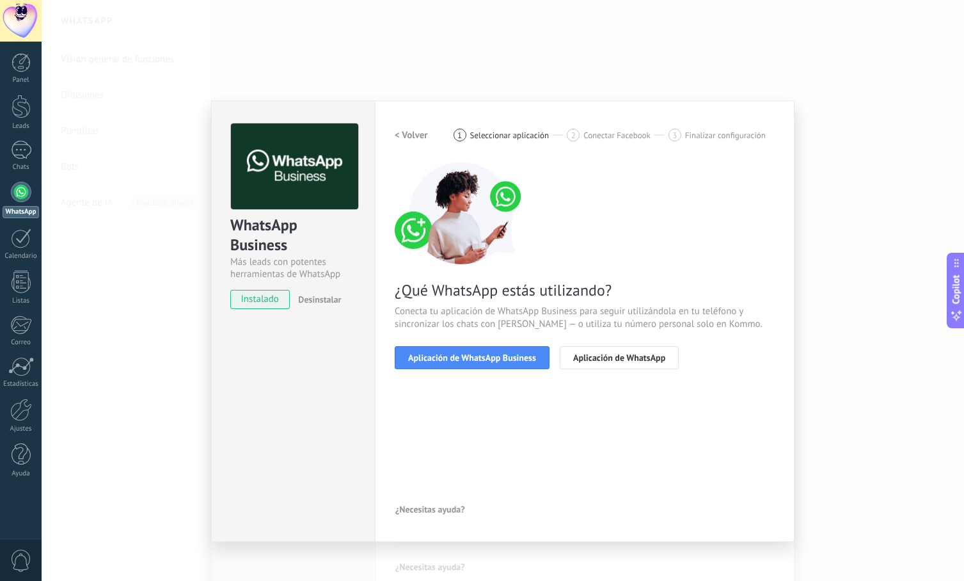
click at [403, 136] on h2 "< Volver" at bounding box center [411, 135] width 33 height 12
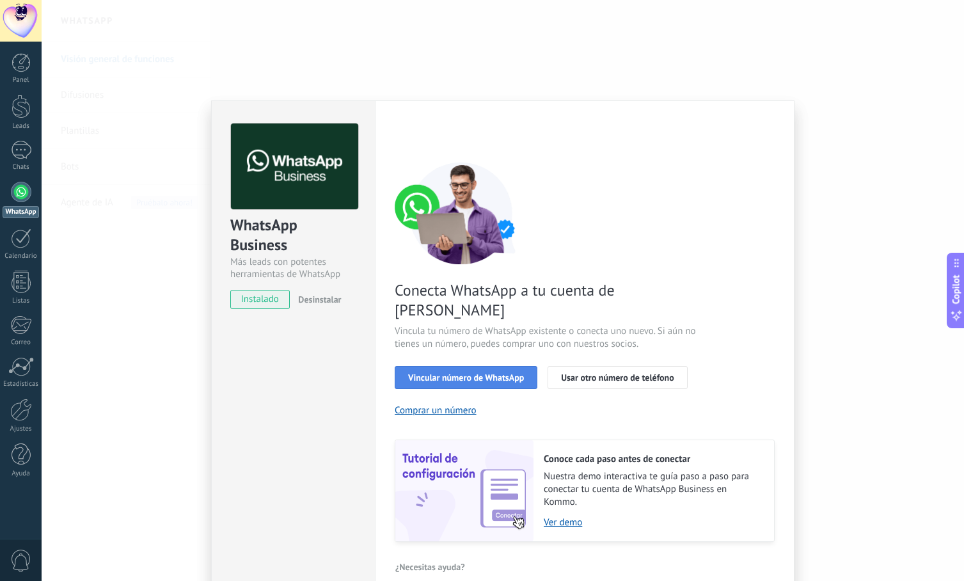
click at [480, 373] on span "Vincular número de WhatsApp" at bounding box center [466, 377] width 116 height 9
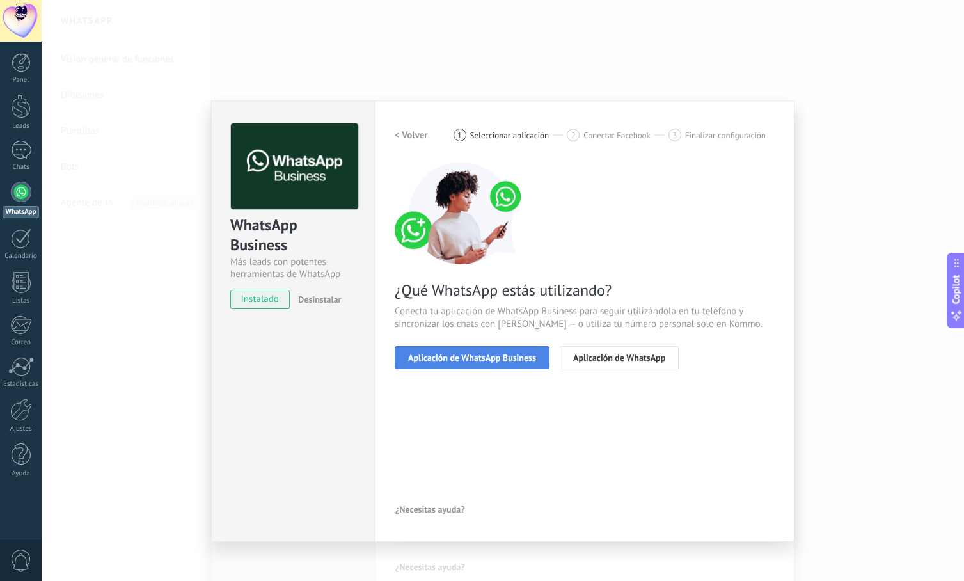
click at [433, 353] on span "Aplicación de WhatsApp Business" at bounding box center [472, 357] width 128 height 9
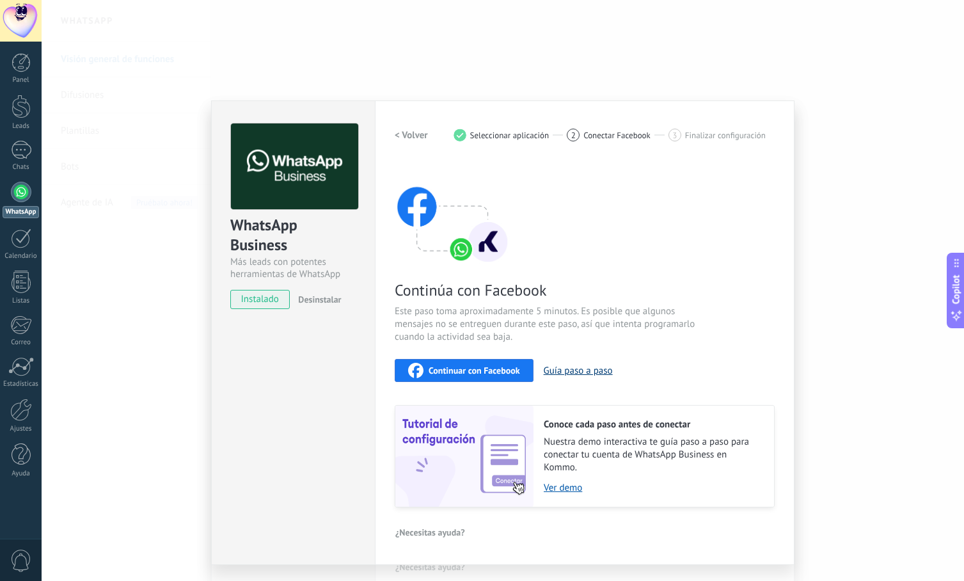
click at [585, 372] on button "Guía paso a paso" at bounding box center [578, 371] width 69 height 12
click at [507, 364] on div "Continuar con Facebook" at bounding box center [464, 370] width 112 height 15
click at [491, 364] on div "Continuar con Facebook" at bounding box center [464, 370] width 112 height 15
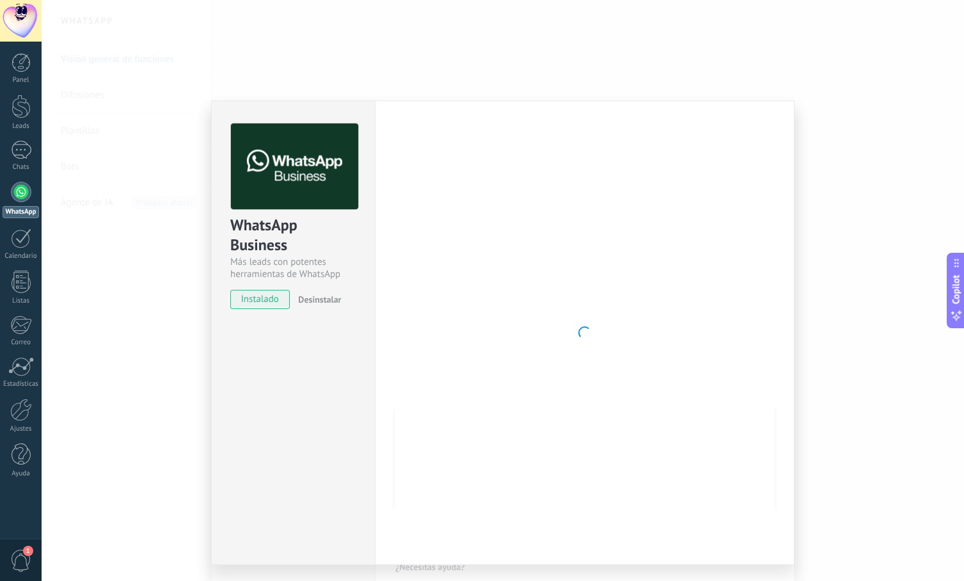
click at [639, 441] on div at bounding box center [585, 332] width 380 height 418
click at [554, 374] on div at bounding box center [585, 332] width 380 height 418
click at [679, 352] on div at bounding box center [585, 332] width 380 height 418
